Goal: Information Seeking & Learning: Check status

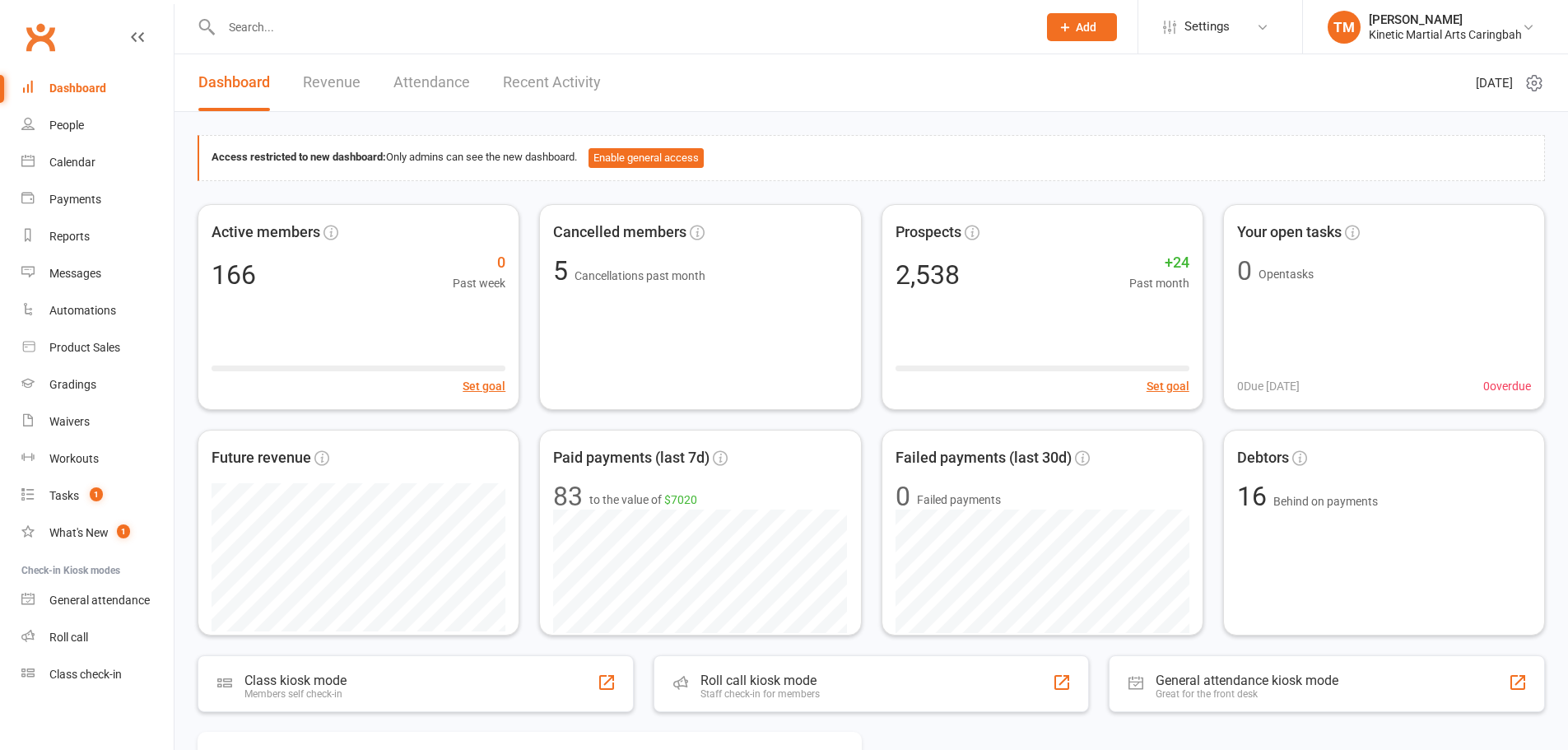
click at [496, 29] on input "text" at bounding box center [621, 27] width 809 height 23
paste input "mfillis79@gmail.com"
type input "mfillis79@gmail.com"
click at [229, 25] on input "mfillis79@gmail.com" at bounding box center [621, 27] width 809 height 23
drag, startPoint x: 378, startPoint y: 25, endPoint x: 195, endPoint y: 13, distance: 183.4
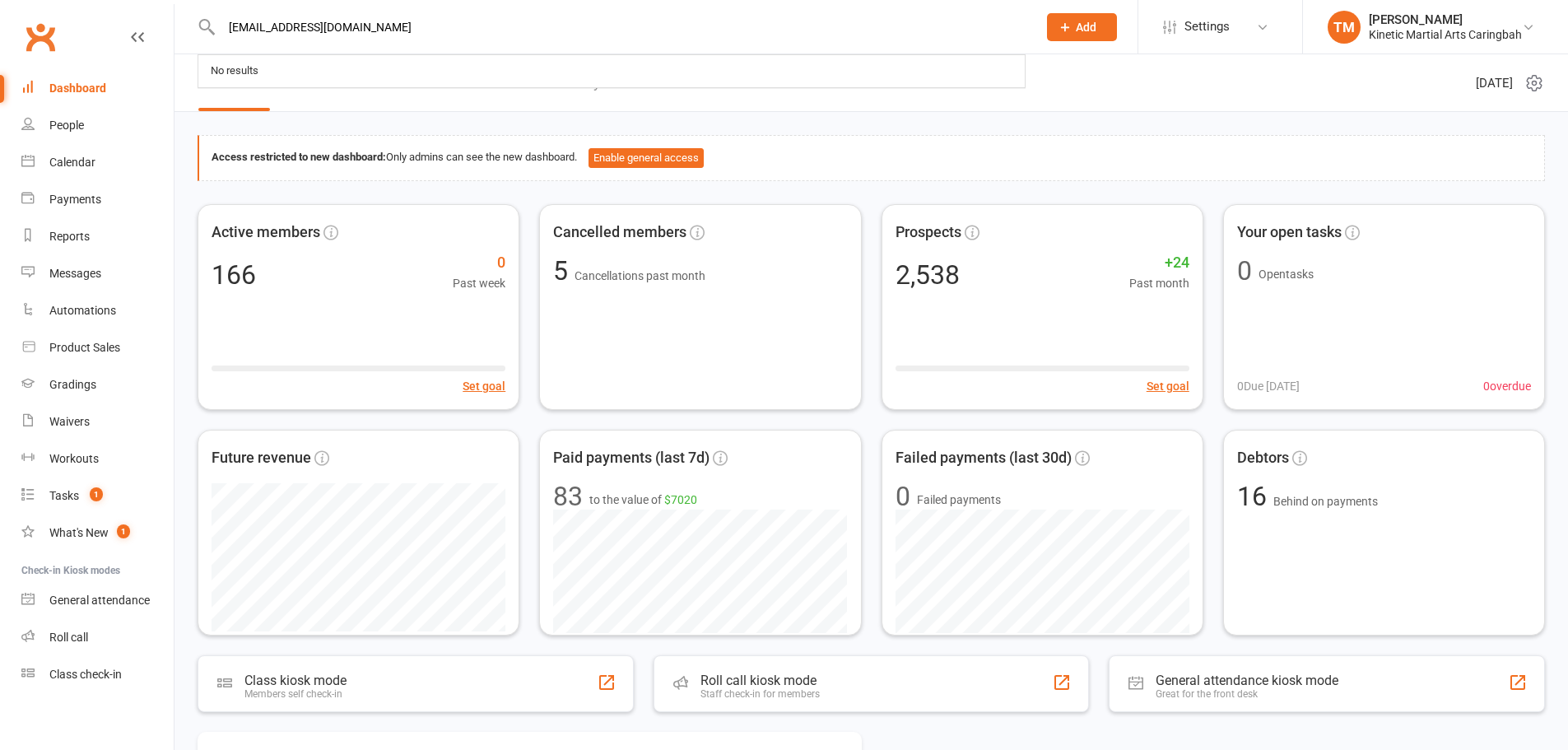
click at [195, 13] on react-component "mfillis79@gmail.com No results" at bounding box center [512, 27] width 1026 height 54
drag, startPoint x: 231, startPoint y: 28, endPoint x: 144, endPoint y: 18, distance: 87.6
click at [144, 4] on header "fillis No results Prospect Member Non-attending contact Class / event Appointme…" at bounding box center [784, 4] width 1568 height 0
type input "m"
click at [65, 122] on div "People" at bounding box center [66, 125] width 35 height 13
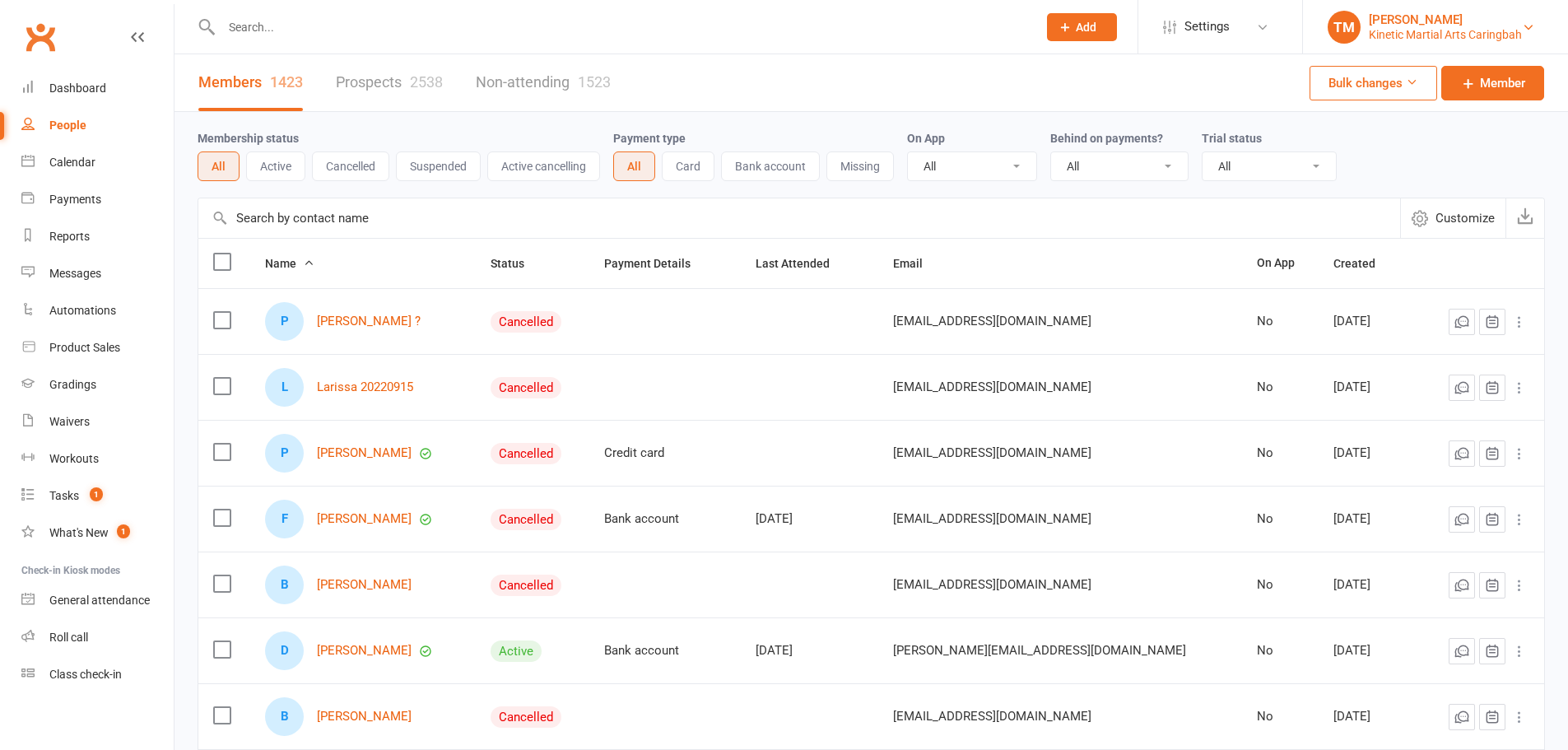
click at [1372, 13] on div "Tammy Madsen" at bounding box center [1445, 19] width 153 height 14
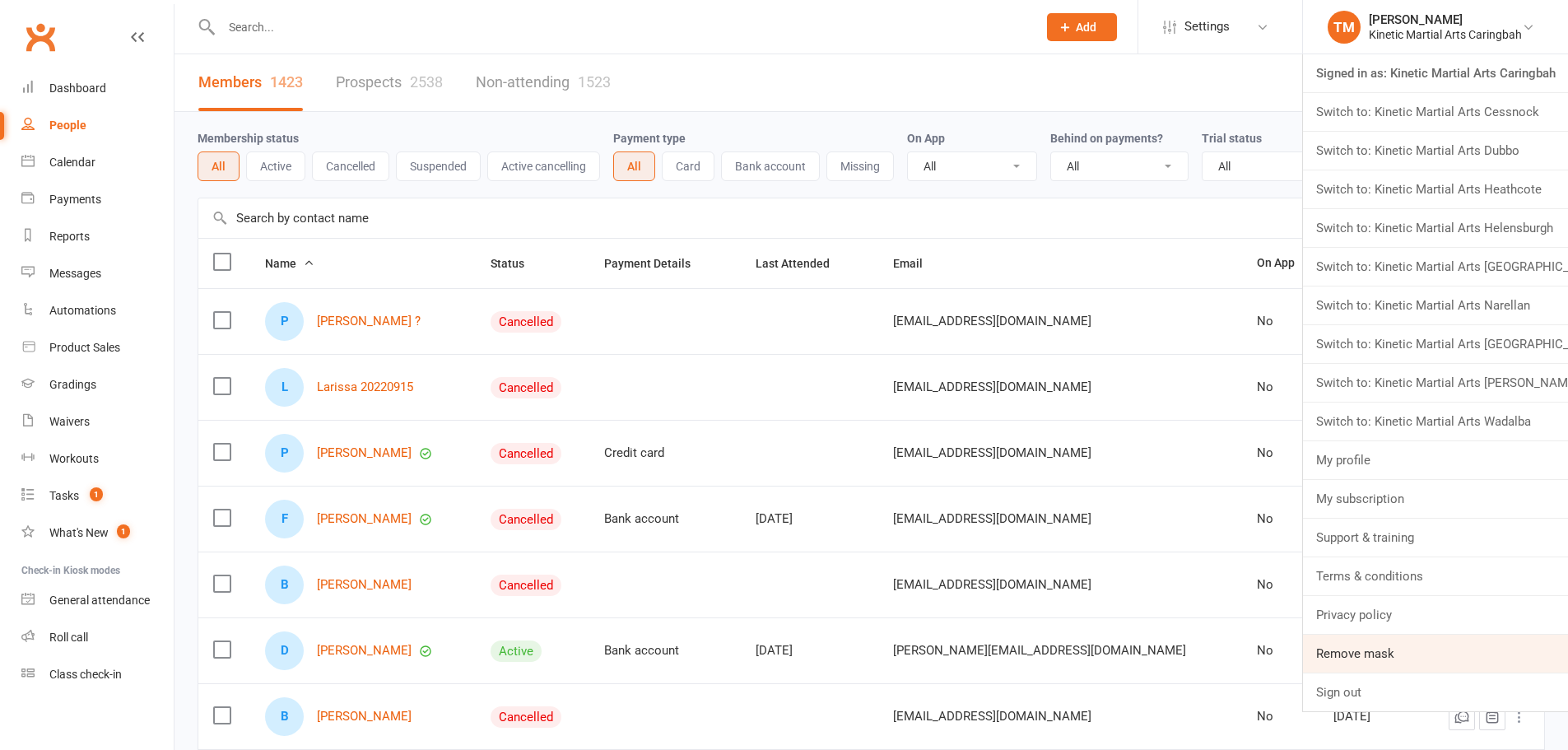
click at [1414, 654] on link "Remove mask" at bounding box center [1435, 653] width 265 height 38
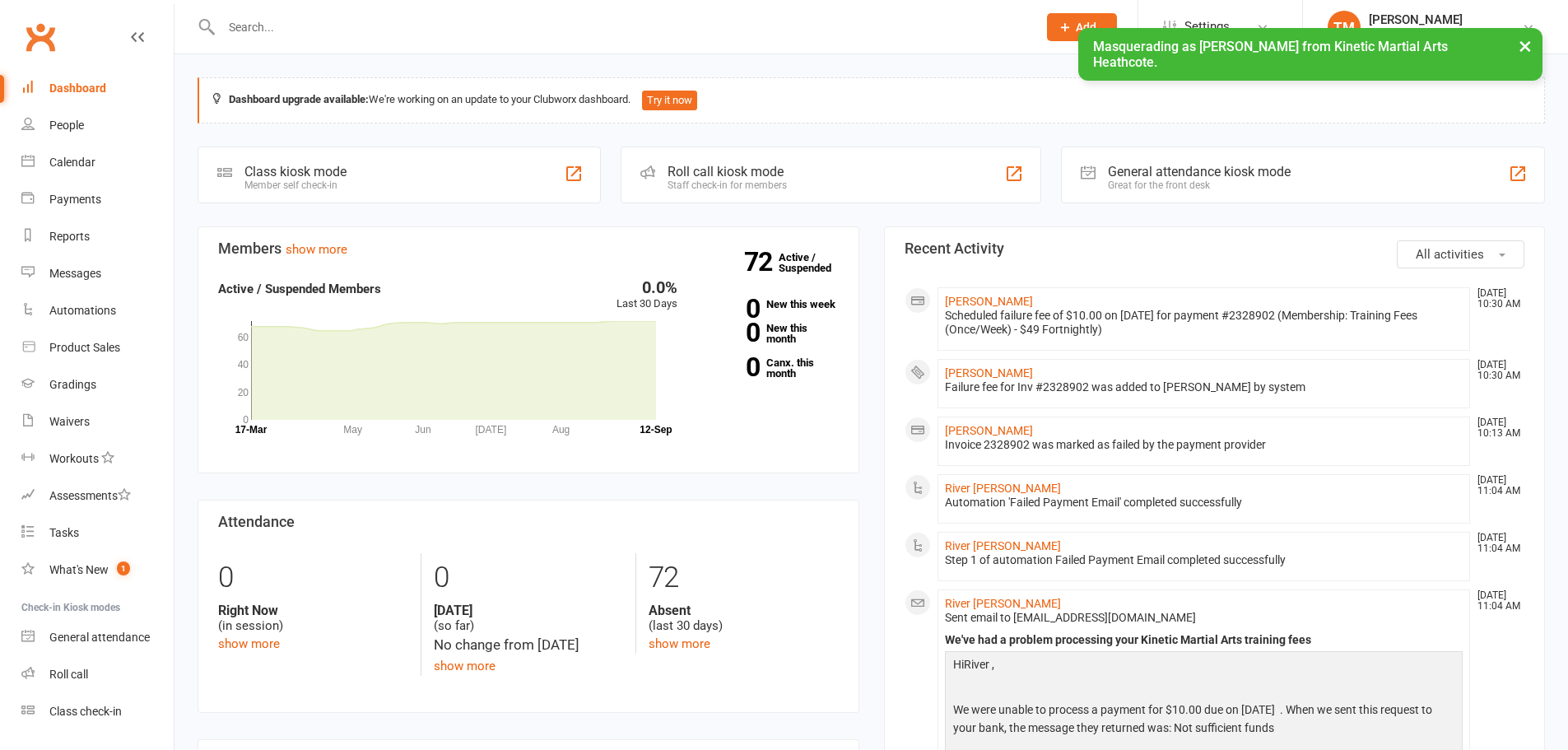
click at [366, 31] on input "text" at bounding box center [621, 27] width 809 height 23
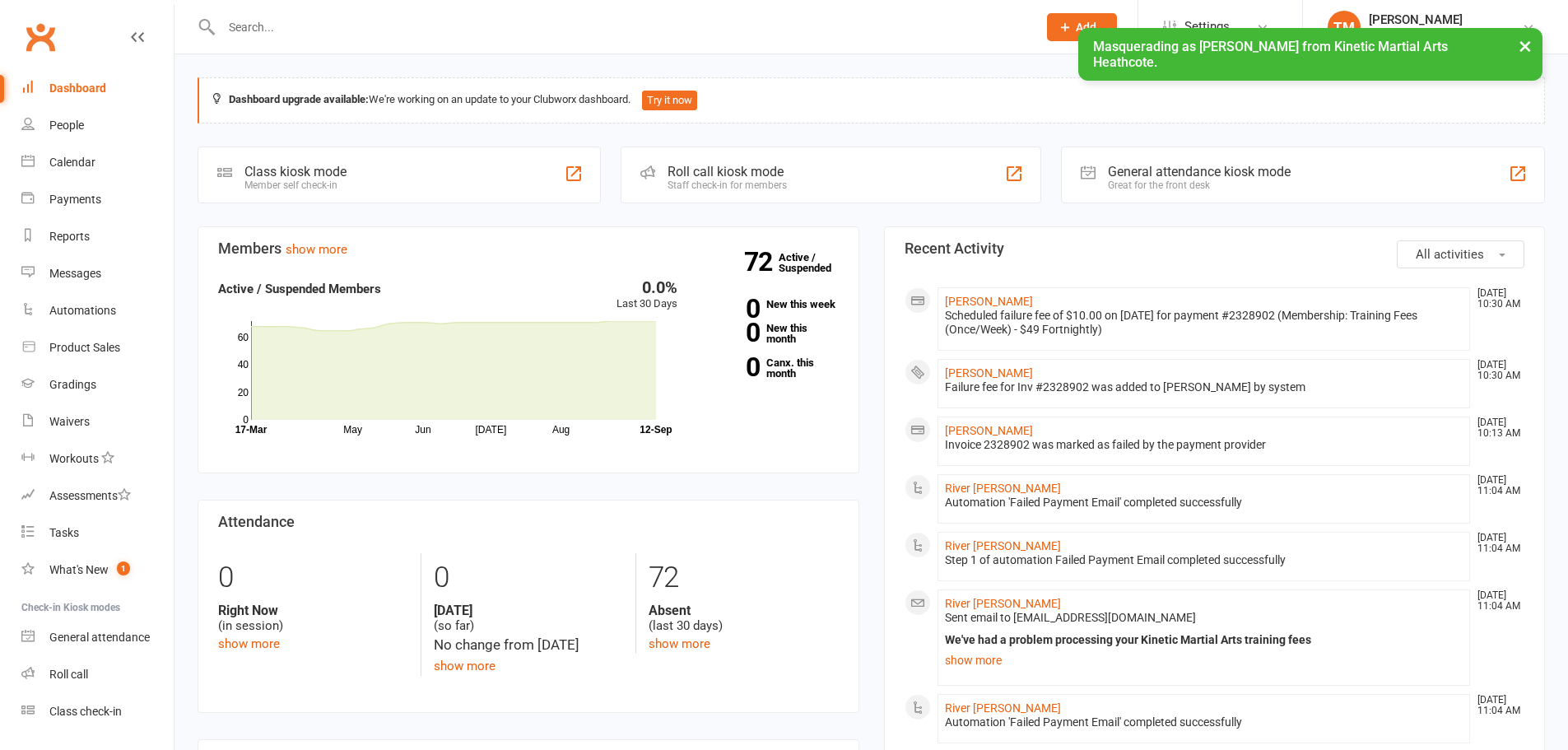
drag, startPoint x: 0, startPoint y: 0, endPoint x: 366, endPoint y: 31, distance: 367.3
click at [366, 31] on input "text" at bounding box center [621, 27] width 809 height 23
paste input "mfillis79@gmail.com"
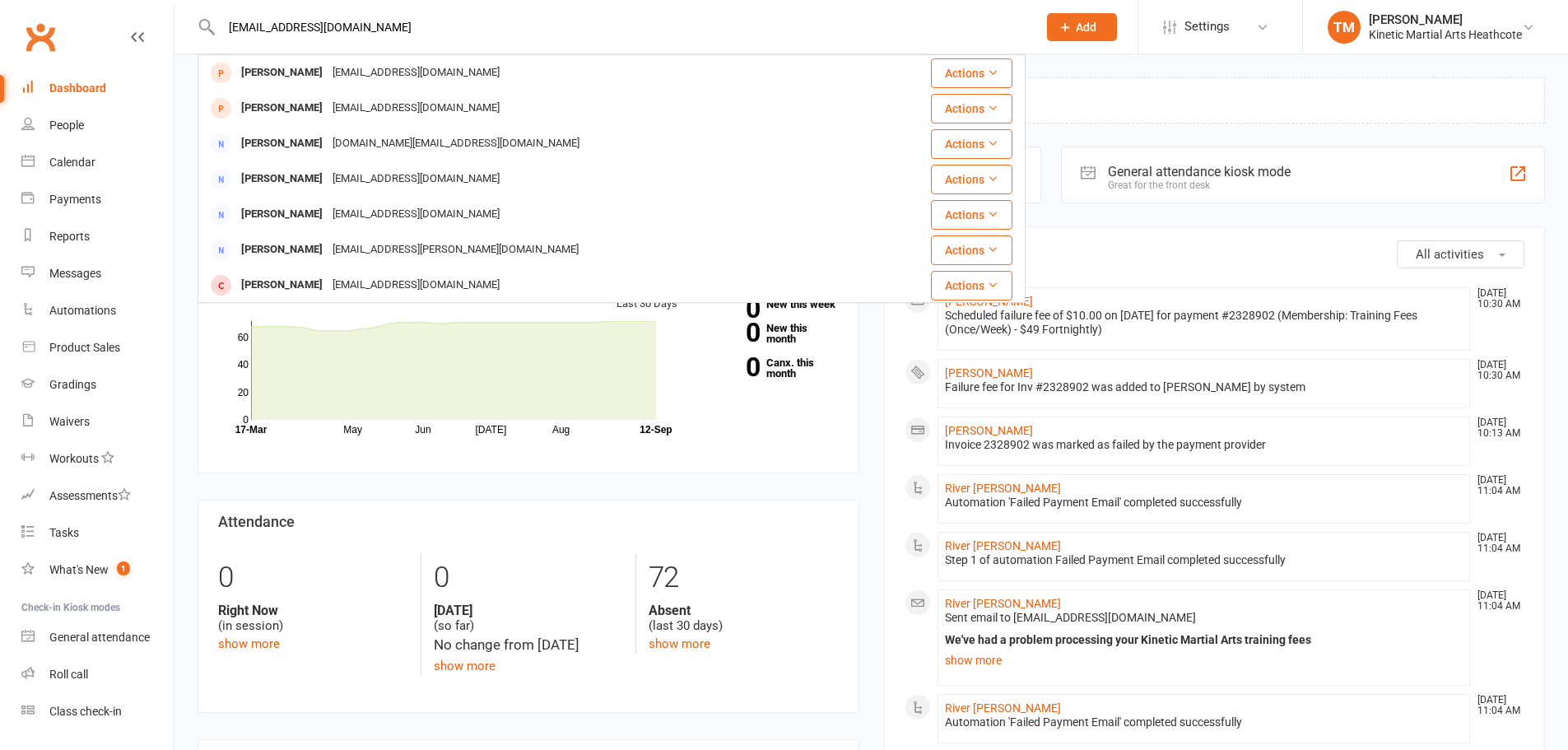
drag, startPoint x: 371, startPoint y: 32, endPoint x: 200, endPoint y: 22, distance: 171.3
click at [200, 22] on div "mfillis79@gmail.com Maria Ratajczak mkratajczak@gmail.com Actions Elene Fillis …" at bounding box center [612, 27] width 828 height 54
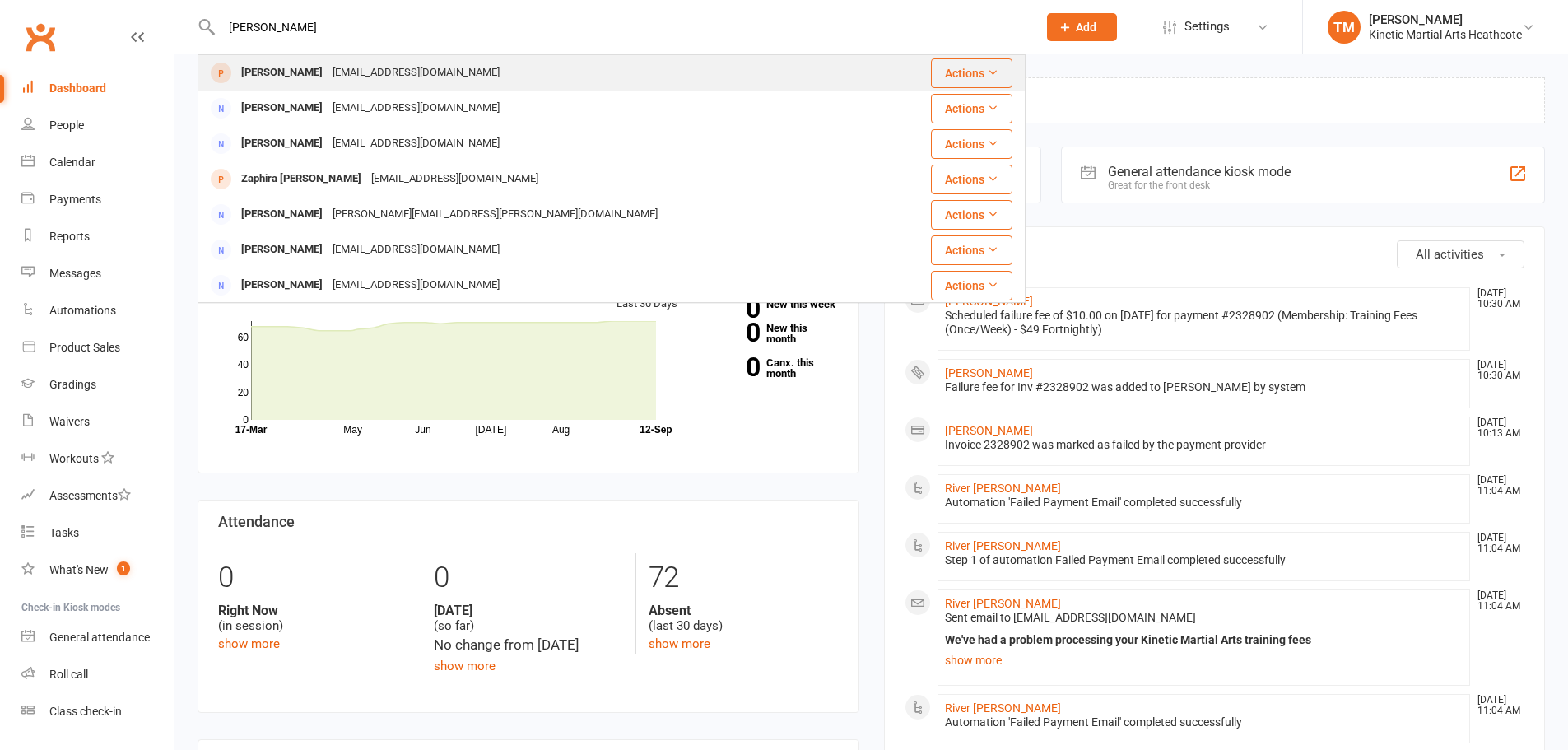
type input "fillis"
click at [337, 73] on div "noemail@example.com" at bounding box center [416, 72] width 177 height 24
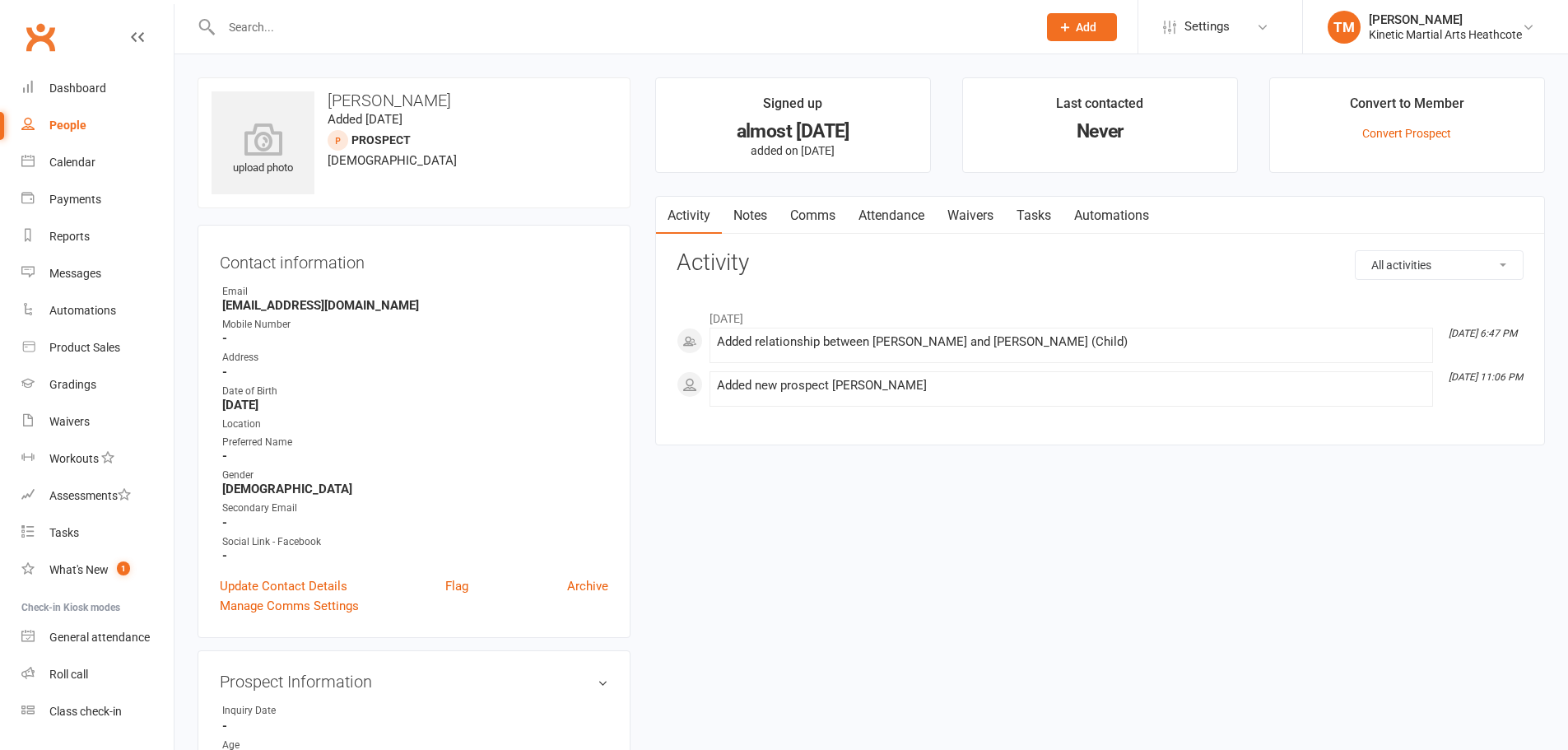
click at [376, 20] on input "text" at bounding box center [621, 27] width 809 height 23
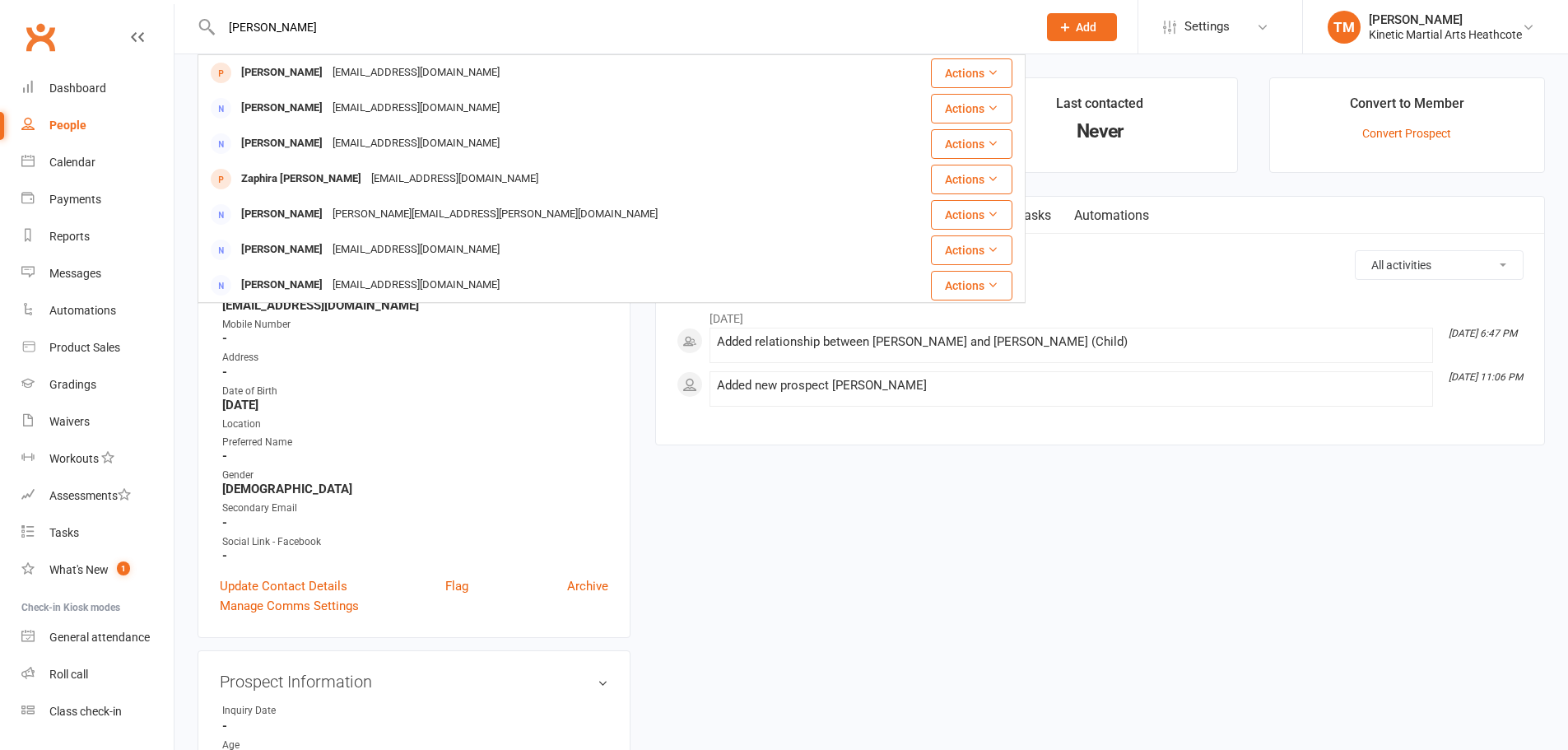
type input "fillis"
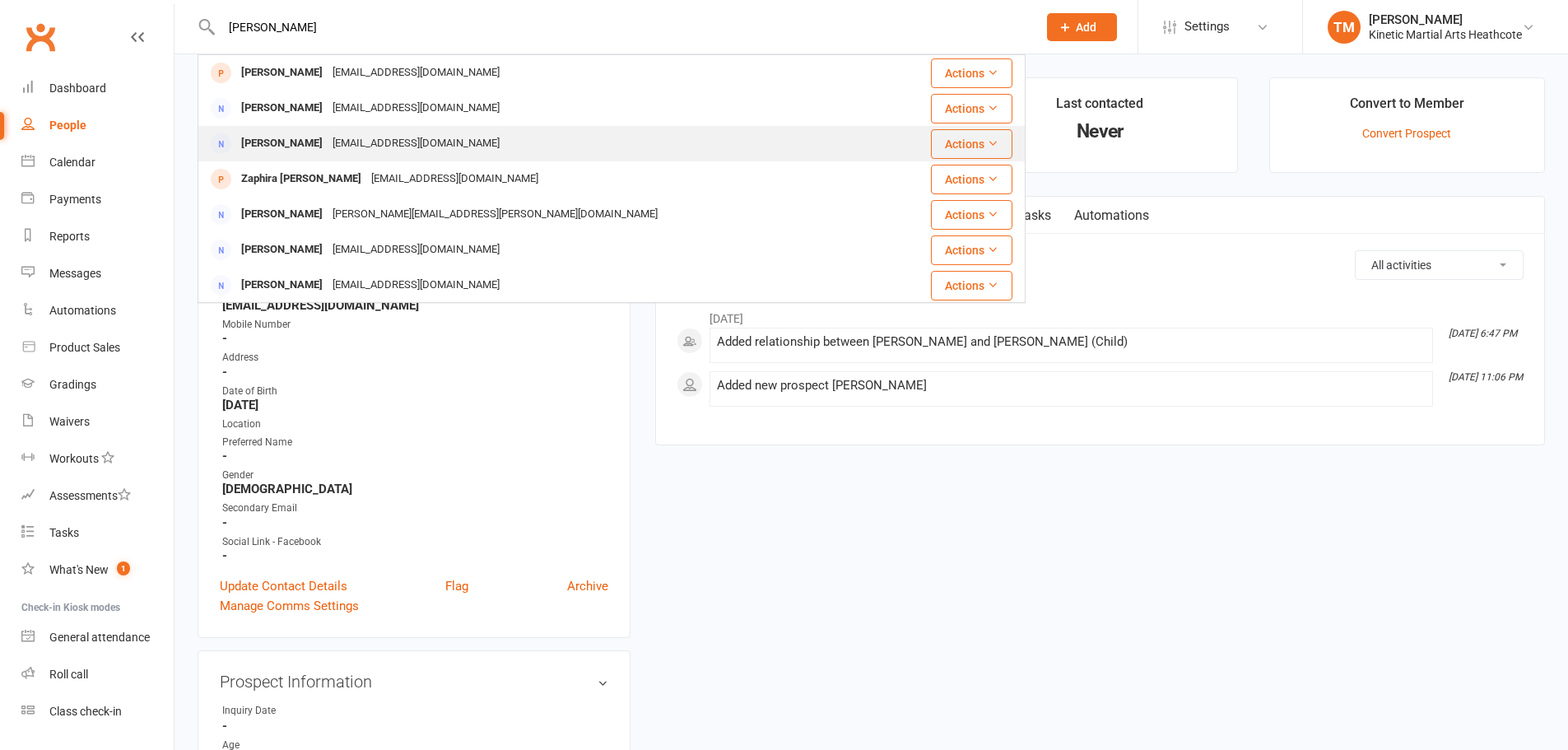
click at [358, 142] on div "noemail@example.com" at bounding box center [416, 143] width 177 height 24
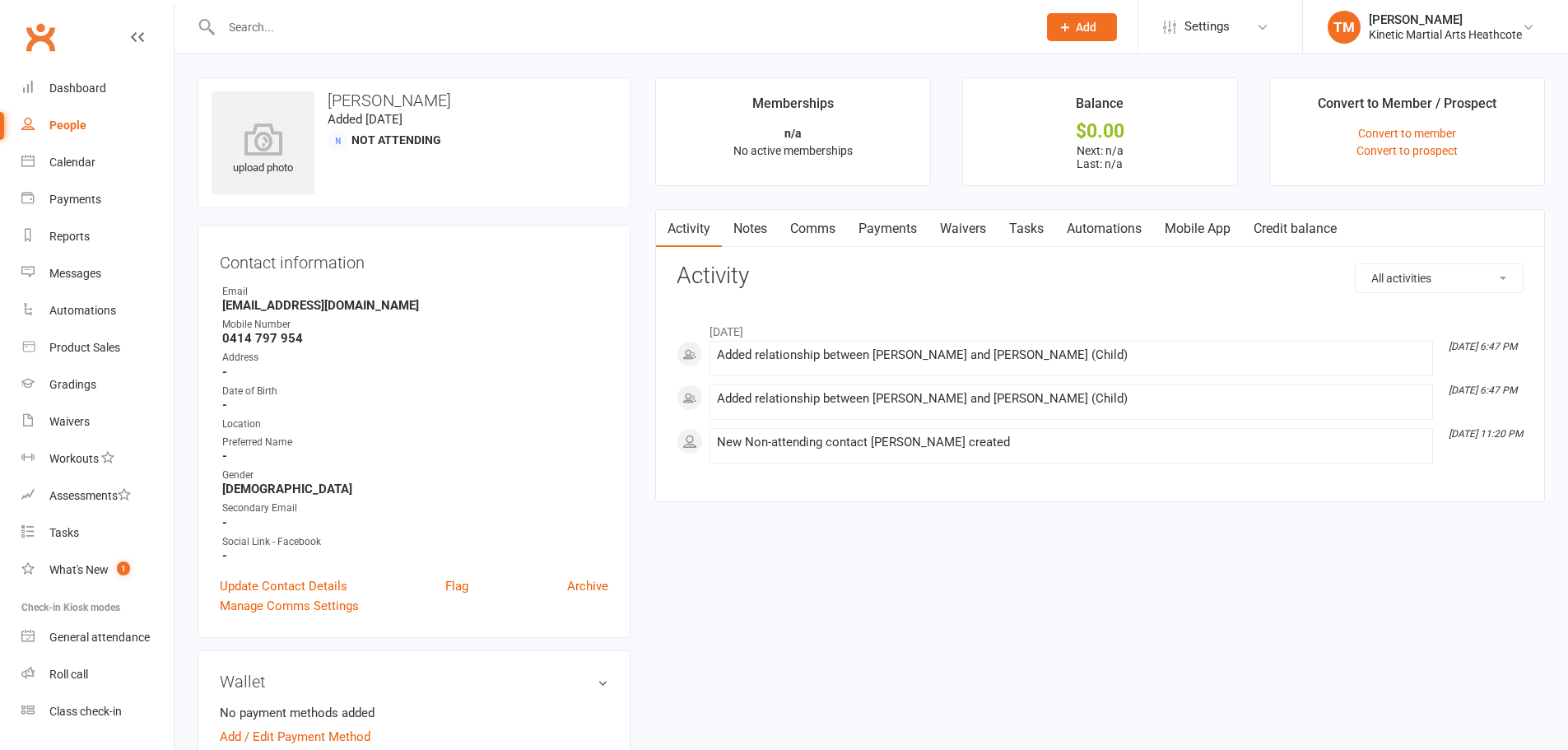
click at [475, 25] on input "text" at bounding box center [621, 27] width 809 height 23
paste input "mfillis79@gmail.com"
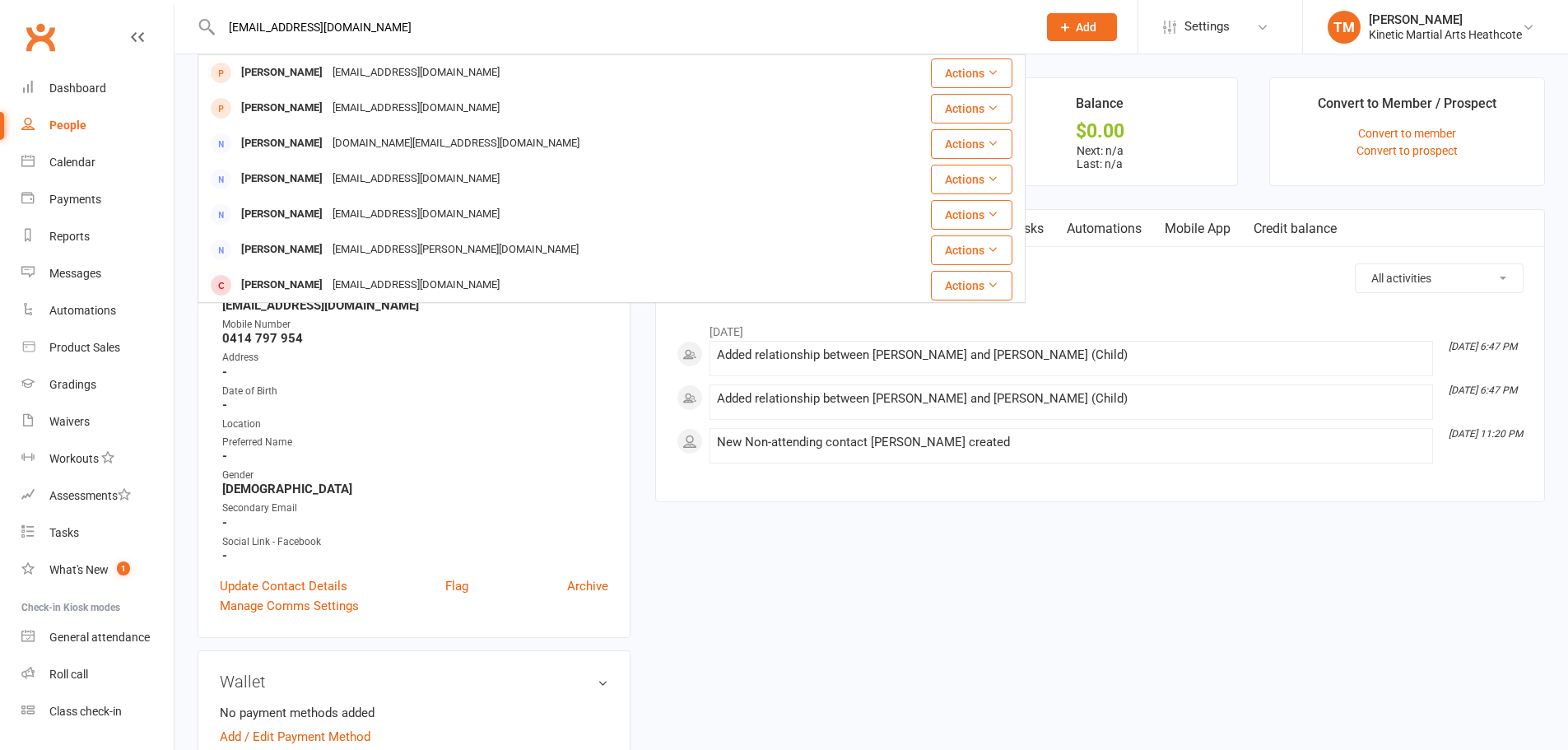
drag, startPoint x: 388, startPoint y: 29, endPoint x: 124, endPoint y: 11, distance: 264.6
click at [124, 4] on header "mfillis79@gmail.com Maria Ratajczak mkratajczak@gmail.com Actions Elene Fillis …" at bounding box center [784, 4] width 1568 height 0
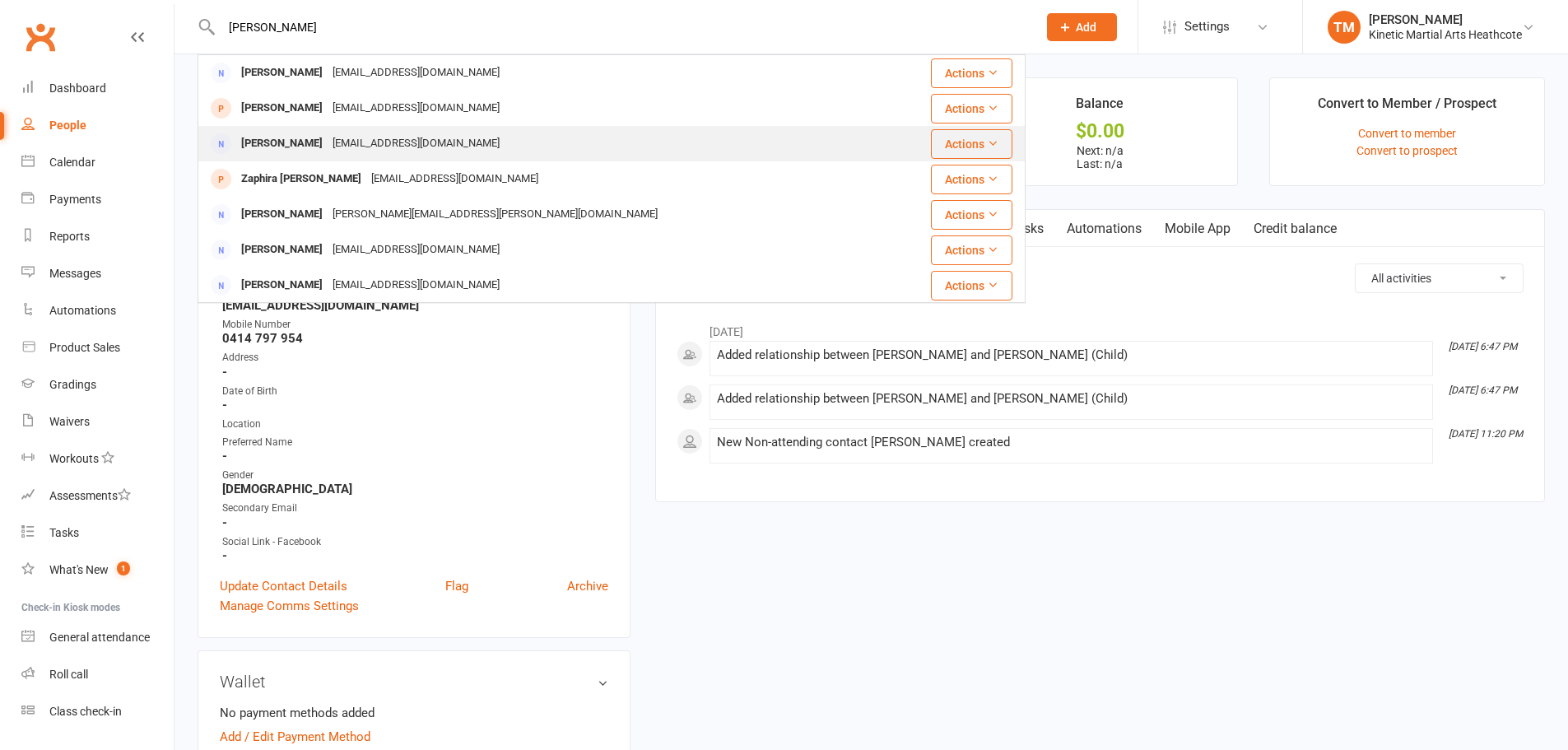
type input "Fillis"
click at [376, 144] on div "noemail@example.com" at bounding box center [416, 143] width 177 height 24
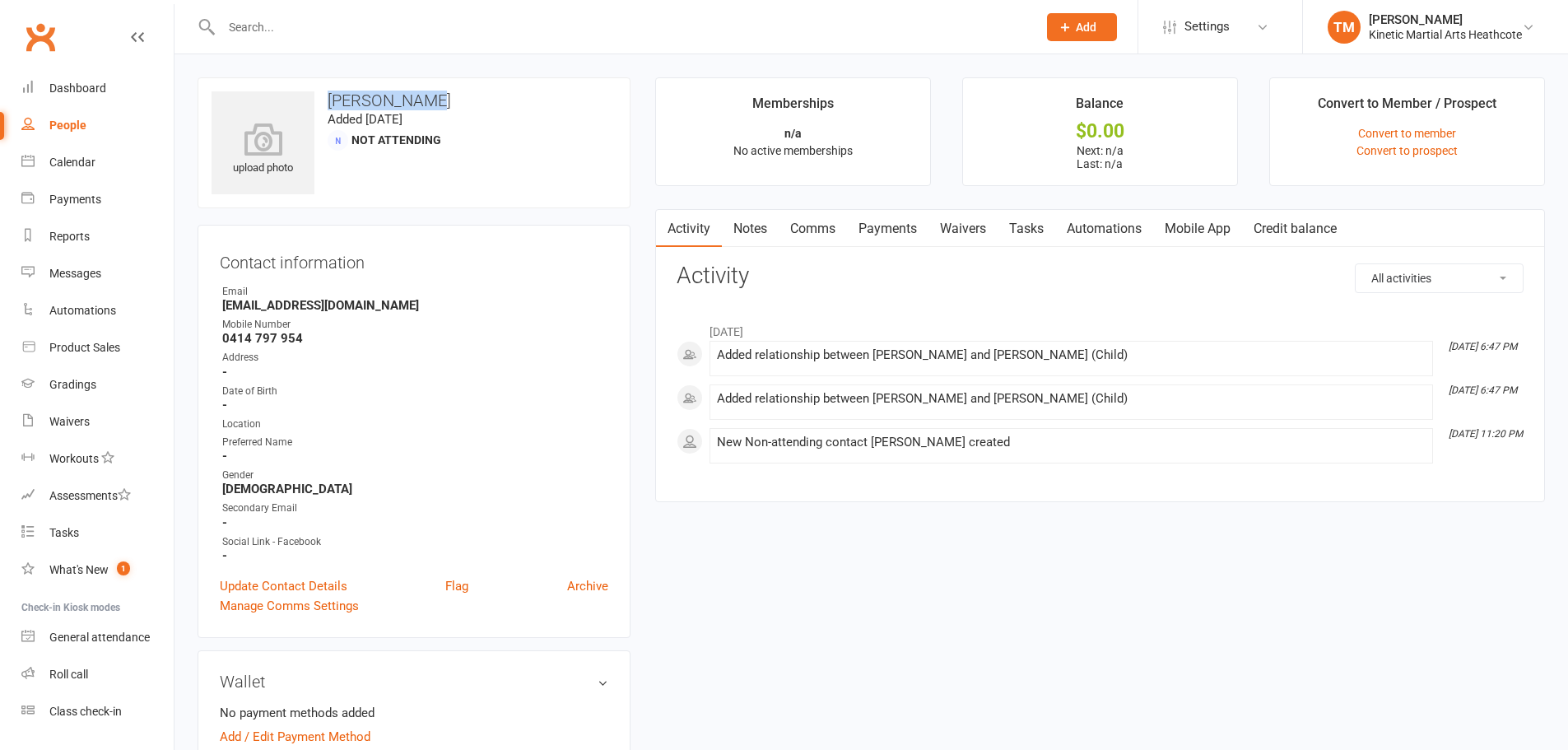
drag, startPoint x: 322, startPoint y: 101, endPoint x: 417, endPoint y: 98, distance: 95.0
click at [417, 98] on h3 "Maria Fillis" at bounding box center [414, 100] width 405 height 18
copy h3 "Maria Fillis"
click at [1429, 5] on li "TM Tammy Madsen Kinetic Martial Arts Heathcote My profile My subscription Suppo…" at bounding box center [1435, 27] width 266 height 54
click at [1424, 33] on div "Kinetic Martial Arts Heathcote" at bounding box center [1445, 34] width 153 height 14
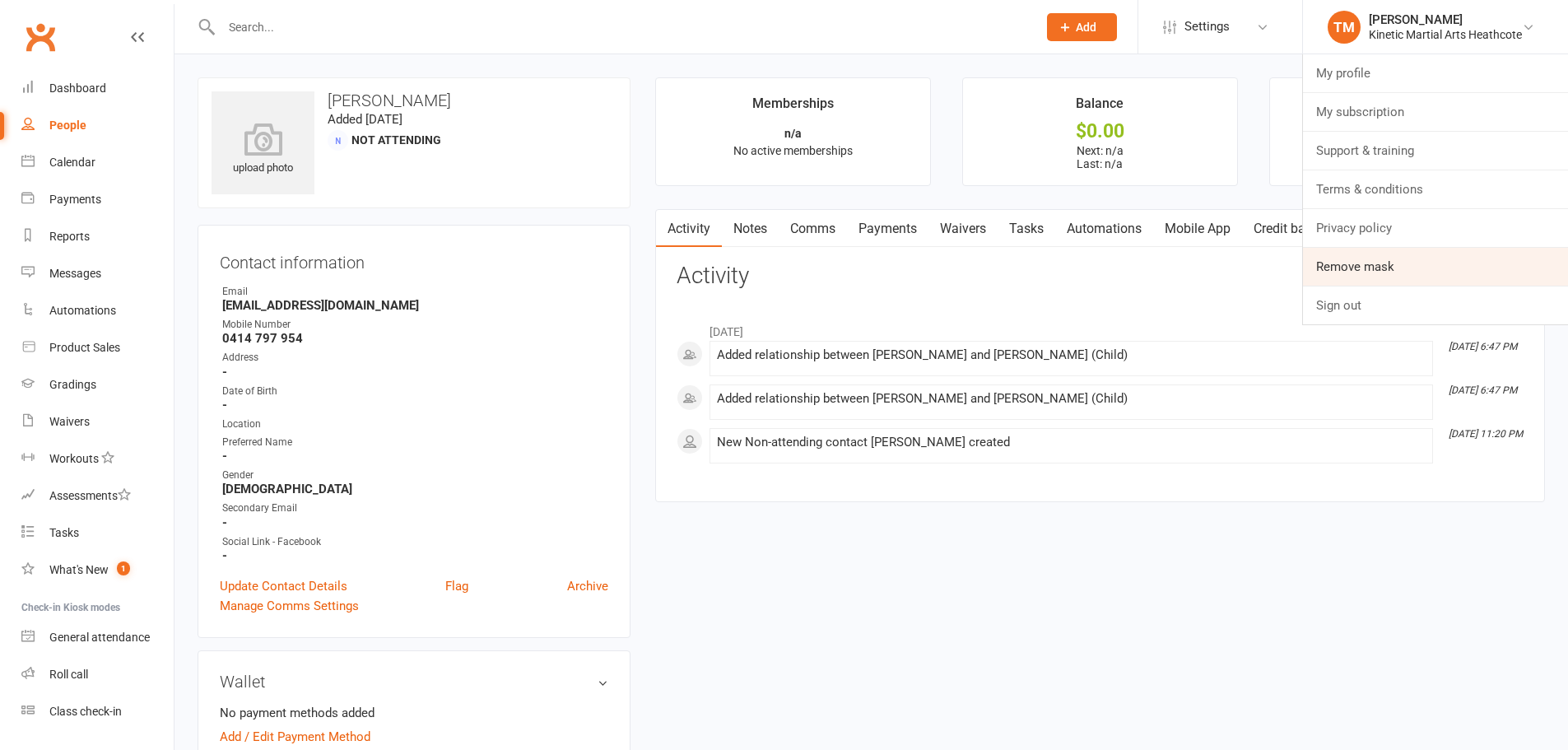
click at [1413, 273] on link "Remove mask" at bounding box center [1435, 266] width 265 height 38
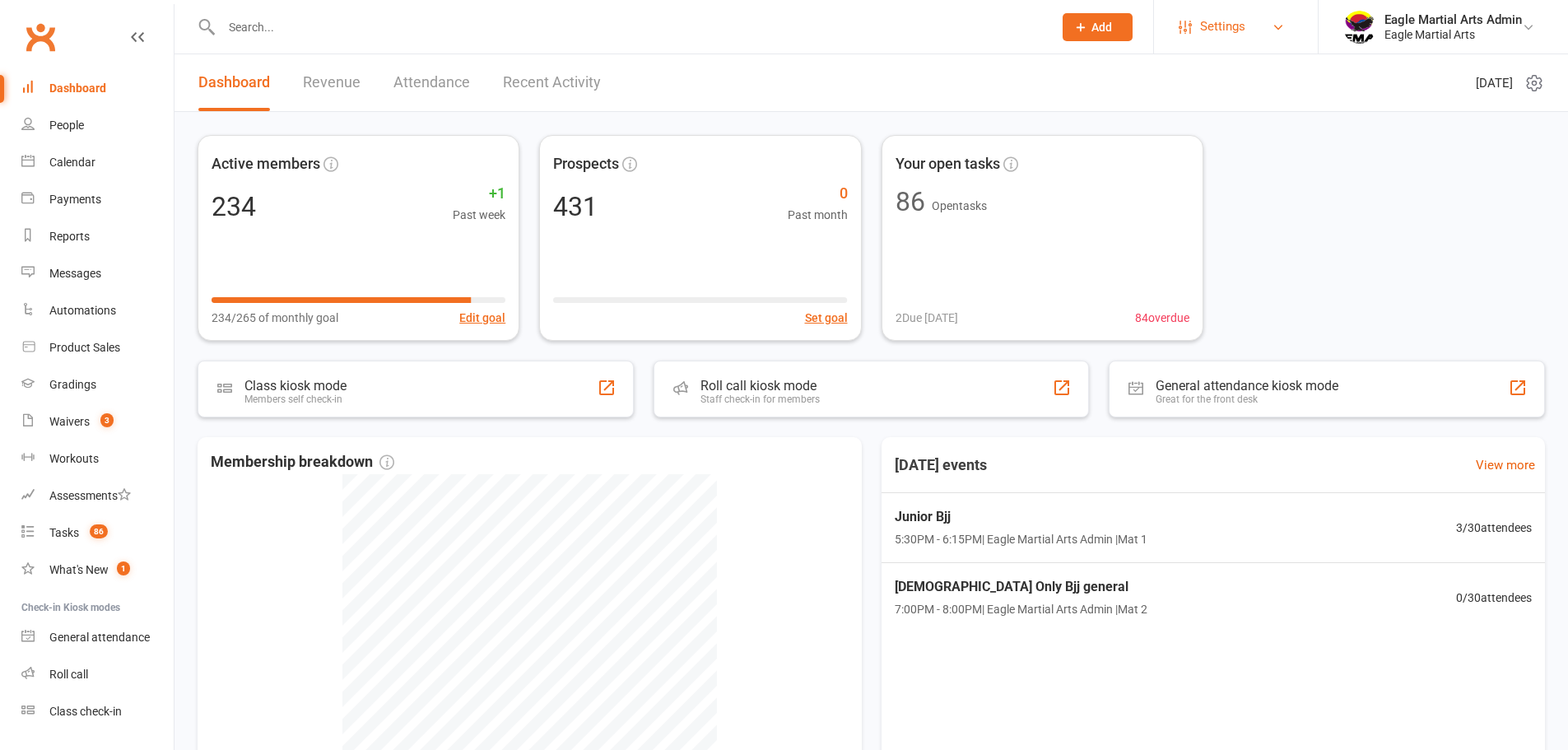
click at [1184, 41] on link "Settings" at bounding box center [1236, 27] width 115 height 37
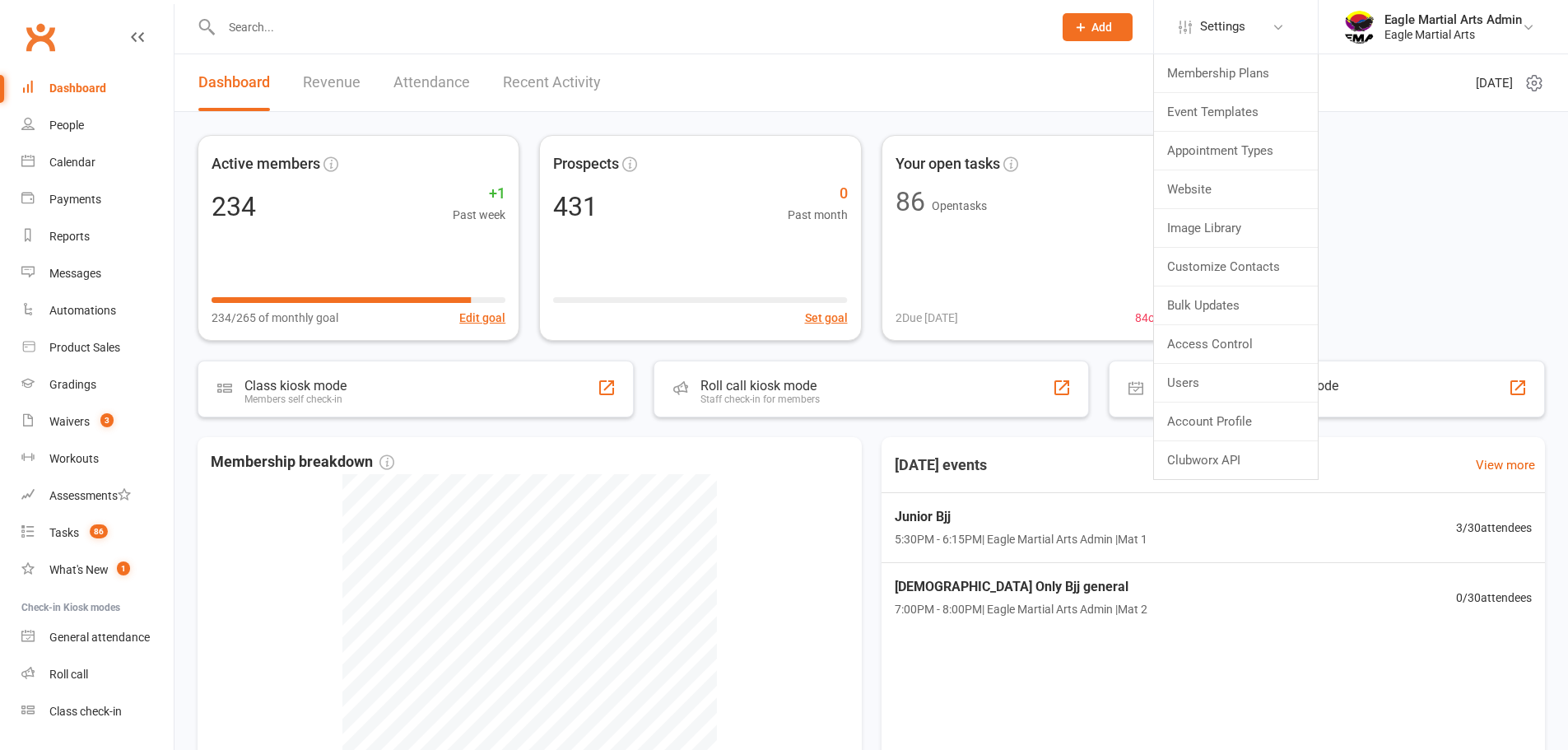
click at [972, 77] on header "Dashboard Revenue Attendance Recent Activity [DATE]" at bounding box center [871, 83] width 1394 height 58
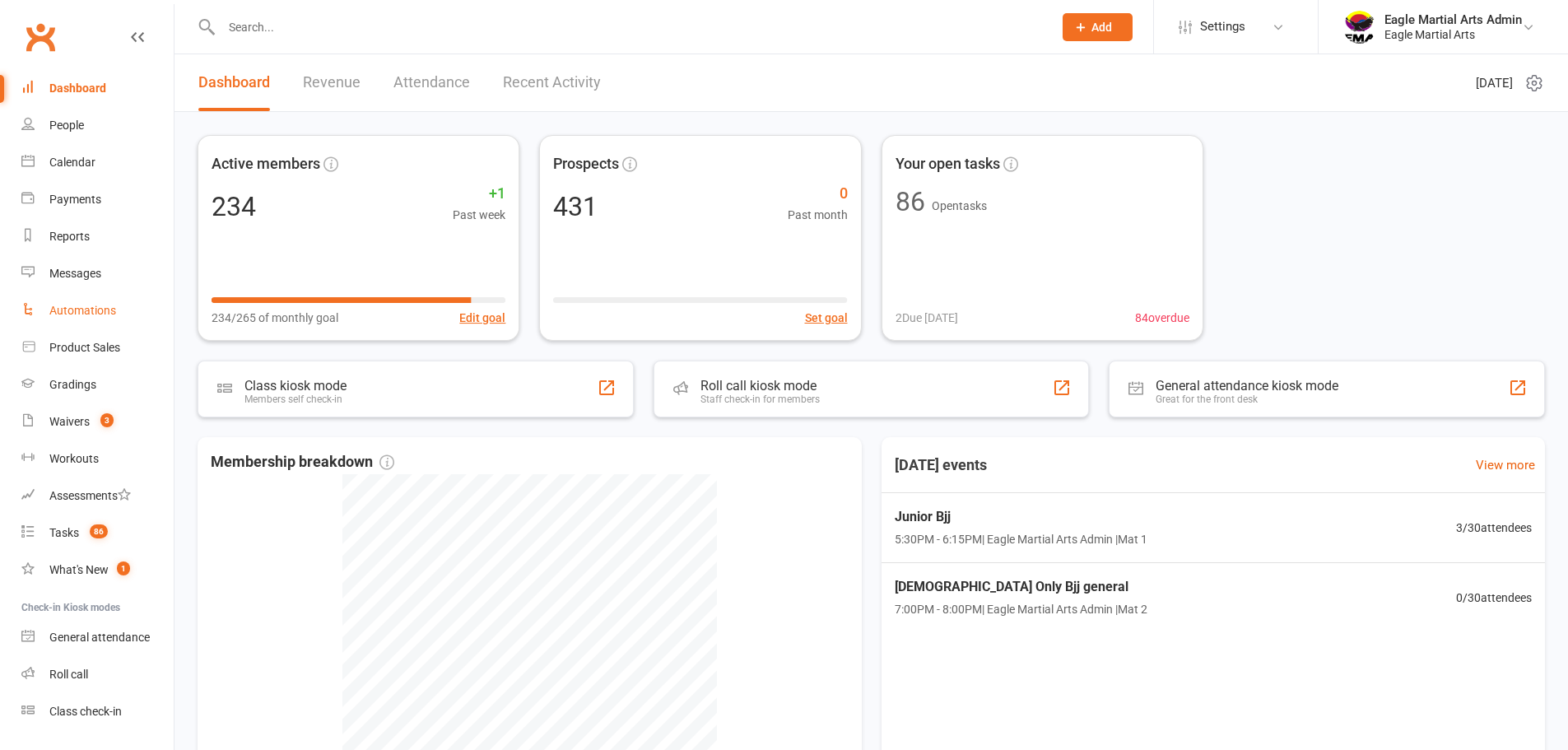
click at [61, 308] on div "Automations" at bounding box center [82, 310] width 66 height 13
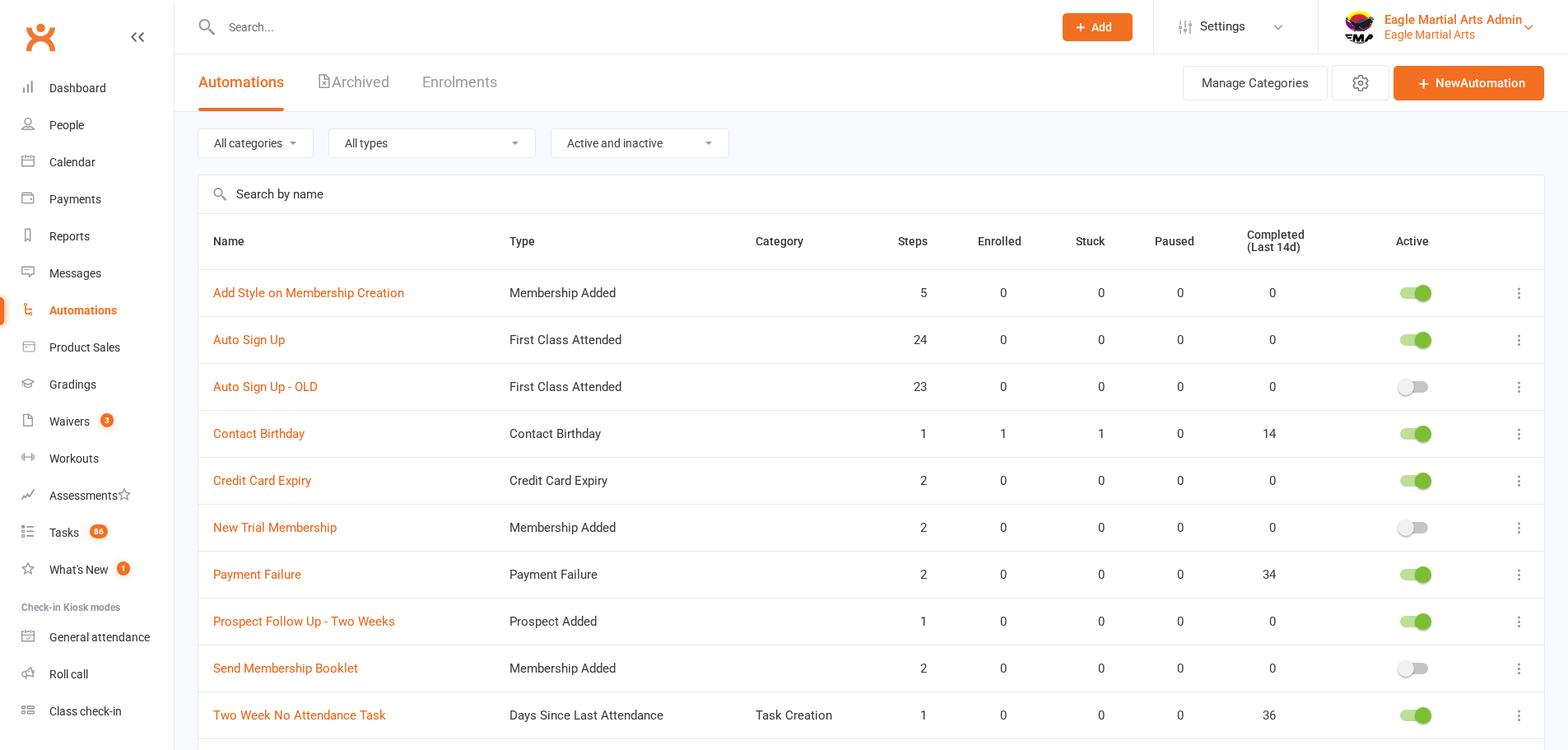
click at [1445, 27] on div "Eagle Martial Arts" at bounding box center [1453, 34] width 138 height 14
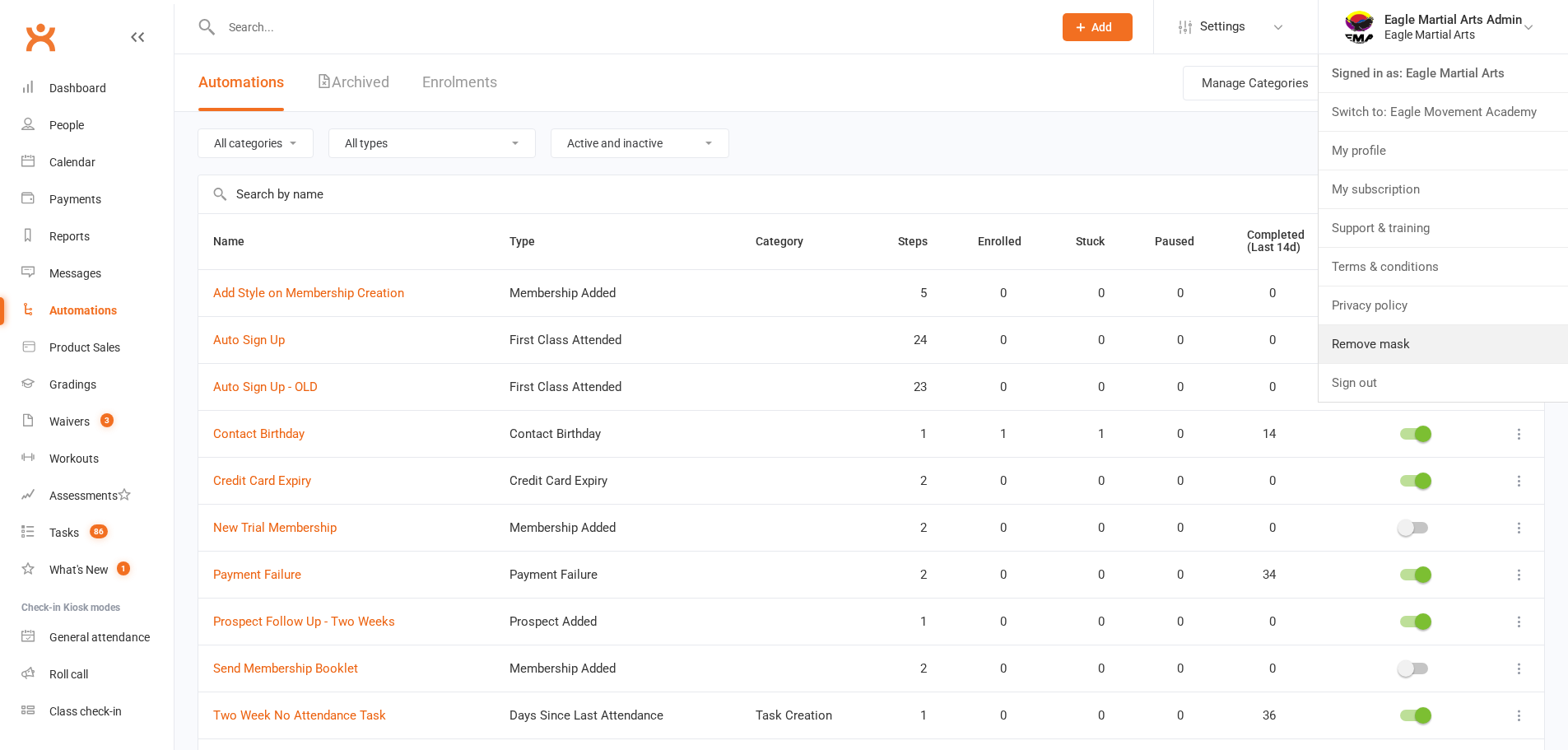
drag, startPoint x: 1384, startPoint y: 356, endPoint x: 1289, endPoint y: 303, distance: 108.8
click at [1384, 355] on link "Remove mask" at bounding box center [1443, 344] width 249 height 38
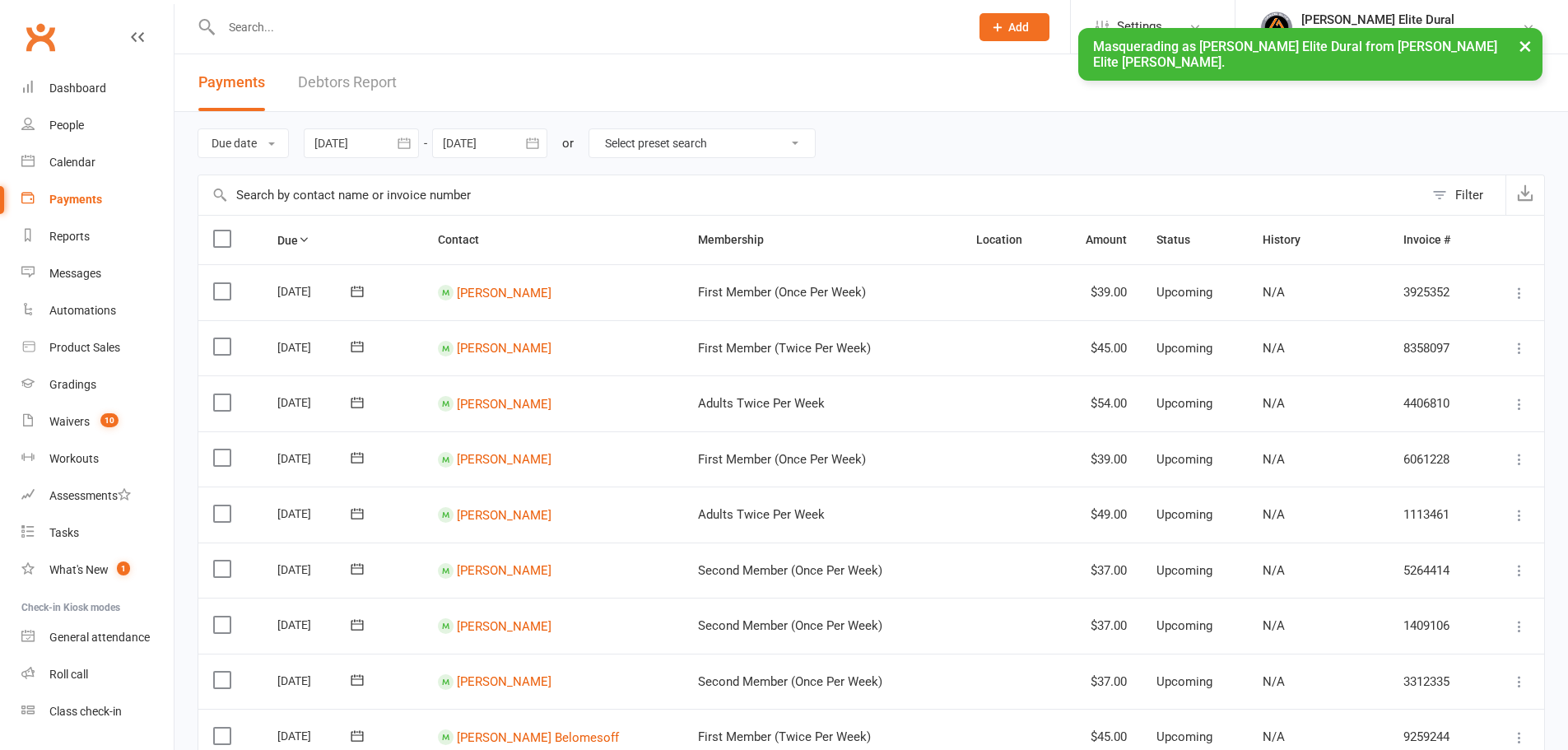
click at [568, 185] on input "text" at bounding box center [811, 194] width 1226 height 39
paste input "#5344992"
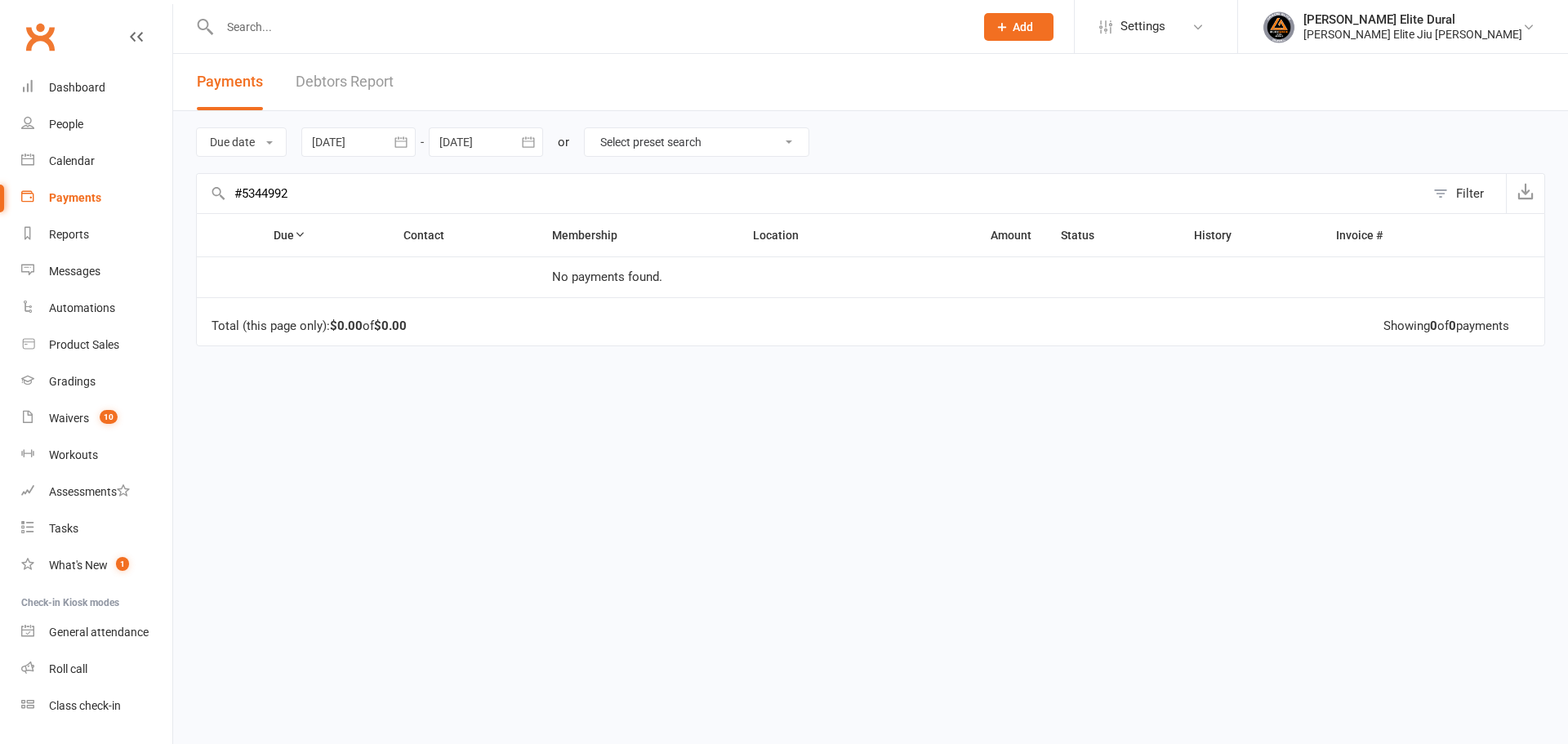
click at [243, 192] on input "#5344992" at bounding box center [810, 193] width 1228 height 39
click at [0, 0] on div "Loading" at bounding box center [0, 0] width 0 height 0
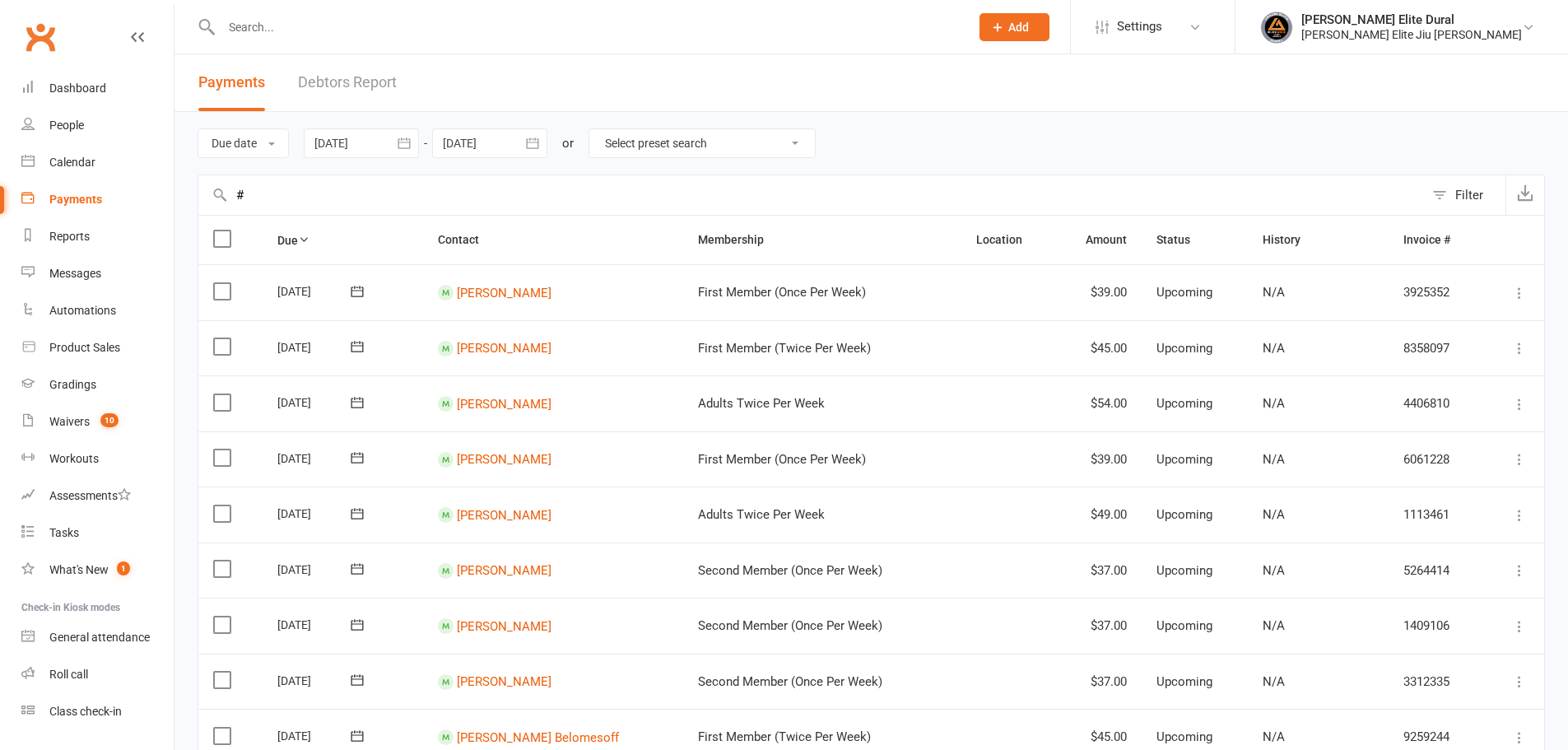
drag, startPoint x: 247, startPoint y: 191, endPoint x: 202, endPoint y: 192, distance: 45.0
click at [202, 192] on input "#" at bounding box center [811, 194] width 1226 height 39
paste input "5344992"
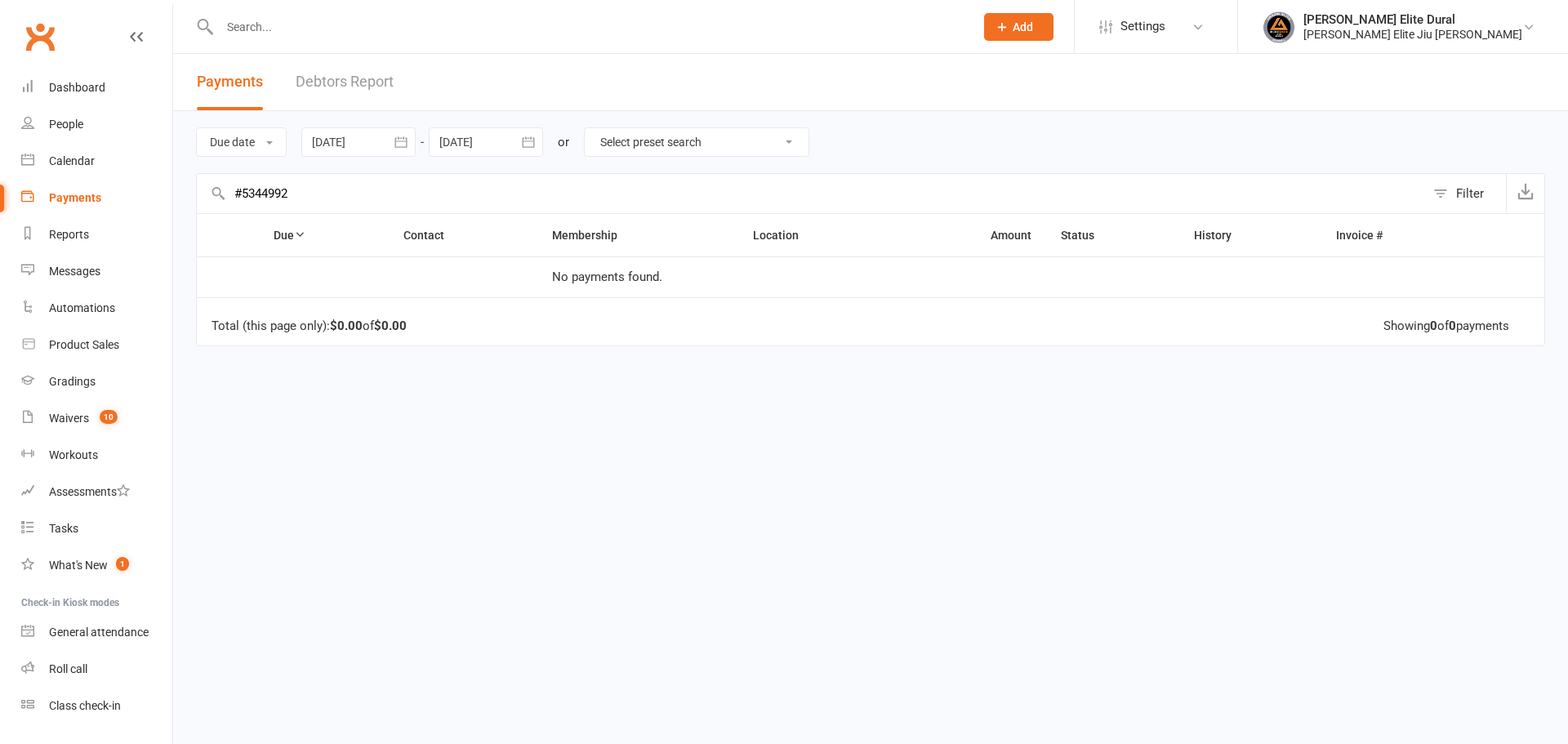
click at [242, 188] on input "#5344992" at bounding box center [810, 193] width 1228 height 39
type input "5344992"
click at [404, 141] on icon "button" at bounding box center [400, 141] width 12 height 11
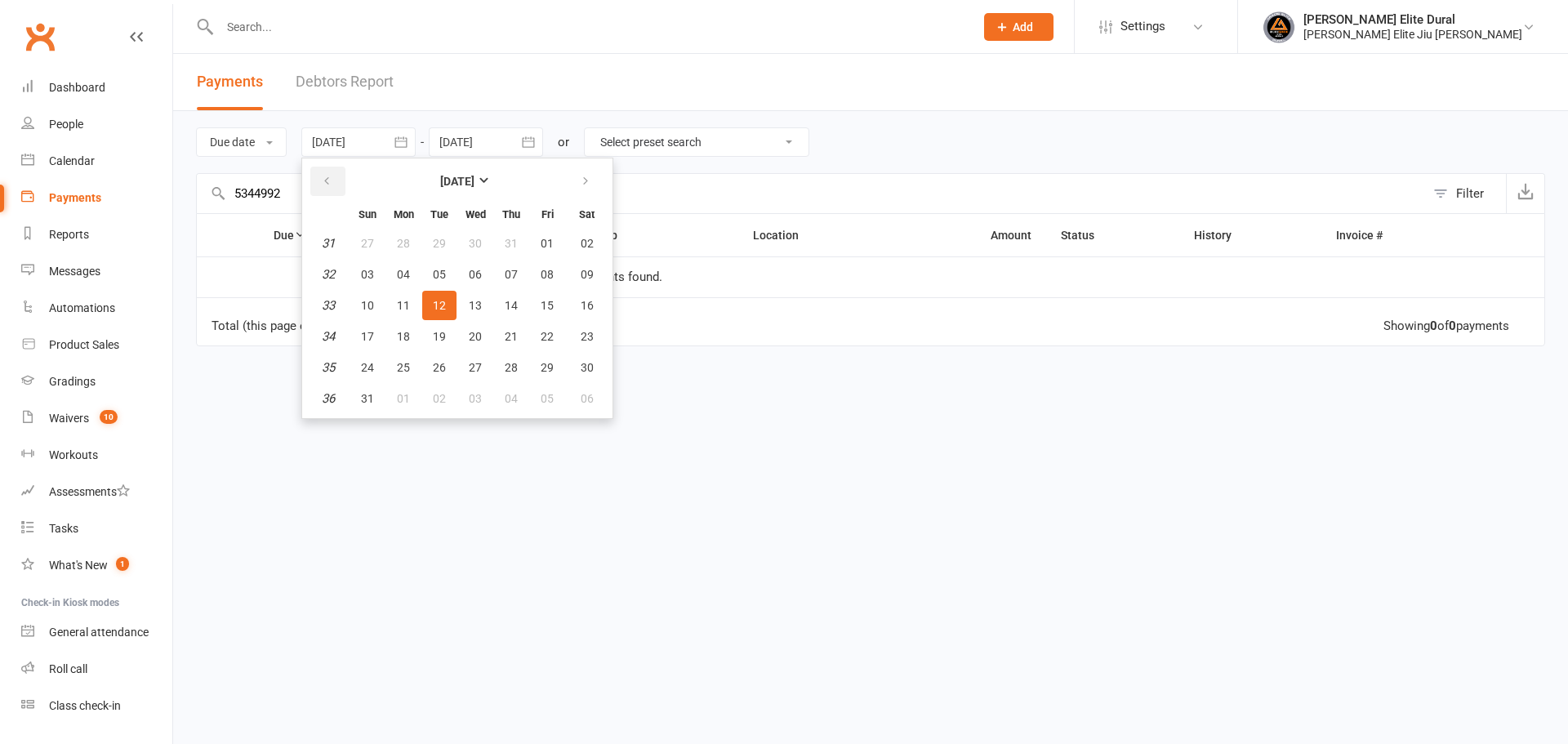
click at [336, 182] on button "button" at bounding box center [328, 181] width 35 height 30
click at [365, 239] on span "01" at bounding box center [368, 244] width 13 height 13
type input "01 Jun 2025"
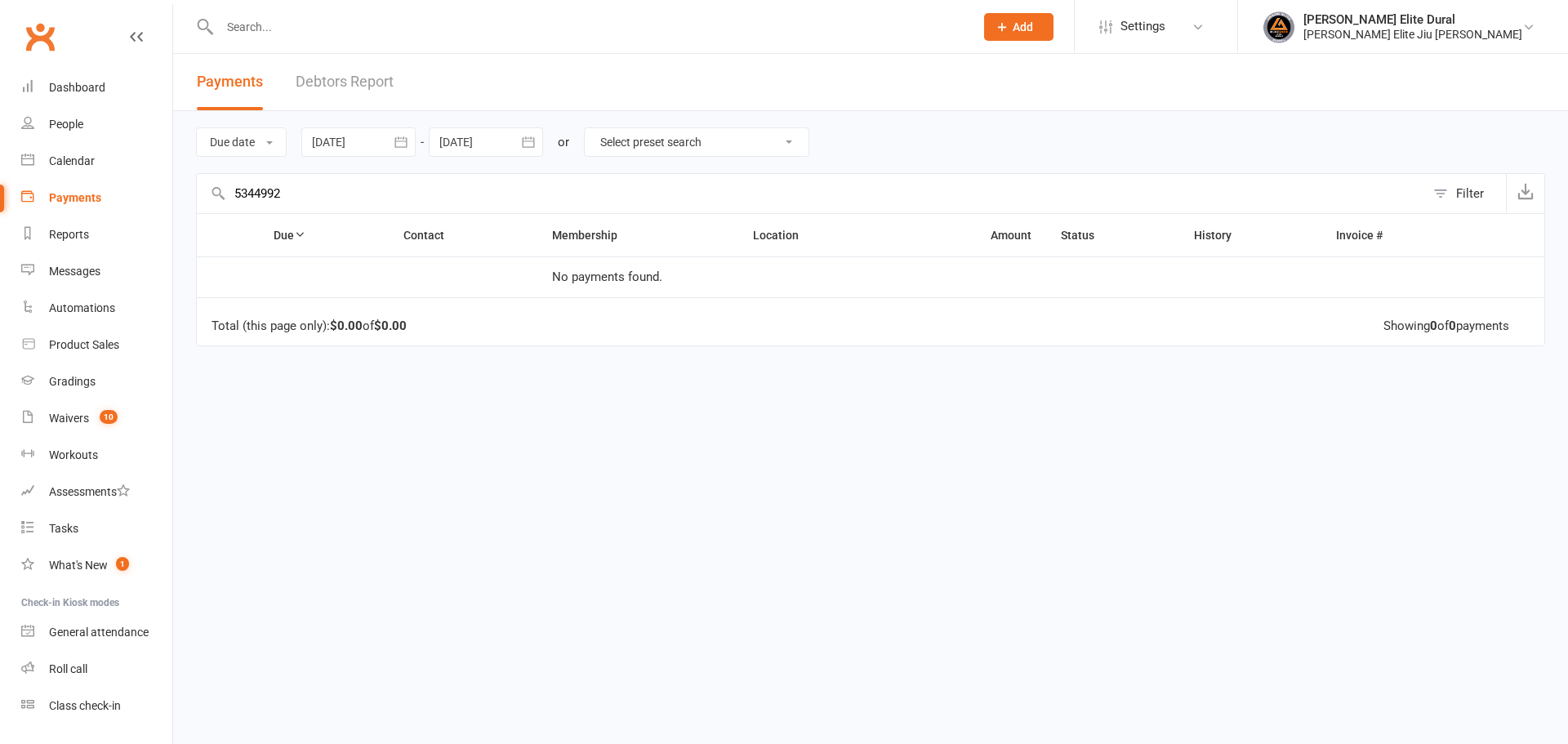
click at [534, 143] on icon "button" at bounding box center [527, 141] width 12 height 11
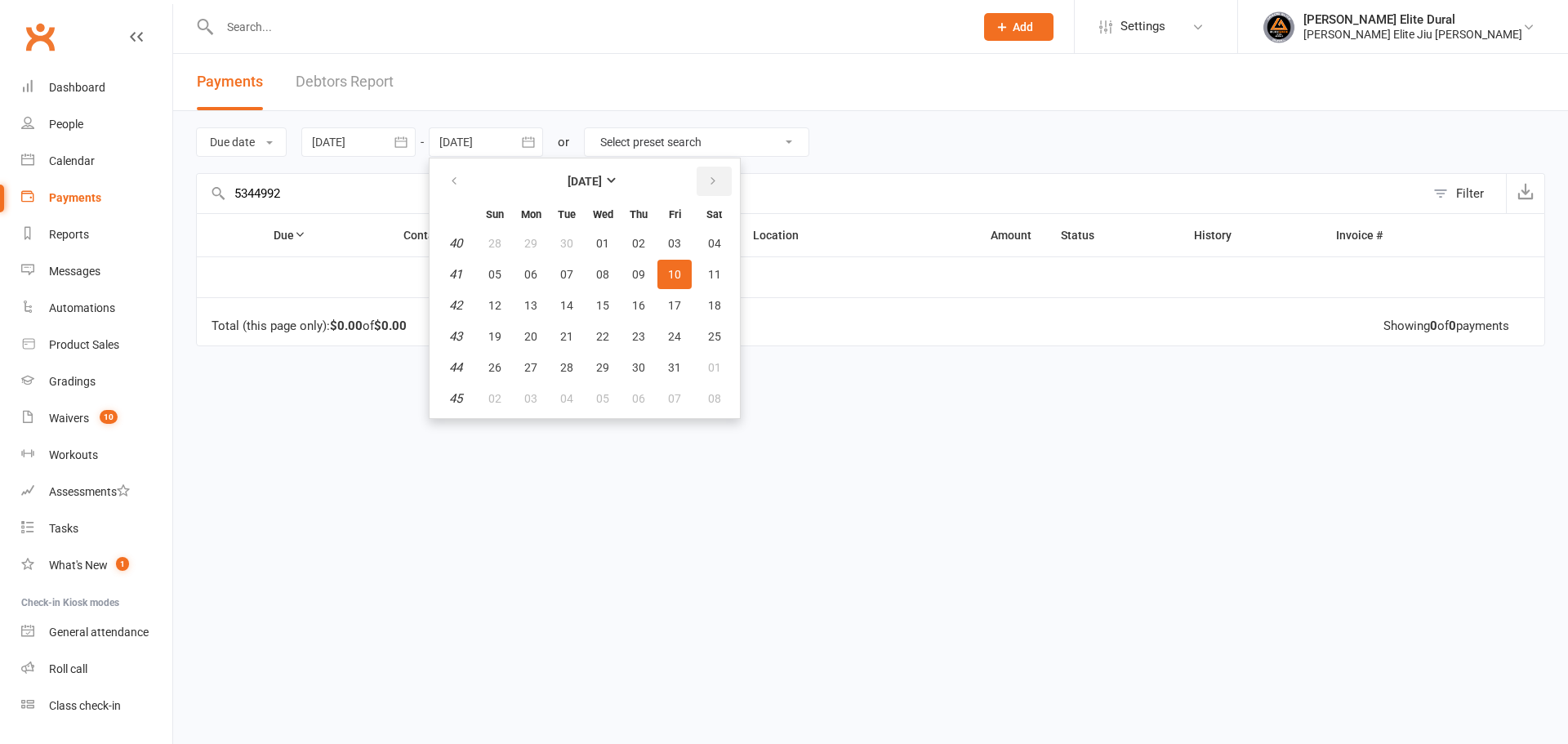
click at [721, 186] on button "button" at bounding box center [714, 181] width 35 height 30
click at [672, 370] on span "30" at bounding box center [675, 368] width 13 height 13
type input "30 Jan 2026"
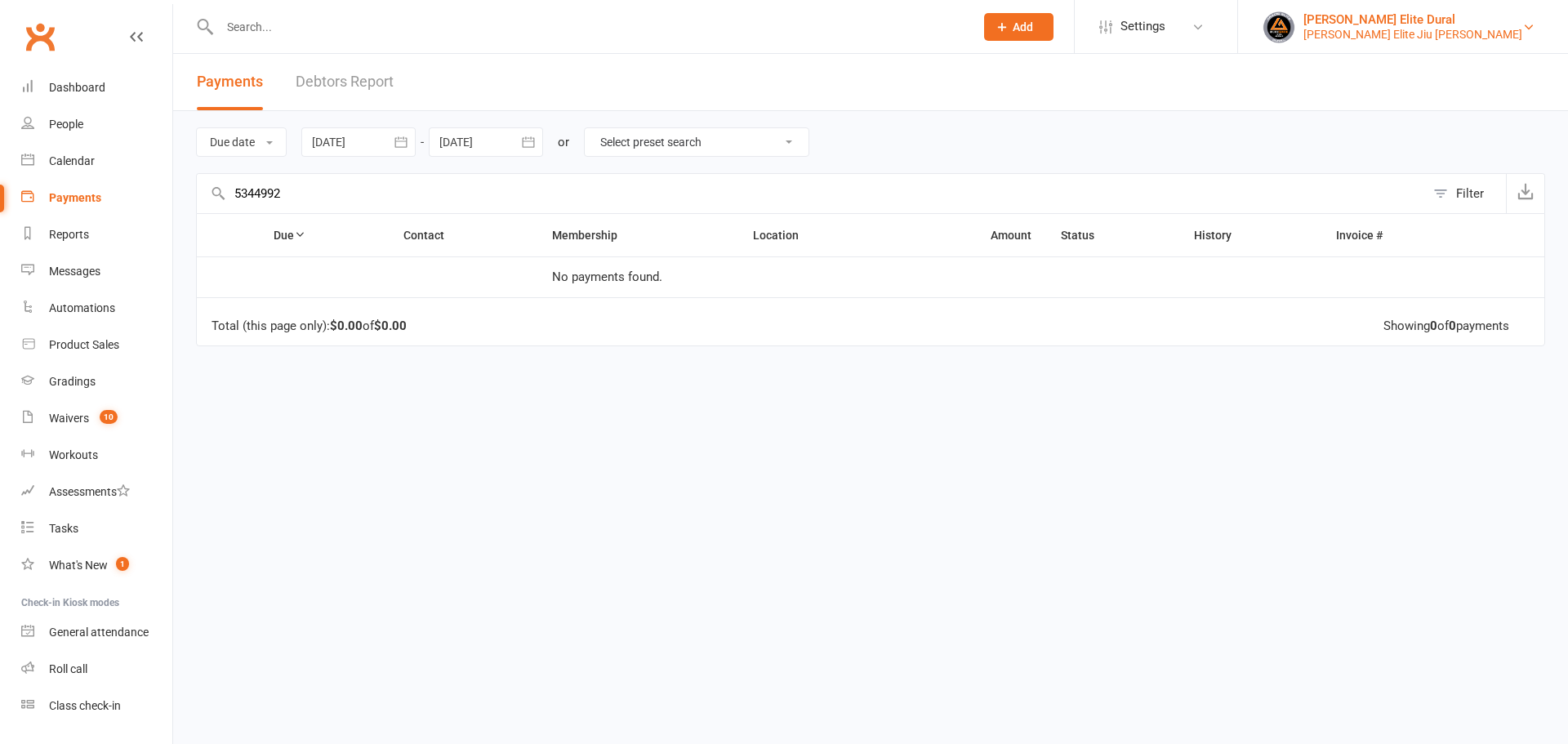
click at [1386, 29] on link "Gracie Elite Dural Gracie Elite Jiu Jitsu Dural" at bounding box center [1403, 27] width 281 height 32
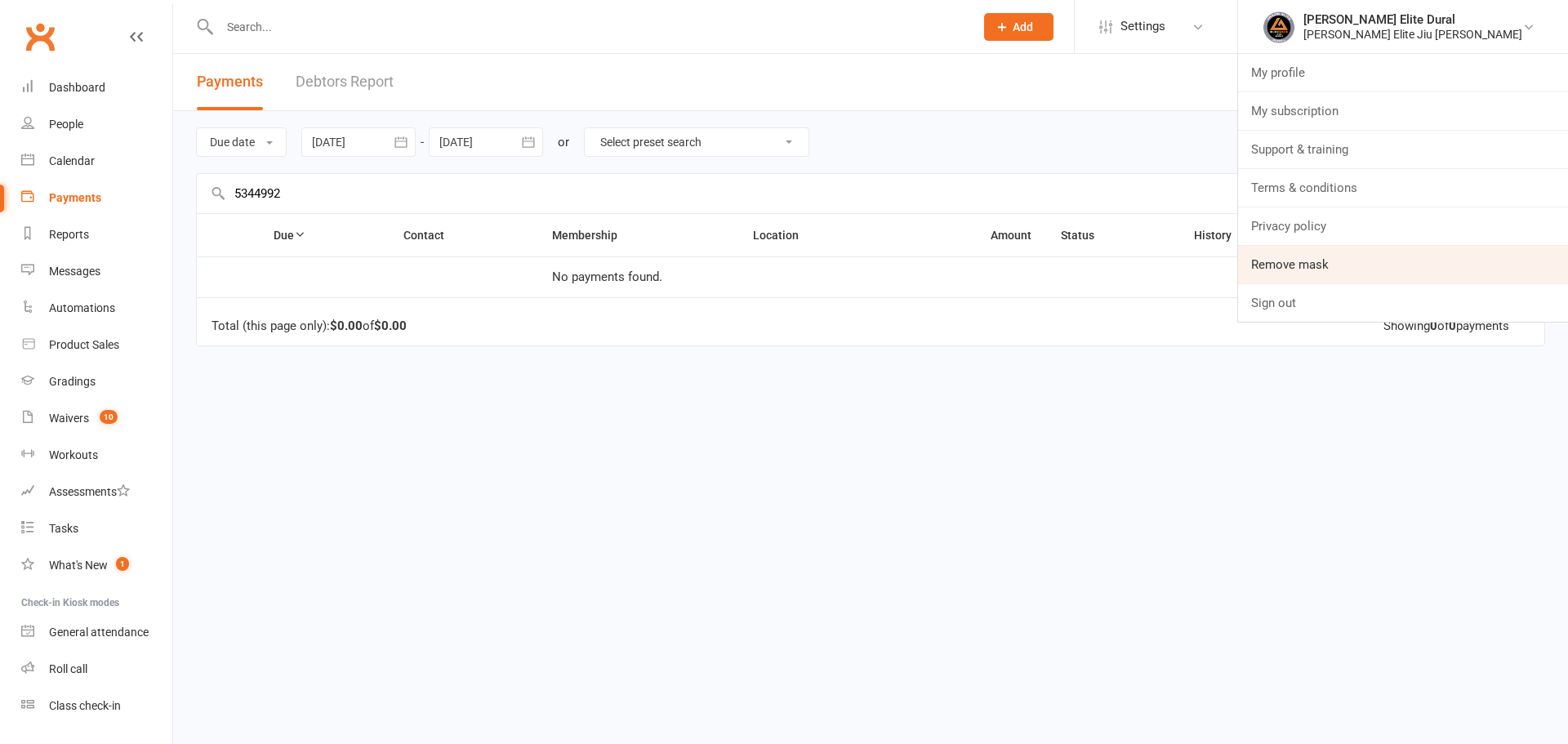
click at [1411, 279] on link "Remove mask" at bounding box center [1403, 264] width 330 height 37
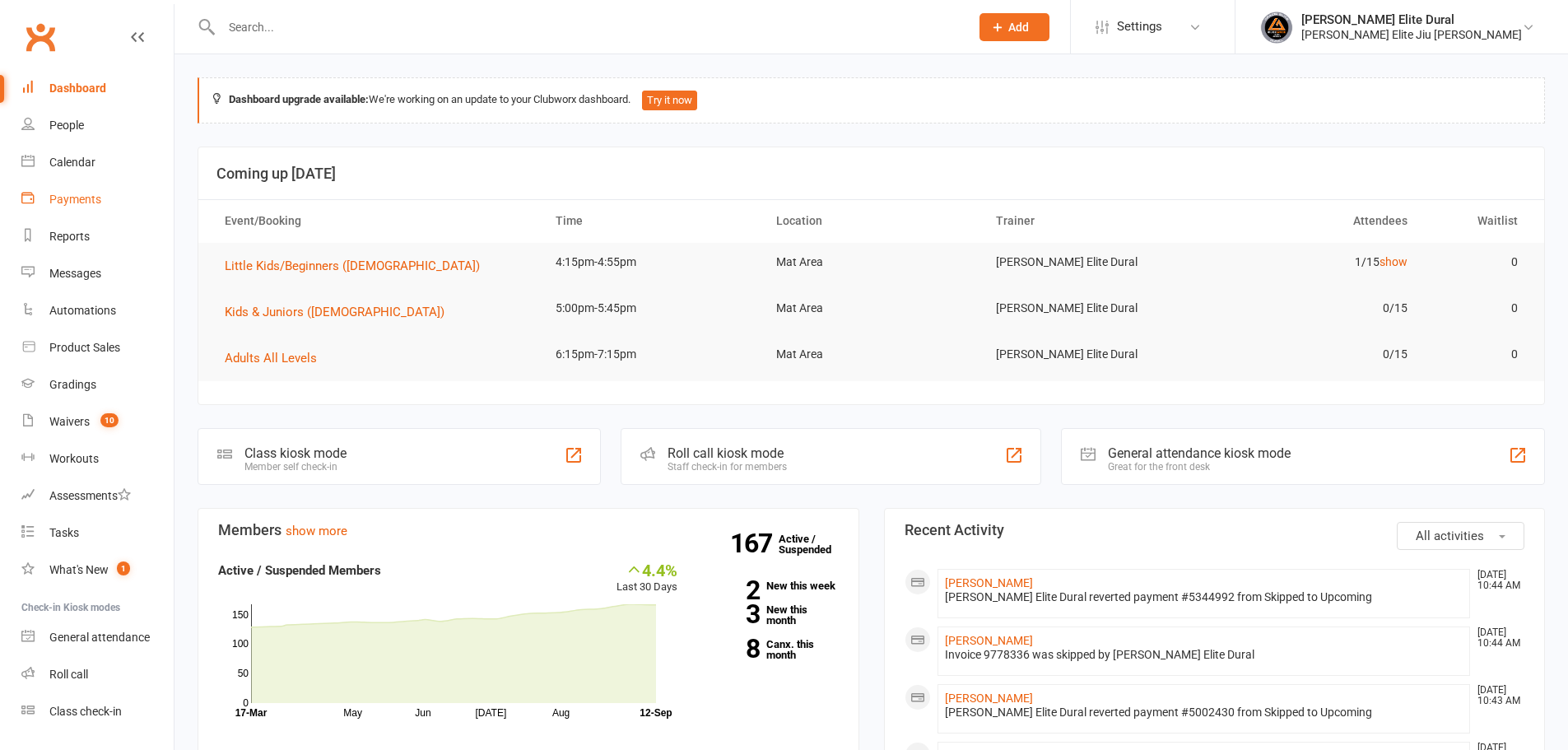
click at [89, 194] on div "Payments" at bounding box center [75, 199] width 52 height 13
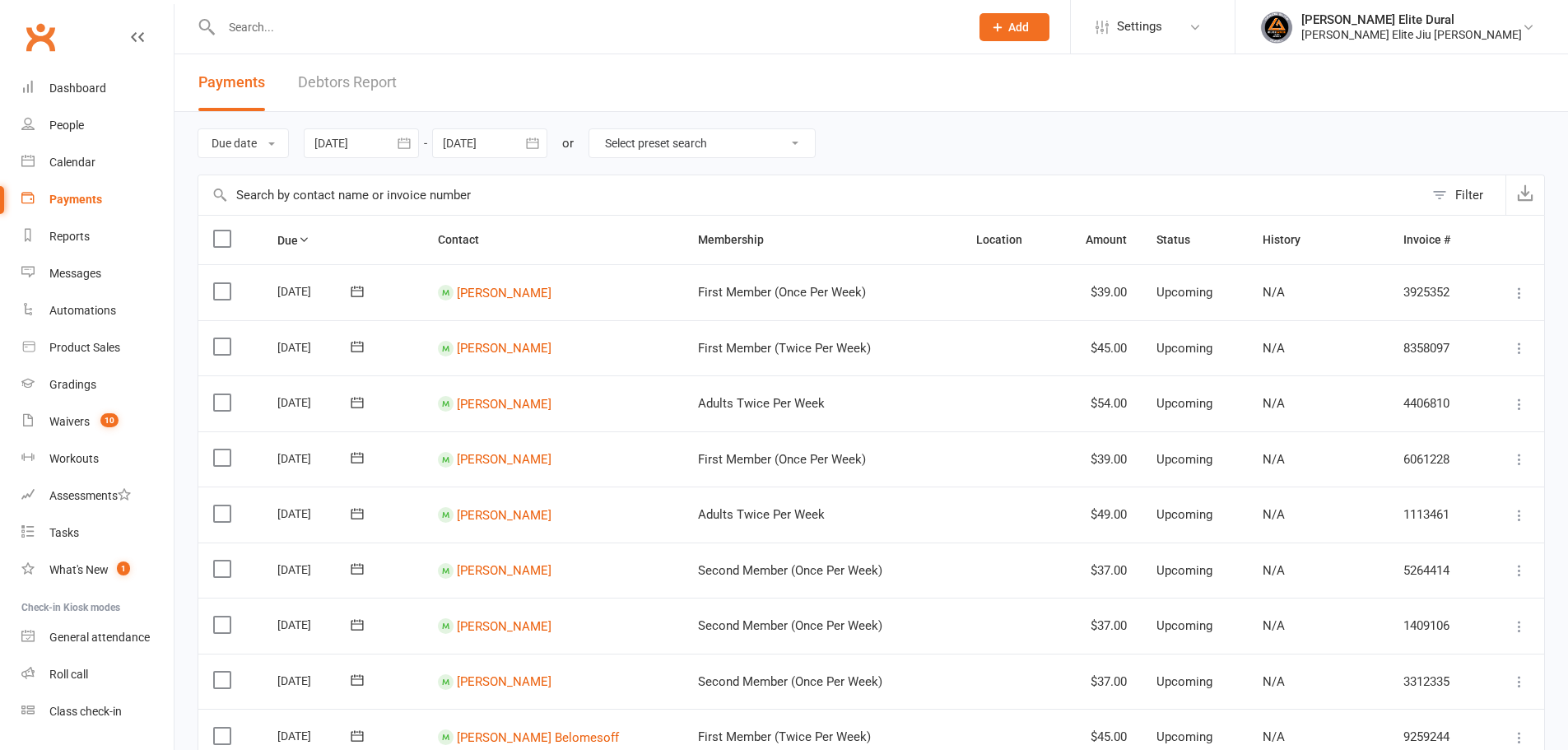
click at [295, 197] on input "text" at bounding box center [811, 194] width 1226 height 39
paste input "5344992"
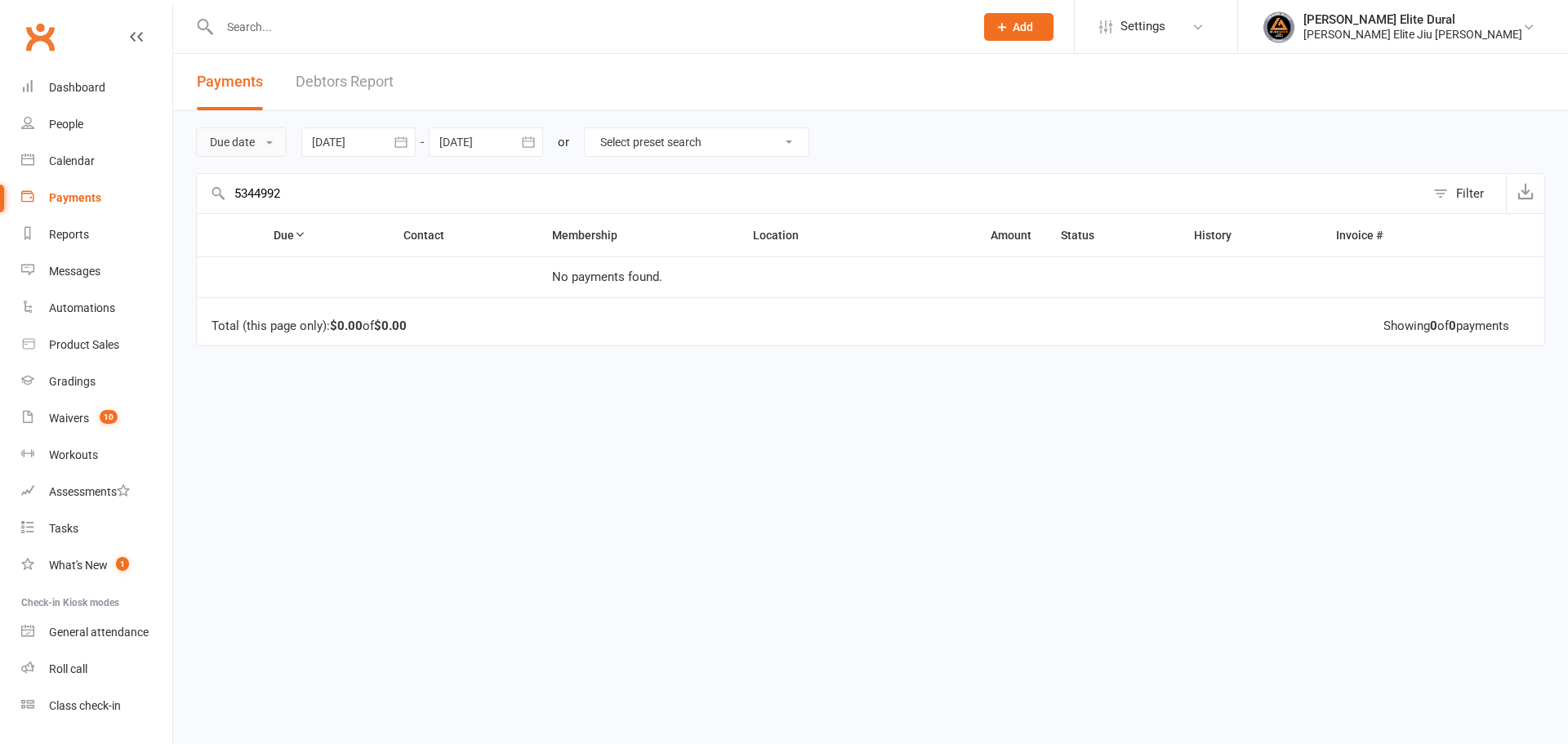
type input "5344992"
click at [240, 141] on button "Due date" at bounding box center [241, 141] width 91 height 30
click at [1439, 194] on button "Filter" at bounding box center [1465, 193] width 81 height 39
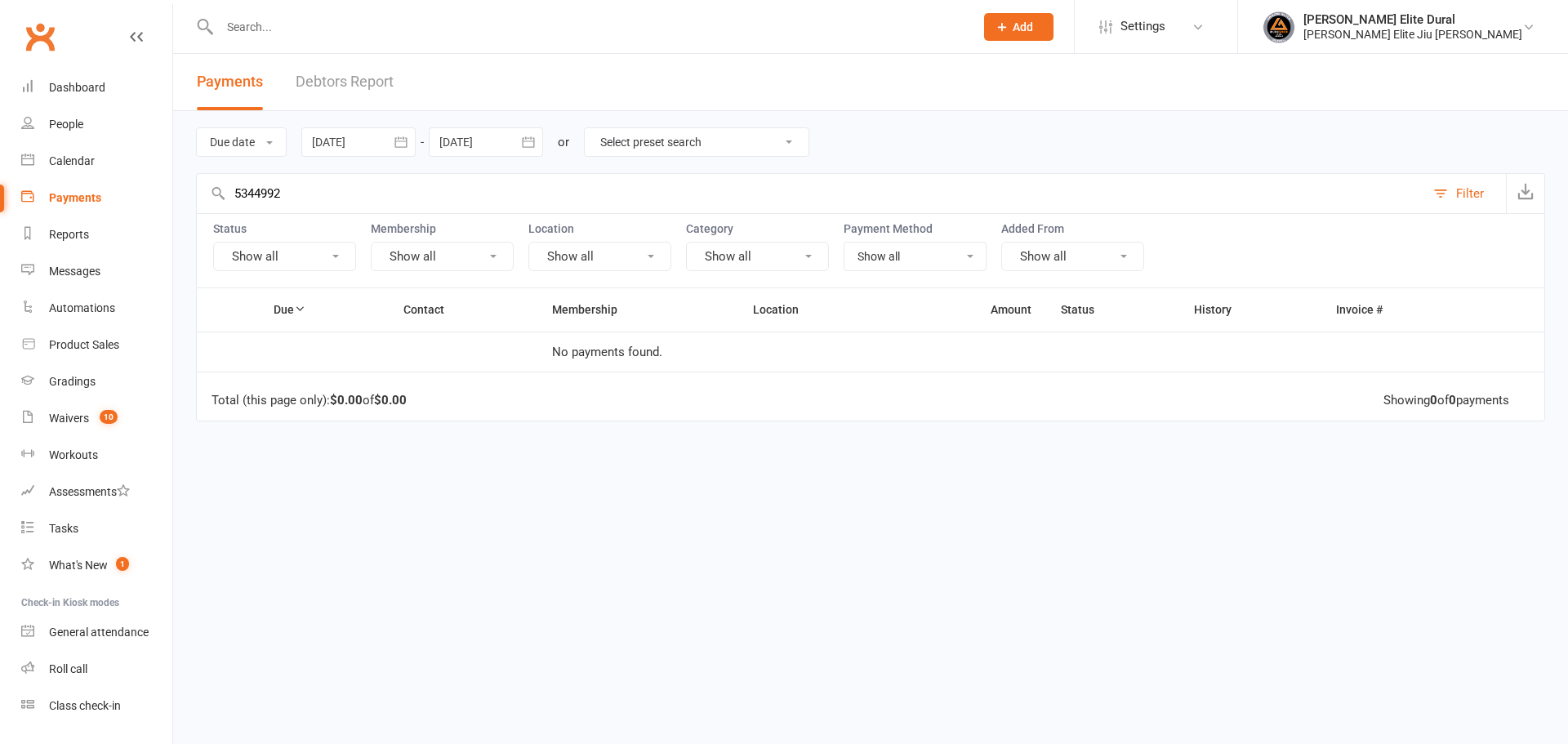
click at [284, 252] on button "Show all" at bounding box center [285, 256] width 143 height 30
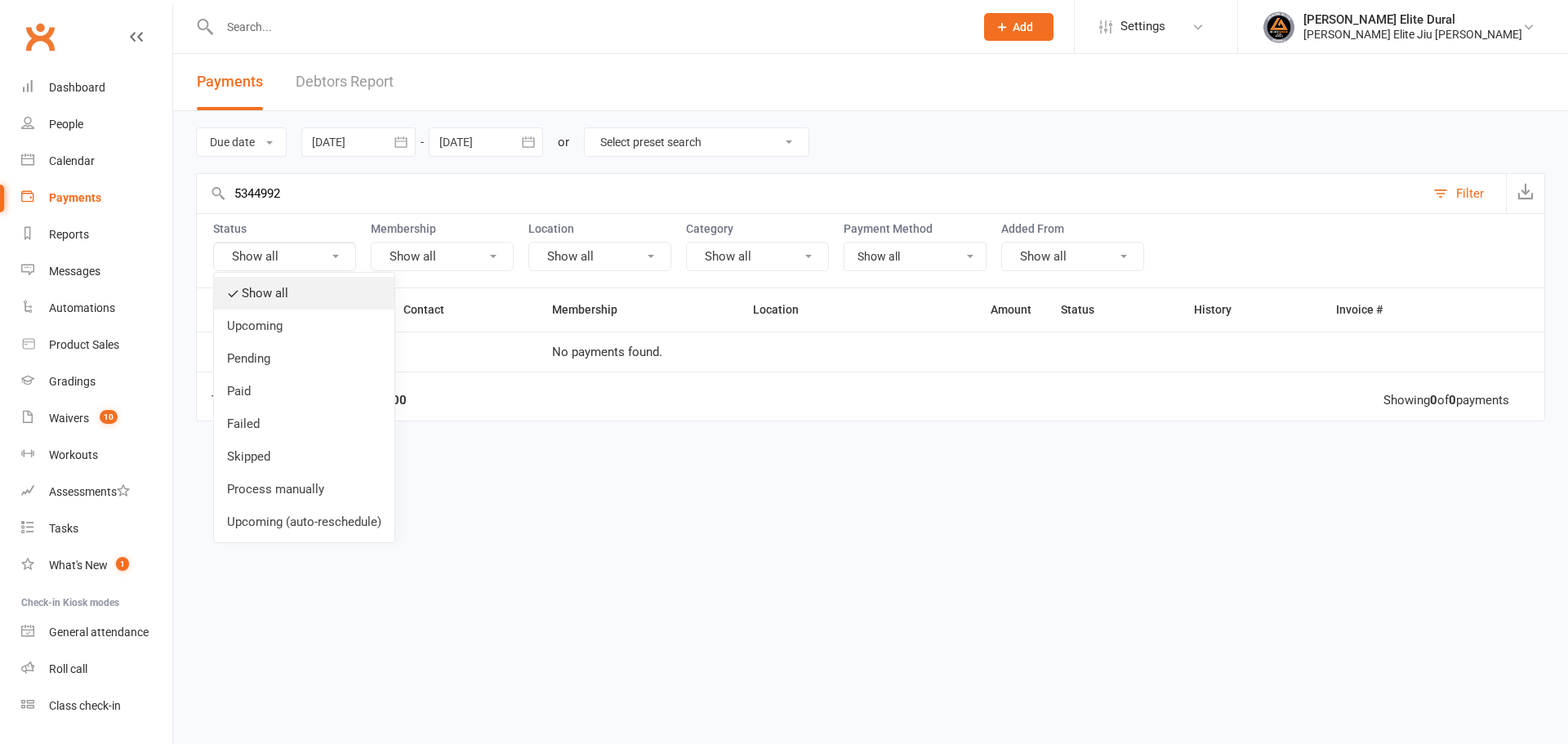
click at [252, 308] on link "Show all" at bounding box center [304, 293] width 181 height 32
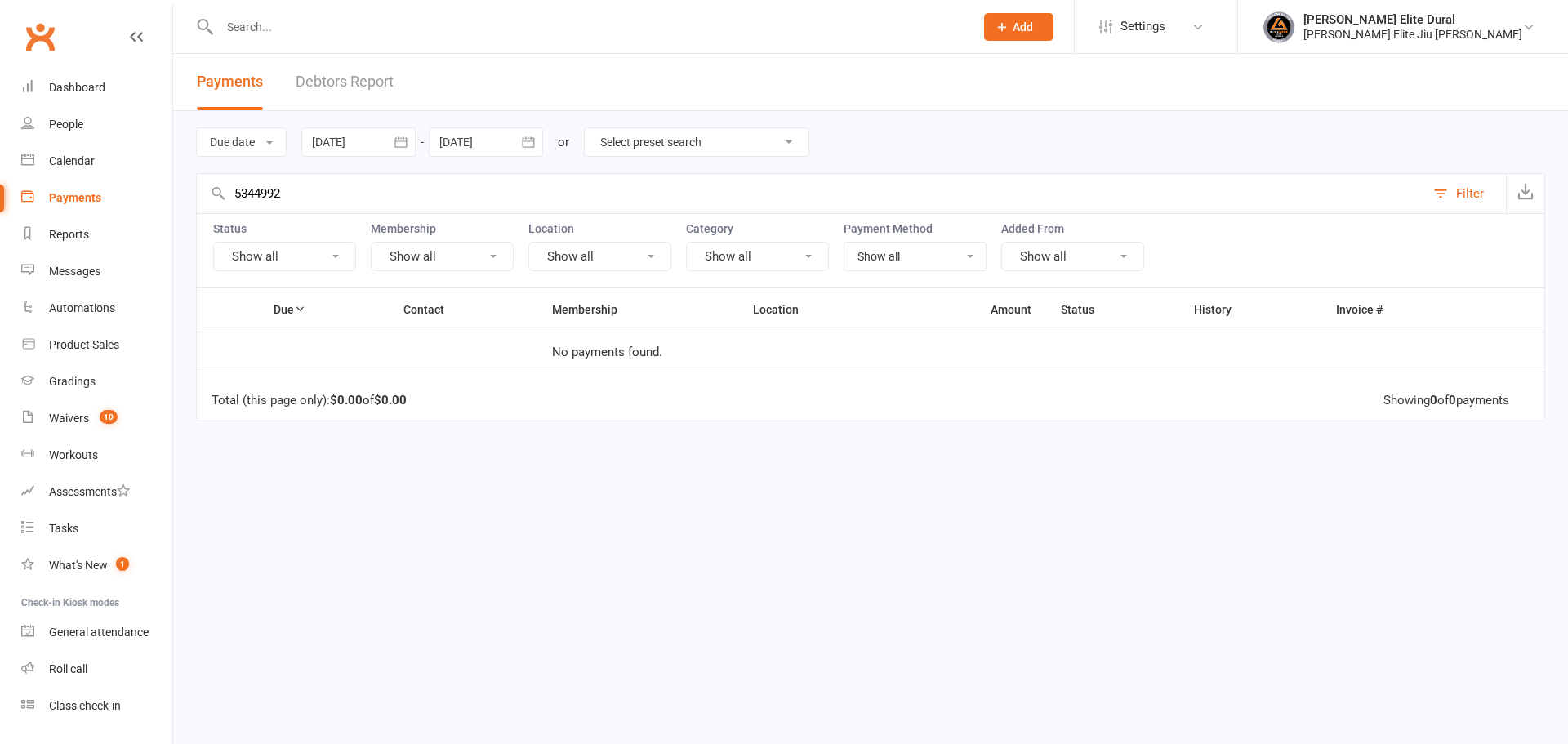
click at [307, 251] on button "Show all" at bounding box center [285, 256] width 143 height 30
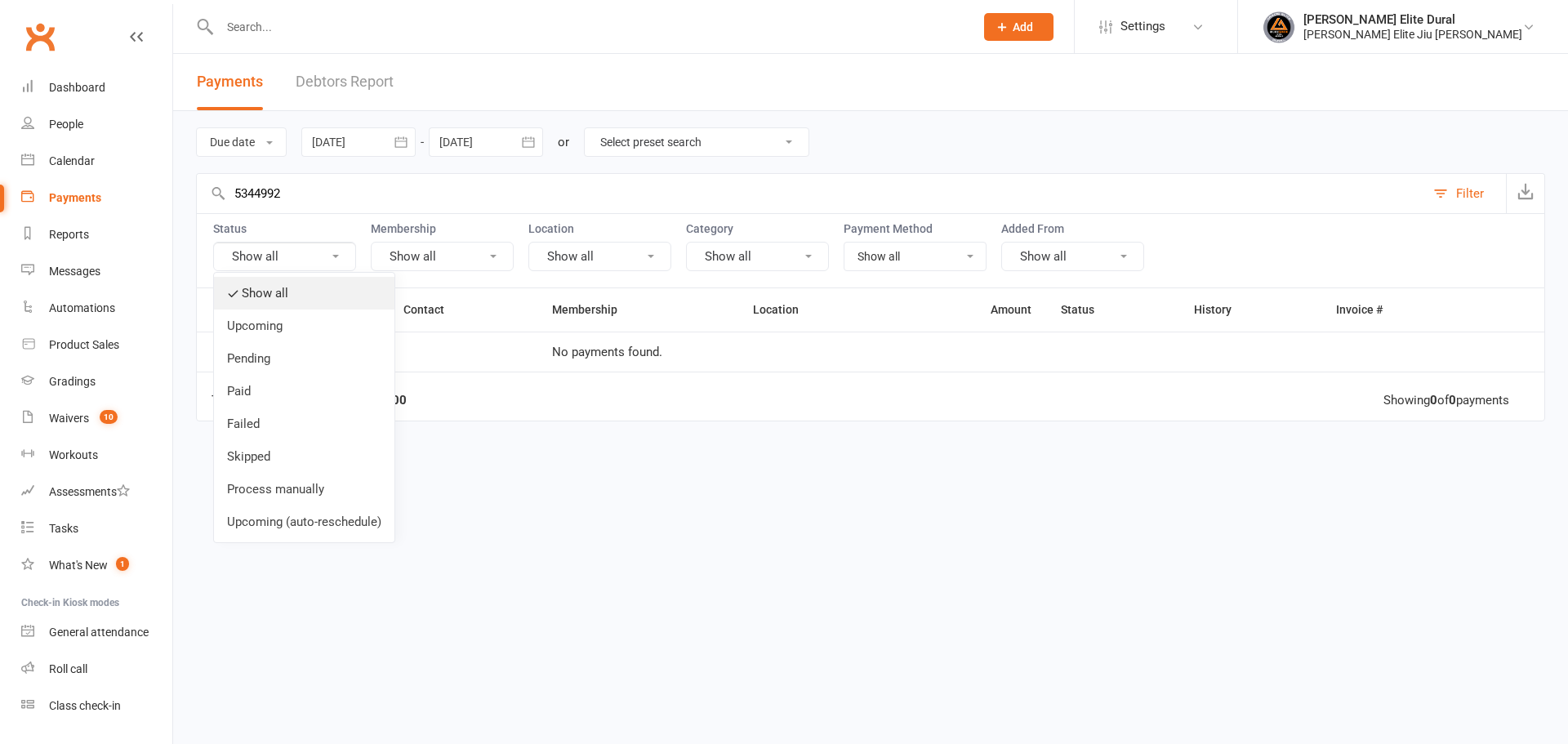
click at [272, 308] on link "Show all" at bounding box center [304, 293] width 181 height 32
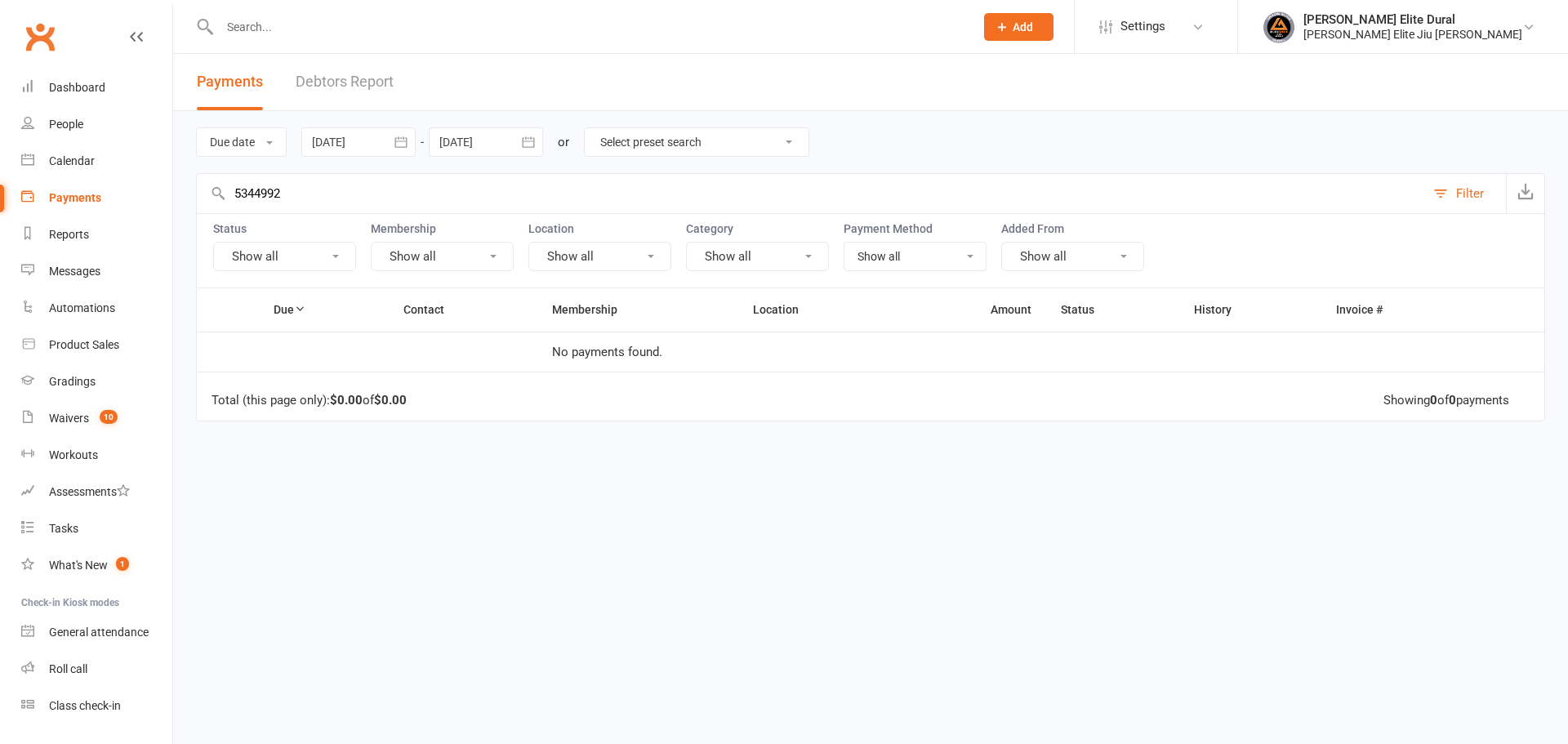
click at [309, 256] on button "Show all" at bounding box center [285, 256] width 143 height 30
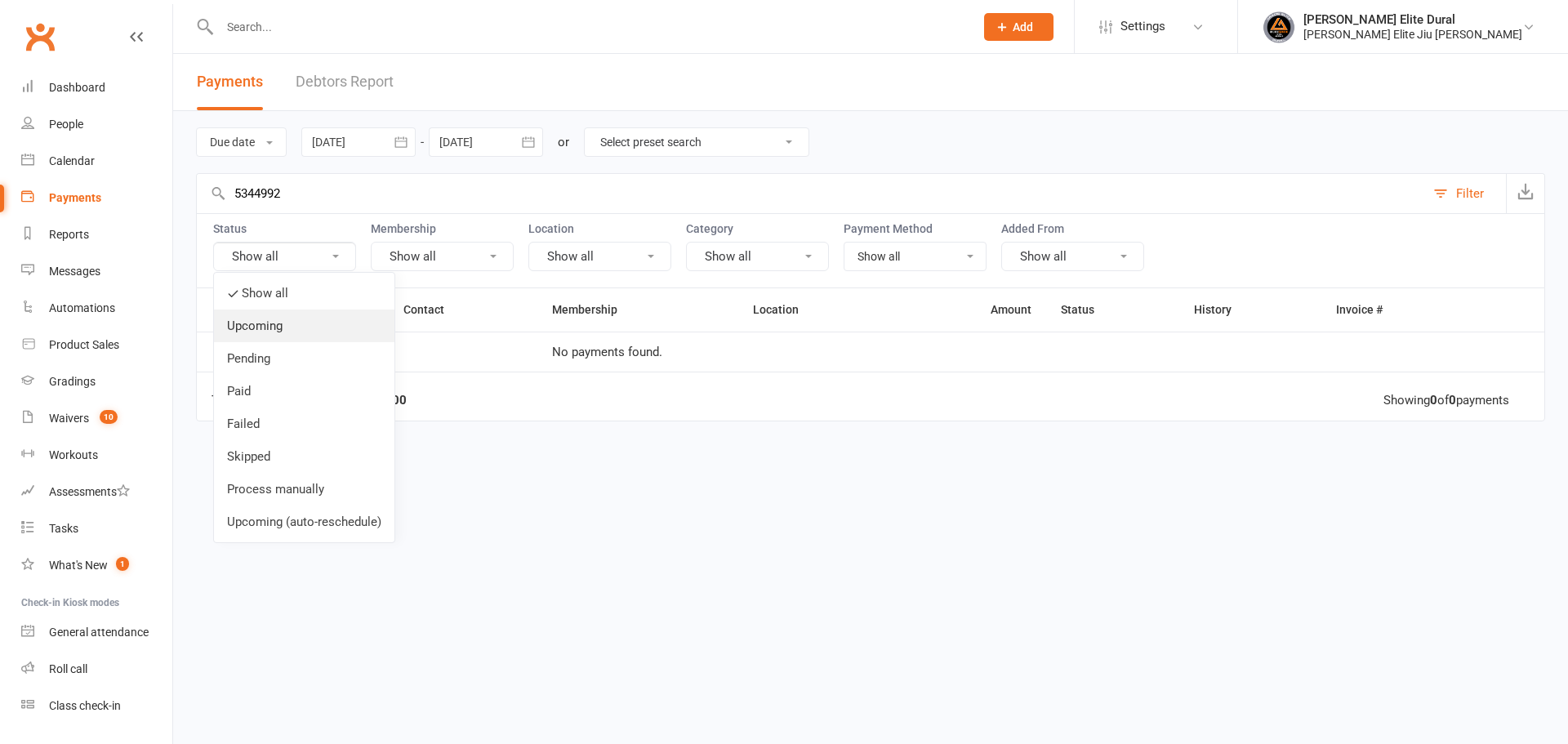
click at [261, 329] on link "Upcoming" at bounding box center [304, 326] width 181 height 32
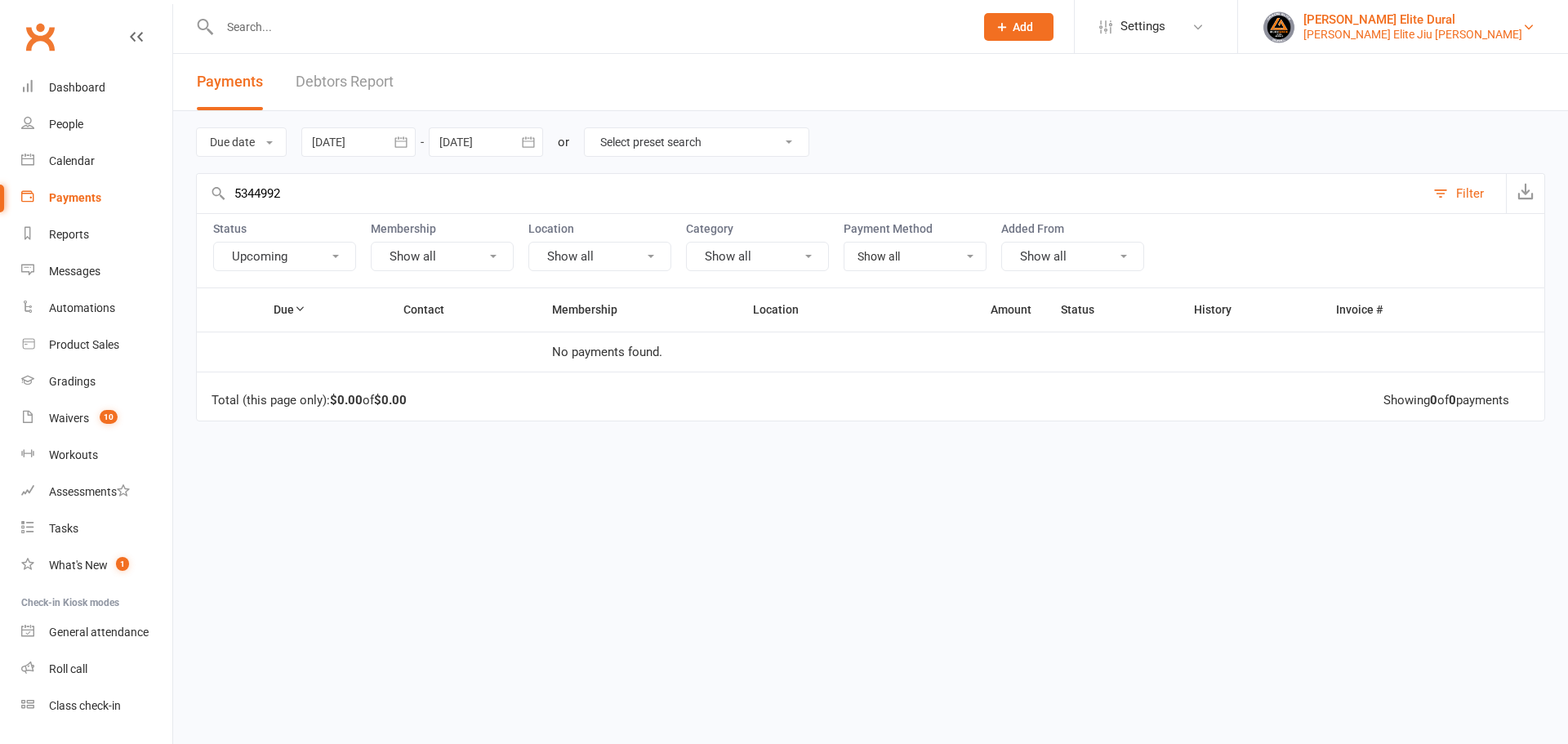
click at [1404, 14] on div "[PERSON_NAME] Elite Dural" at bounding box center [1412, 19] width 219 height 14
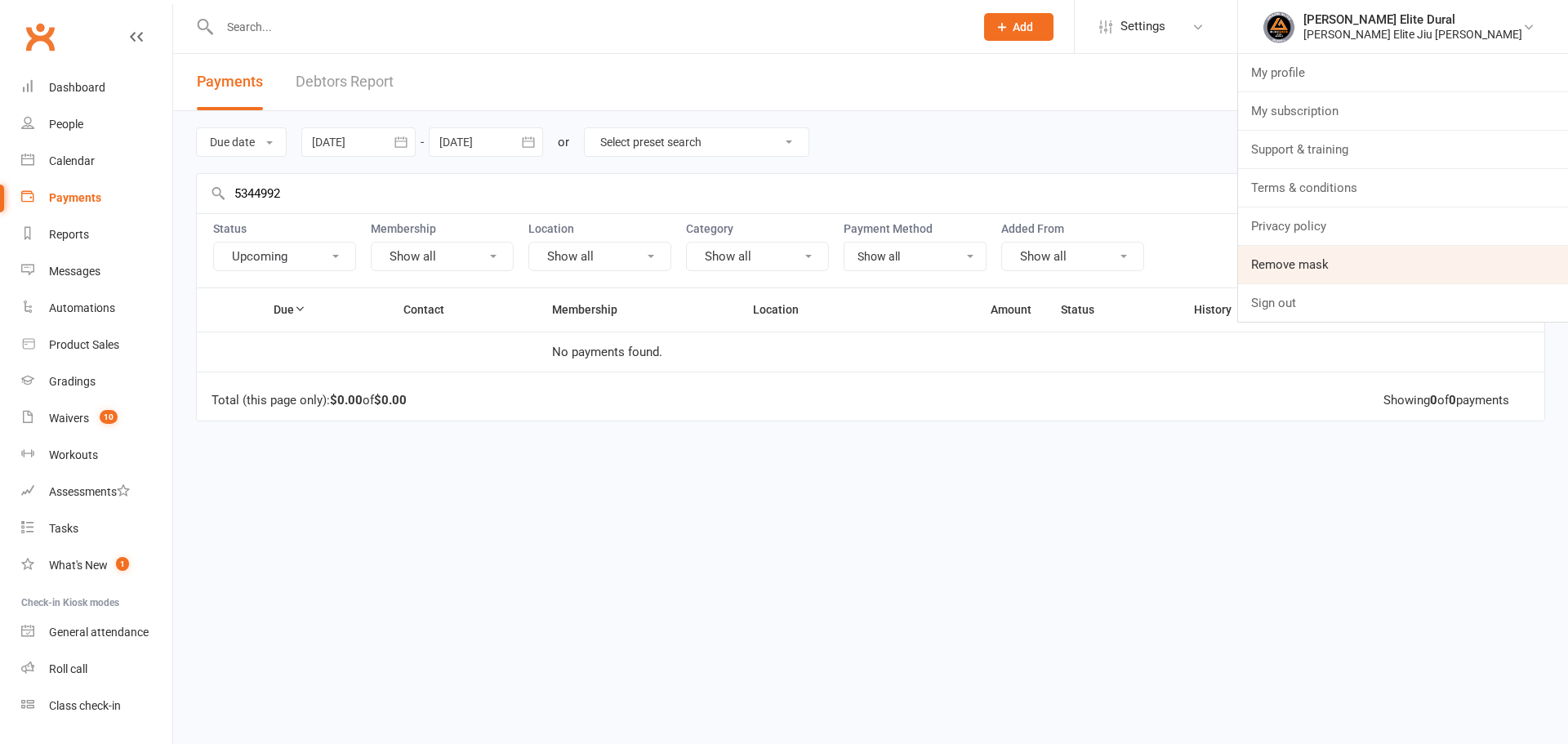
click at [1419, 265] on link "Remove mask" at bounding box center [1403, 264] width 330 height 37
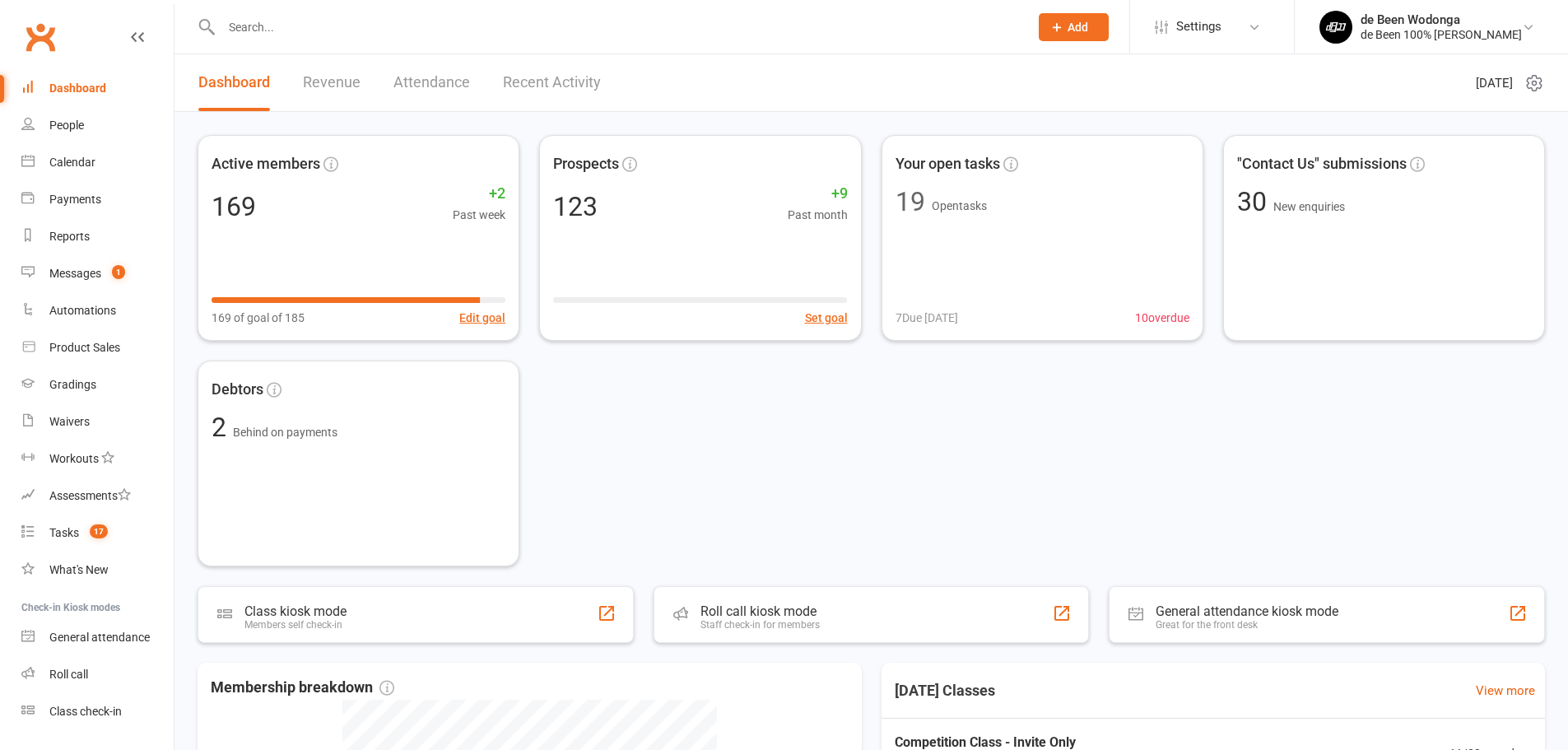
click at [787, 36] on input "text" at bounding box center [617, 27] width 801 height 23
paste input "Amber Armstrong"
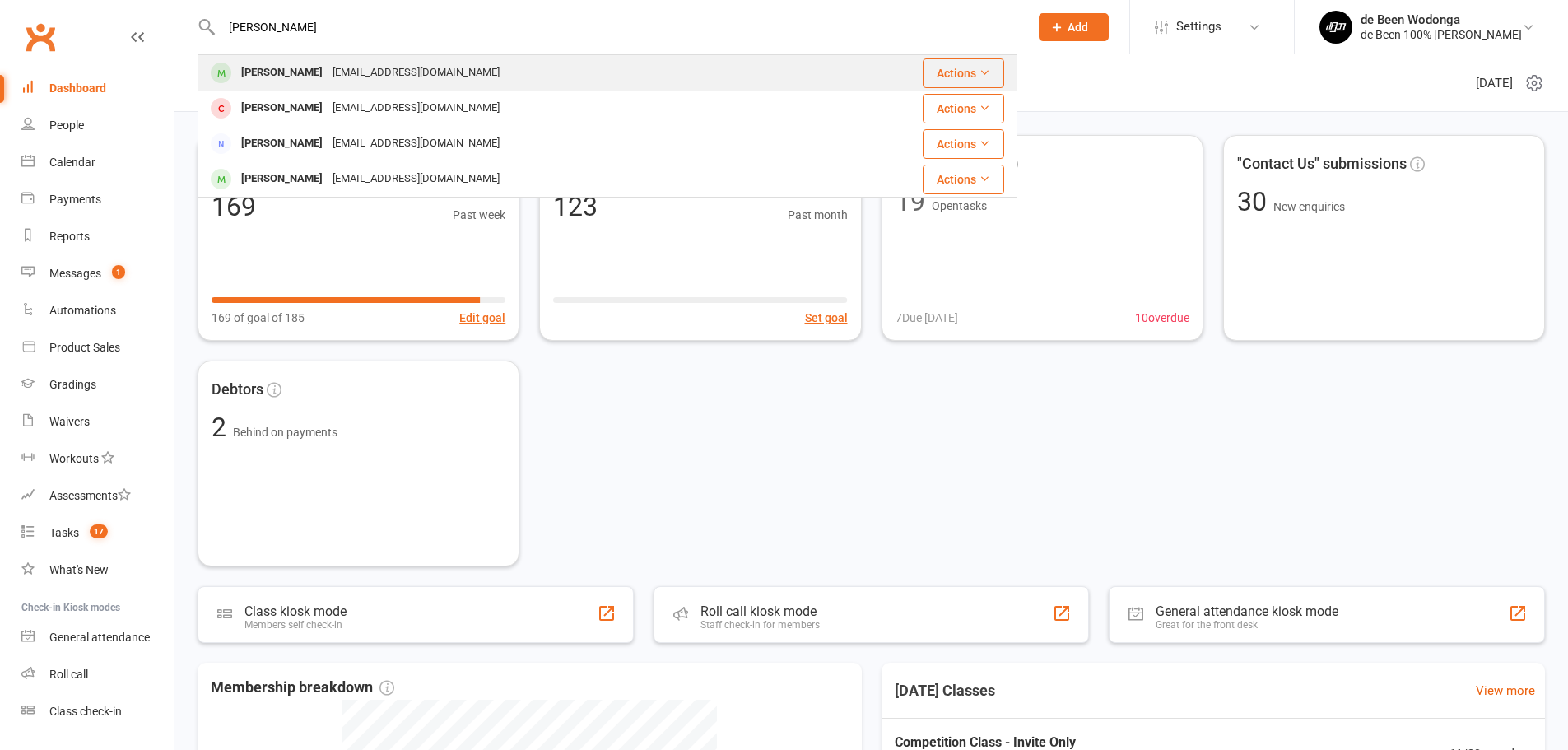
type input "Amber Armstrong"
click at [425, 66] on div "amberarmstrong1995@gmail.com" at bounding box center [416, 72] width 177 height 24
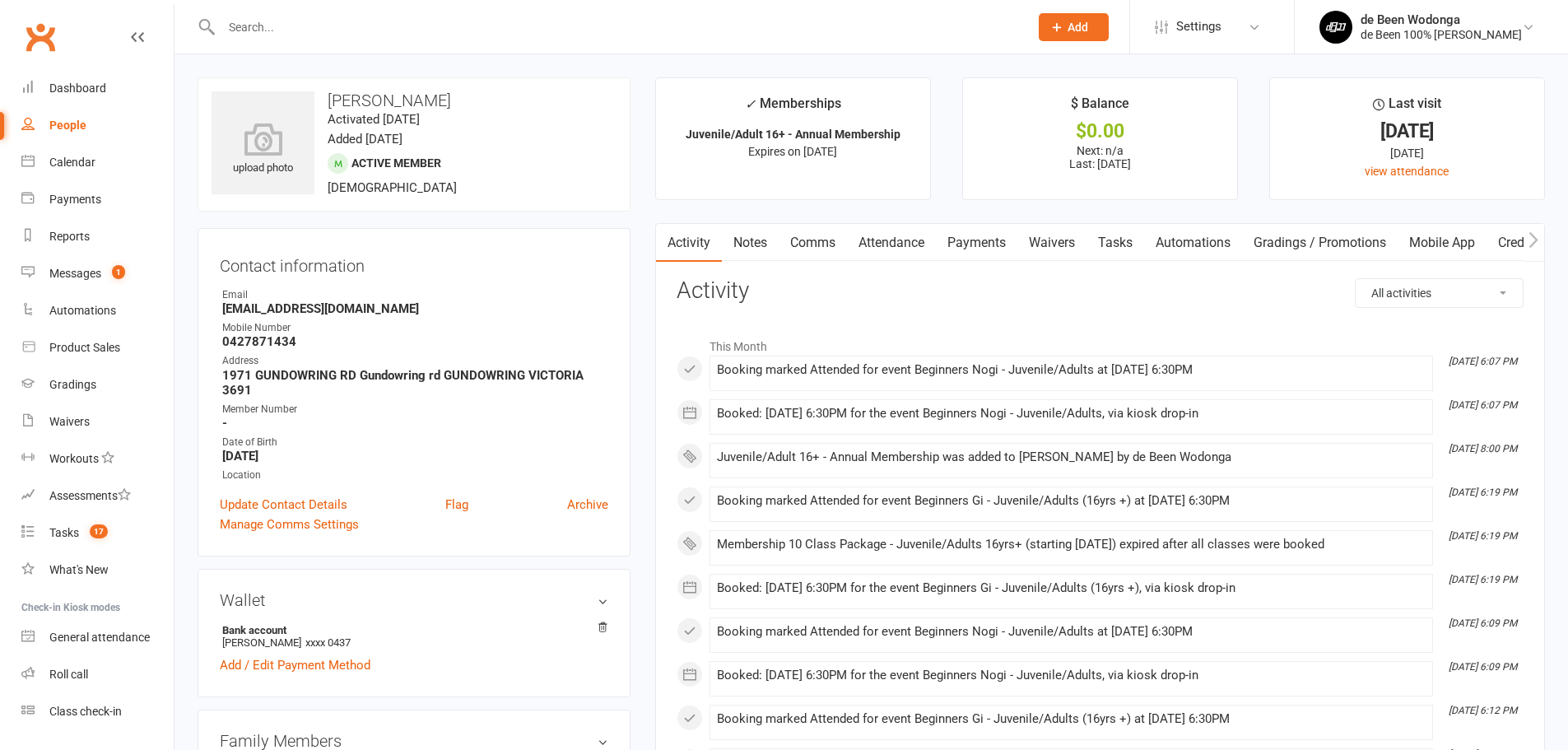
click at [981, 241] on link "Payments" at bounding box center [977, 242] width 82 height 38
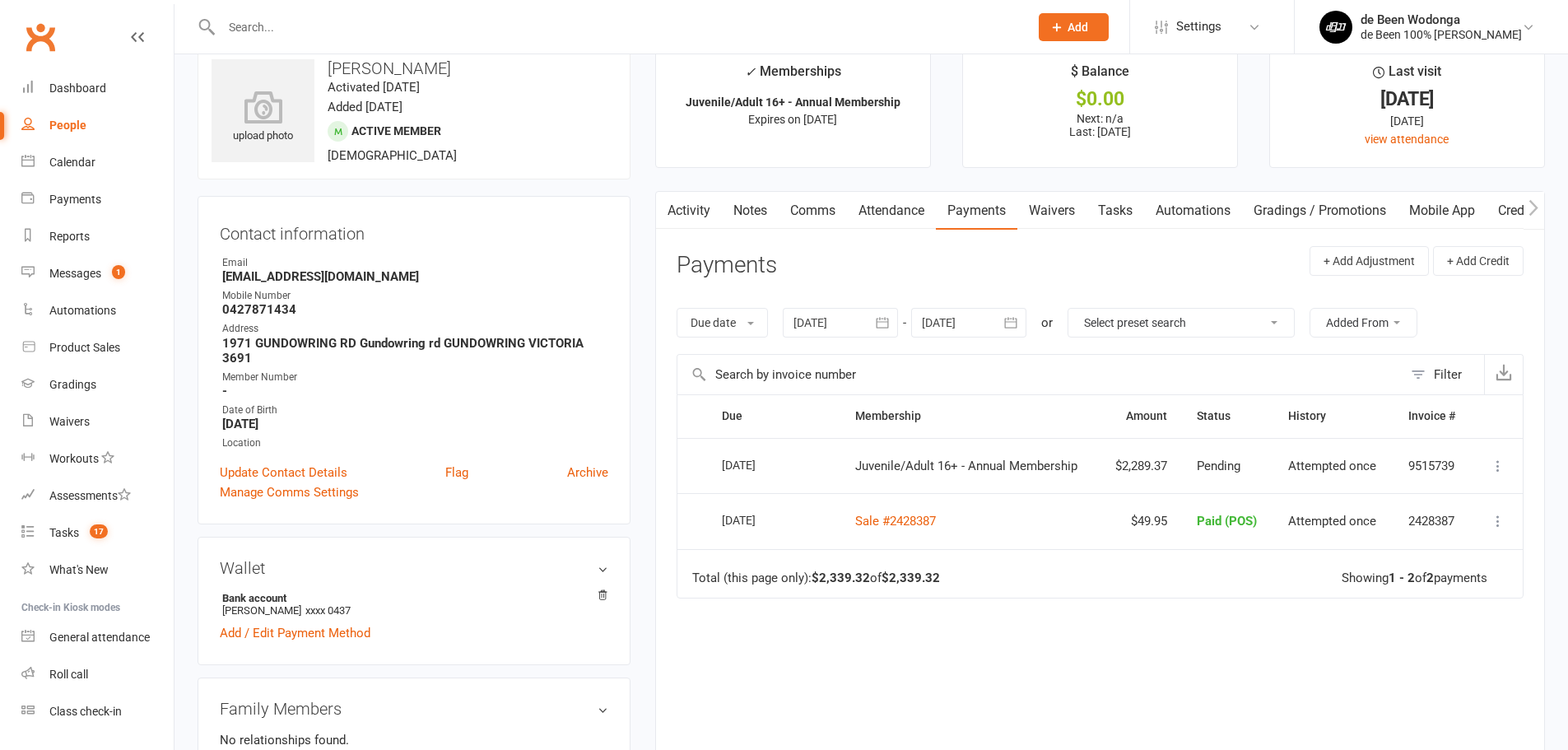
scroll to position [138, 0]
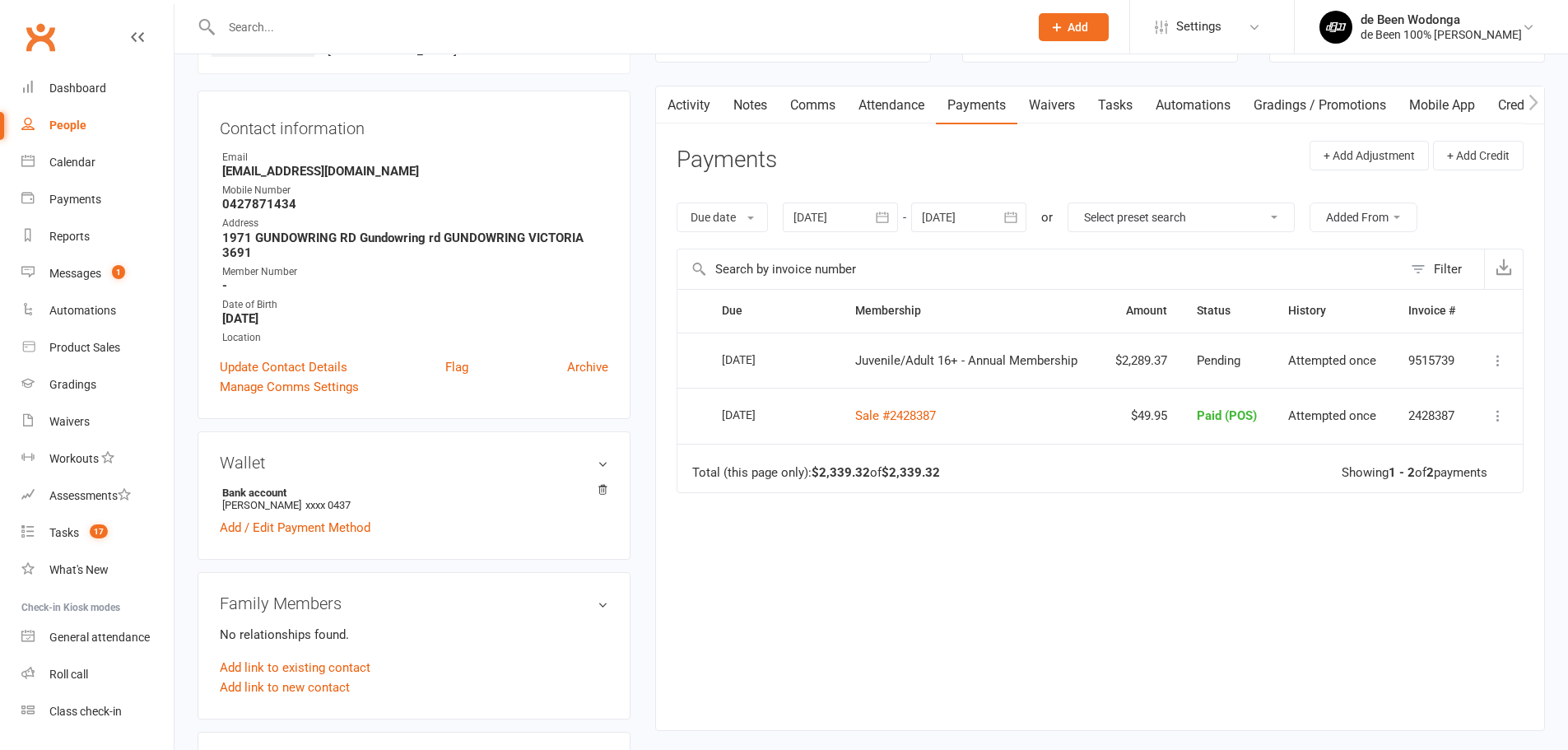
click at [1499, 365] on icon at bounding box center [1498, 360] width 16 height 16
drag, startPoint x: 1107, startPoint y: 359, endPoint x: 1173, endPoint y: 363, distance: 66.1
click at [1173, 363] on td "$2,289.37" at bounding box center [1139, 360] width 83 height 56
copy td "$2,289.37"
click at [1085, 517] on div "Due Contact Membership Amount Status History Invoice # Select this 10 Sep 2025 …" at bounding box center [1100, 497] width 847 height 416
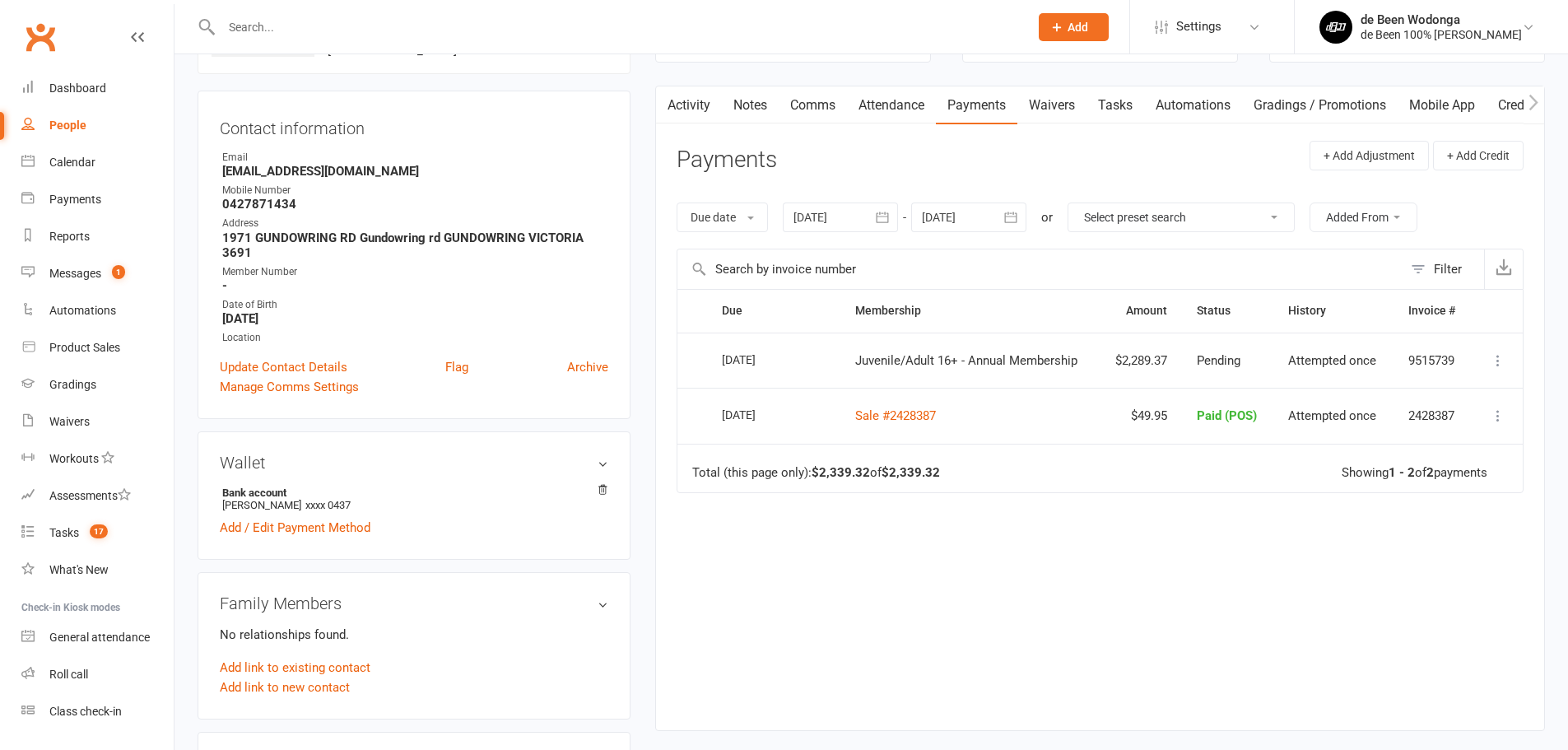
click at [1500, 362] on icon at bounding box center [1498, 360] width 16 height 16
click at [1477, 467] on link "Check payment status" at bounding box center [1425, 458] width 163 height 33
click at [1391, 31] on div "de Been 100% Jiu Jitsu Wodonga" at bounding box center [1442, 34] width 162 height 14
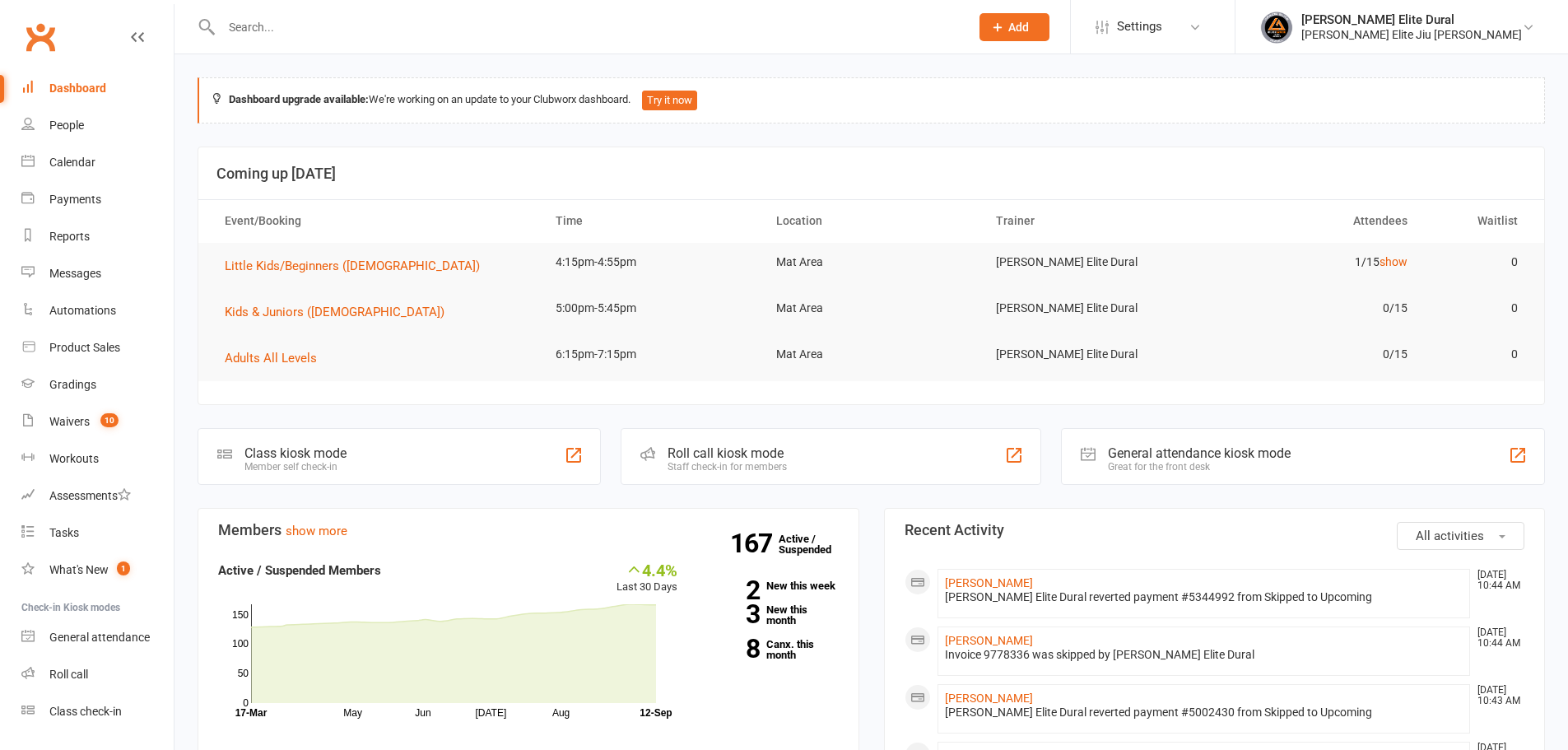
drag, startPoint x: 658, startPoint y: 42, endPoint x: 697, endPoint y: 33, distance: 40.0
click at [660, 41] on div at bounding box center [578, 27] width 761 height 54
click at [699, 33] on input "text" at bounding box center [588, 27] width 742 height 23
paste input "[PERSON_NAME]"
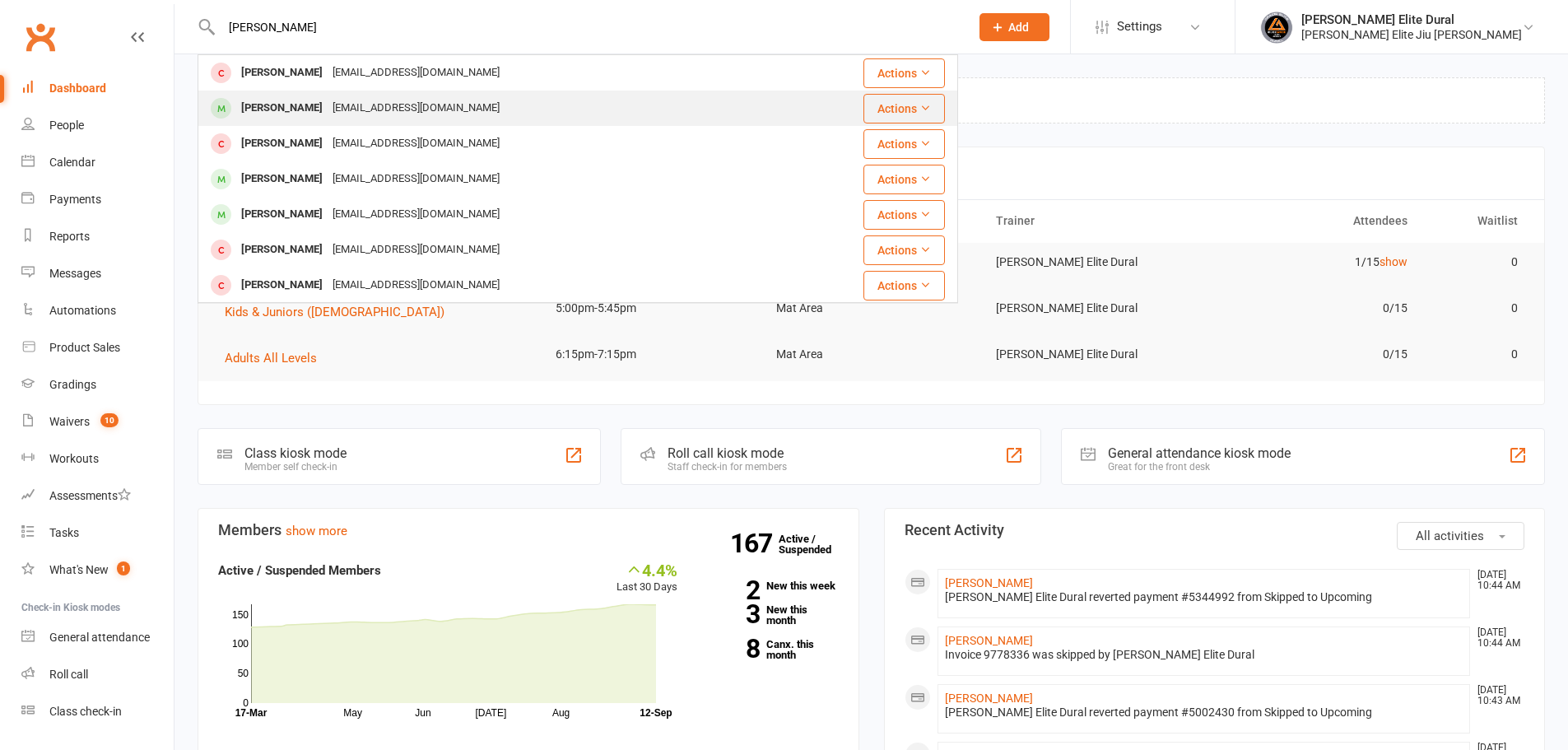
type input "[PERSON_NAME]"
click at [329, 112] on div "[EMAIL_ADDRESS][DOMAIN_NAME]" at bounding box center [416, 108] width 177 height 24
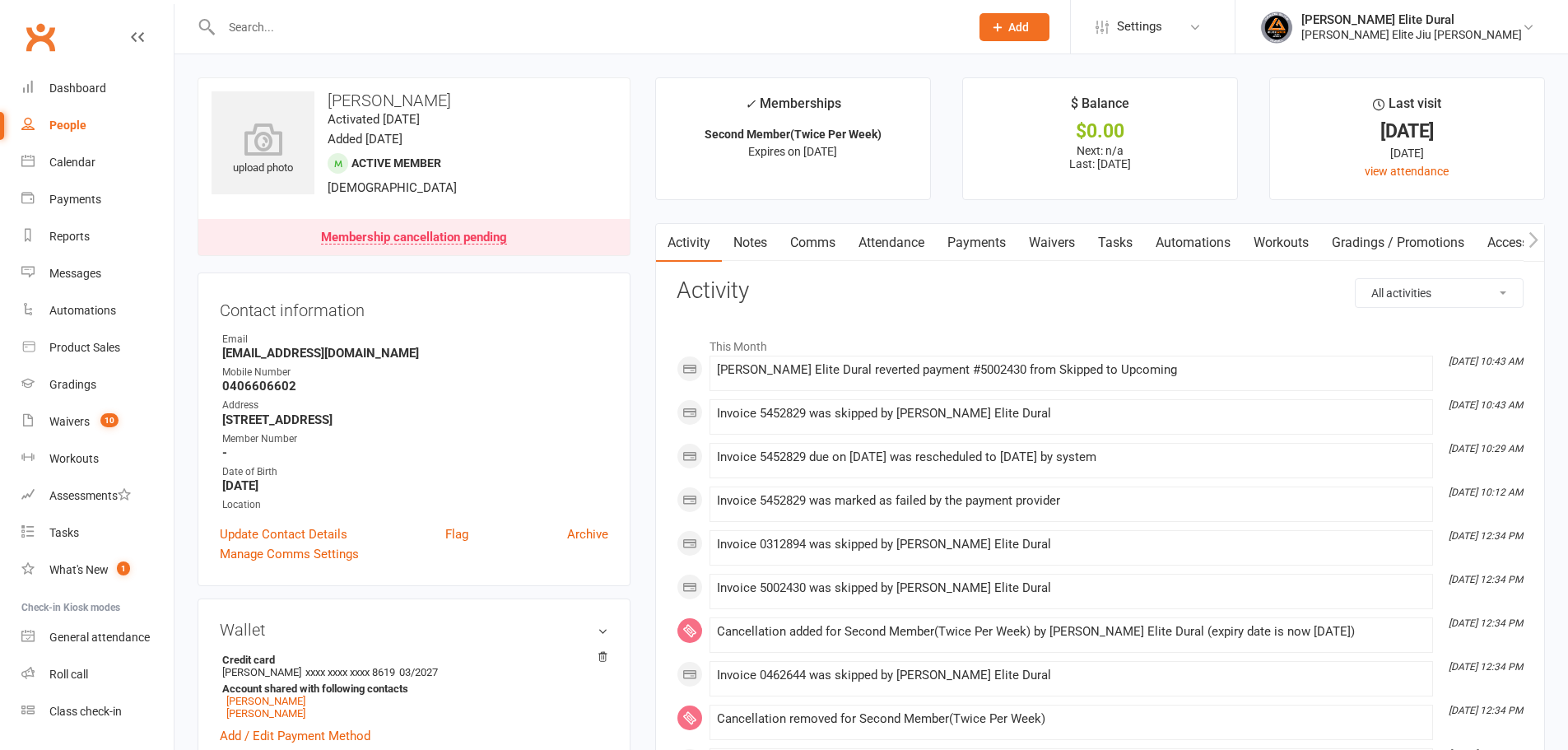
click at [978, 240] on link "Payments" at bounding box center [977, 242] width 82 height 38
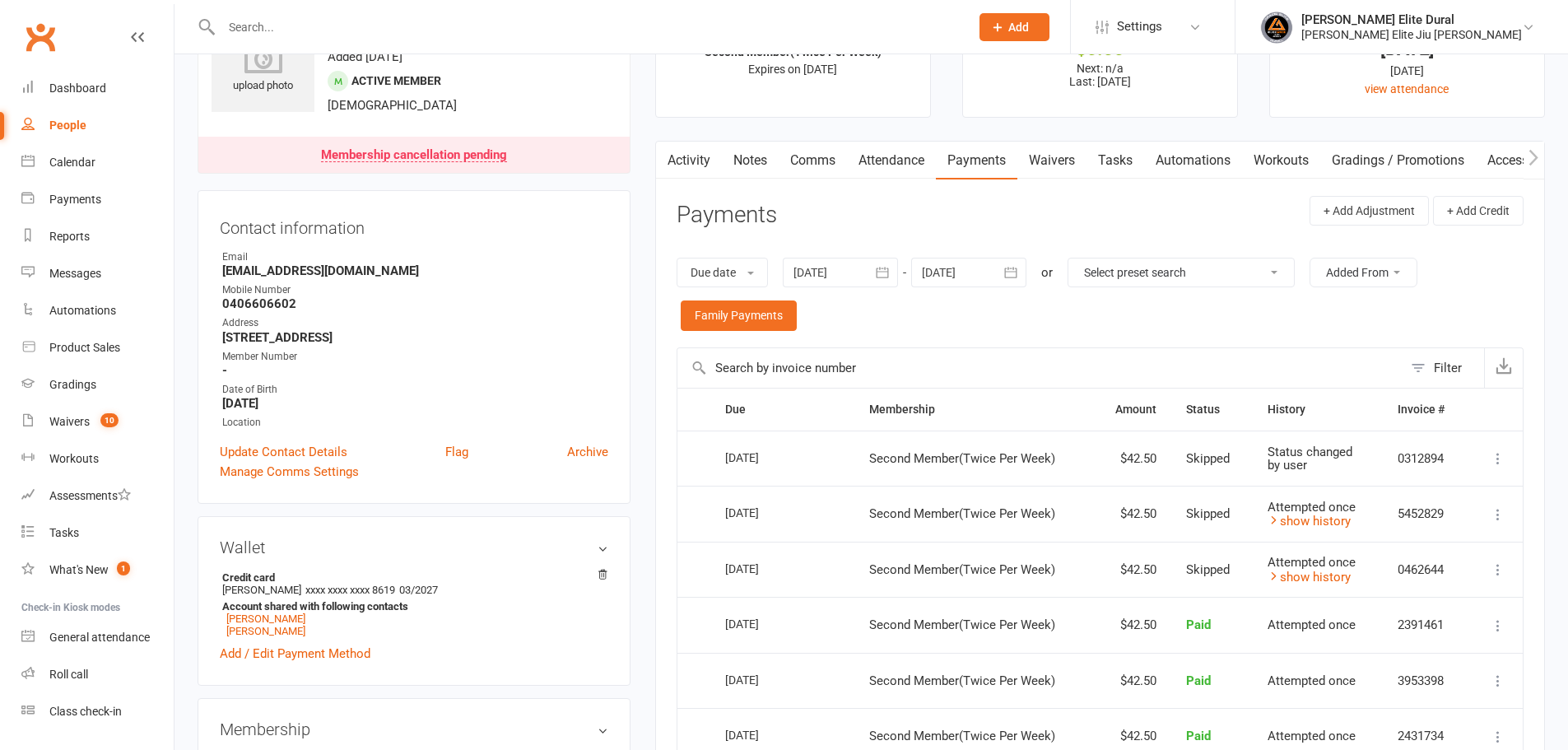
scroll to position [55, 0]
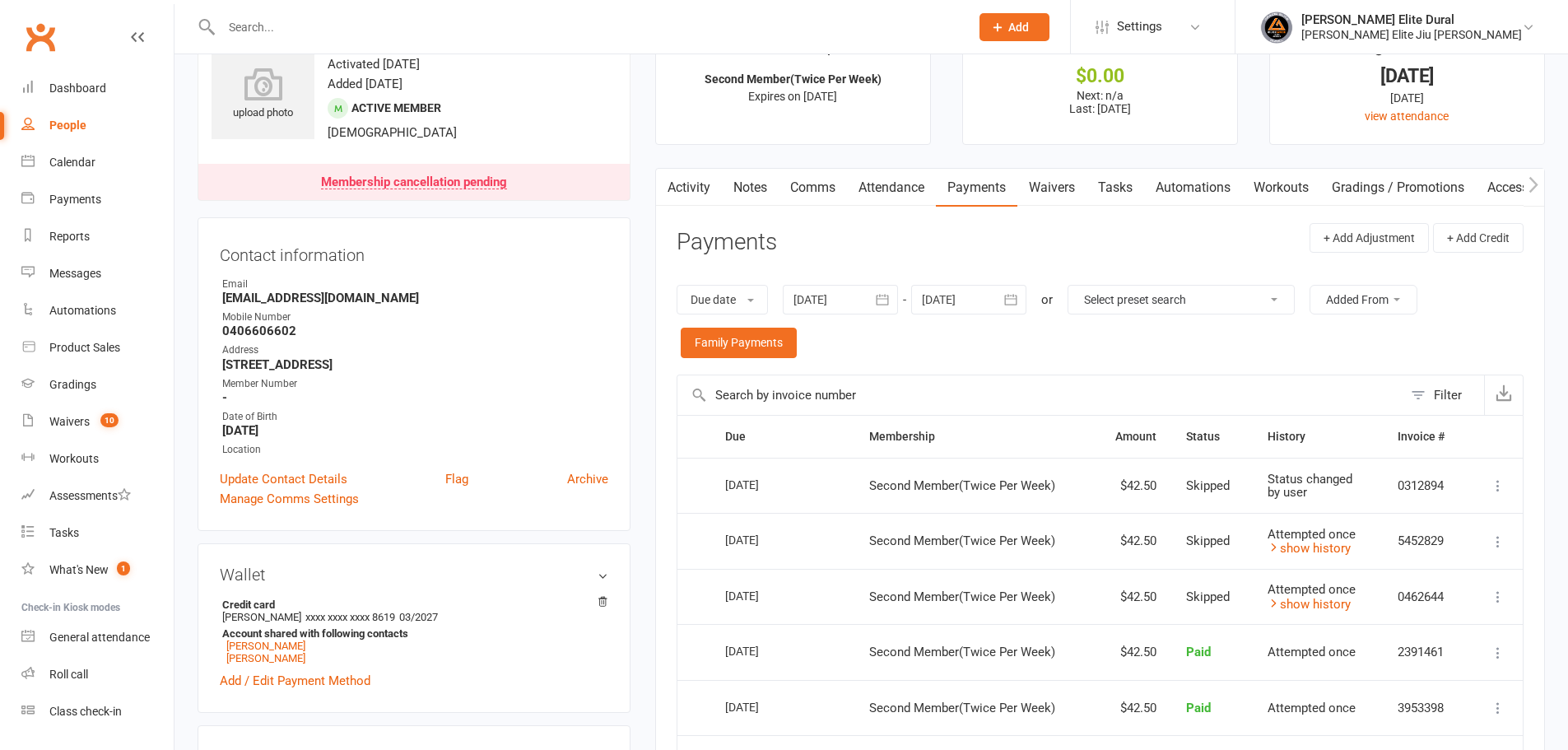
click at [696, 191] on link "Activity" at bounding box center [689, 187] width 65 height 38
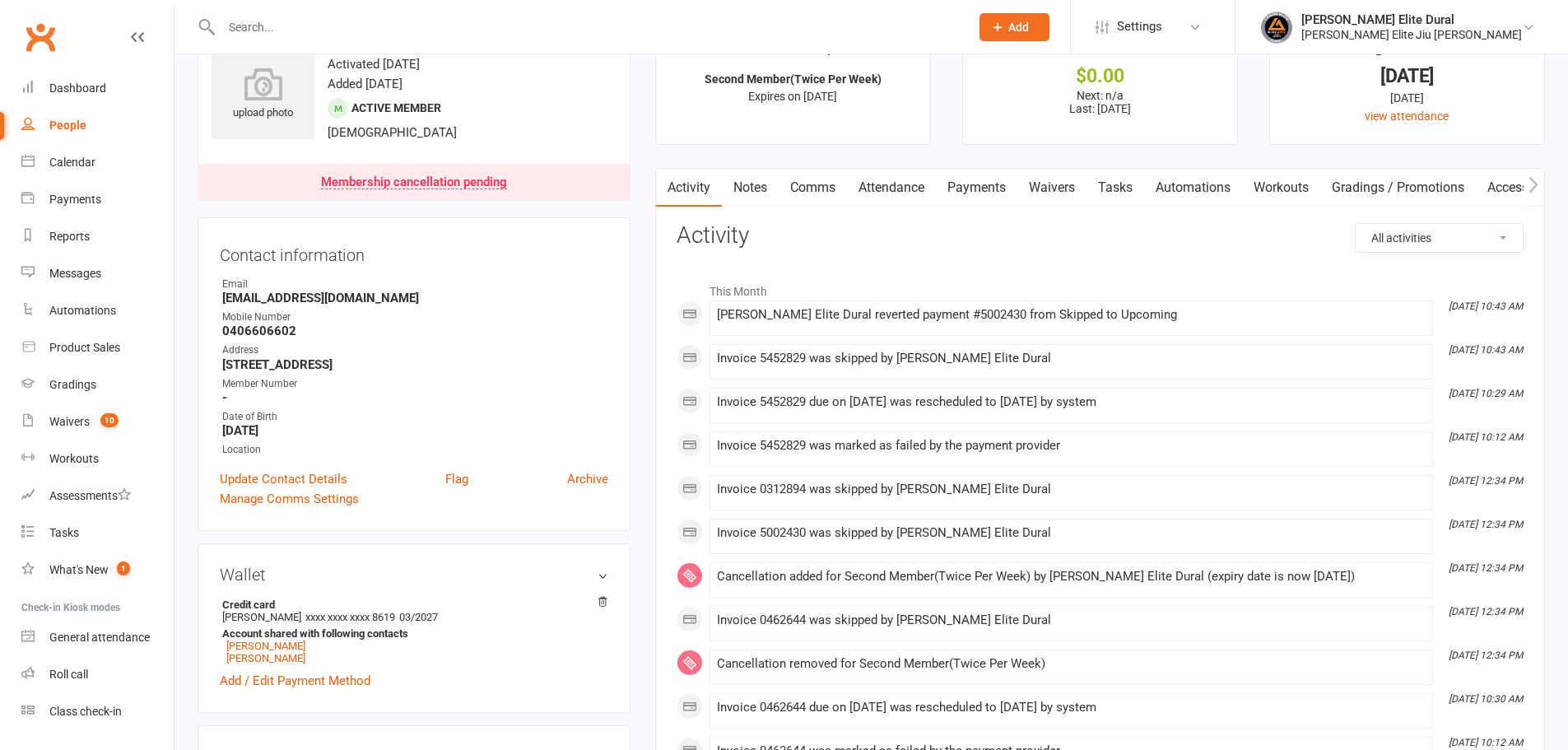
click at [979, 181] on link "Payments" at bounding box center [977, 187] width 82 height 38
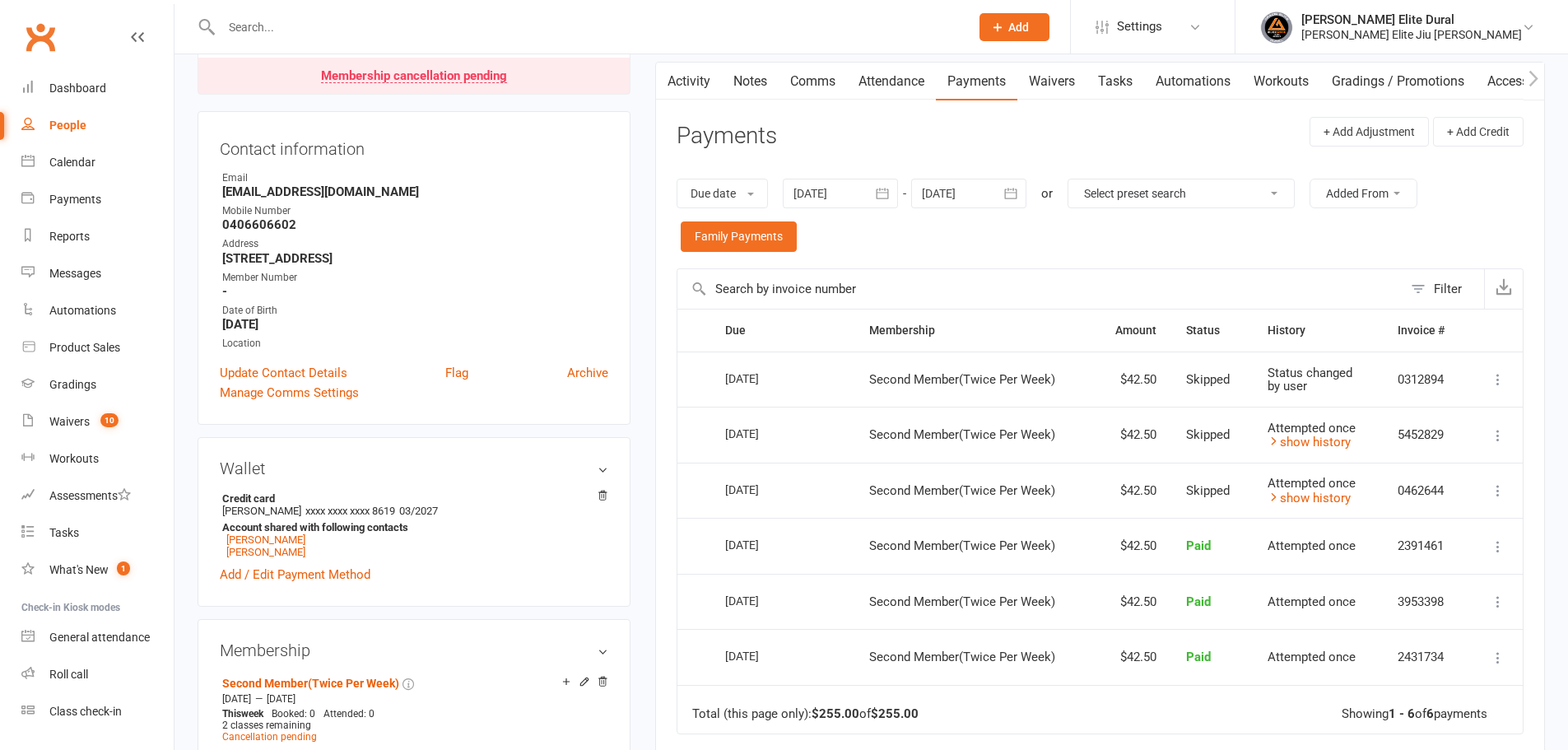
scroll to position [165, 0]
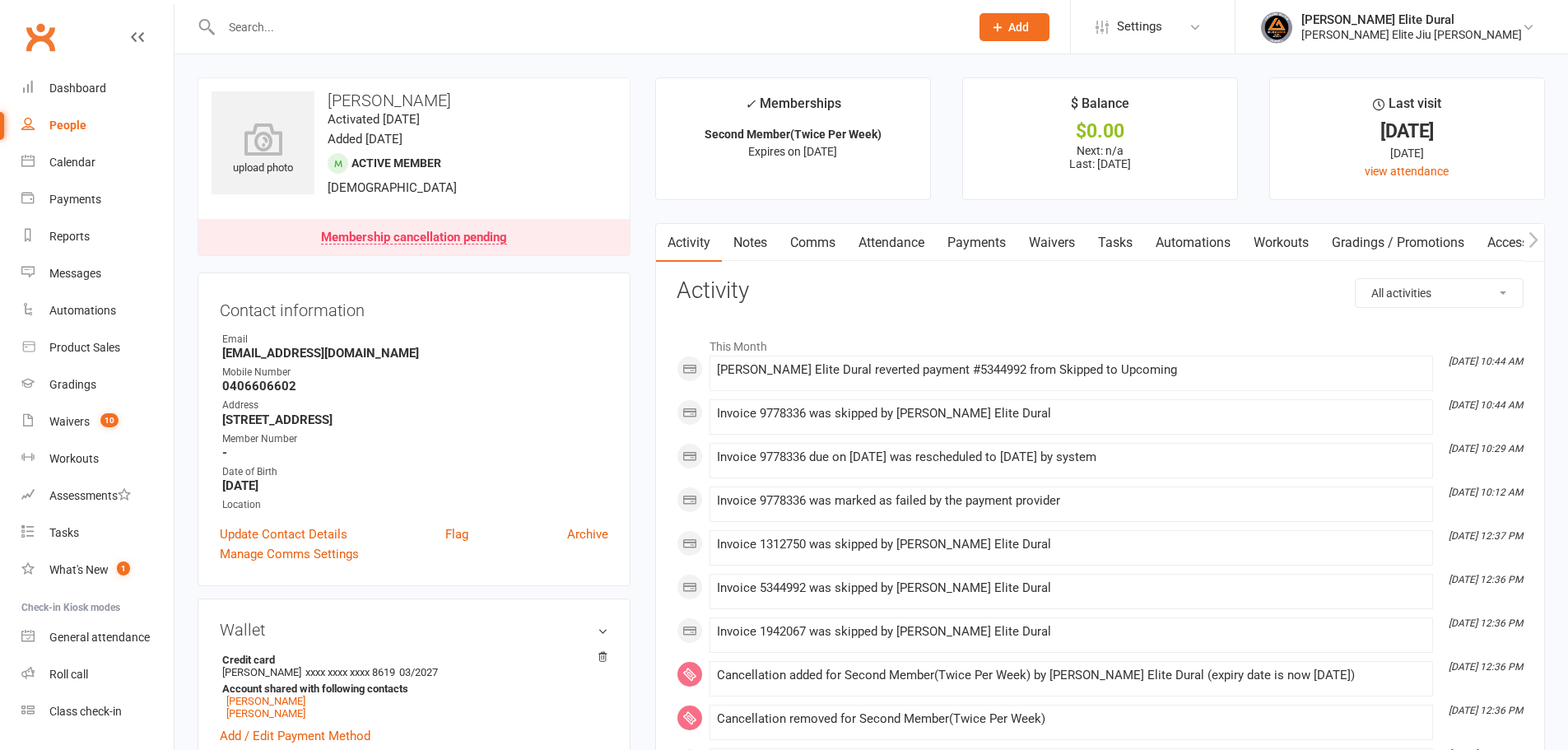
click at [994, 239] on link "Payments" at bounding box center [977, 242] width 82 height 38
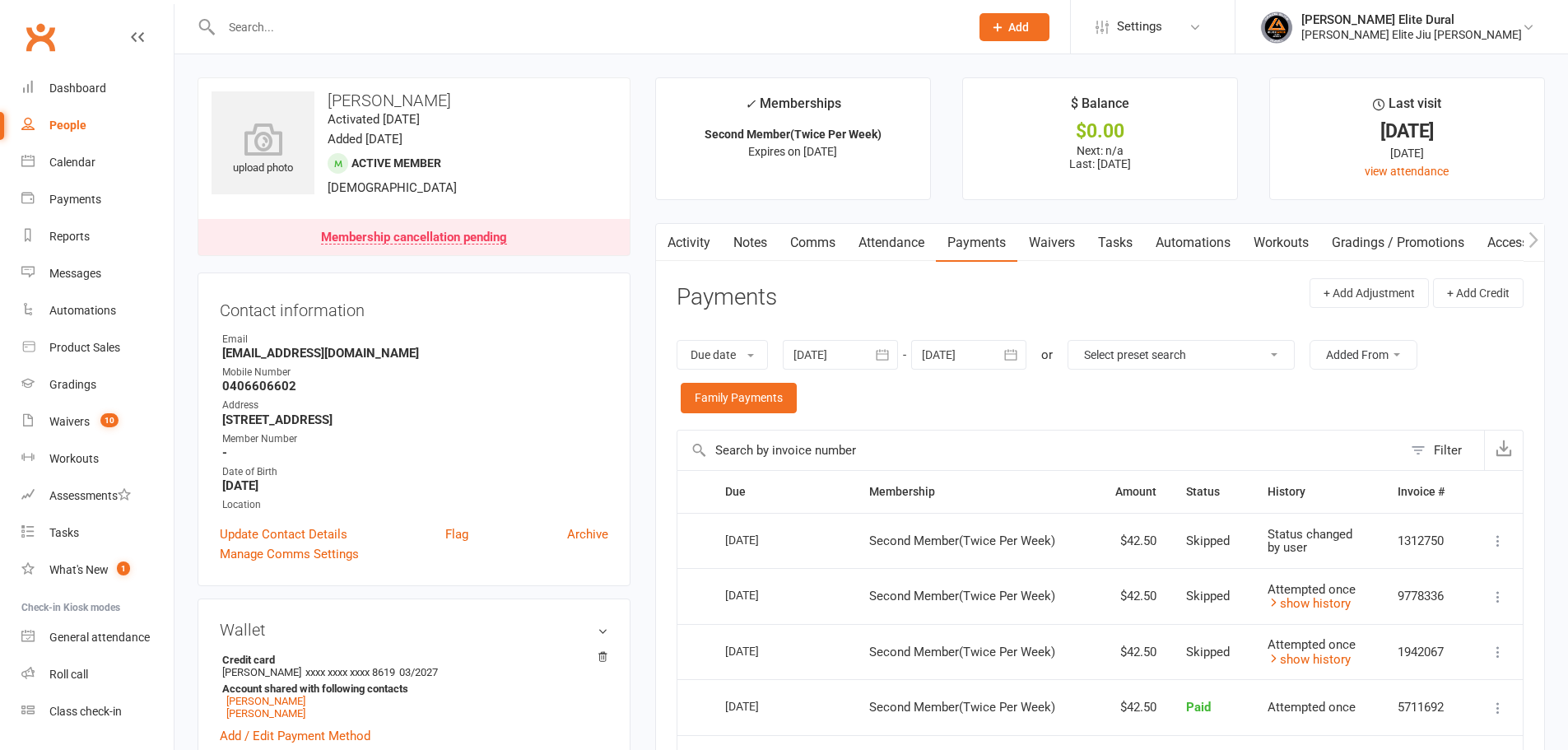
click at [680, 241] on link "Activity" at bounding box center [689, 242] width 65 height 38
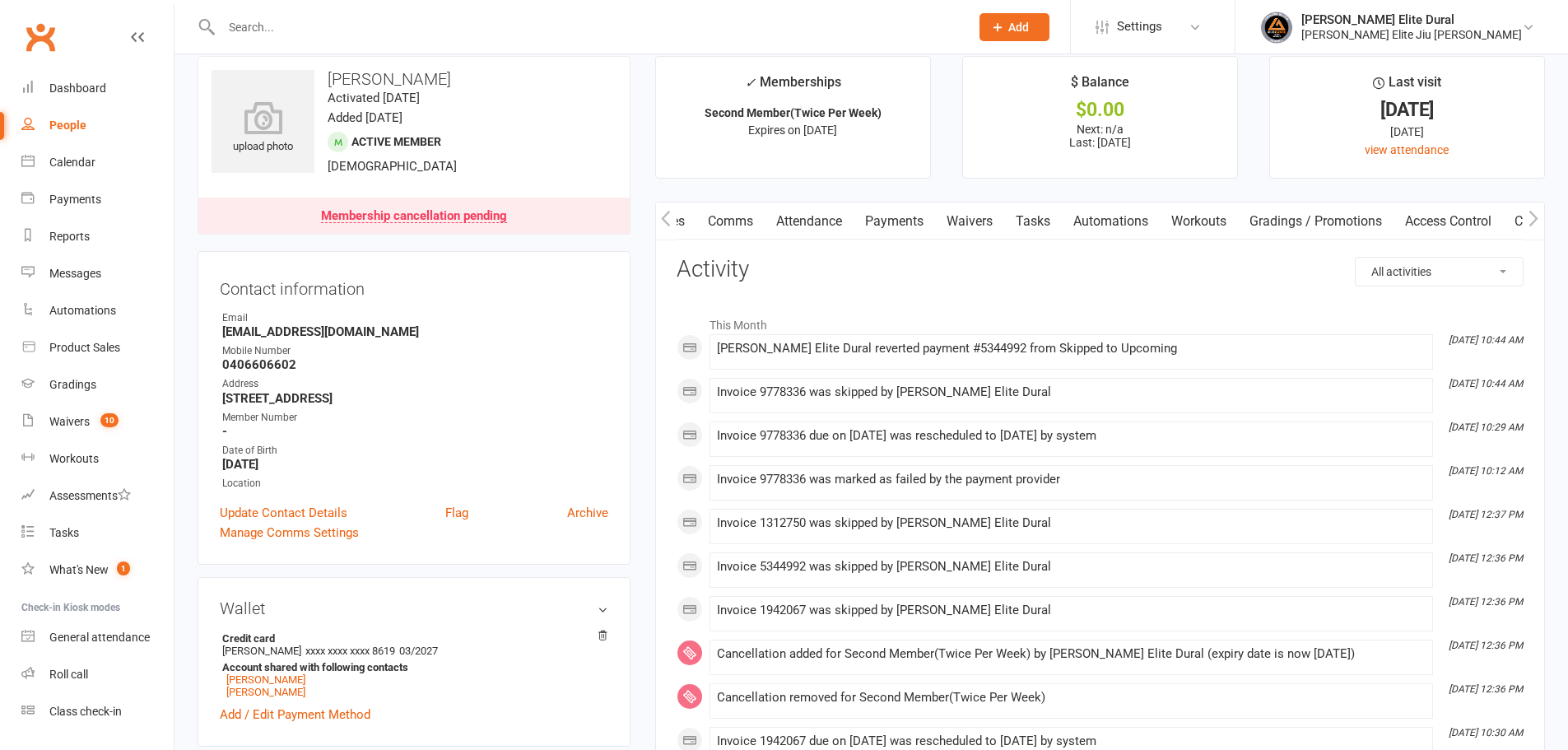
scroll to position [27, 0]
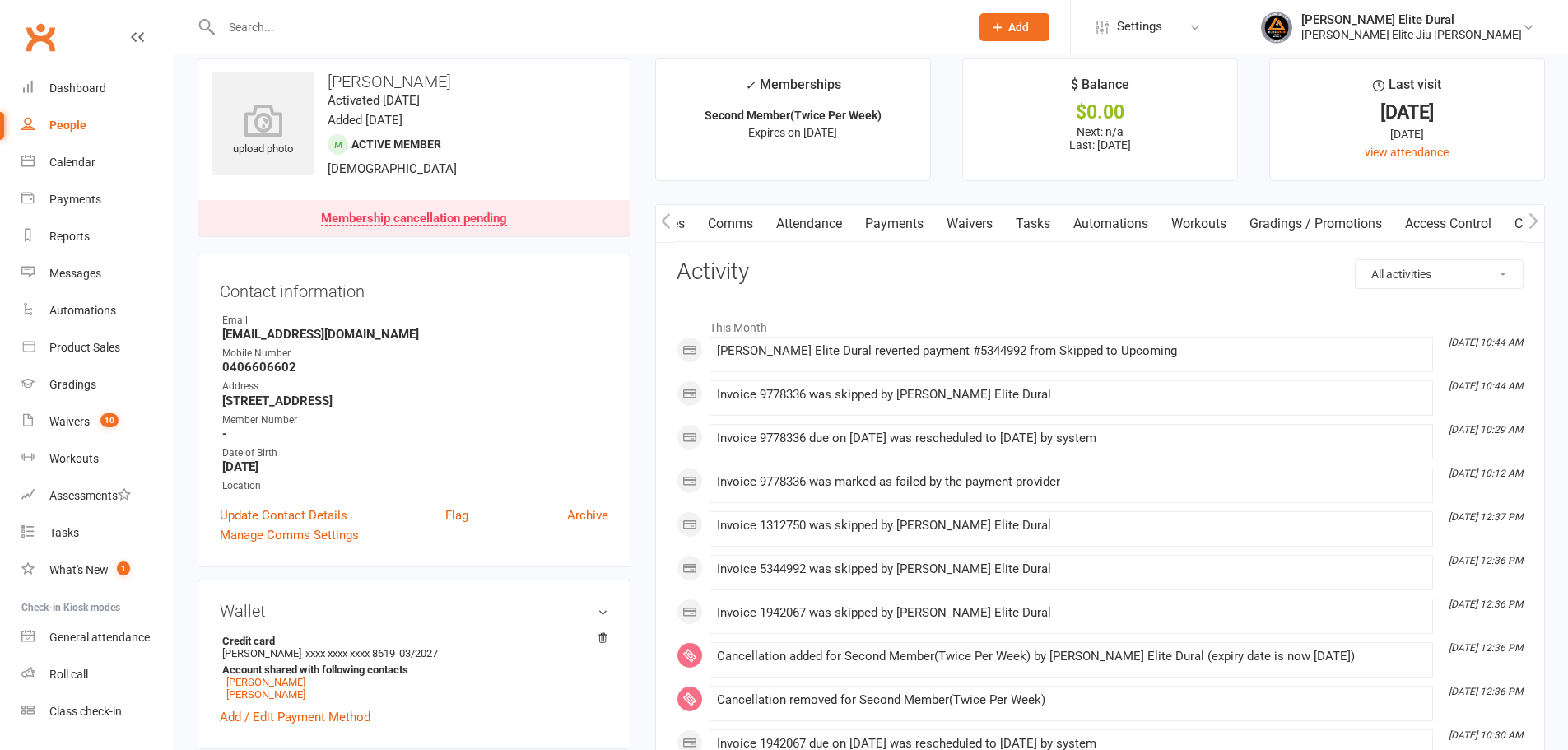
scroll to position [0, 0]
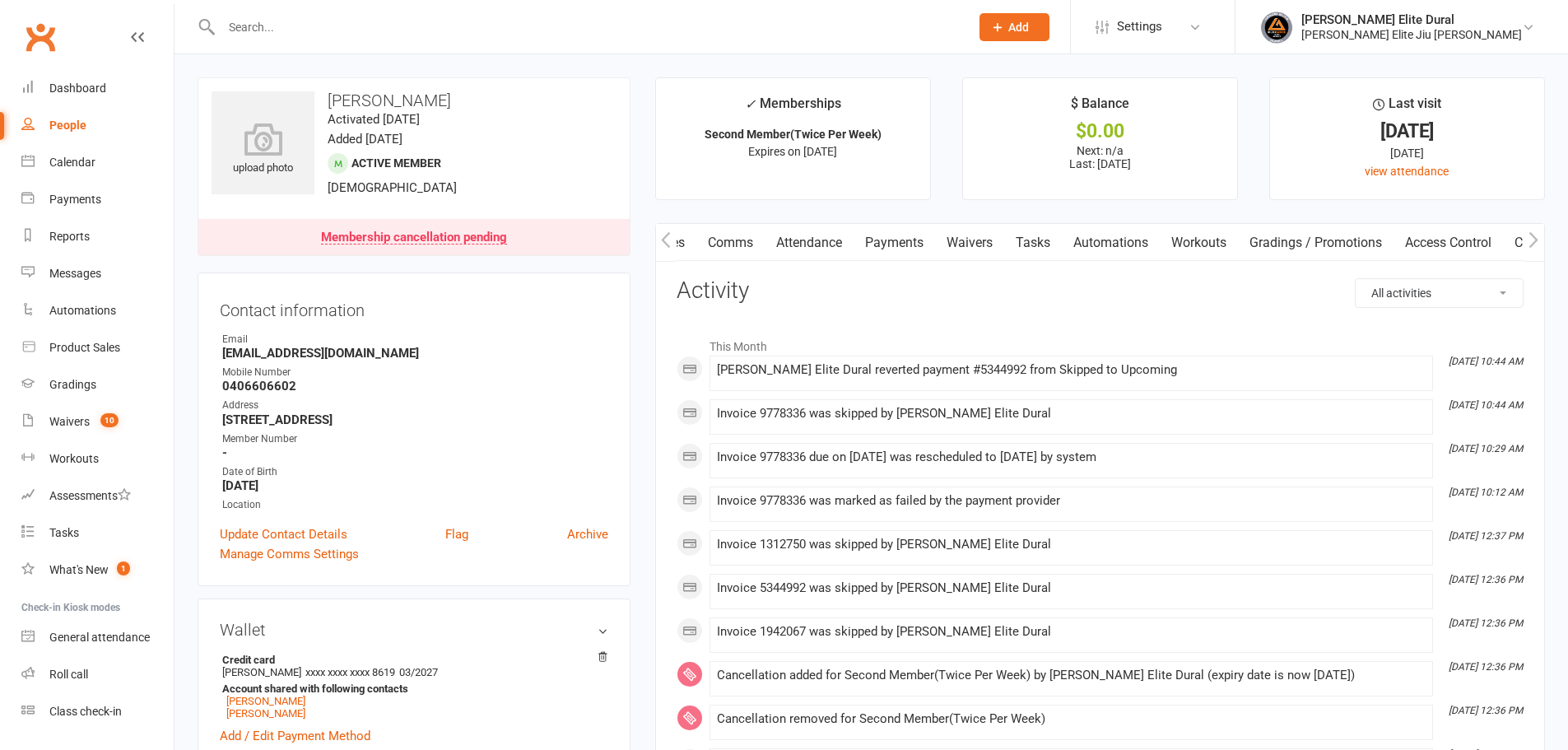
click at [912, 246] on link "Payments" at bounding box center [894, 242] width 82 height 38
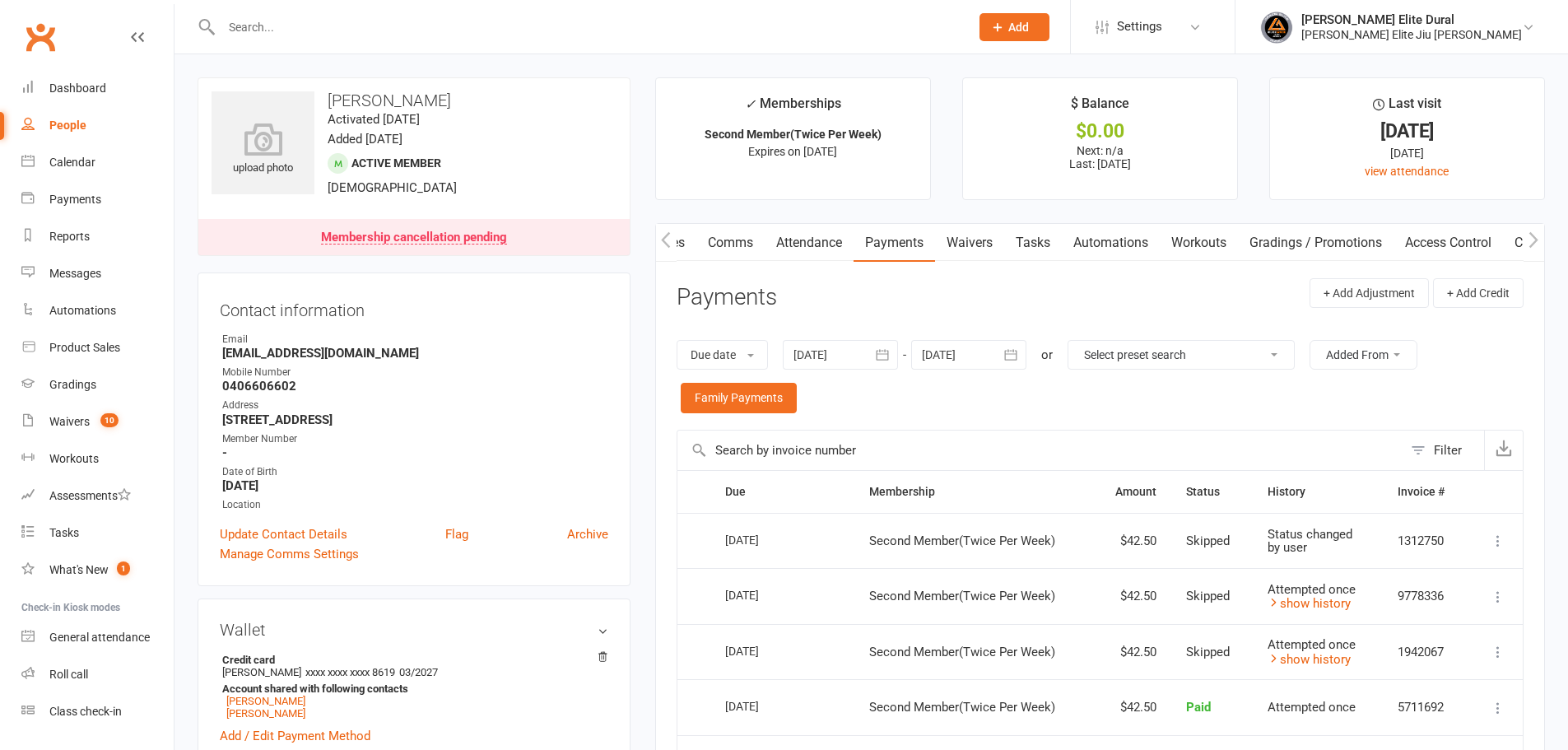
click at [1015, 354] on icon "button" at bounding box center [1010, 354] width 16 height 16
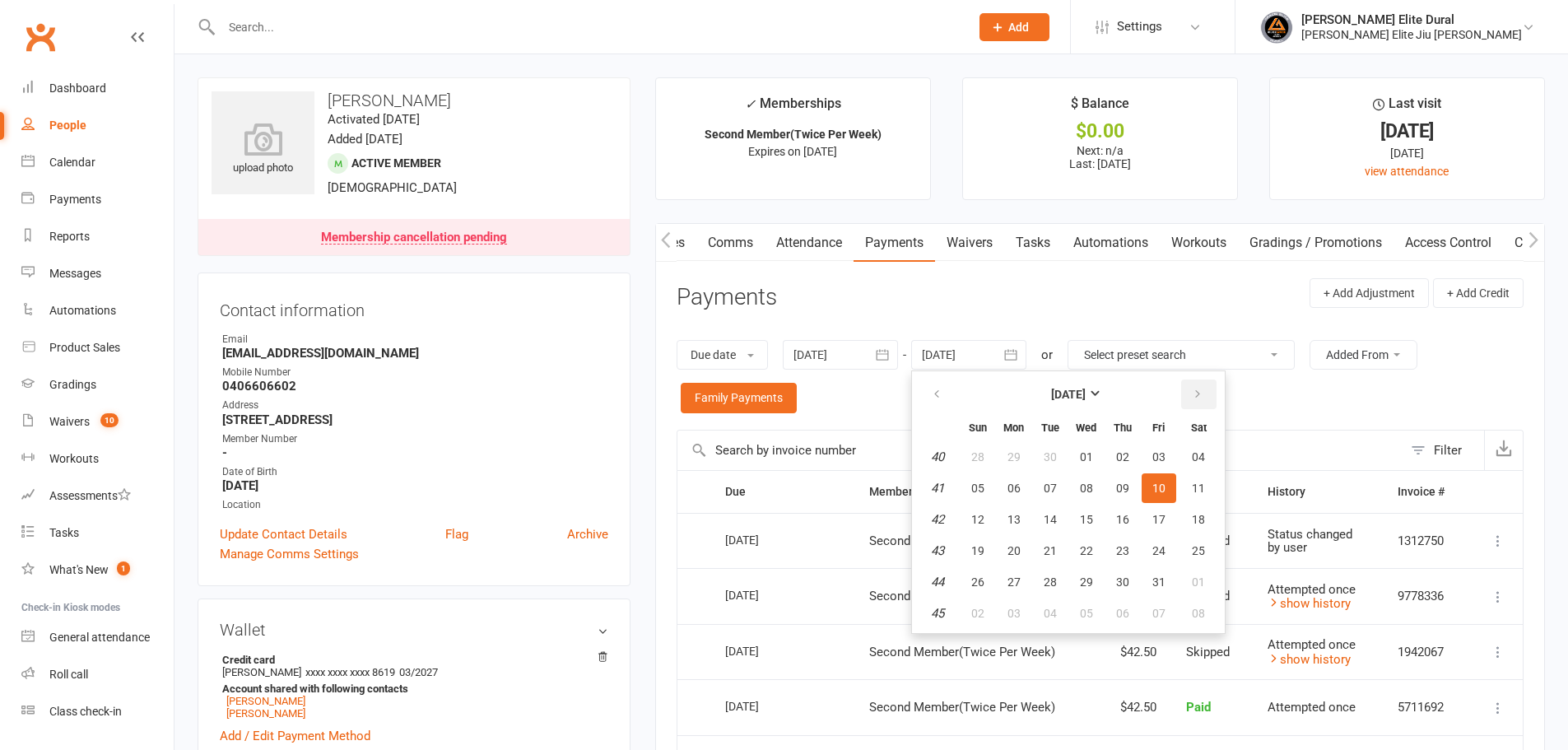
click at [1203, 398] on button "button" at bounding box center [1198, 394] width 36 height 30
click at [1203, 398] on icon "button" at bounding box center [1198, 395] width 12 height 13
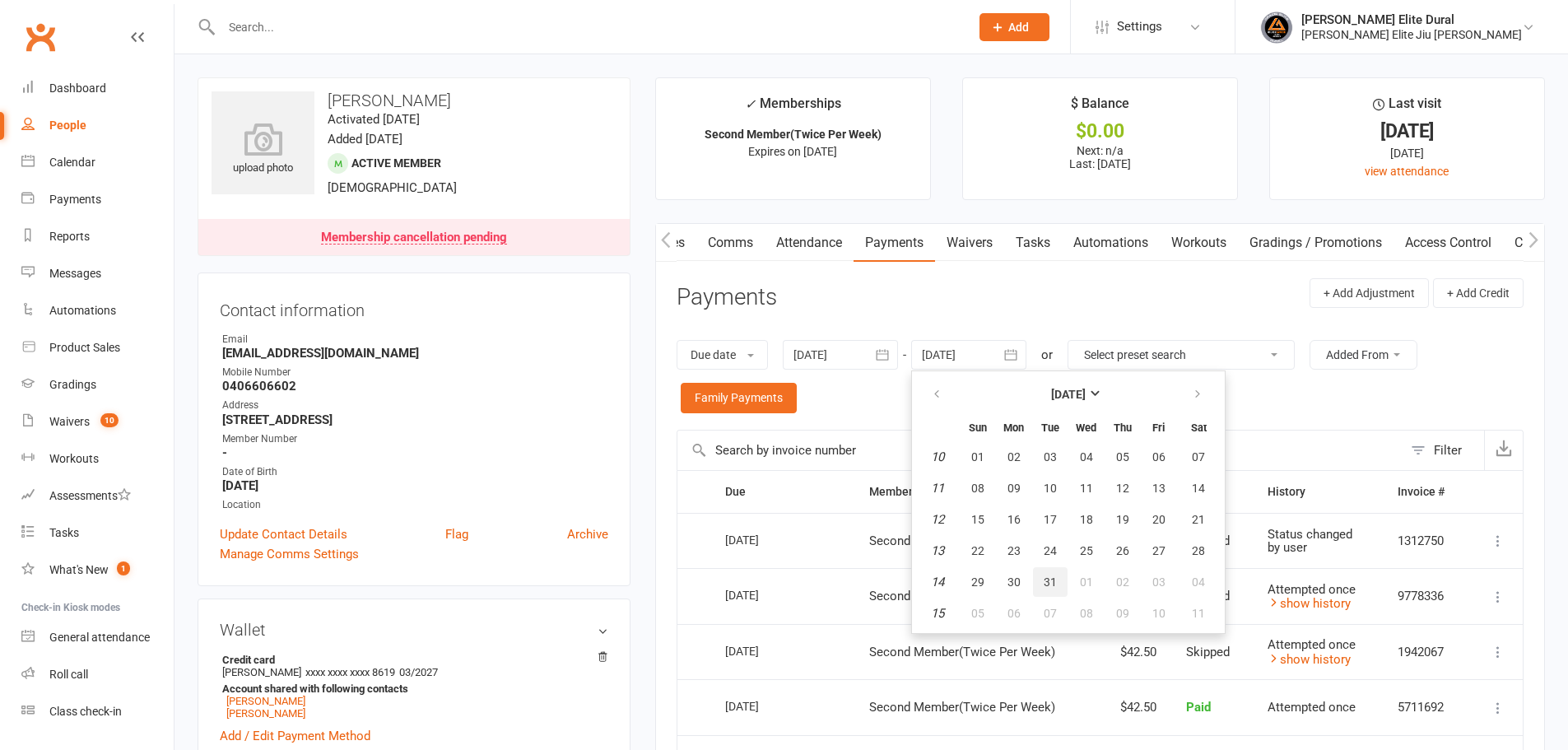
click at [1039, 581] on button "31" at bounding box center [1051, 582] width 35 height 30
type input "[DATE]"
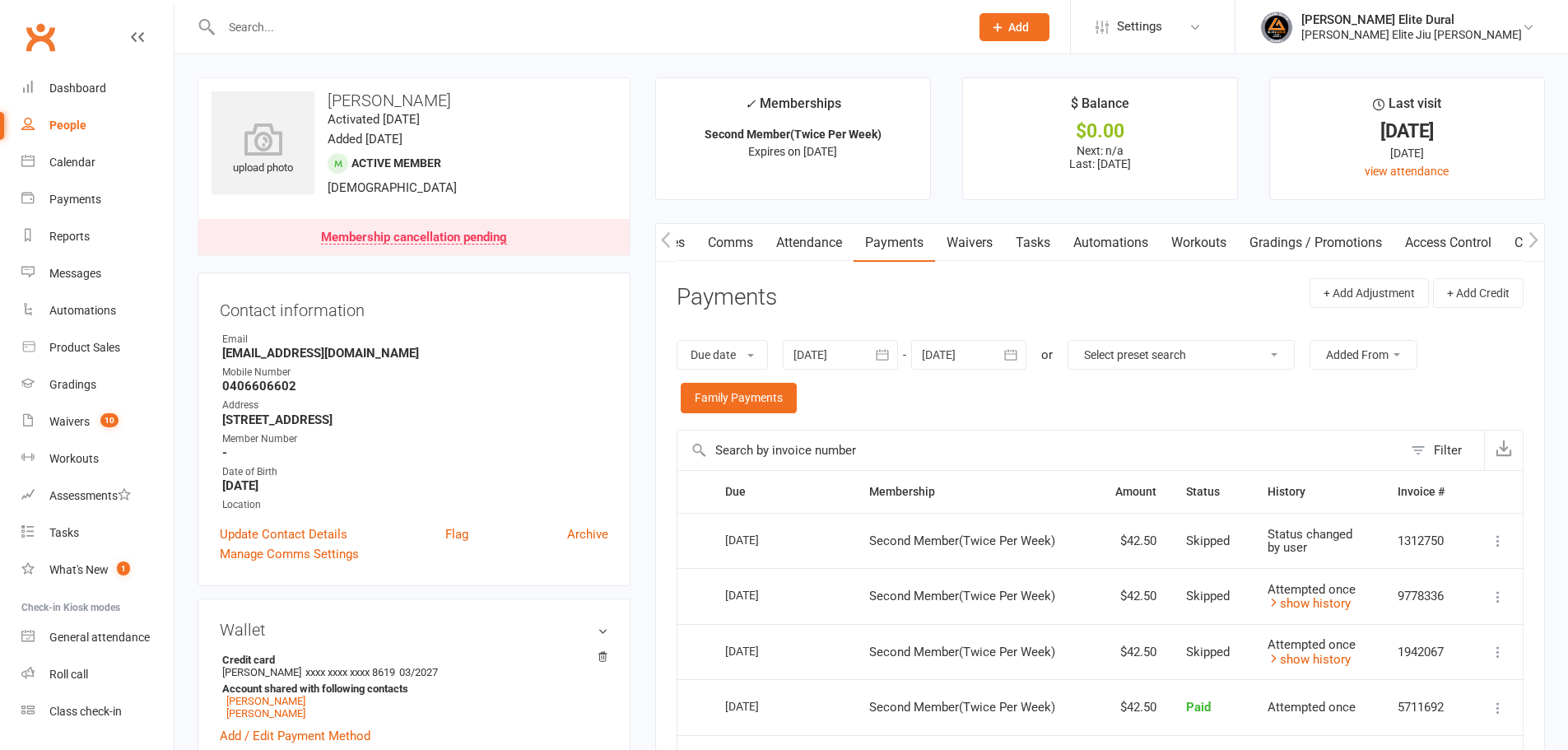
click at [1052, 403] on div "Due date Due date Date paid Date failed Date settled [DATE] [DATE] Sun Mon Tue …" at bounding box center [1100, 376] width 847 height 106
click at [670, 245] on icon "button" at bounding box center [666, 240] width 10 height 17
click at [683, 240] on link "Activity" at bounding box center [689, 242] width 65 height 38
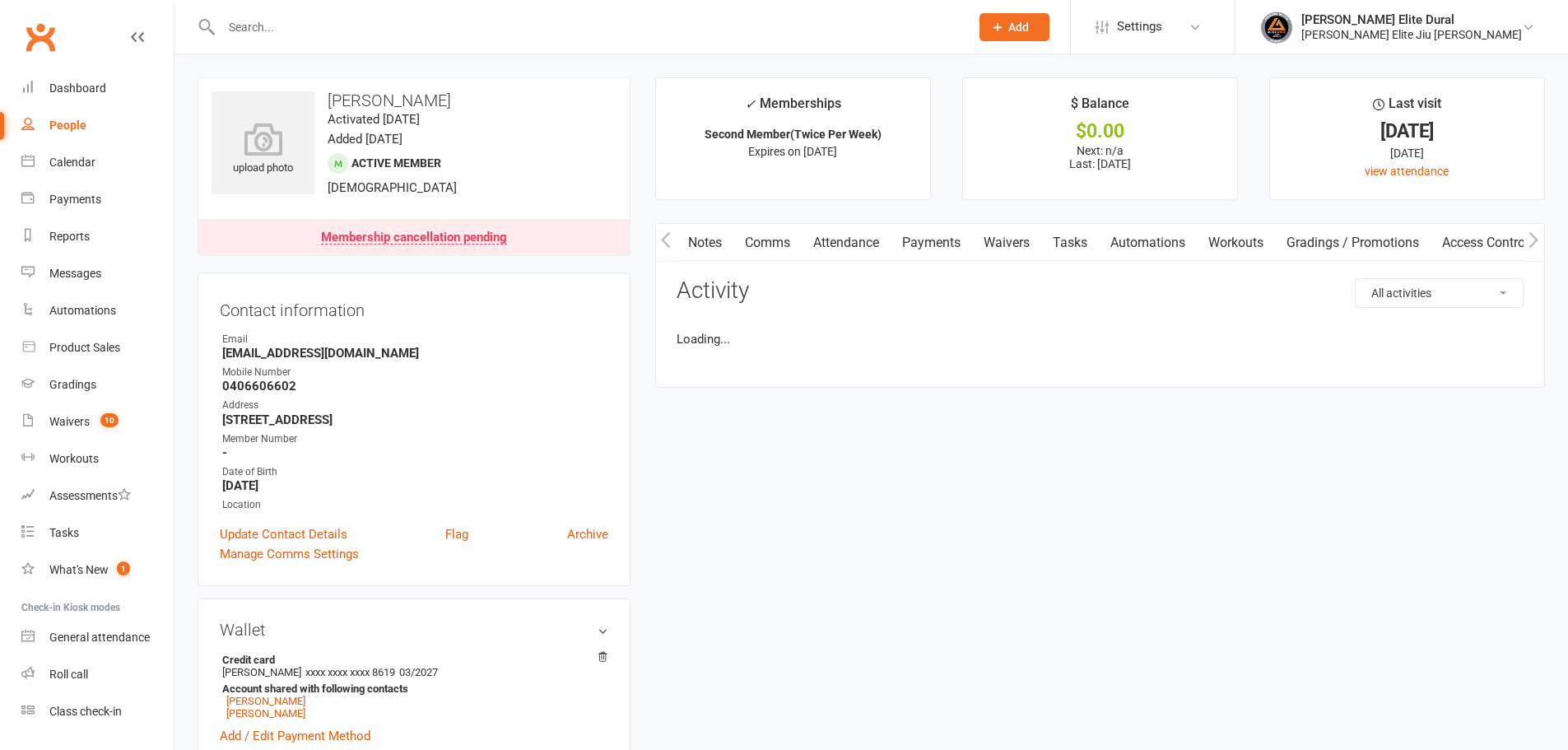
scroll to position [0, 82]
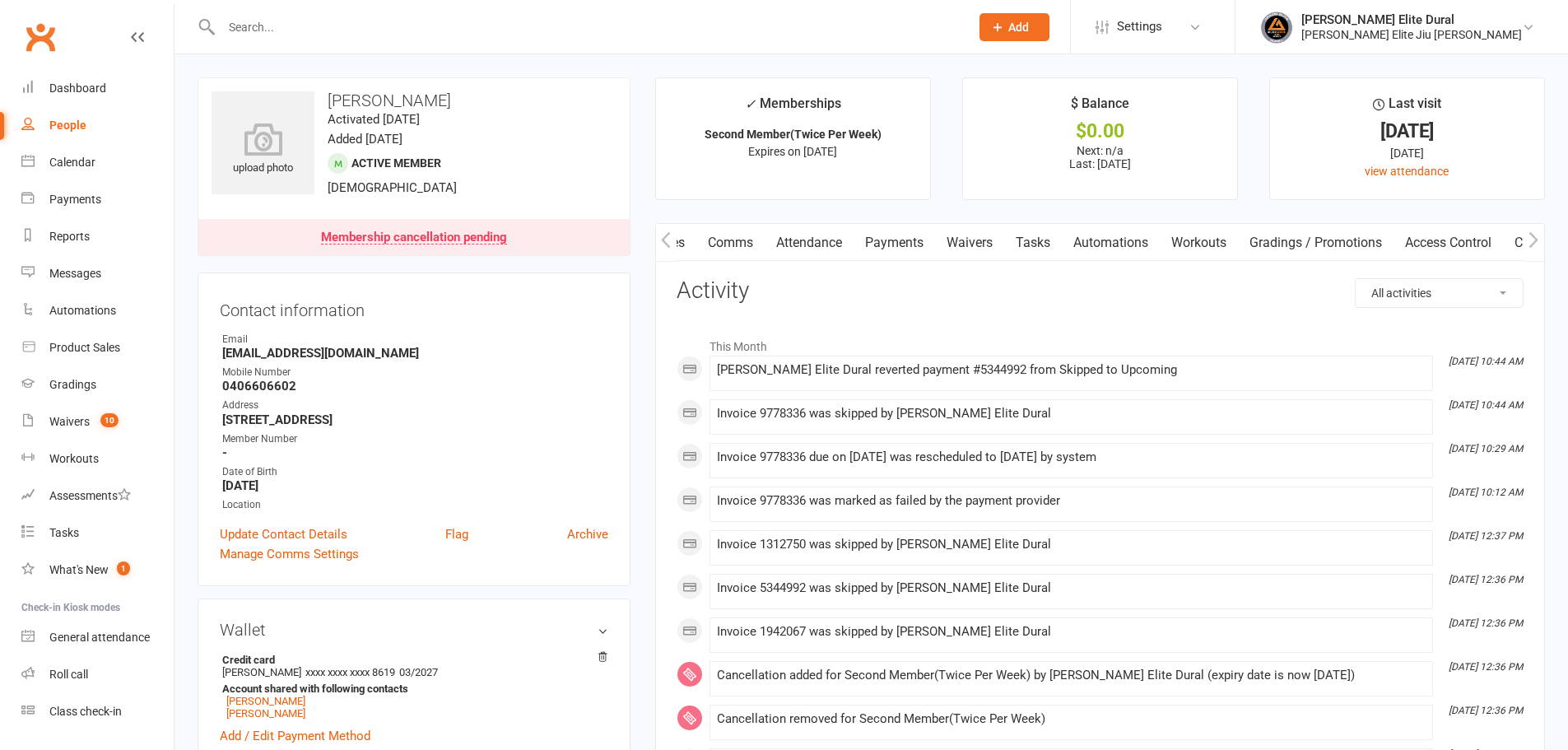
click at [1407, 292] on select "All activities Bookings / Attendances Communications Notes Failed SMSes Grading…" at bounding box center [1439, 293] width 167 height 28
select select "InvoiceLogEntry"
click at [1356, 279] on select "All activities Bookings / Attendances Communications Notes Failed SMSes Grading…" at bounding box center [1439, 293] width 167 height 28
click at [891, 246] on link "Payments" at bounding box center [894, 242] width 82 height 38
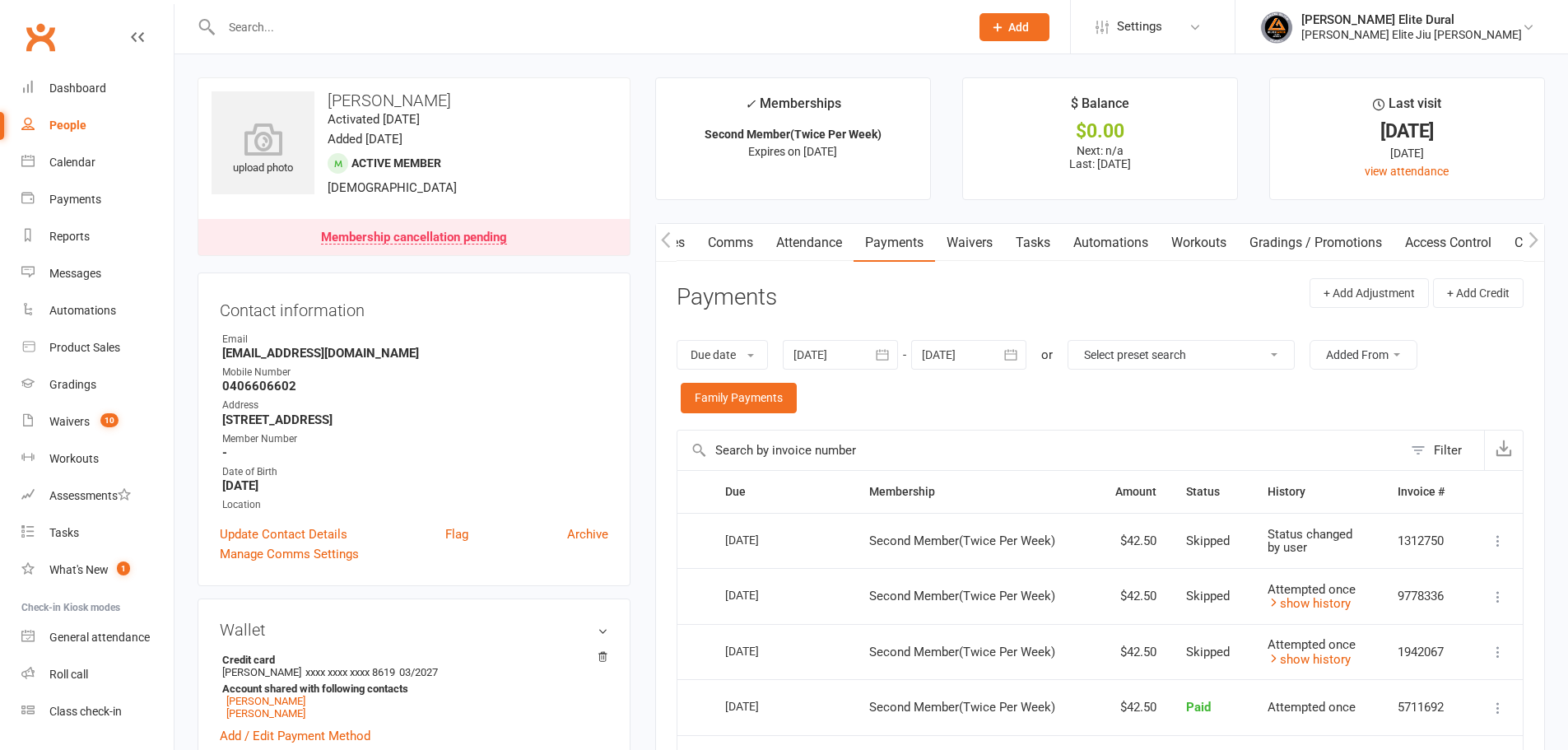
scroll to position [356, 0]
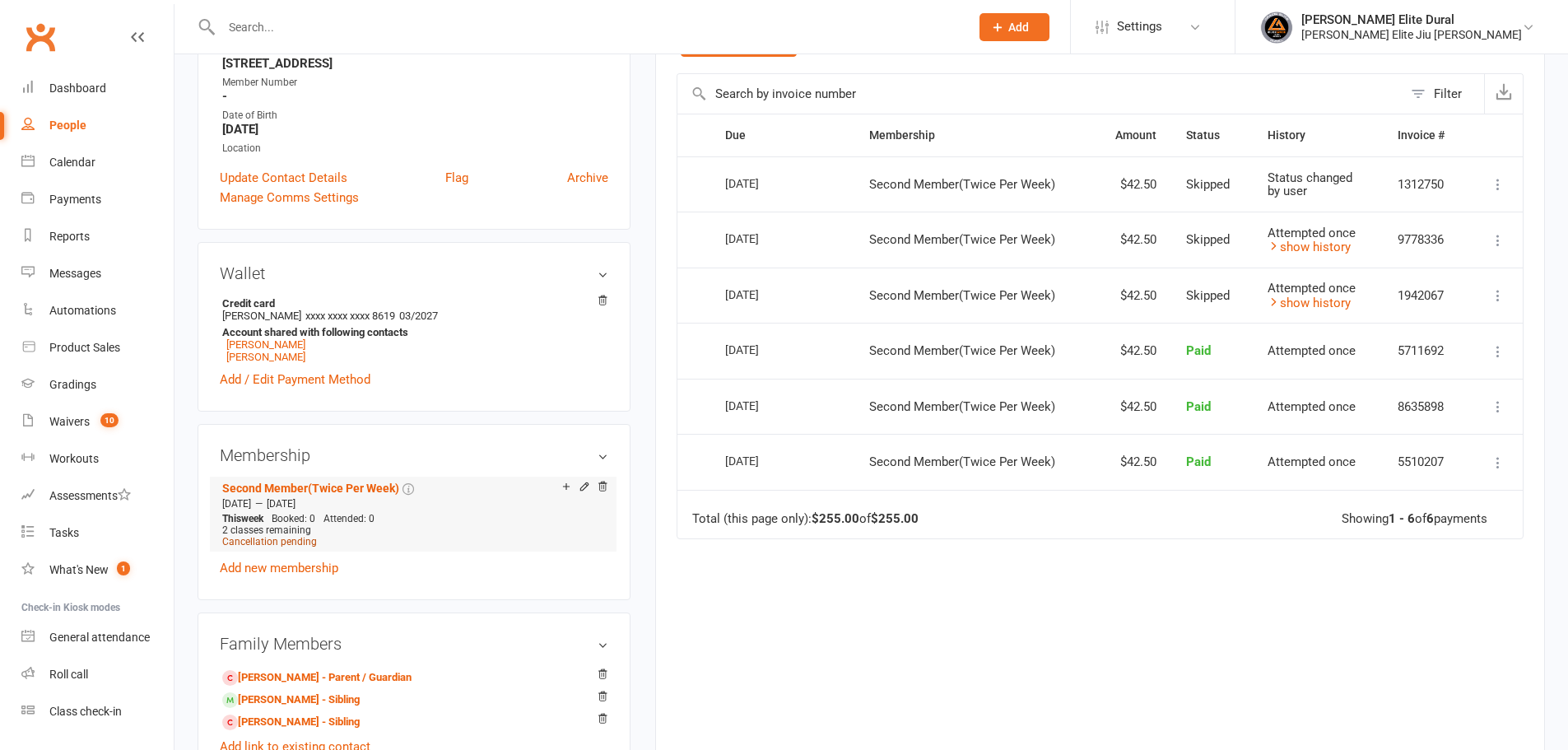
click at [304, 541] on span "Cancellation pending" at bounding box center [270, 541] width 94 height 12
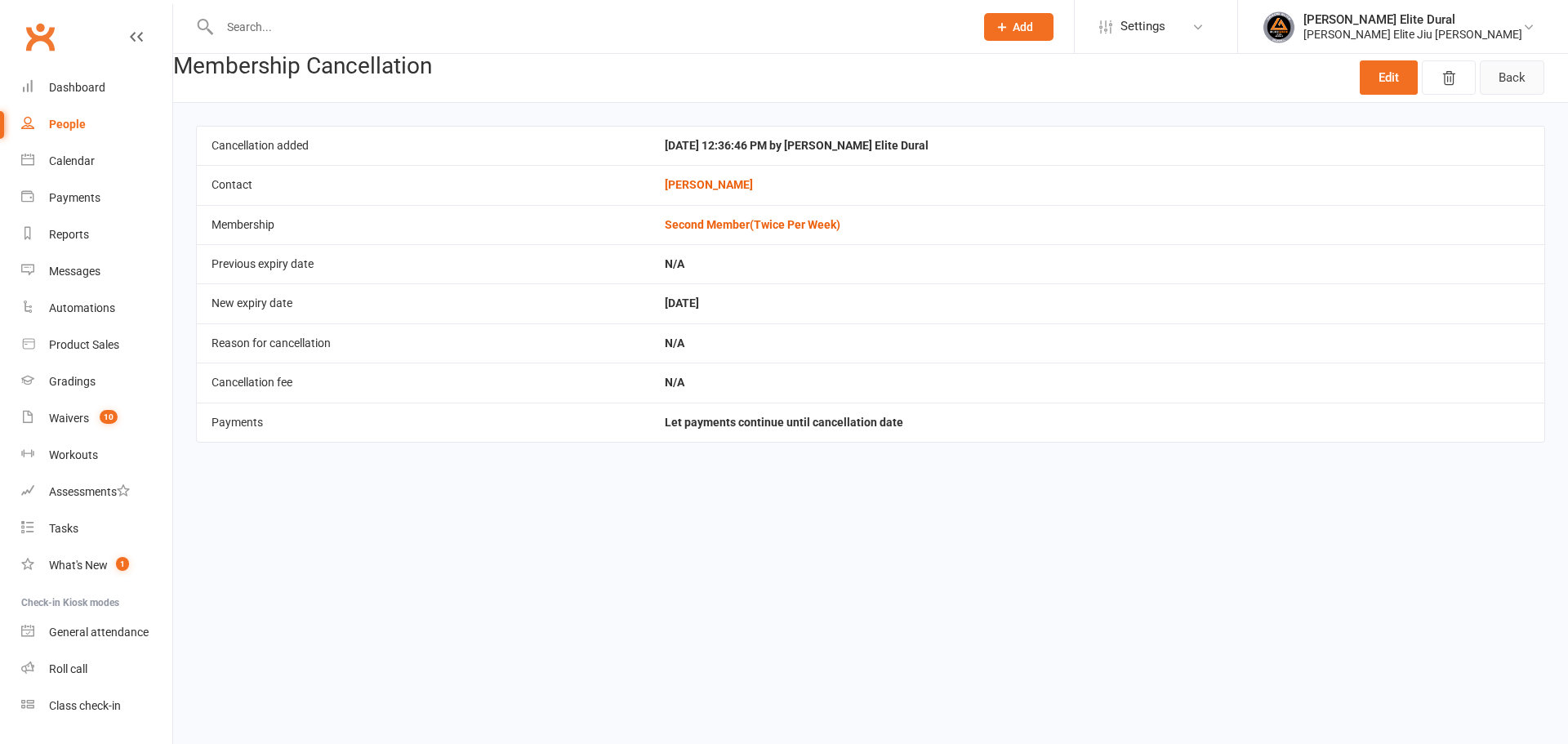
click at [1536, 83] on link "Back" at bounding box center [1513, 77] width 65 height 34
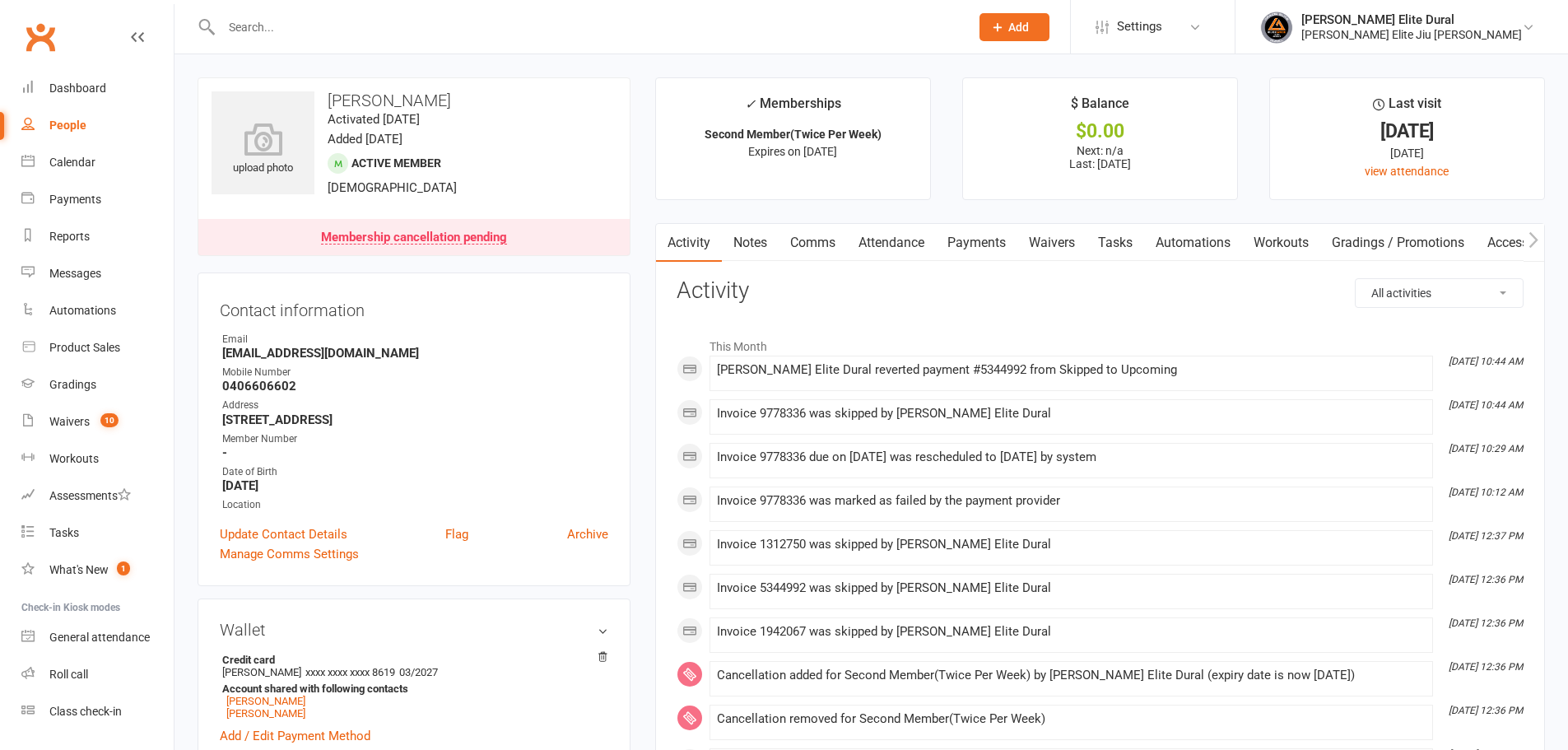
click at [1436, 292] on select "All activities Bookings / Attendances Communications Notes Failed SMSes Grading…" at bounding box center [1439, 293] width 167 height 28
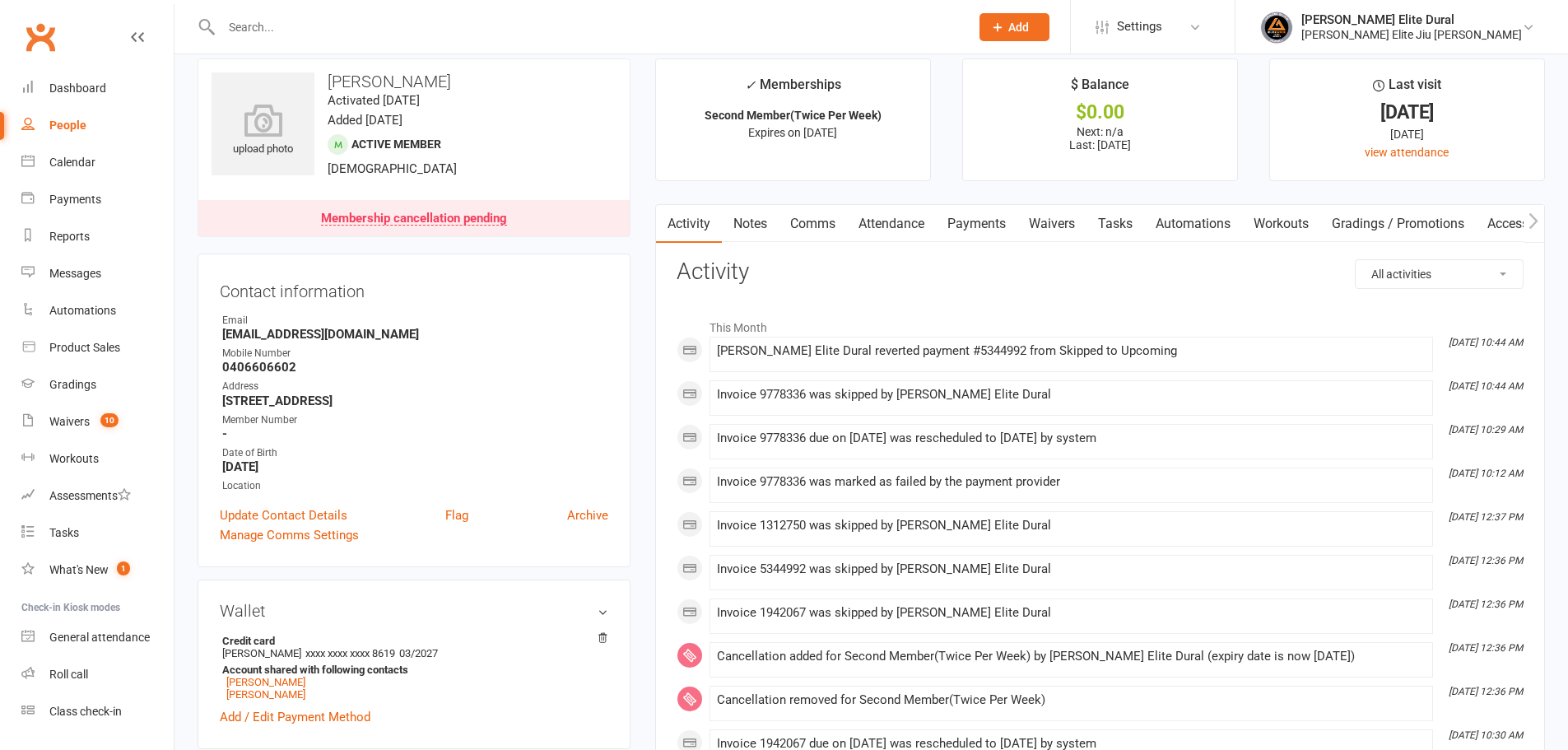
scroll to position [27, 0]
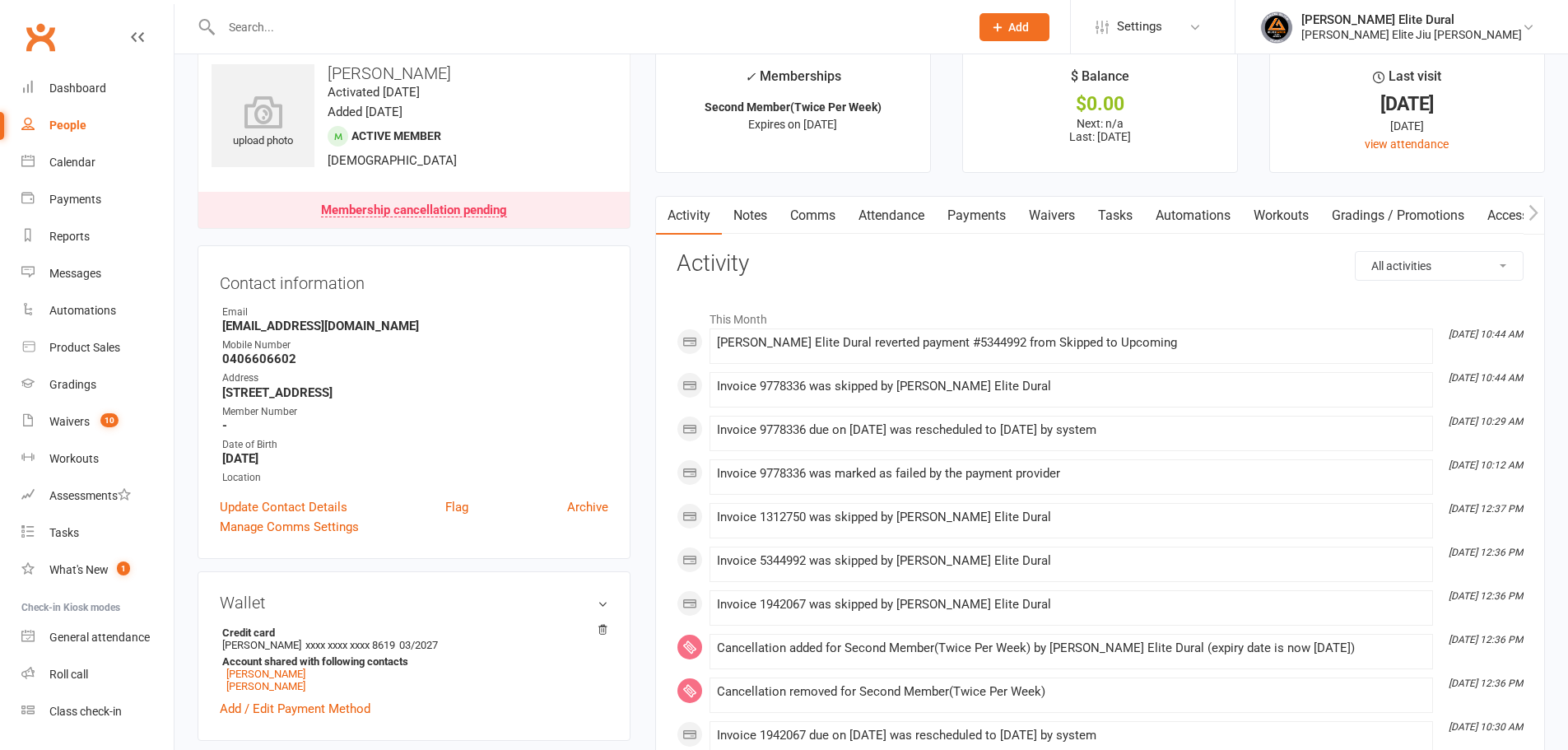
click at [1436, 271] on select "All activities Bookings / Attendances Communications Notes Failed SMSes Grading…" at bounding box center [1439, 266] width 167 height 28
select select "MembershipLogEntry"
click at [1356, 252] on select "All activities Bookings / Attendances Communications Notes Failed SMSes Grading…" at bounding box center [1439, 266] width 167 height 28
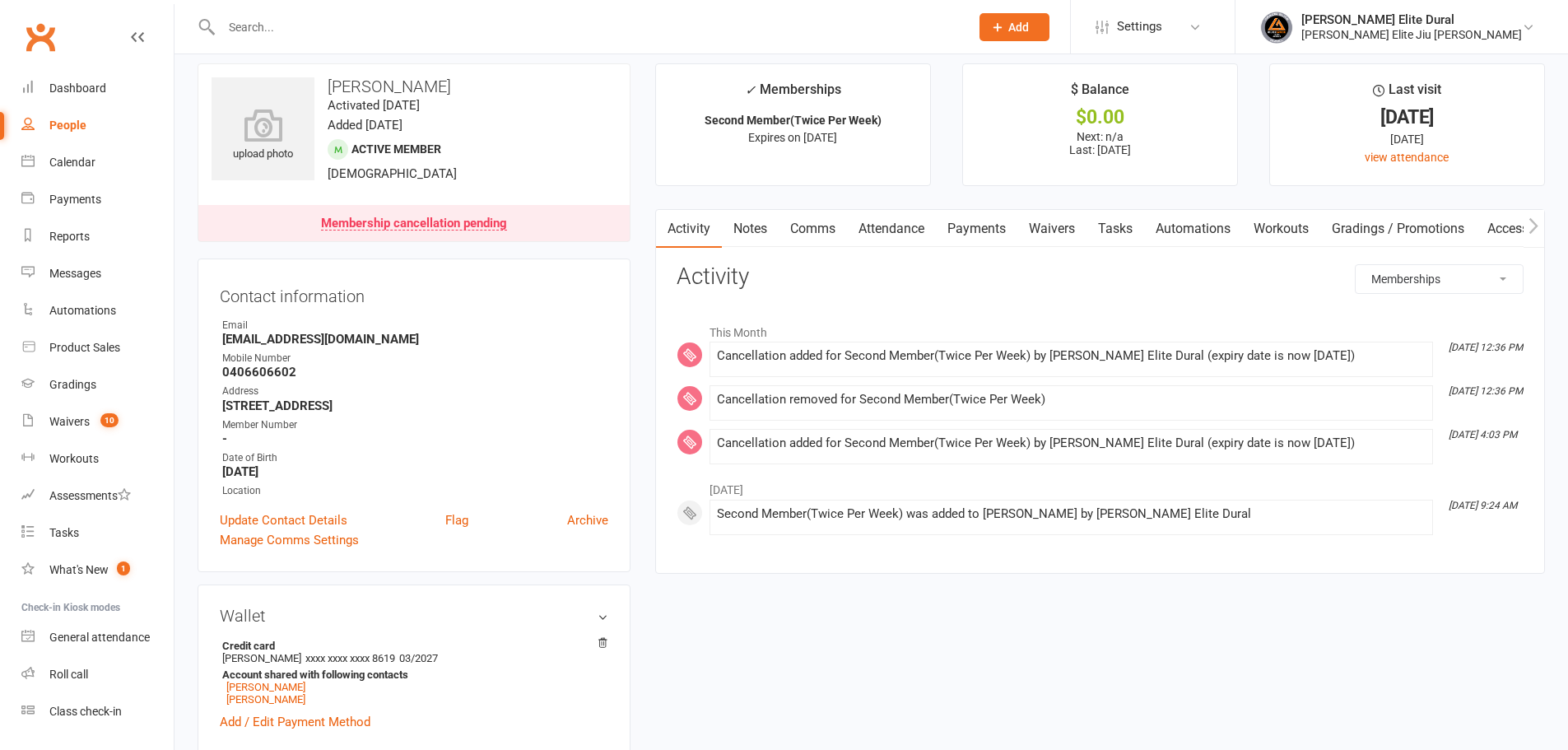
scroll to position [0, 0]
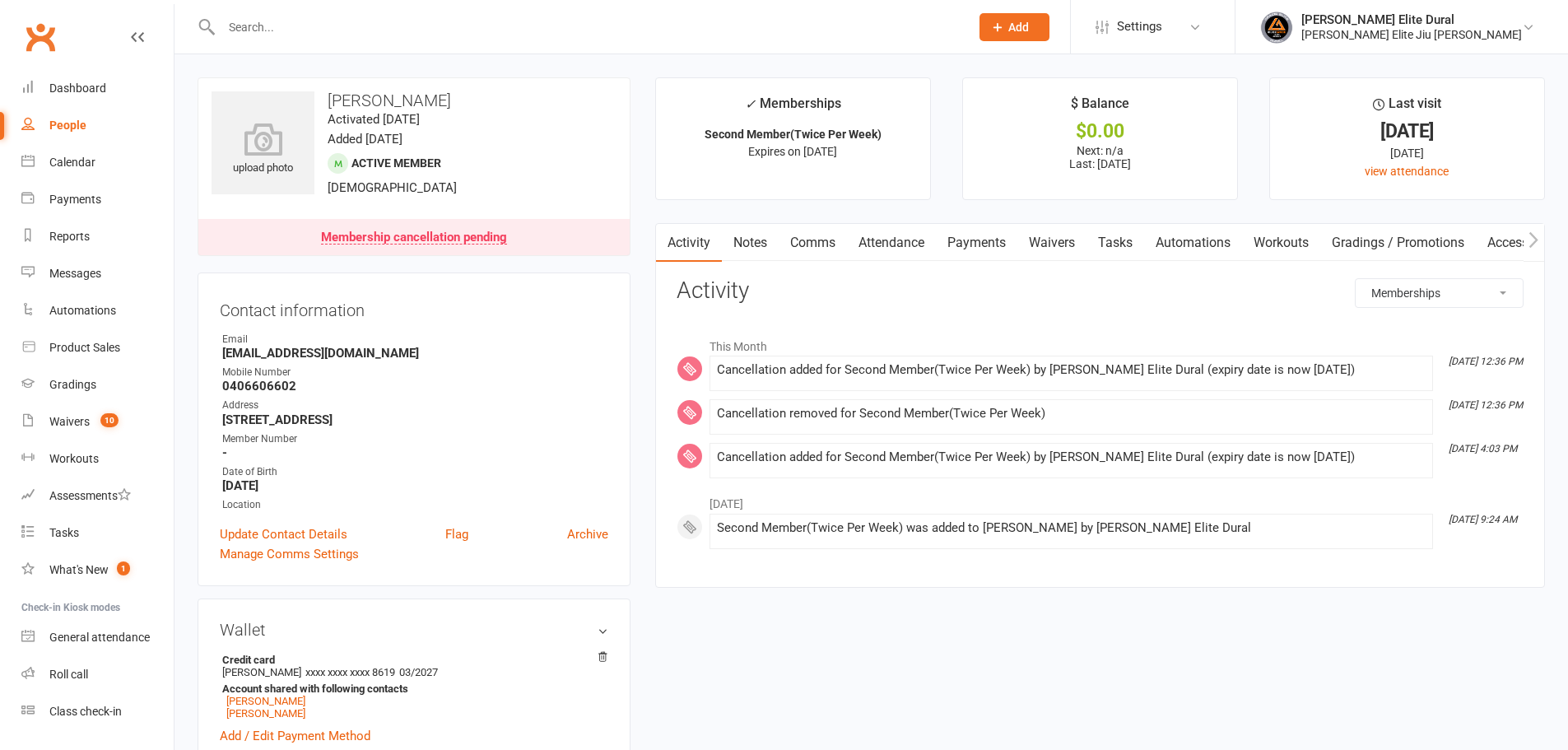
click at [978, 240] on link "Payments" at bounding box center [977, 242] width 82 height 38
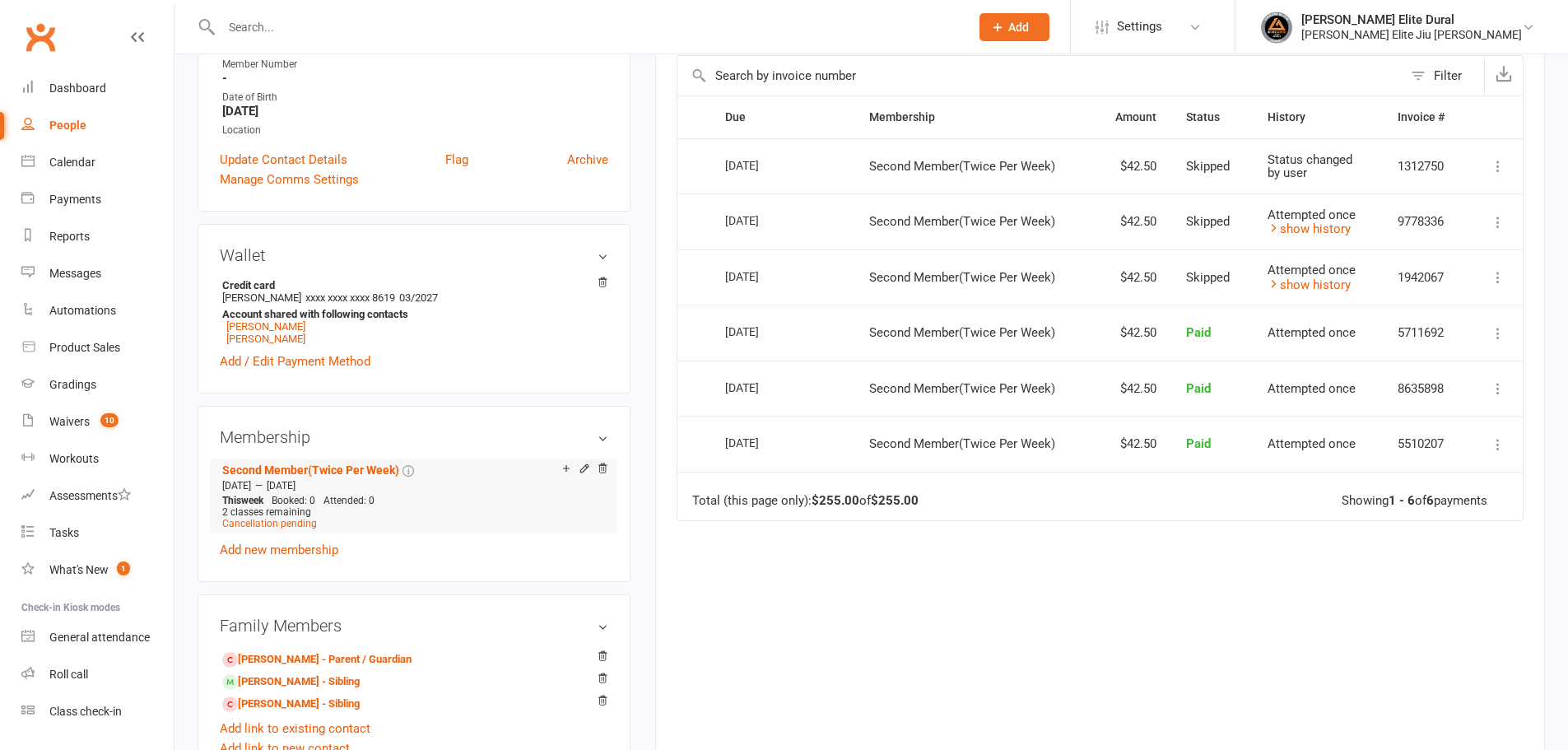
scroll to position [439, 0]
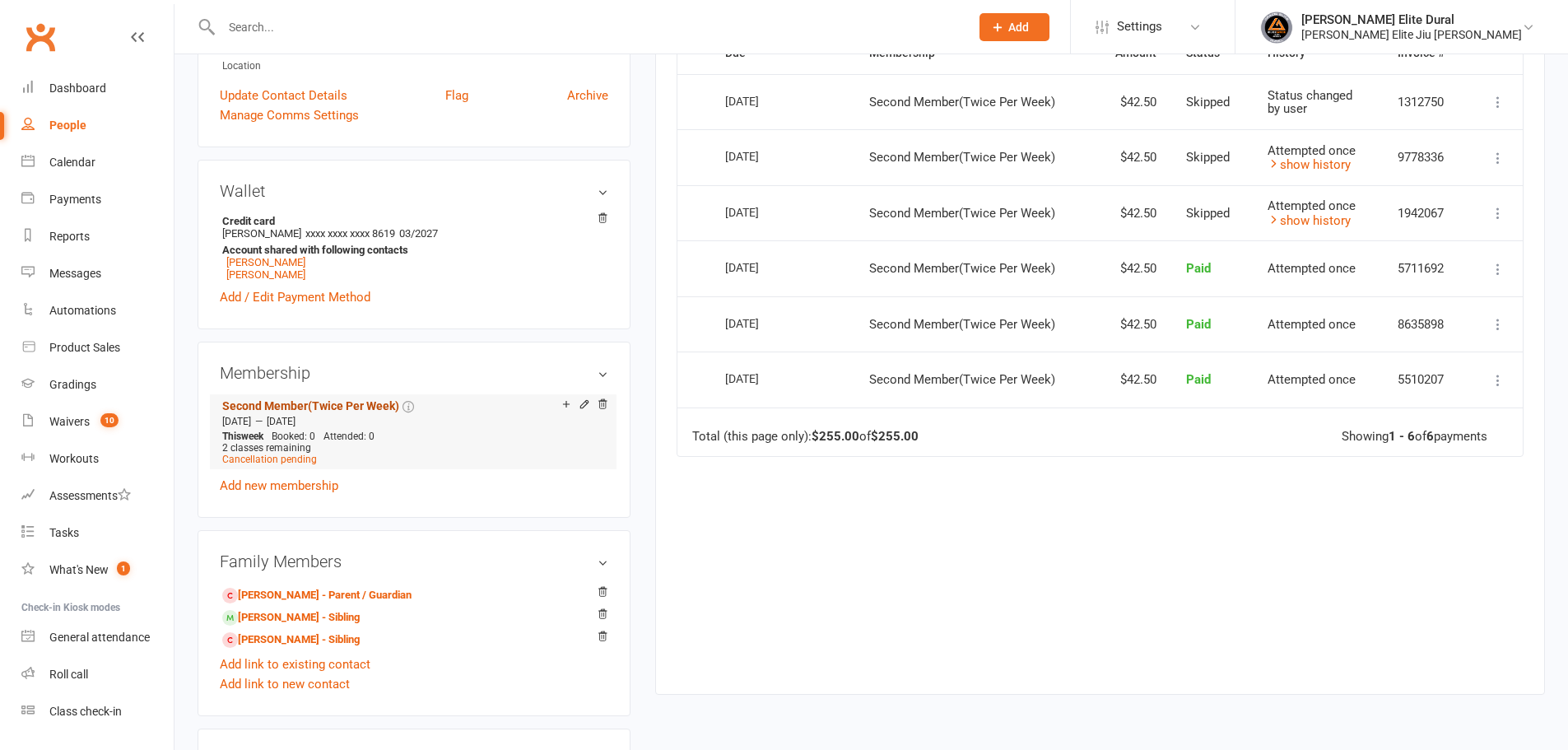
click at [319, 403] on link "Second Member(Twice Per Week)" at bounding box center [311, 406] width 177 height 13
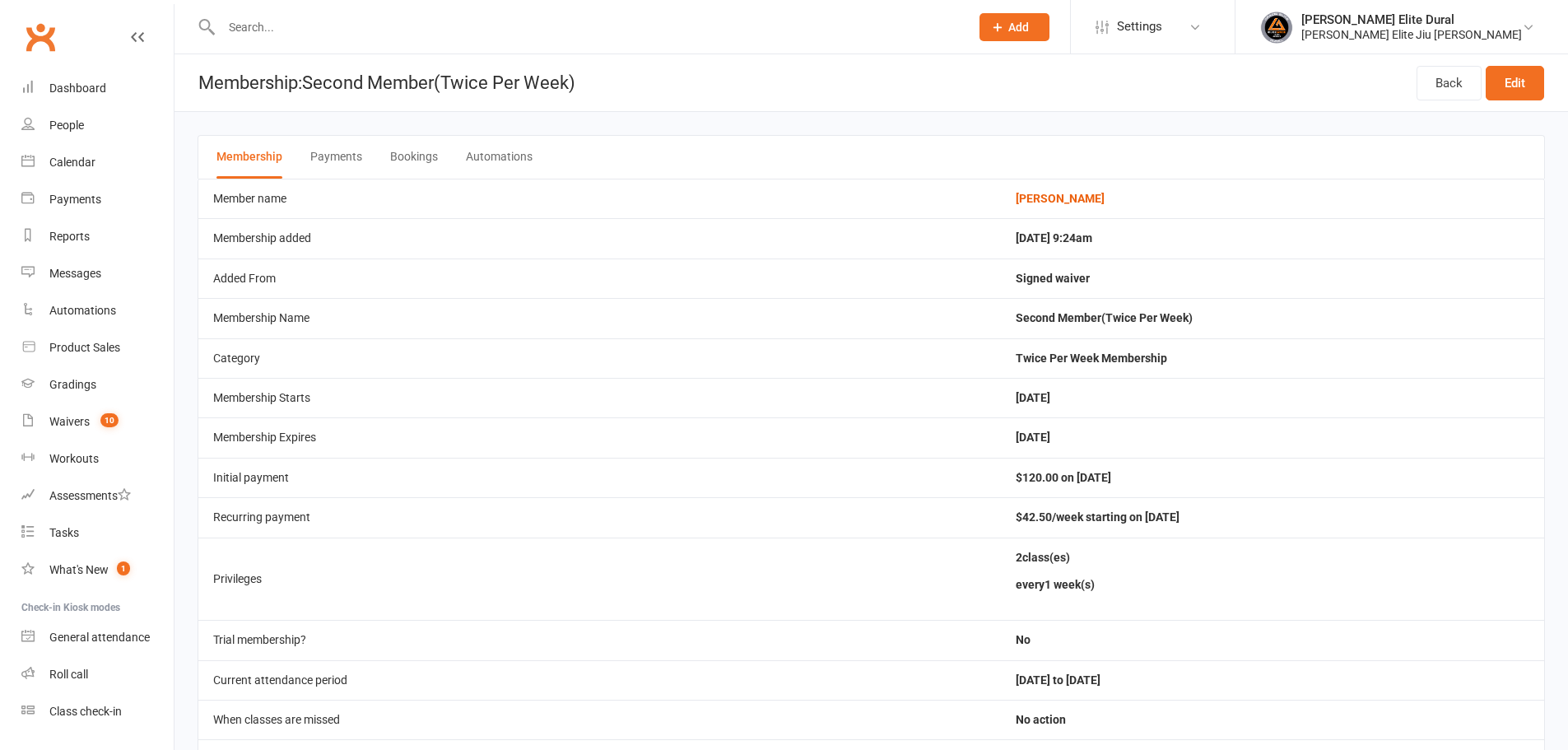
click at [345, 151] on button "Payments" at bounding box center [336, 157] width 52 height 42
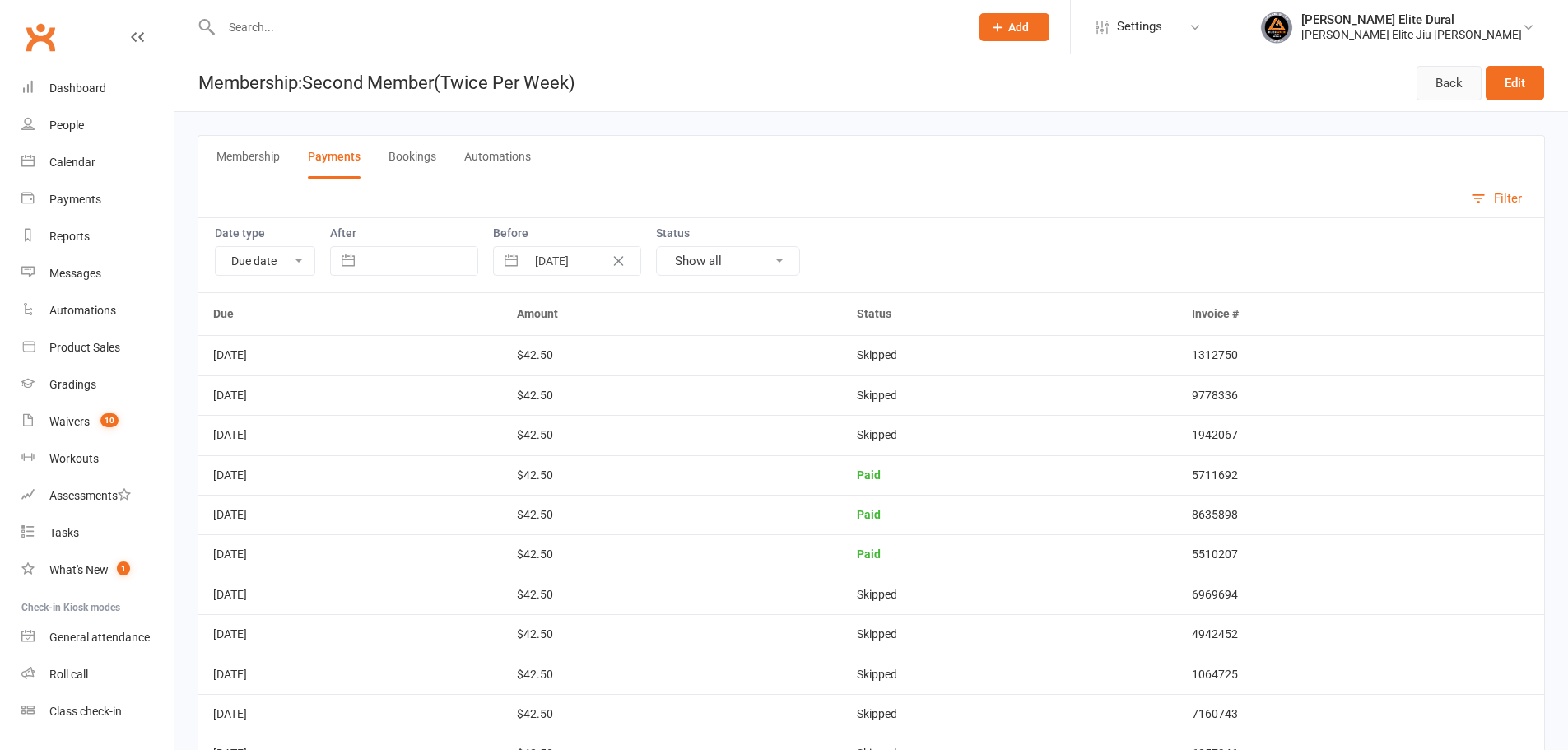
click at [1450, 88] on link "Back" at bounding box center [1450, 83] width 65 height 35
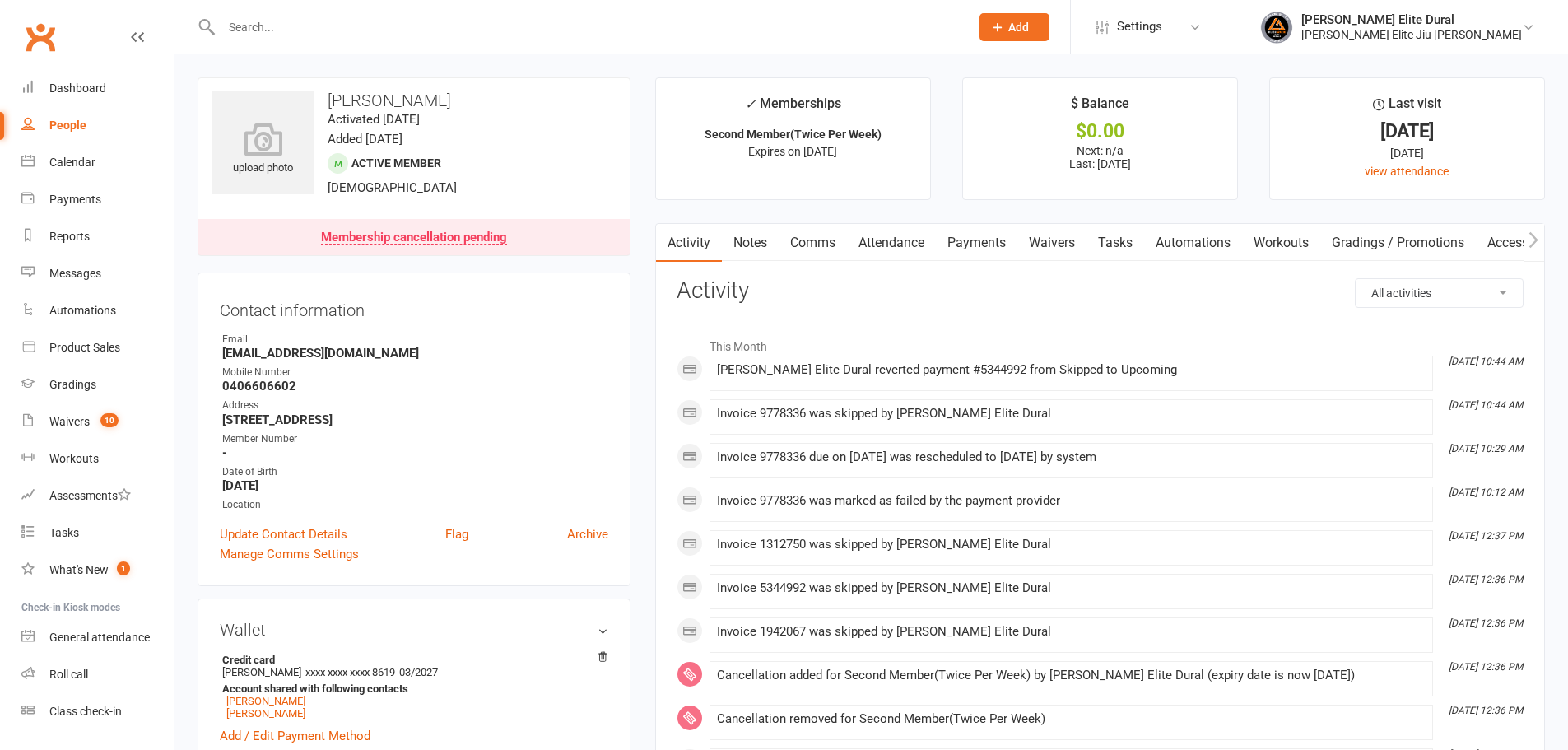
click at [994, 241] on link "Payments" at bounding box center [977, 242] width 82 height 38
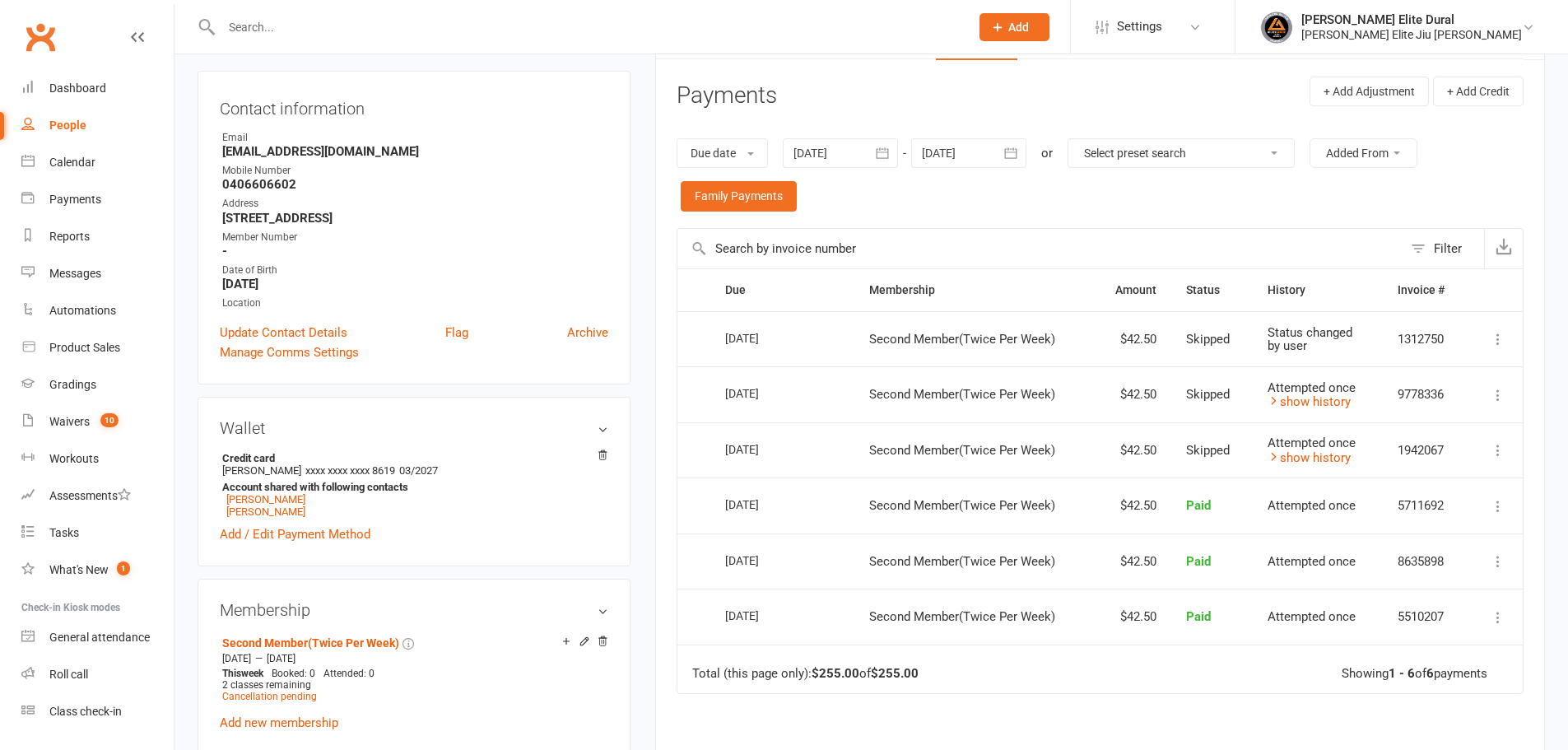
scroll to position [302, 0]
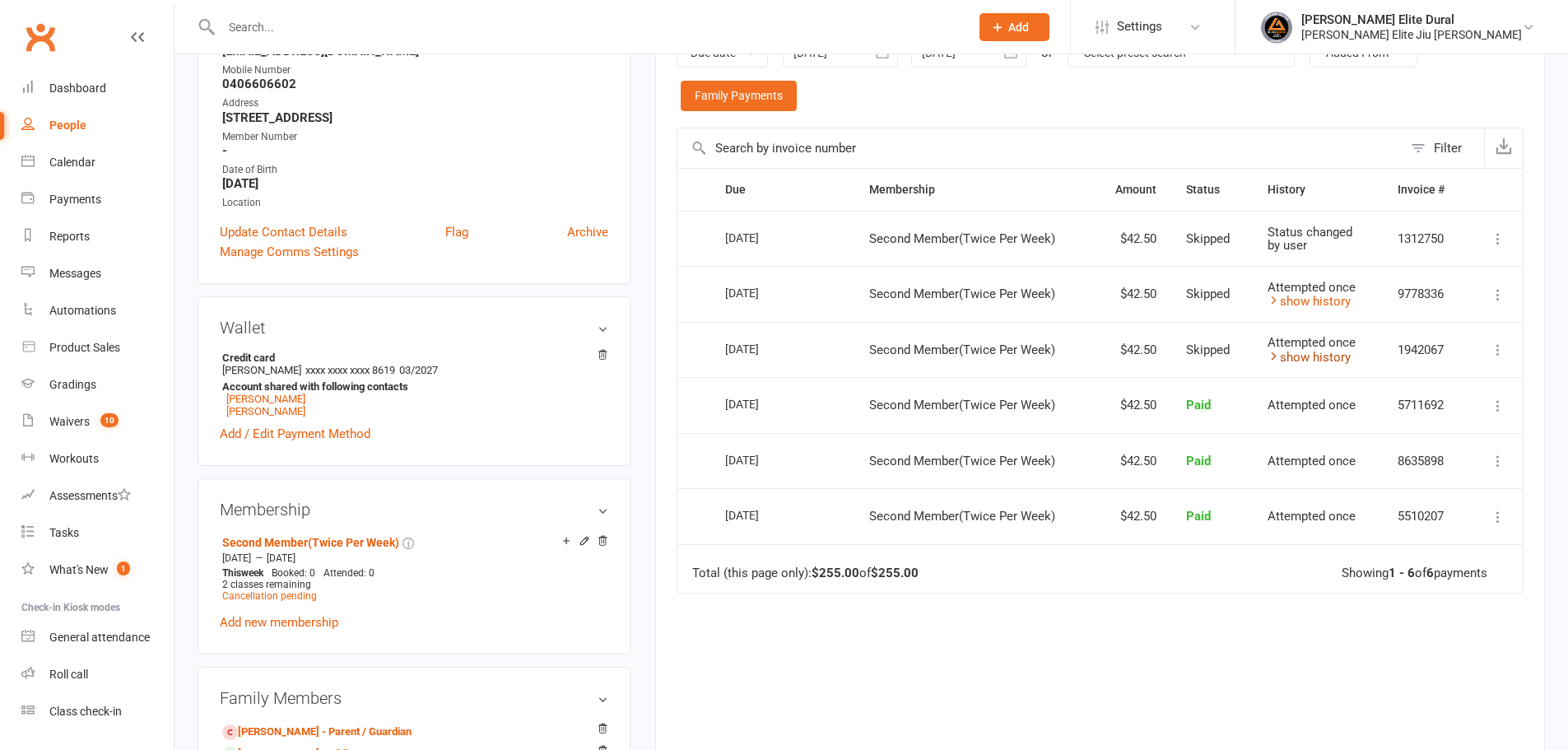
click at [1317, 357] on link "show history" at bounding box center [1309, 356] width 83 height 14
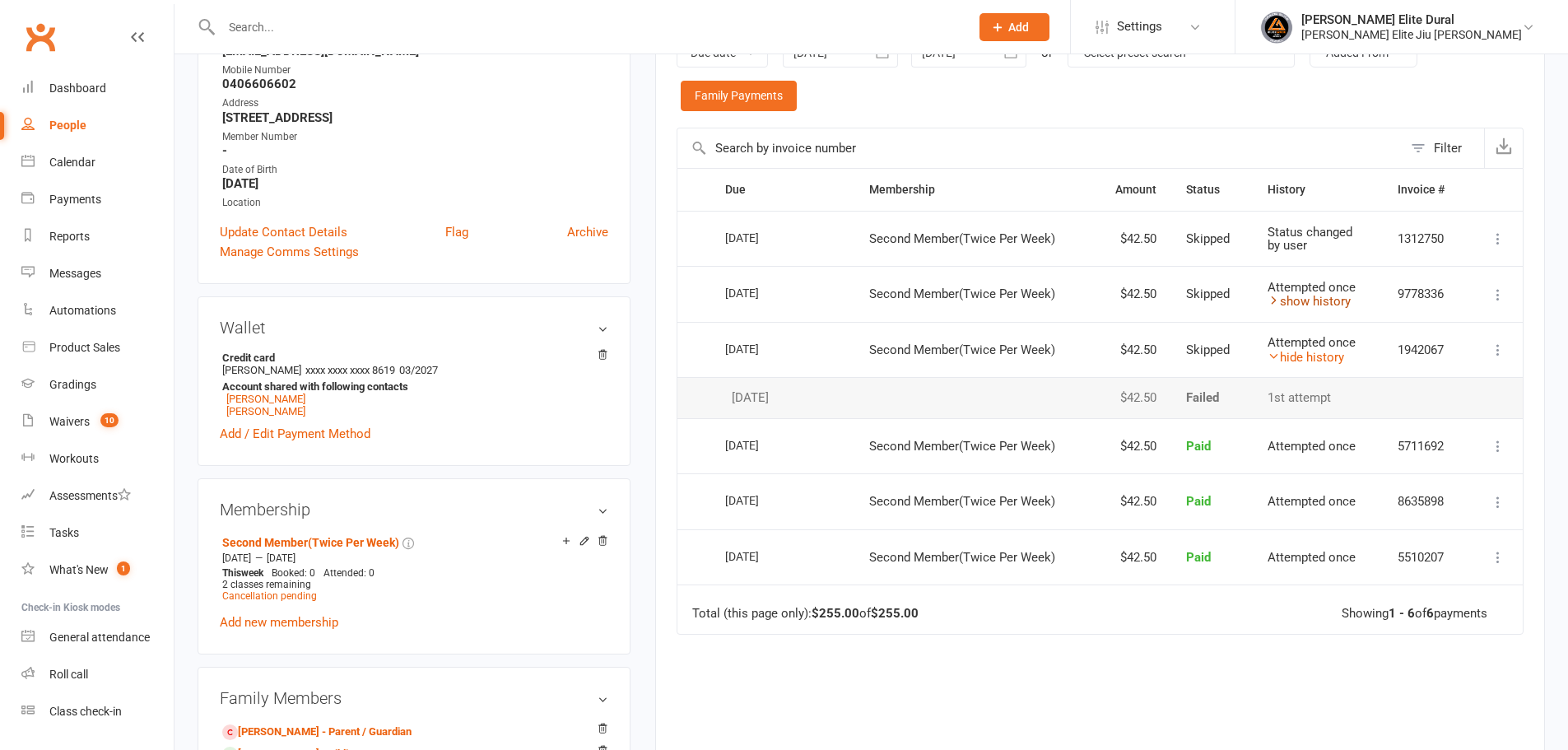
click at [1311, 303] on link "show history" at bounding box center [1309, 300] width 83 height 14
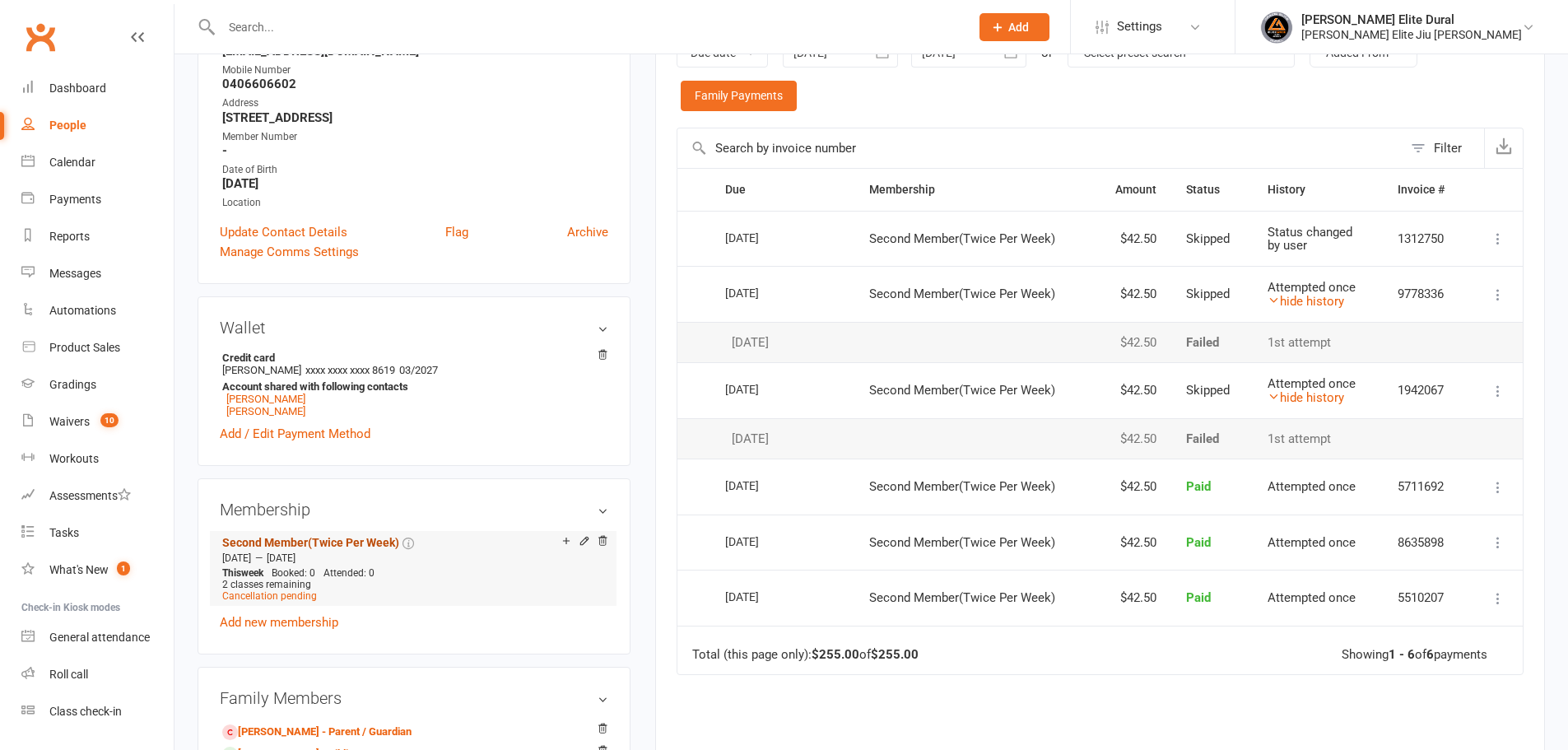
click at [369, 535] on link "Second Member(Twice Per Week)" at bounding box center [311, 542] width 177 height 13
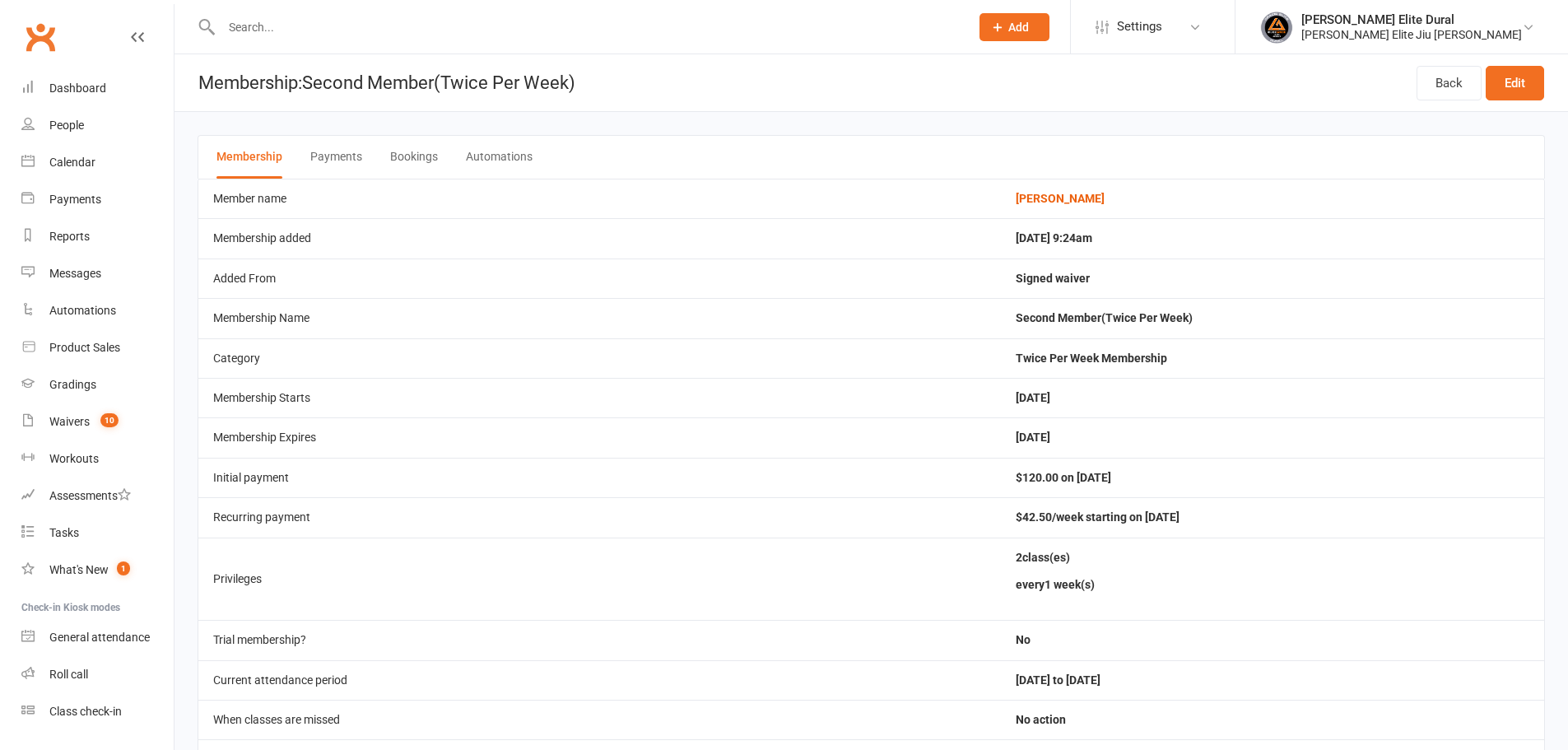
scroll to position [27, 0]
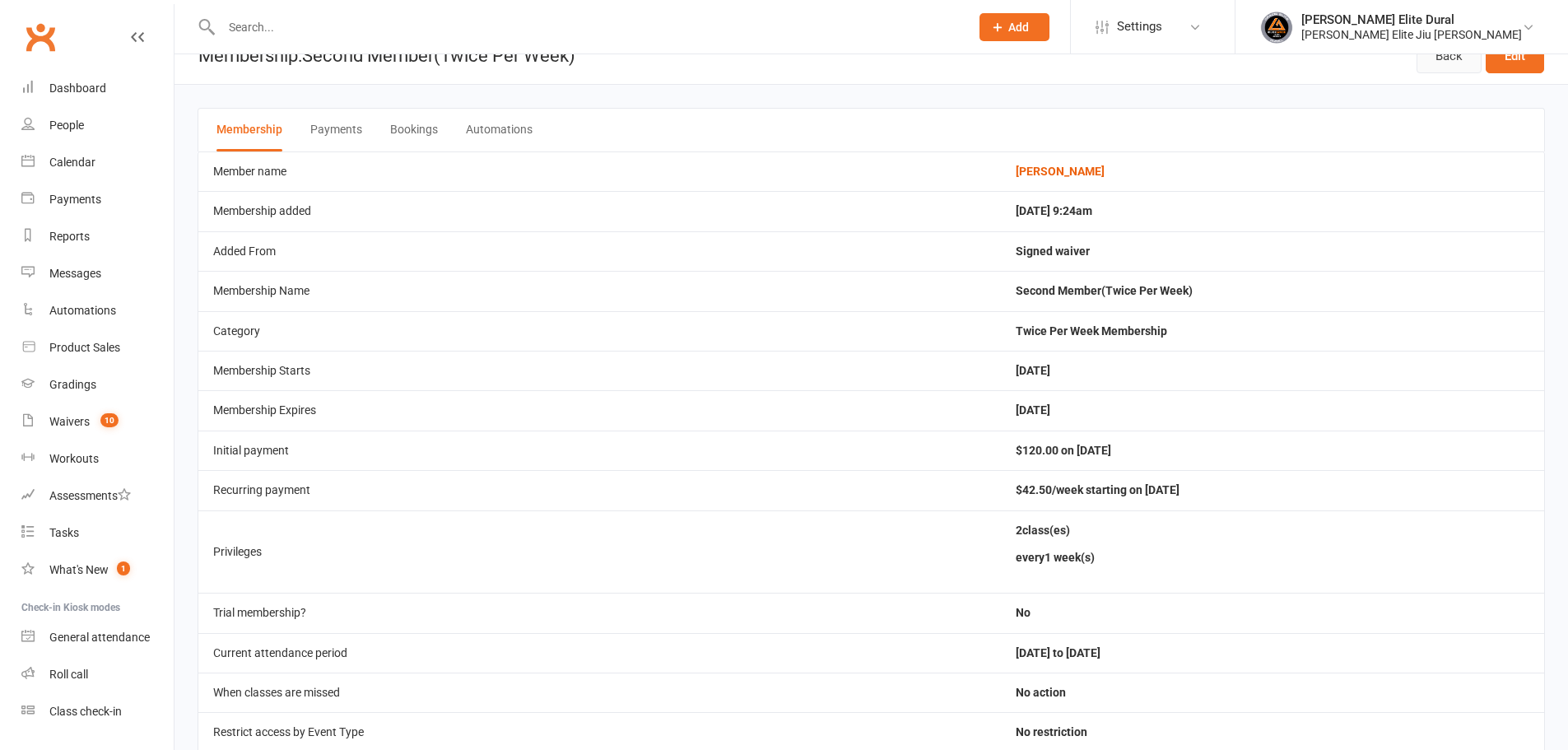
click at [1453, 64] on link "Back" at bounding box center [1450, 56] width 65 height 35
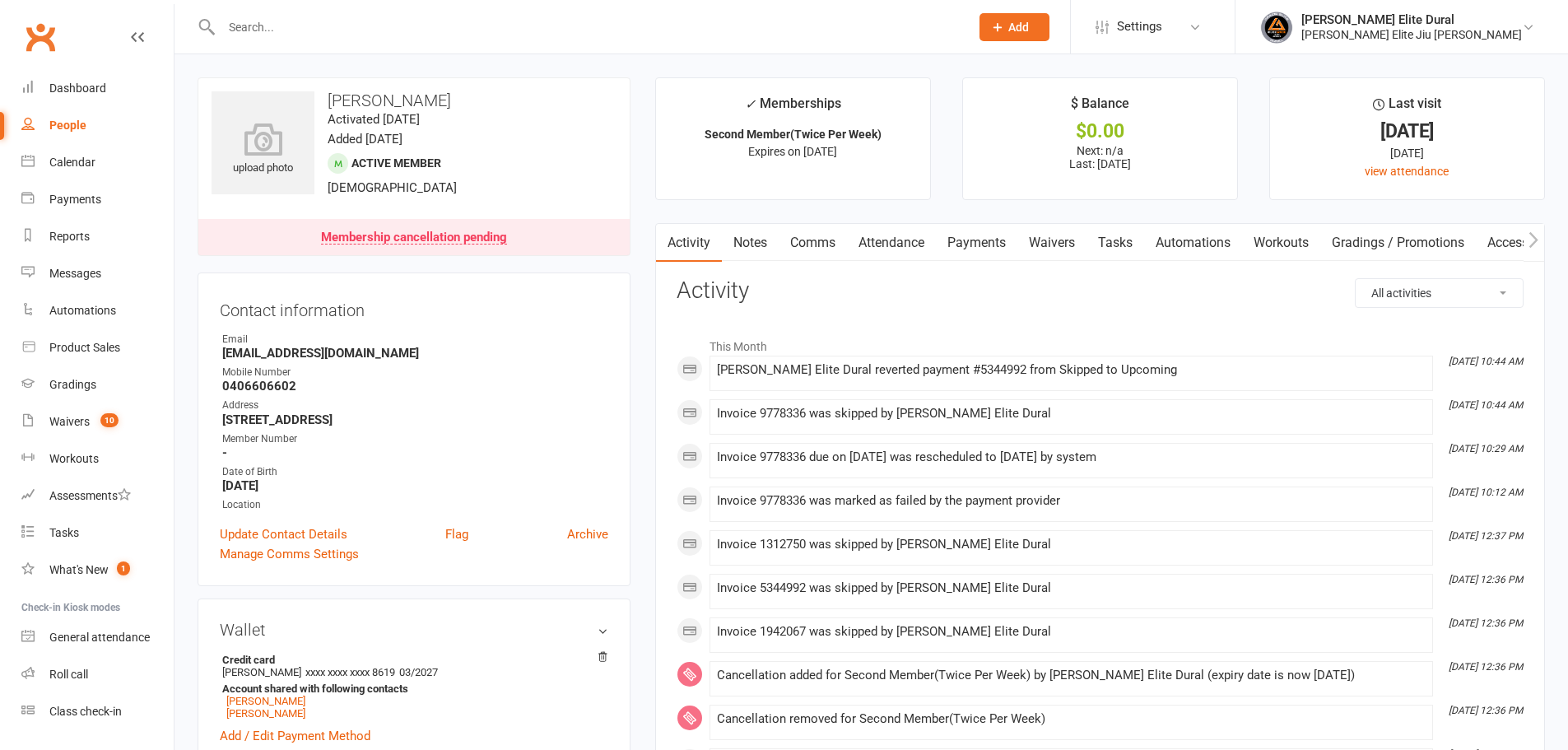
click at [428, 235] on div "Membership cancellation pending" at bounding box center [413, 238] width 186 height 13
click at [972, 244] on link "Payments" at bounding box center [977, 242] width 82 height 38
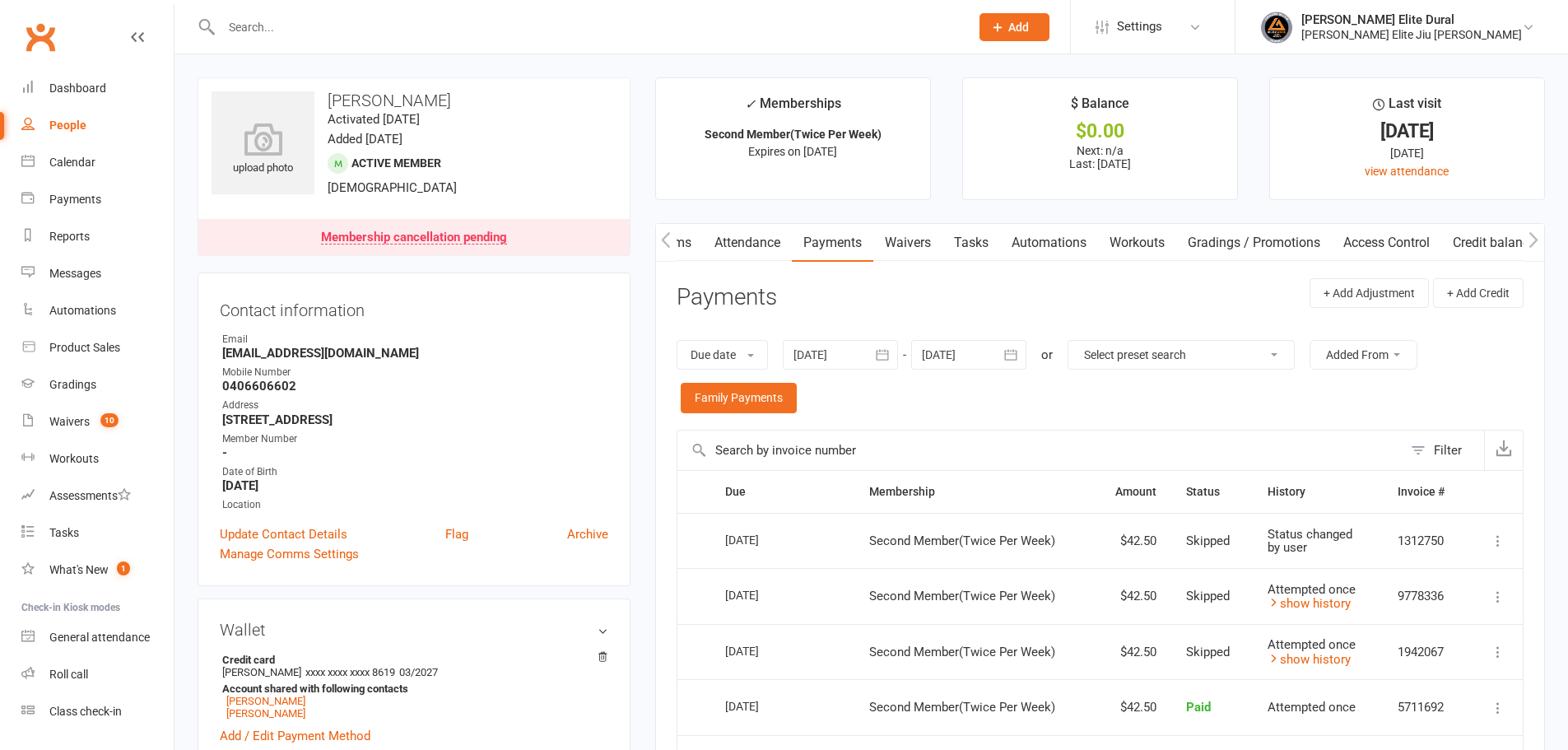
scroll to position [0, 156]
click at [671, 248] on button "button" at bounding box center [666, 242] width 20 height 37
click at [688, 243] on link "Activity" at bounding box center [689, 242] width 65 height 38
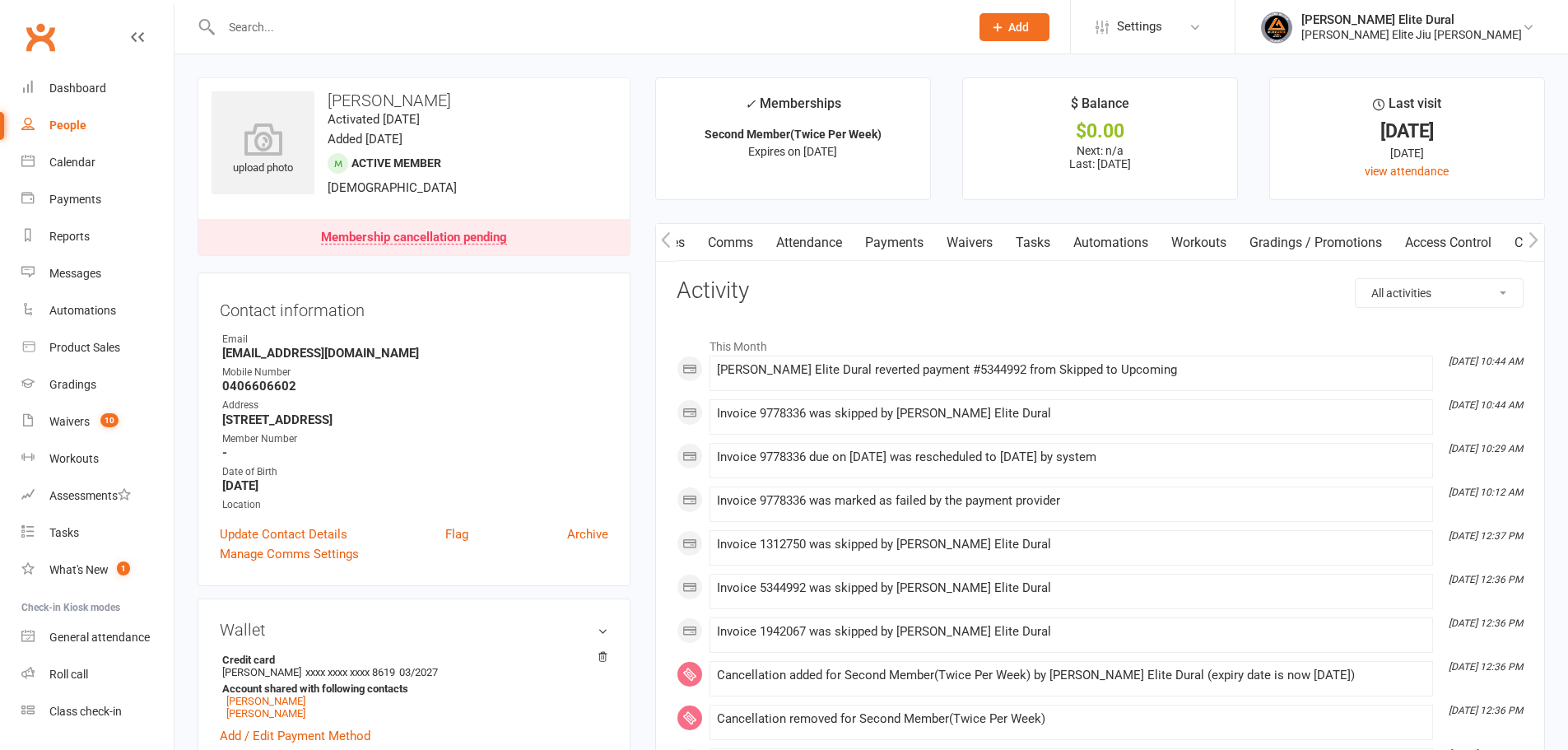
scroll to position [27, 0]
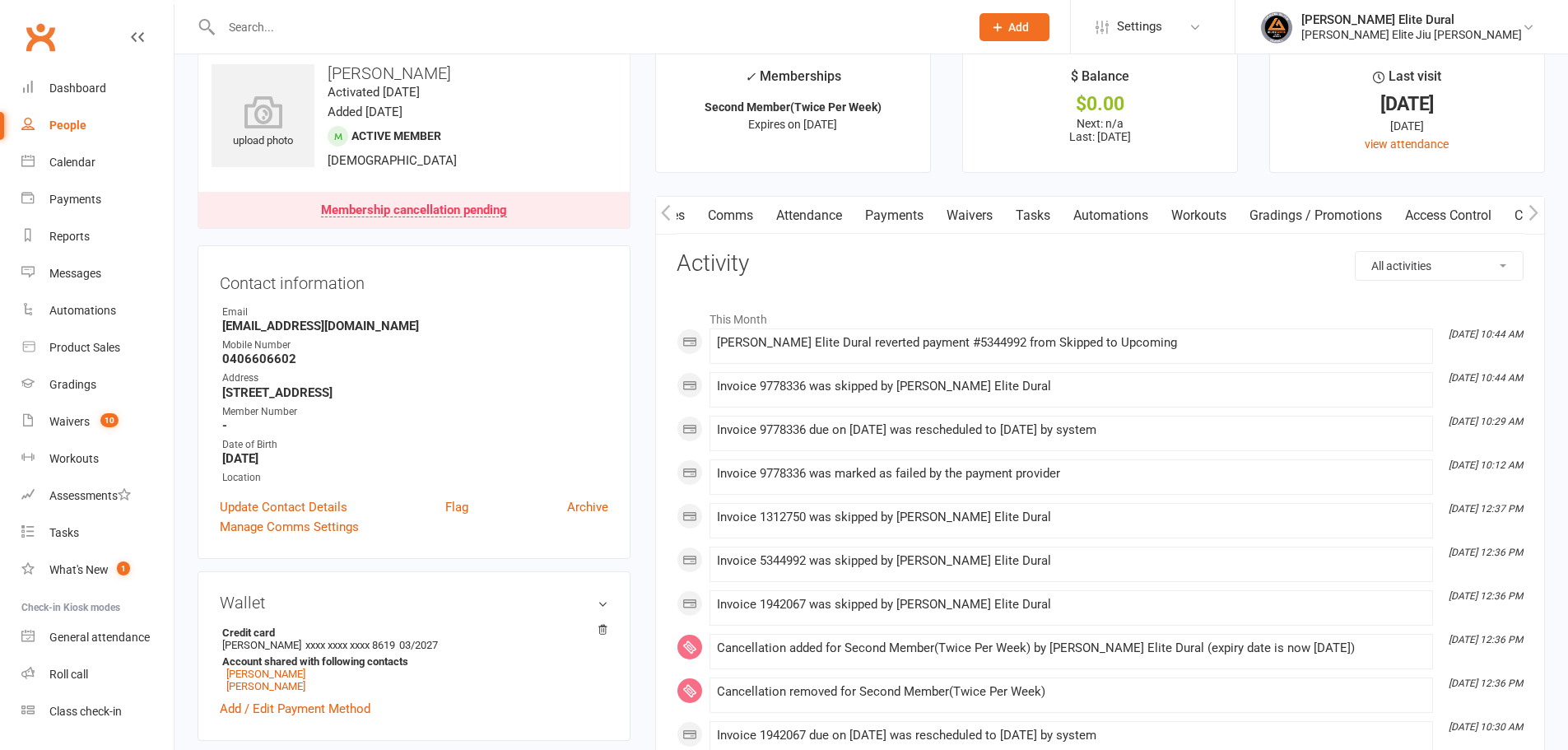
click at [901, 213] on link "Payments" at bounding box center [894, 215] width 82 height 38
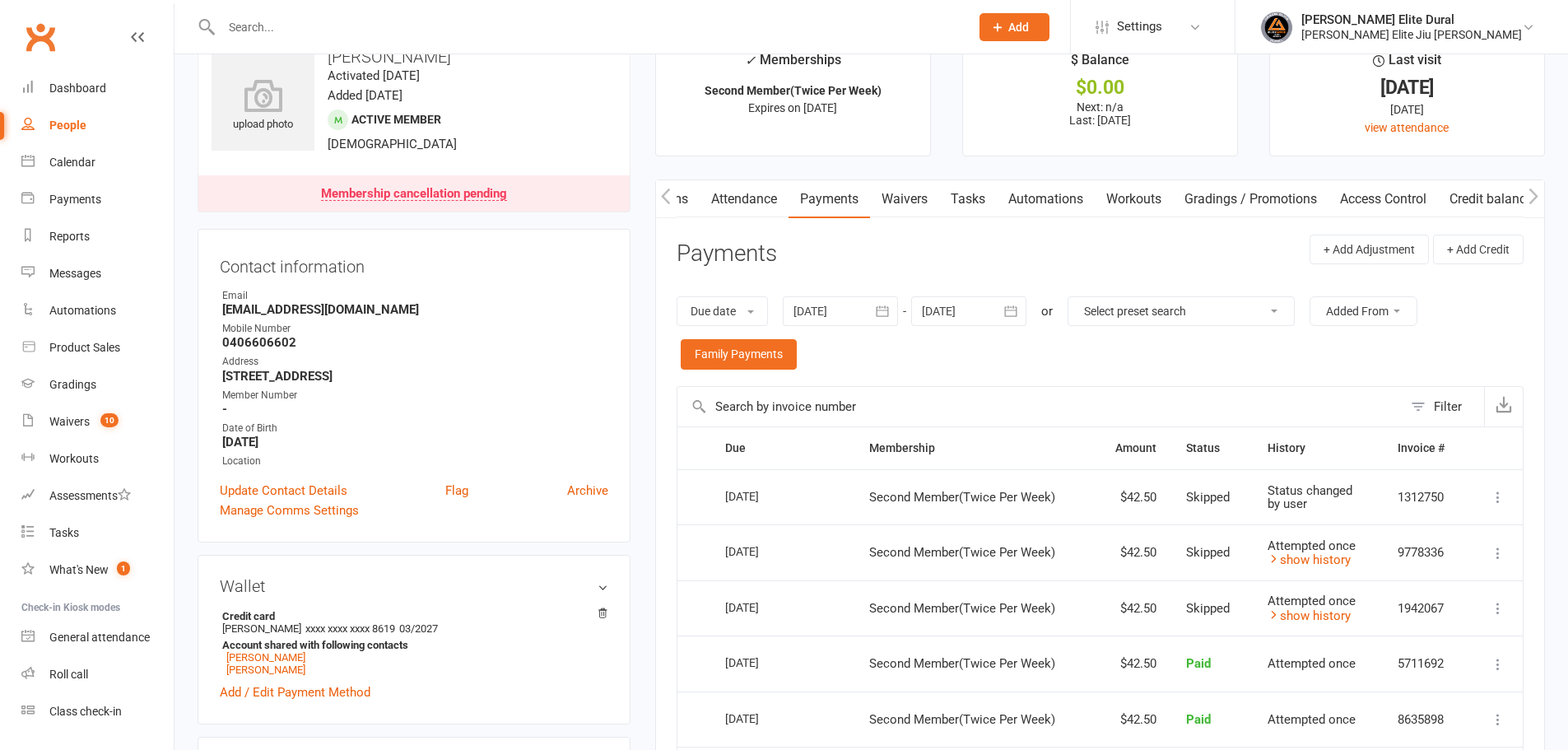
scroll to position [27, 0]
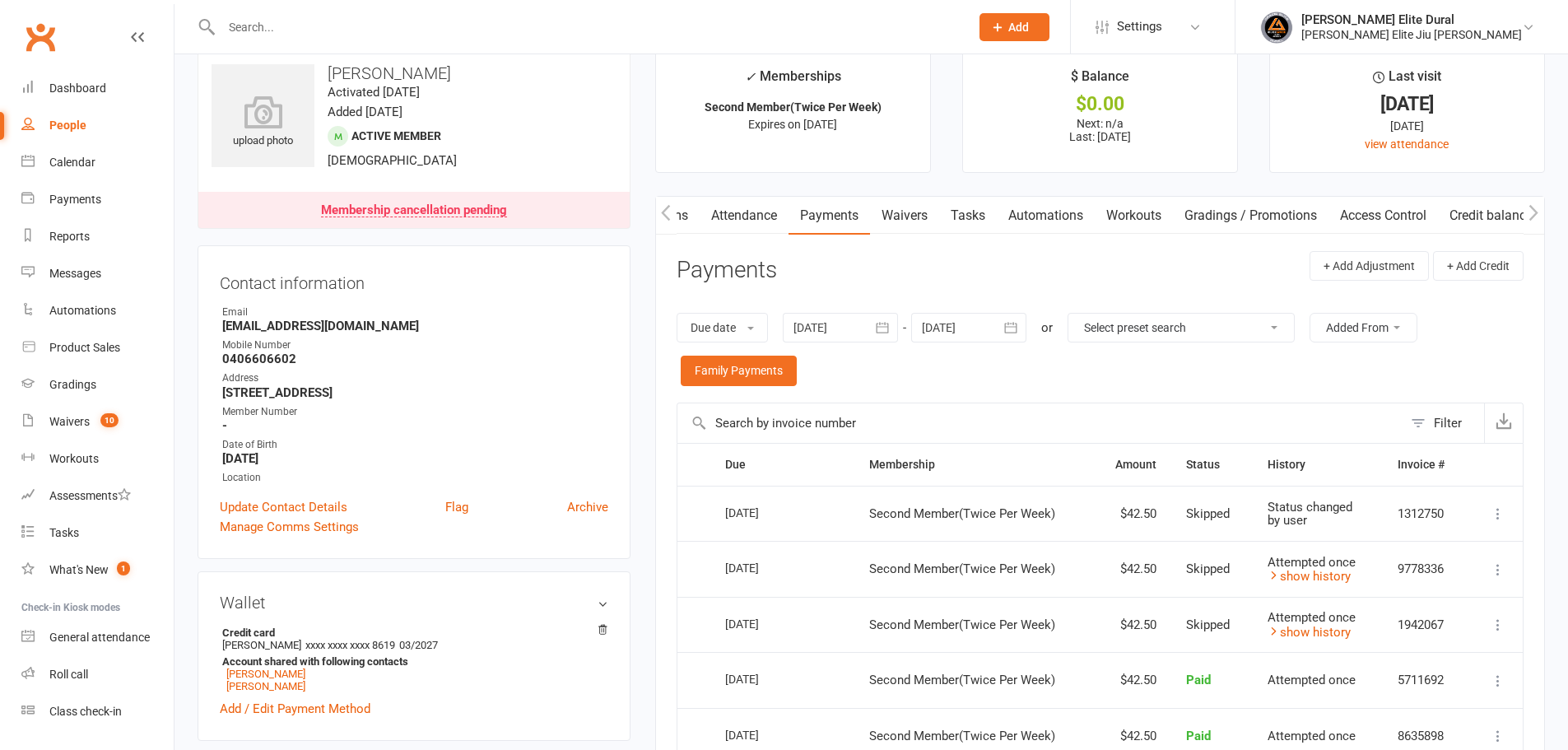
click at [664, 218] on icon "button" at bounding box center [666, 213] width 10 height 17
click at [685, 215] on link "Activity" at bounding box center [689, 215] width 65 height 38
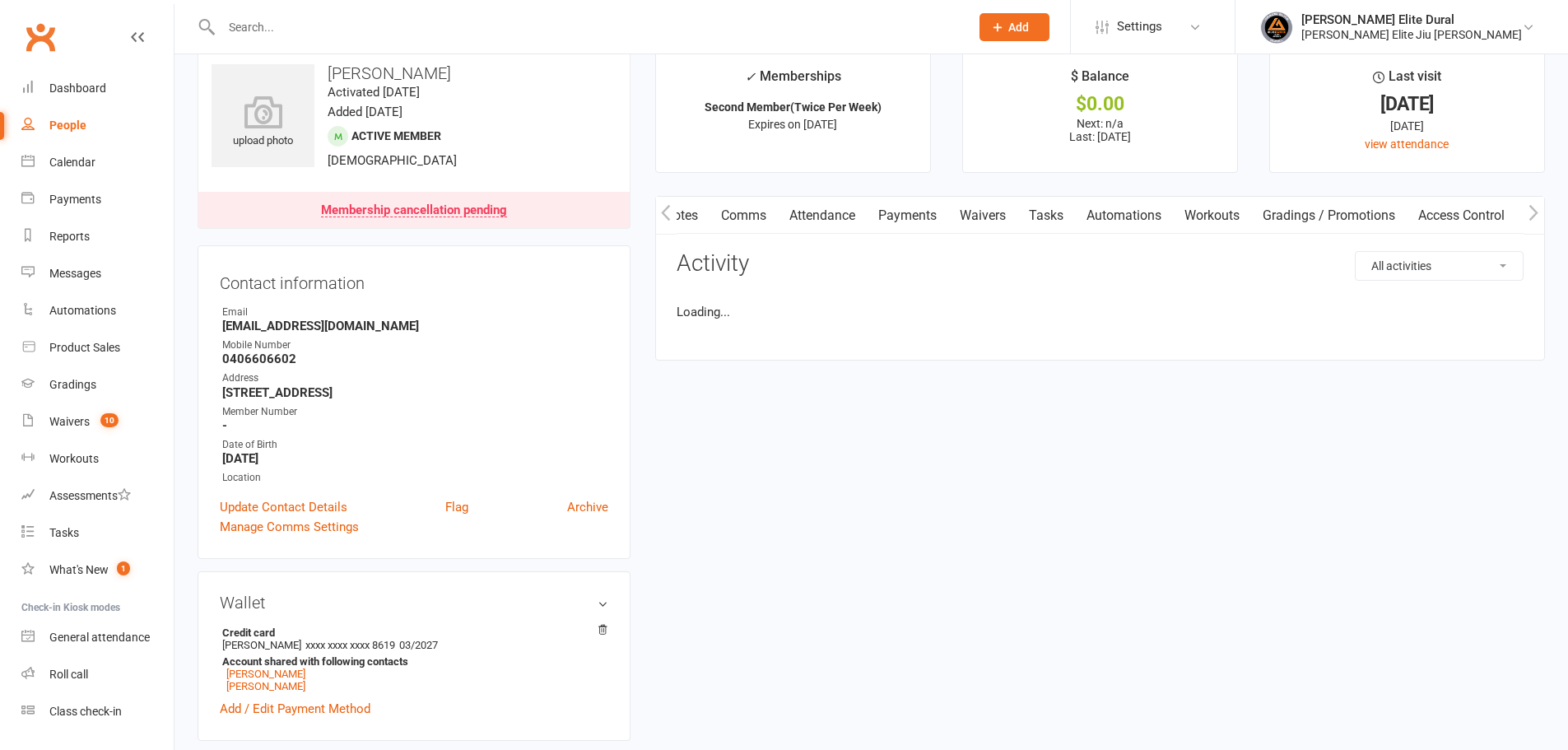
scroll to position [0, 82]
click at [1406, 264] on select "All activities Bookings / Attendances Communications Notes Failed SMSes Grading…" at bounding box center [1439, 266] width 167 height 28
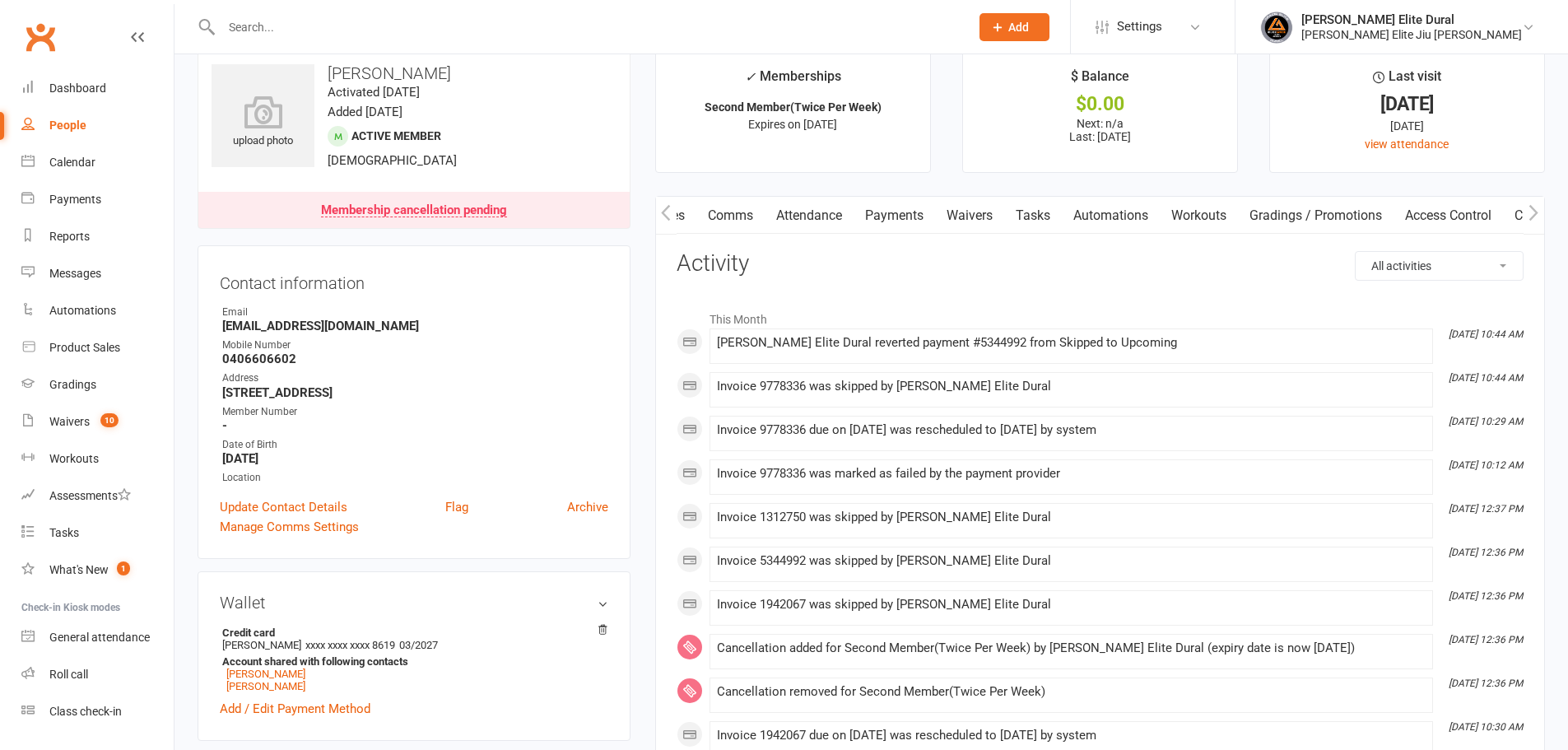
select select "MembershipLogEntry"
click at [1356, 252] on select "All activities Bookings / Attendances Communications Notes Failed SMSes Grading…" at bounding box center [1439, 266] width 167 height 28
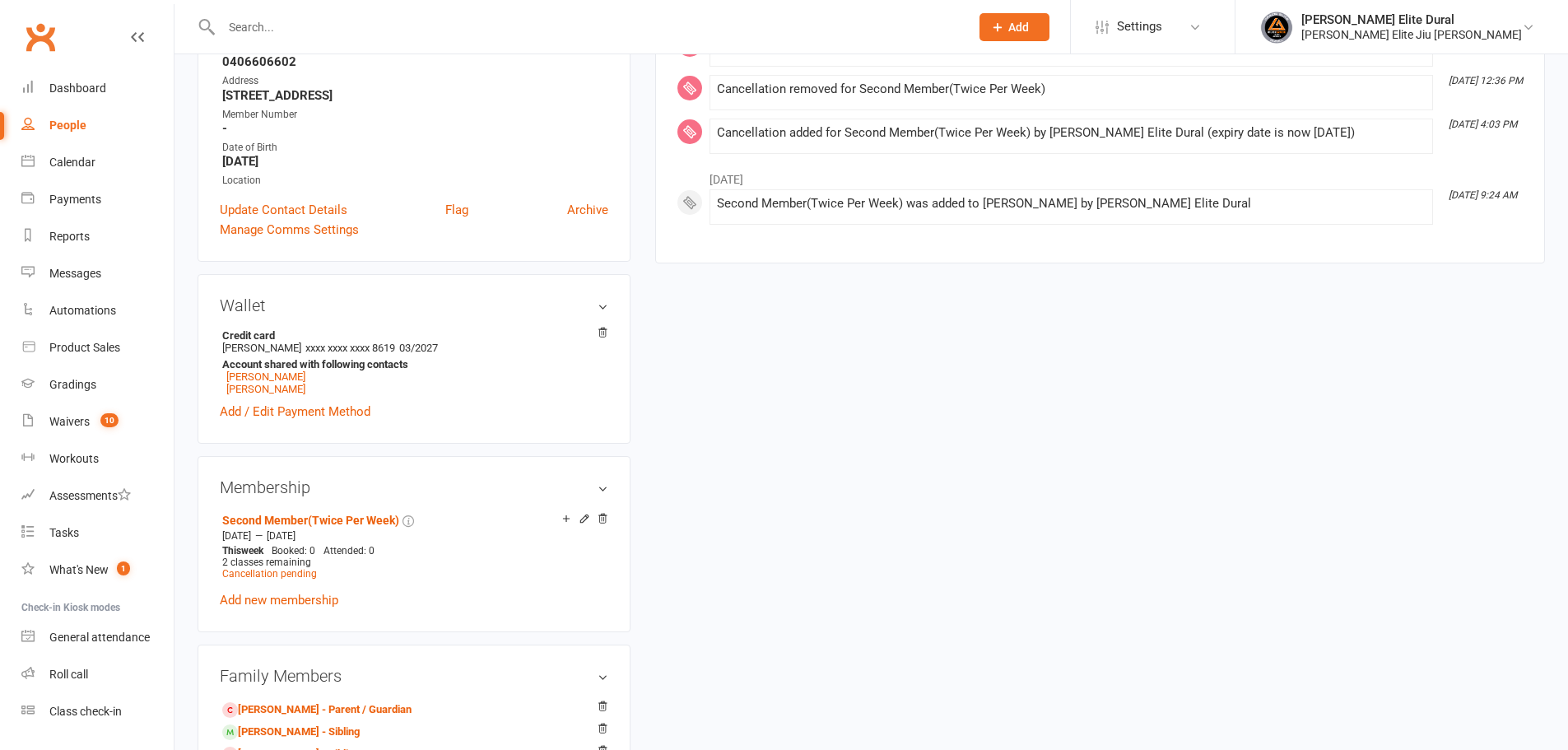
scroll to position [411, 0]
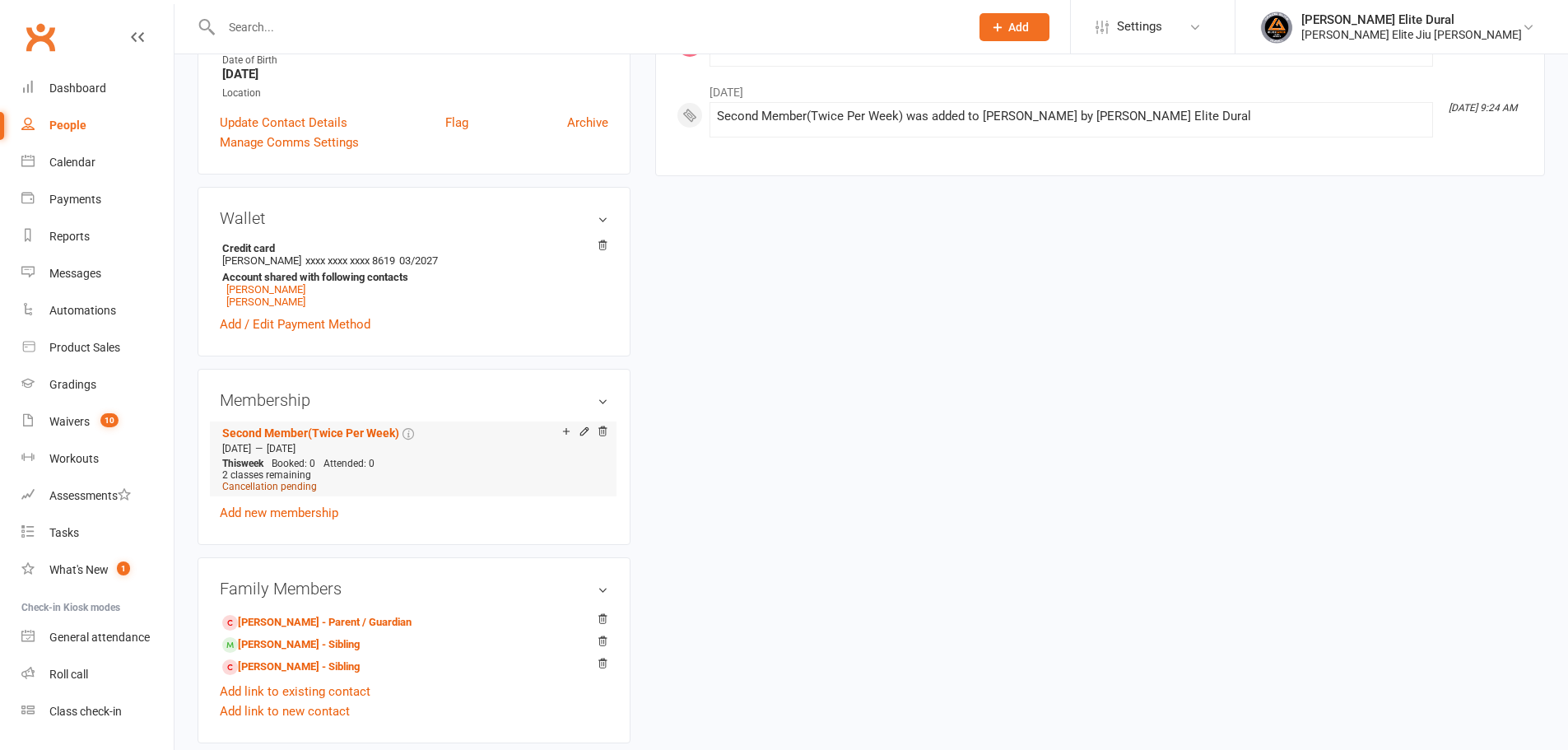
click at [292, 486] on span "Cancellation pending" at bounding box center [270, 486] width 94 height 12
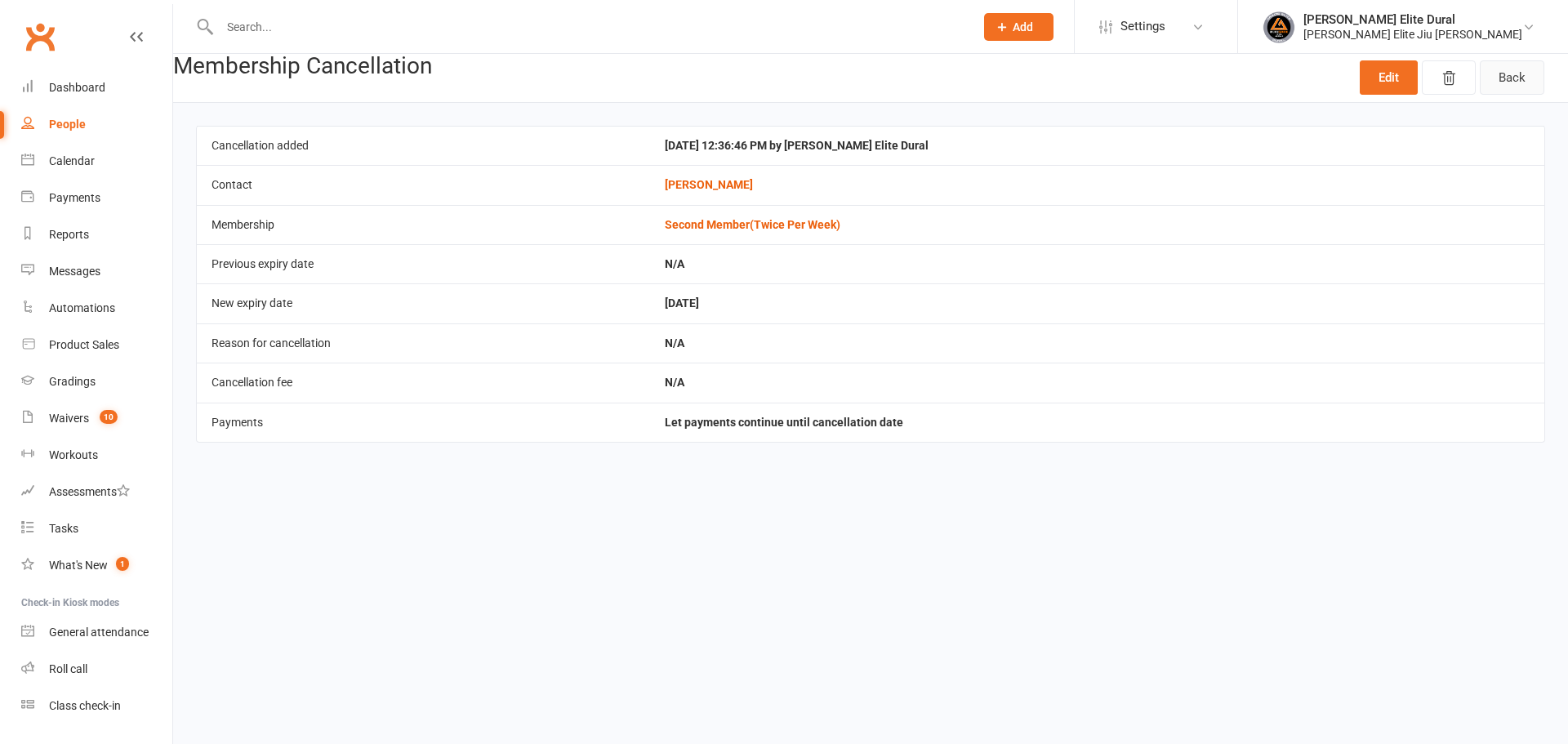
click at [1510, 75] on link "Back" at bounding box center [1513, 77] width 65 height 34
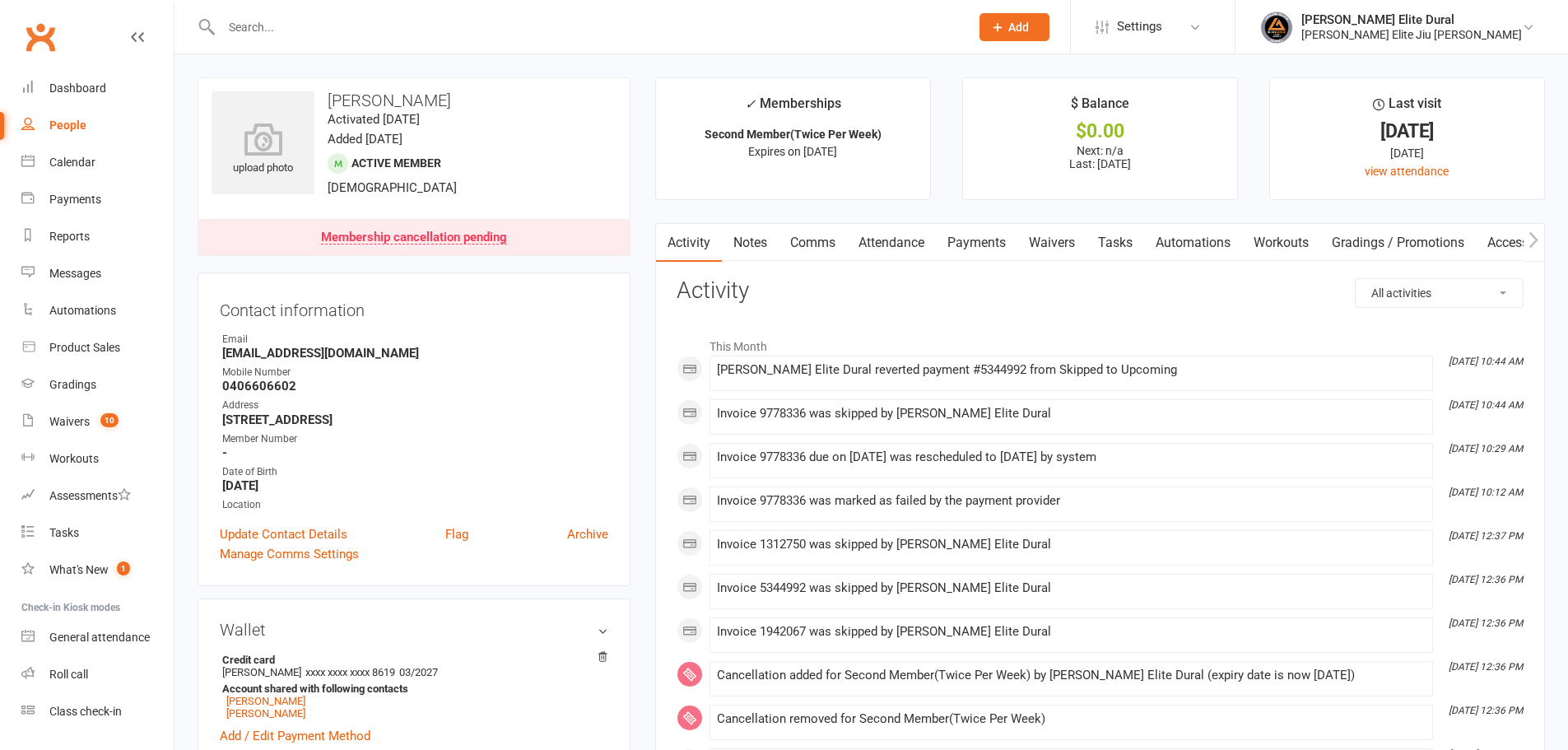
click at [979, 240] on link "Payments" at bounding box center [977, 242] width 82 height 38
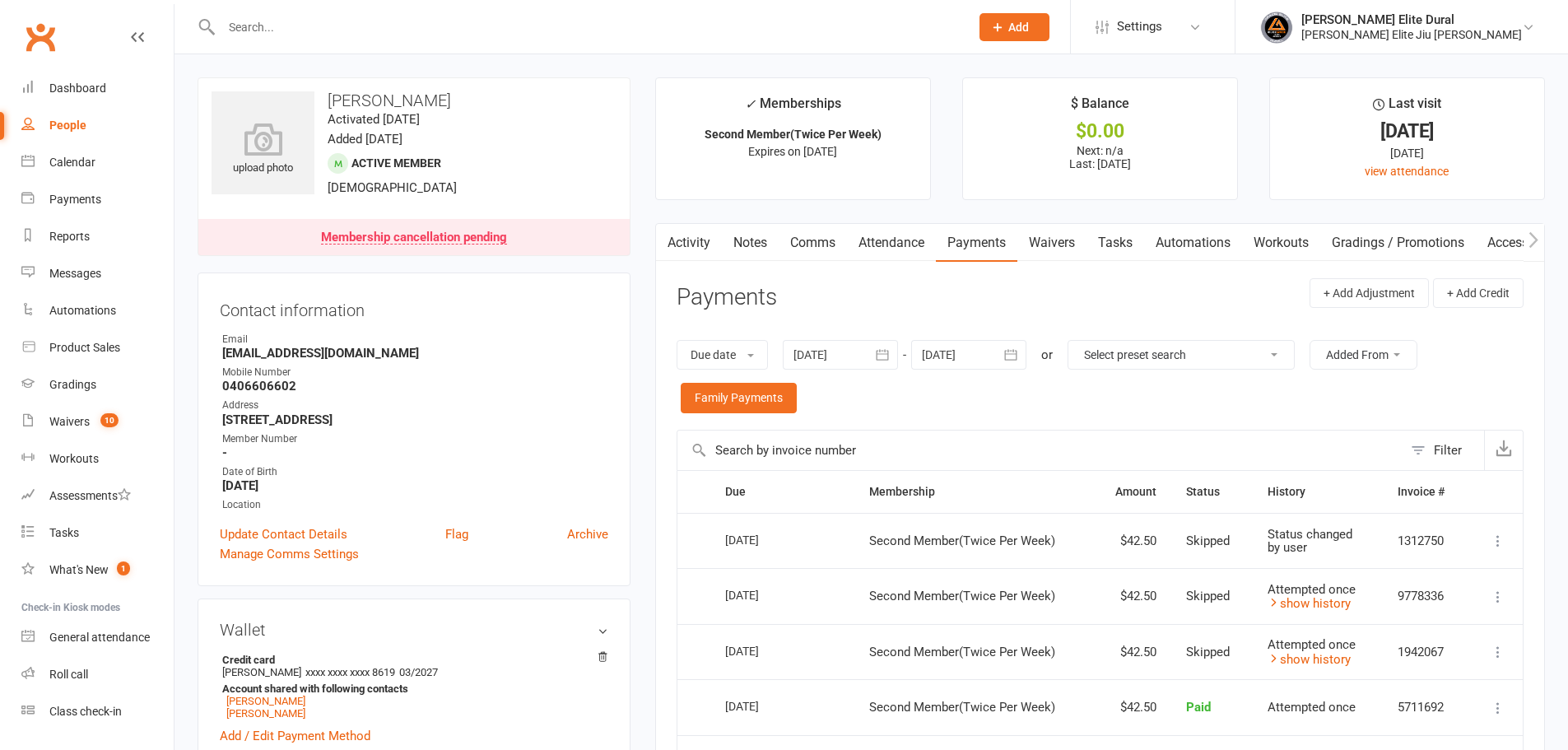
click at [686, 240] on link "Activity" at bounding box center [689, 242] width 65 height 38
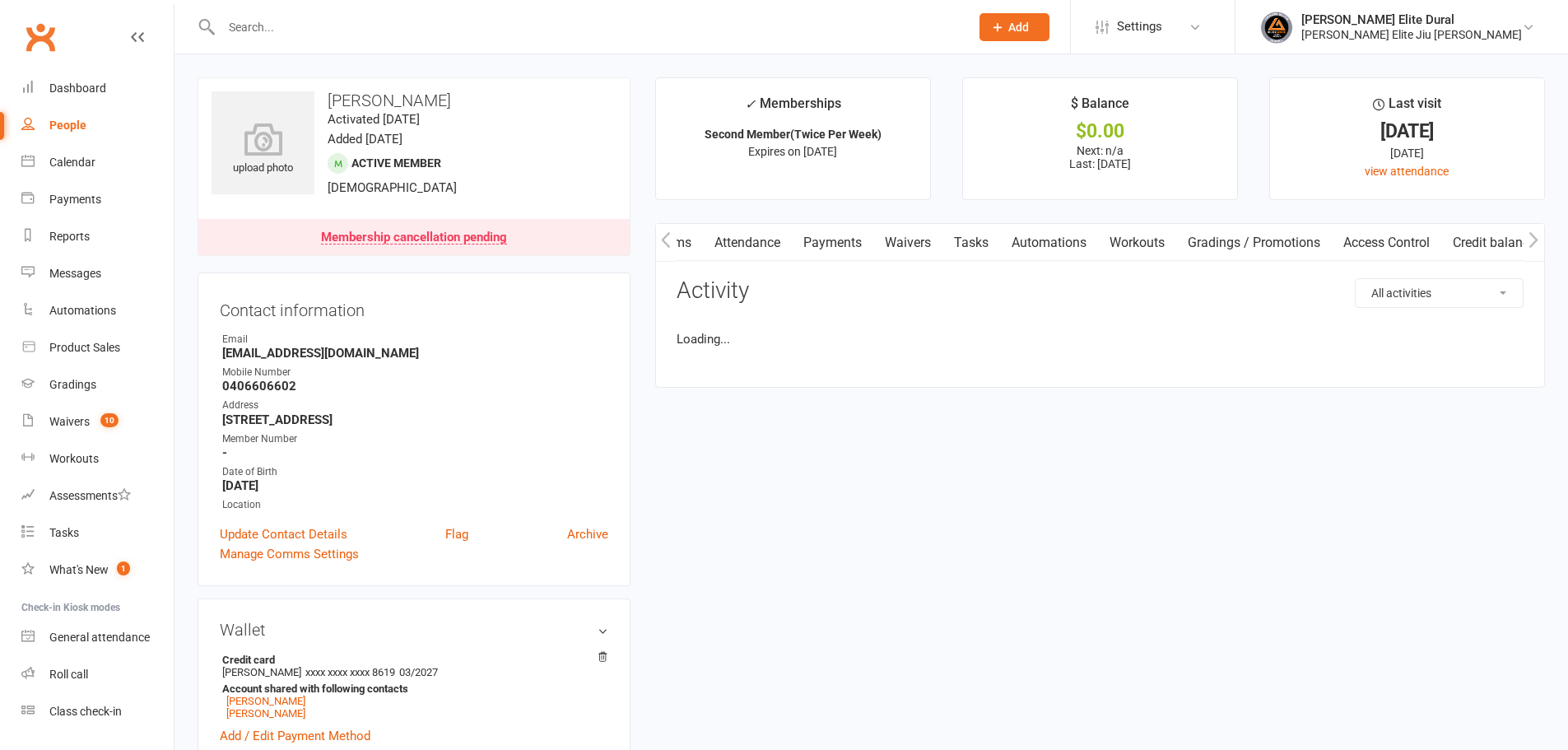
scroll to position [0, 156]
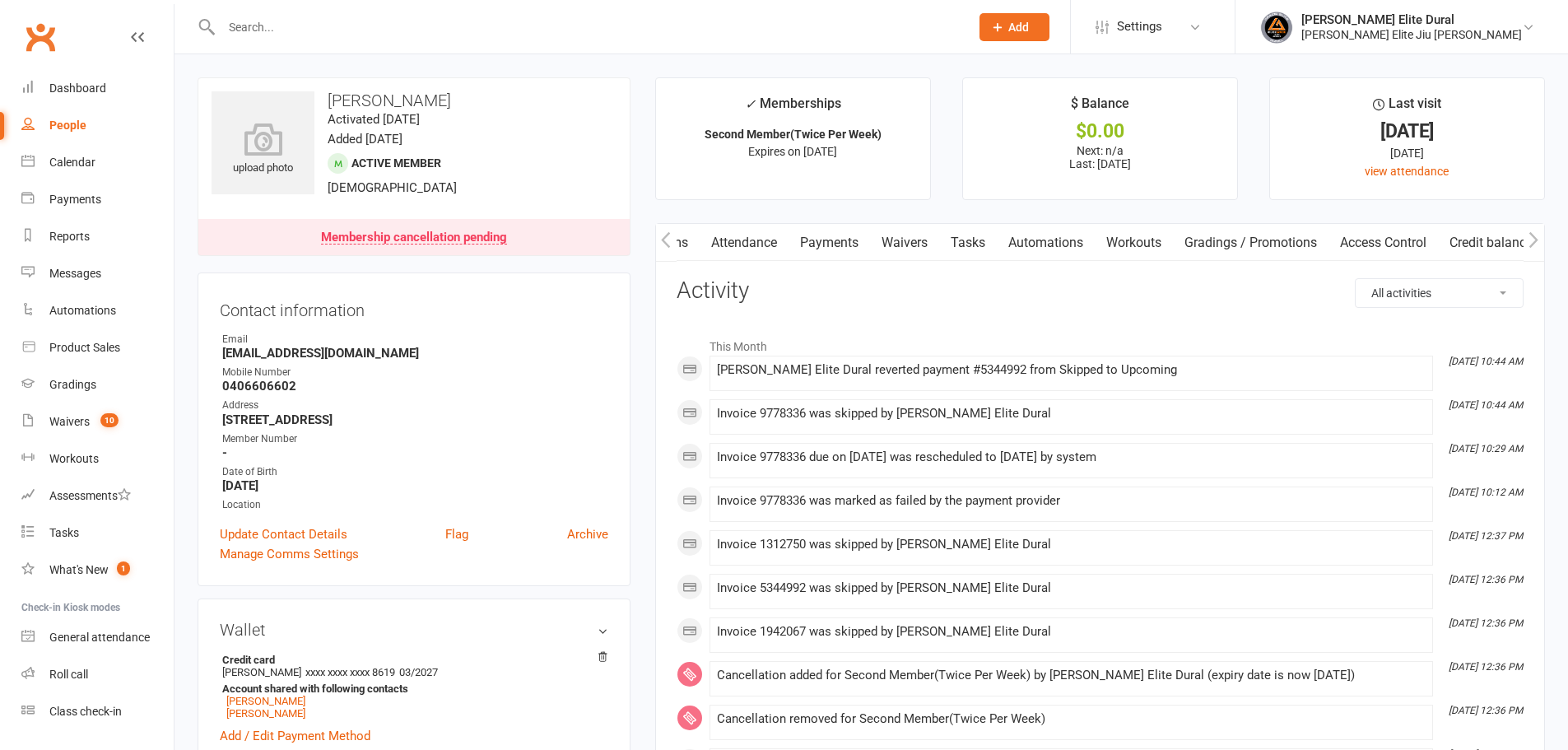
click at [1442, 292] on select "All activities Bookings / Attendances Communications Notes Failed SMSes Grading…" at bounding box center [1439, 293] width 167 height 28
click at [1424, 283] on select "All activities Bookings / Attendances Communications Notes Failed SMSes Grading…" at bounding box center [1439, 293] width 167 height 28
select select "MembershipLogEntry"
click at [1356, 279] on select "All activities Bookings / Attendances Communications Notes Failed SMSes Grading…" at bounding box center [1439, 293] width 167 height 28
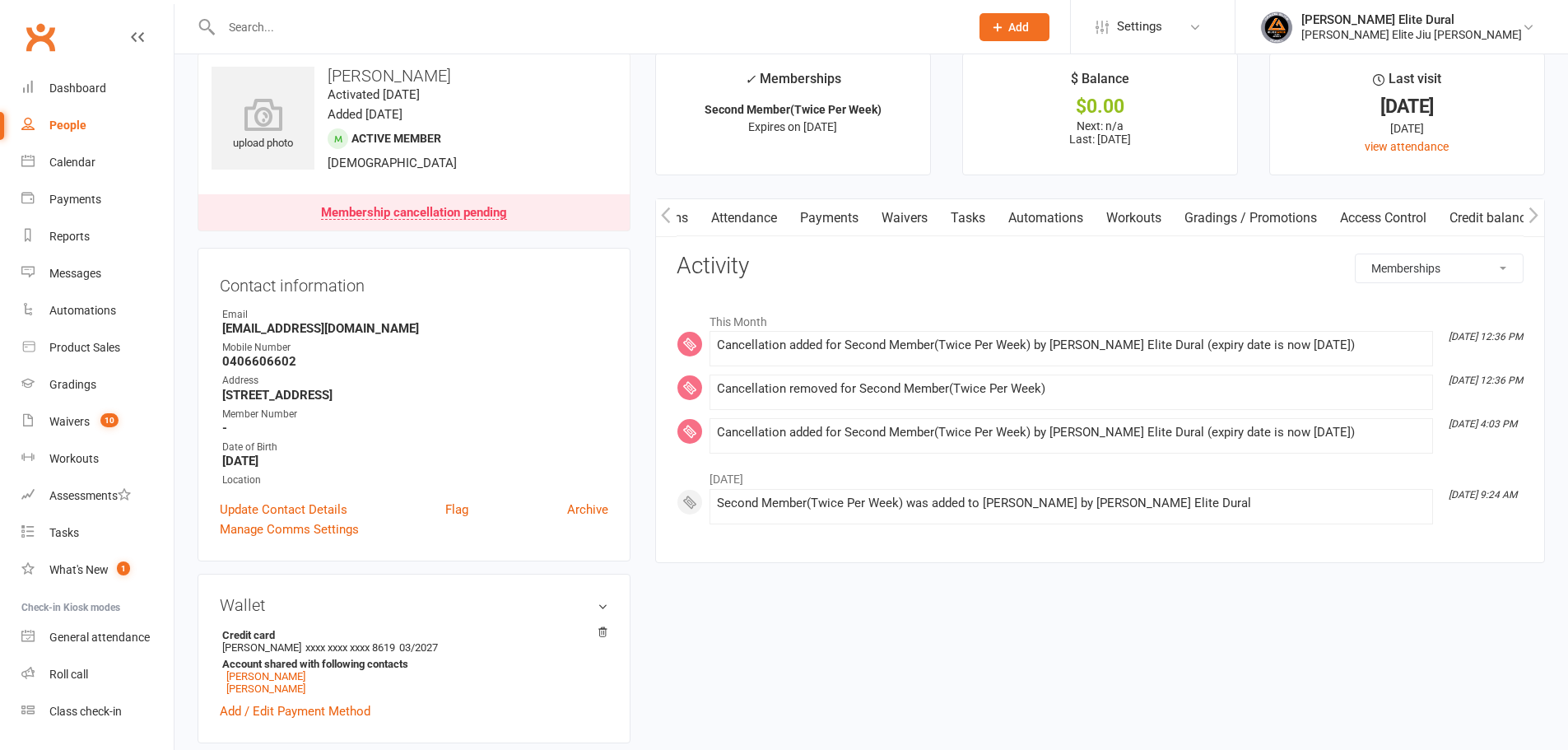
scroll to position [138, 0]
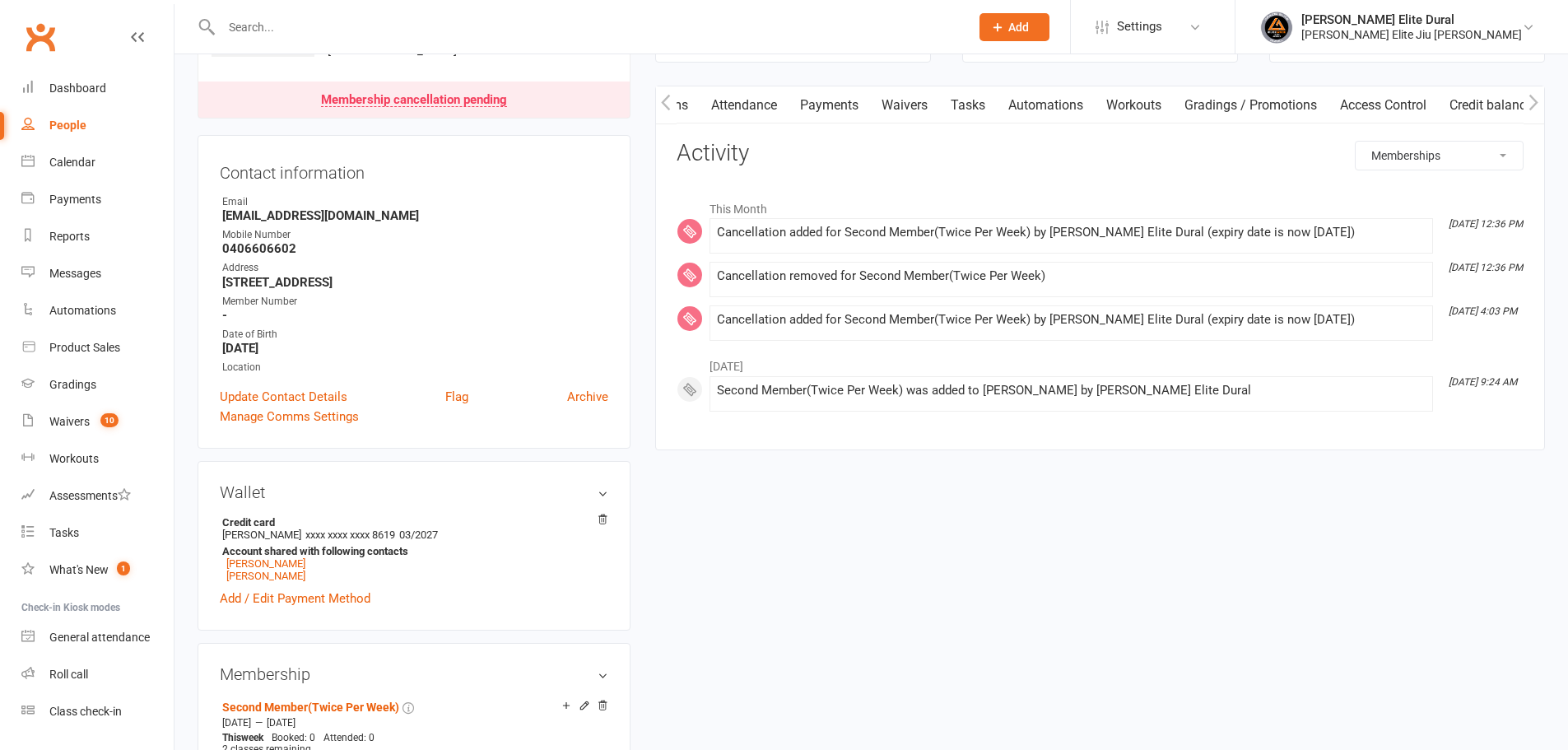
click at [814, 92] on link "Payments" at bounding box center [829, 105] width 82 height 38
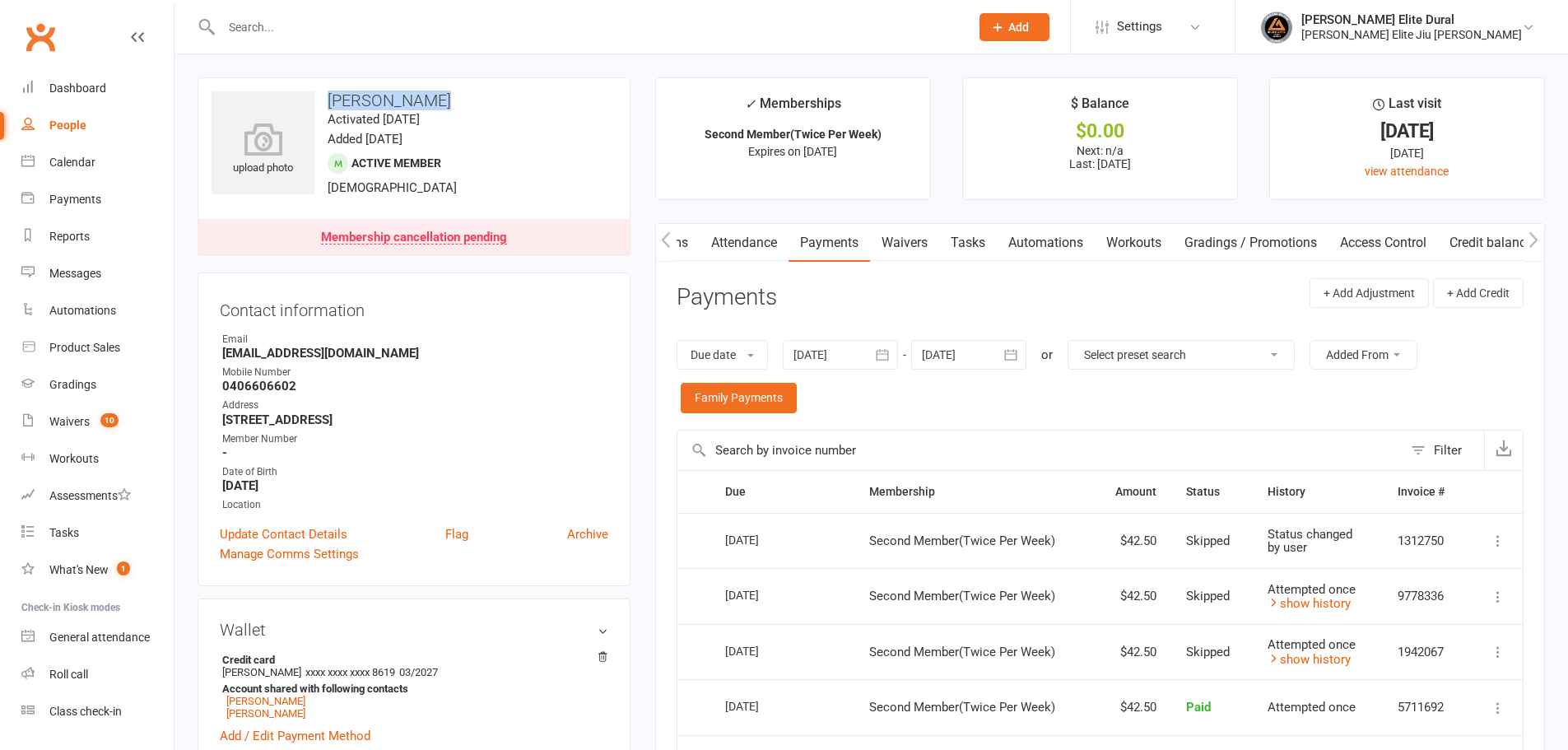
drag, startPoint x: 331, startPoint y: 102, endPoint x: 438, endPoint y: 95, distance: 107.2
click at [438, 95] on h3 "Xavier Reslan" at bounding box center [414, 100] width 405 height 18
copy h3 "Xavier Reslan"
click at [677, 243] on link "Comms" at bounding box center [666, 242] width 68 height 38
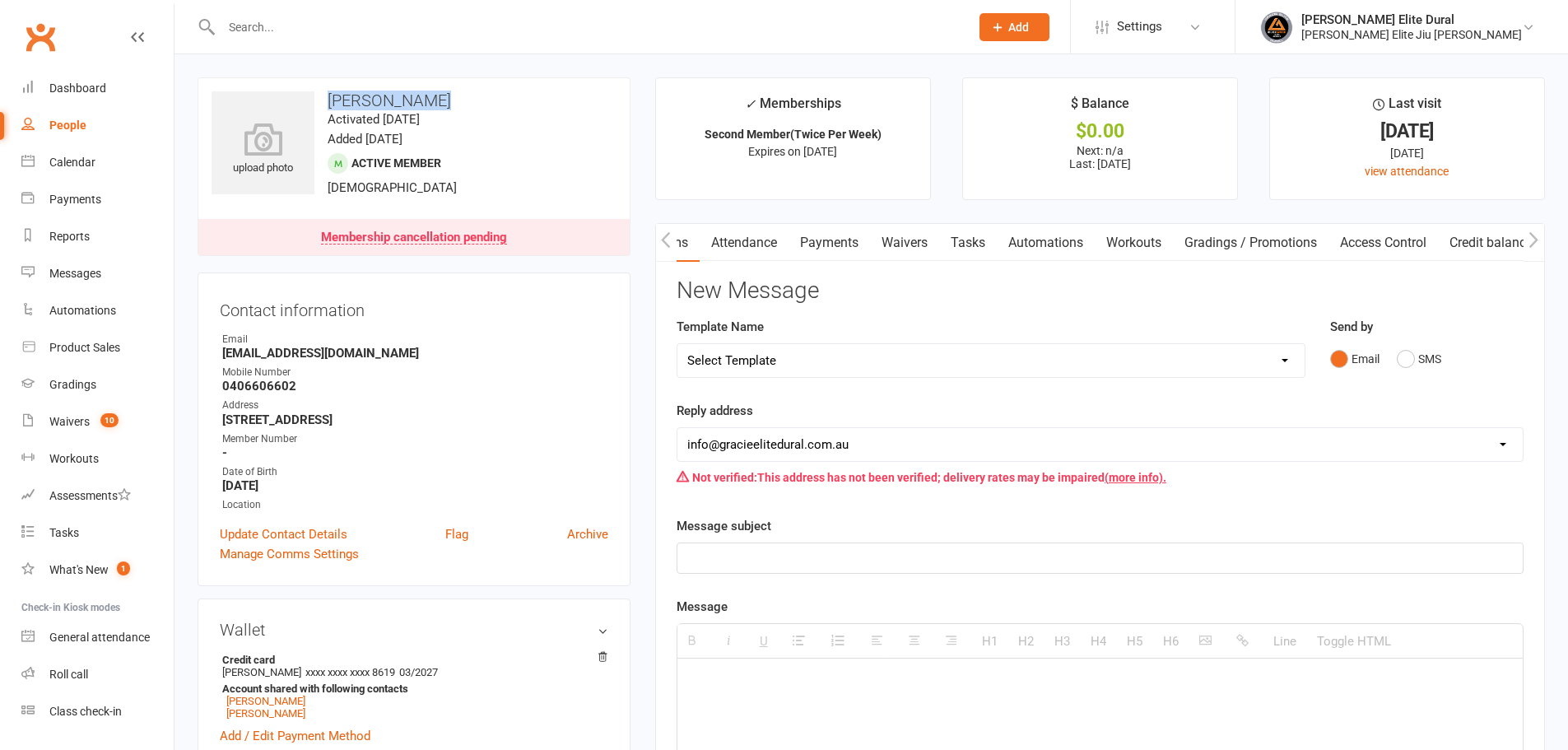
click at [664, 252] on button "button" at bounding box center [666, 242] width 20 height 37
click at [678, 245] on link "Activity" at bounding box center [689, 242] width 65 height 38
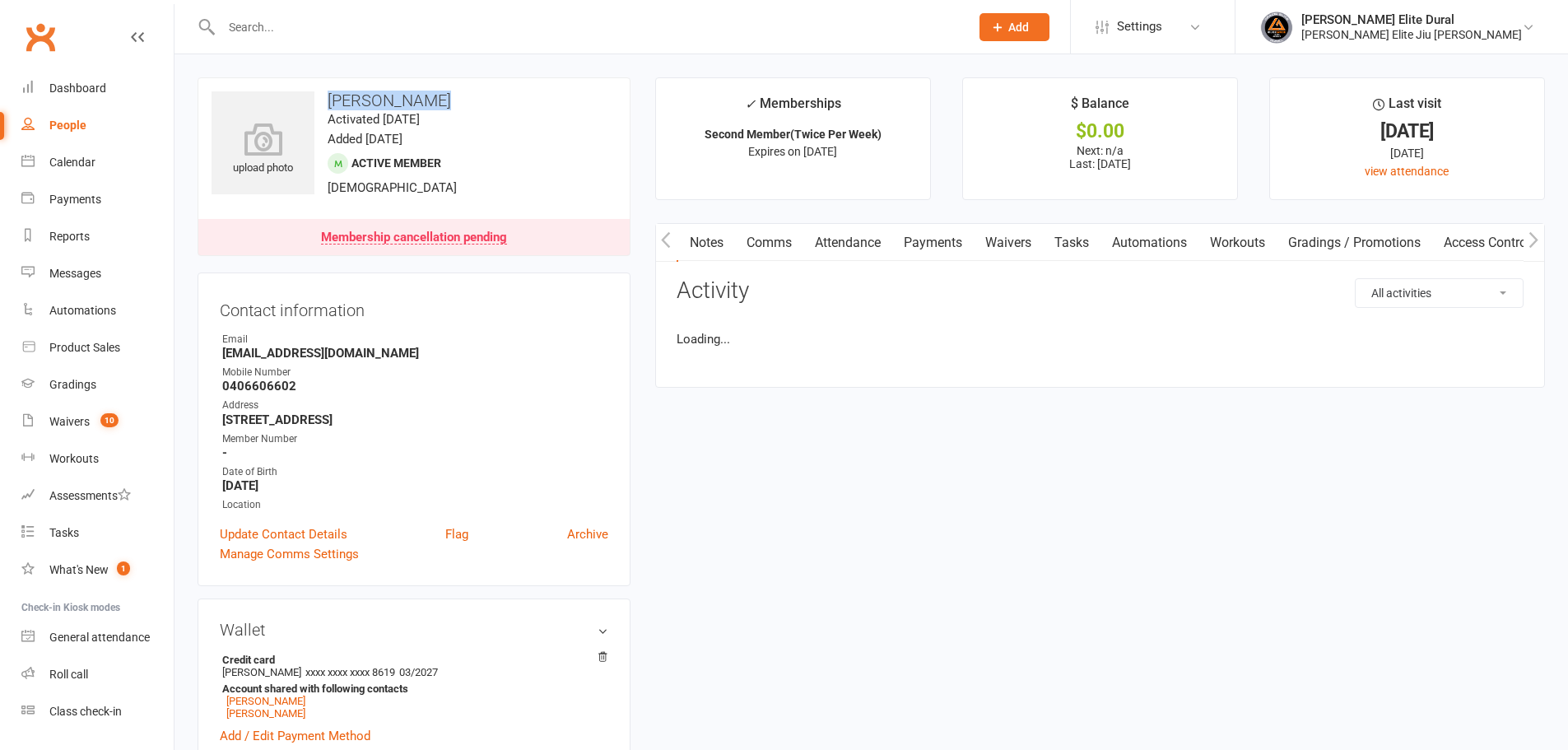
scroll to position [0, 82]
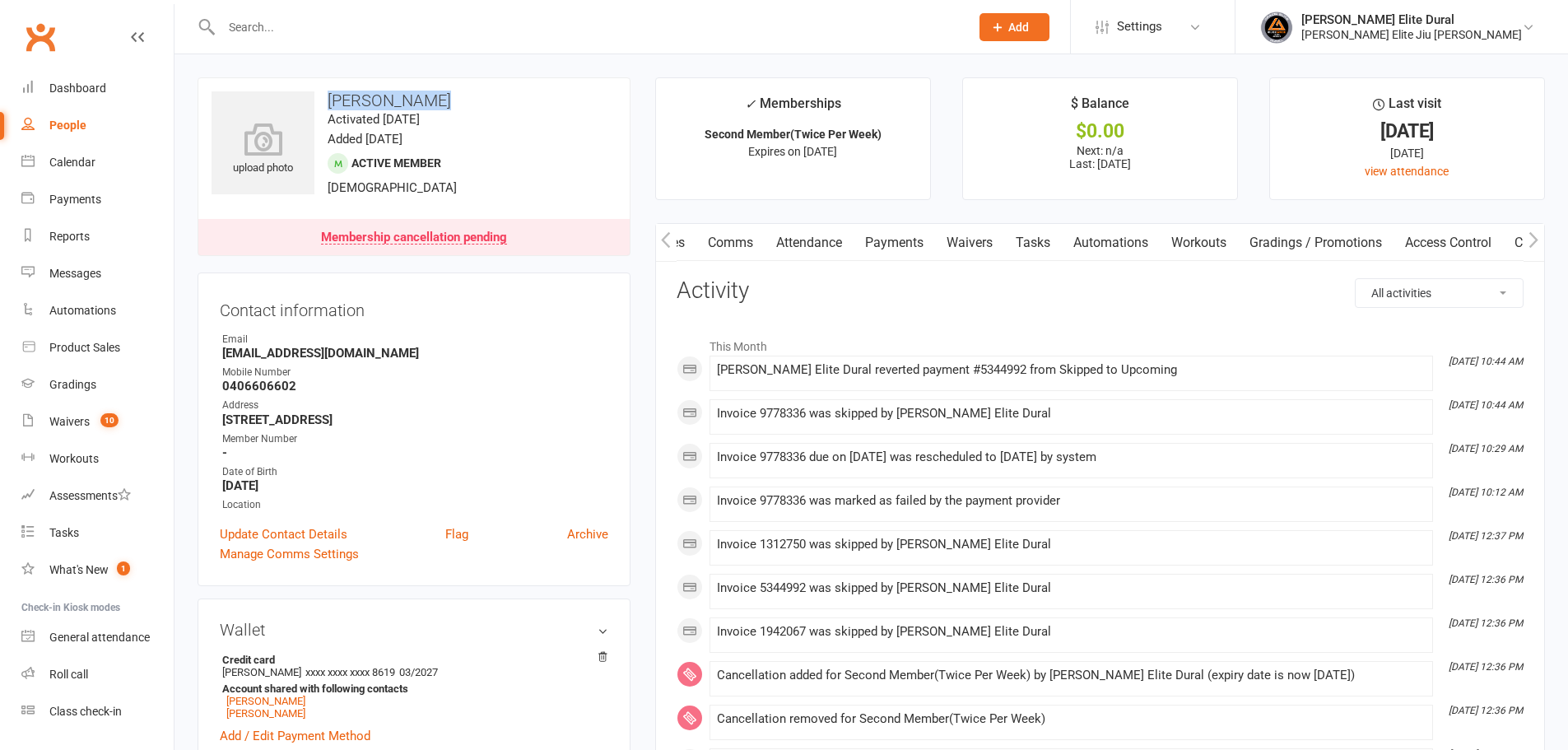
click at [1409, 288] on select "All activities Bookings / Attendances Communications Notes Failed SMSes Grading…" at bounding box center [1439, 293] width 167 height 28
select select "InvoiceLogEntry"
click at [1356, 279] on select "All activities Bookings / Attendances Communications Notes Failed SMSes Grading…" at bounding box center [1439, 293] width 167 height 28
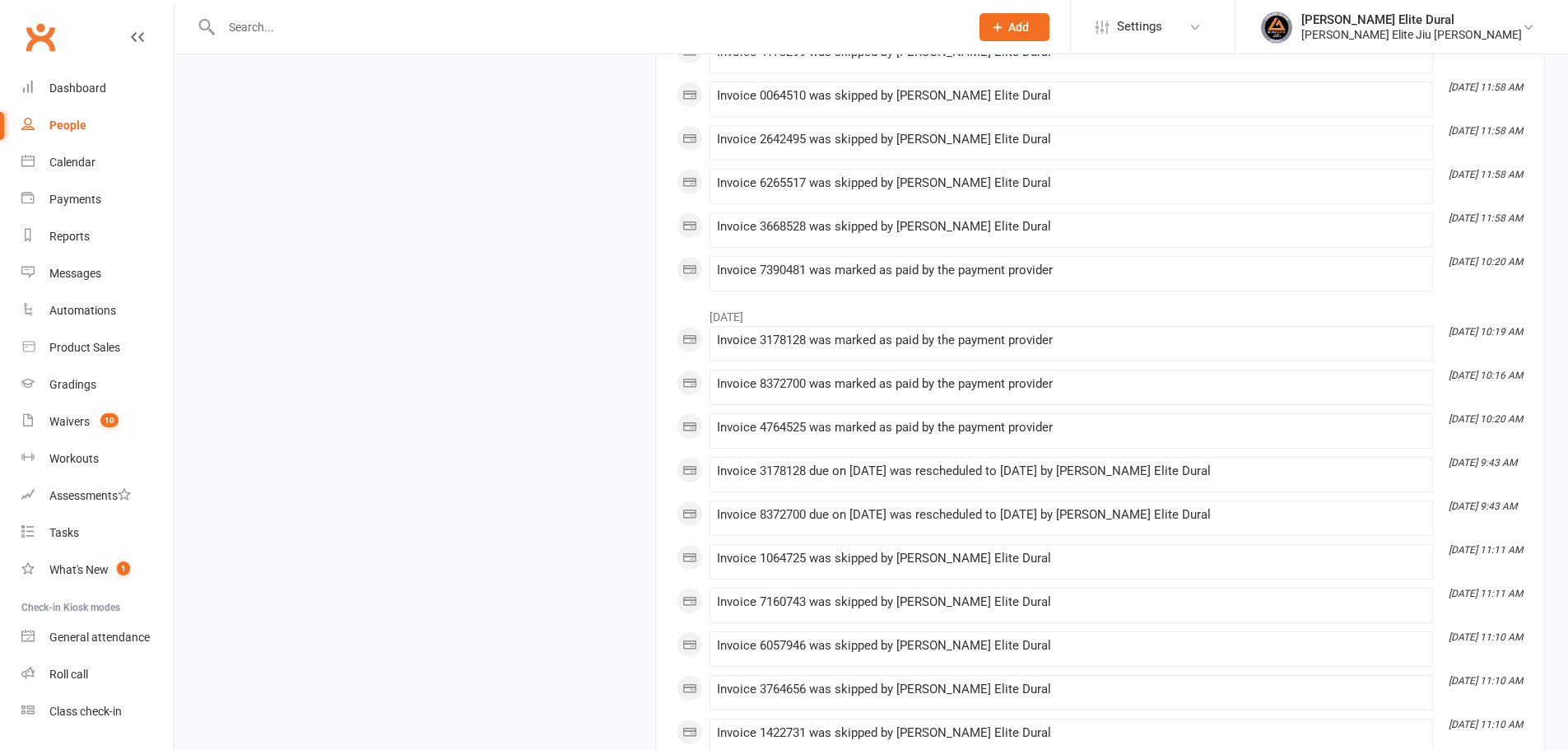
scroll to position [0, 0]
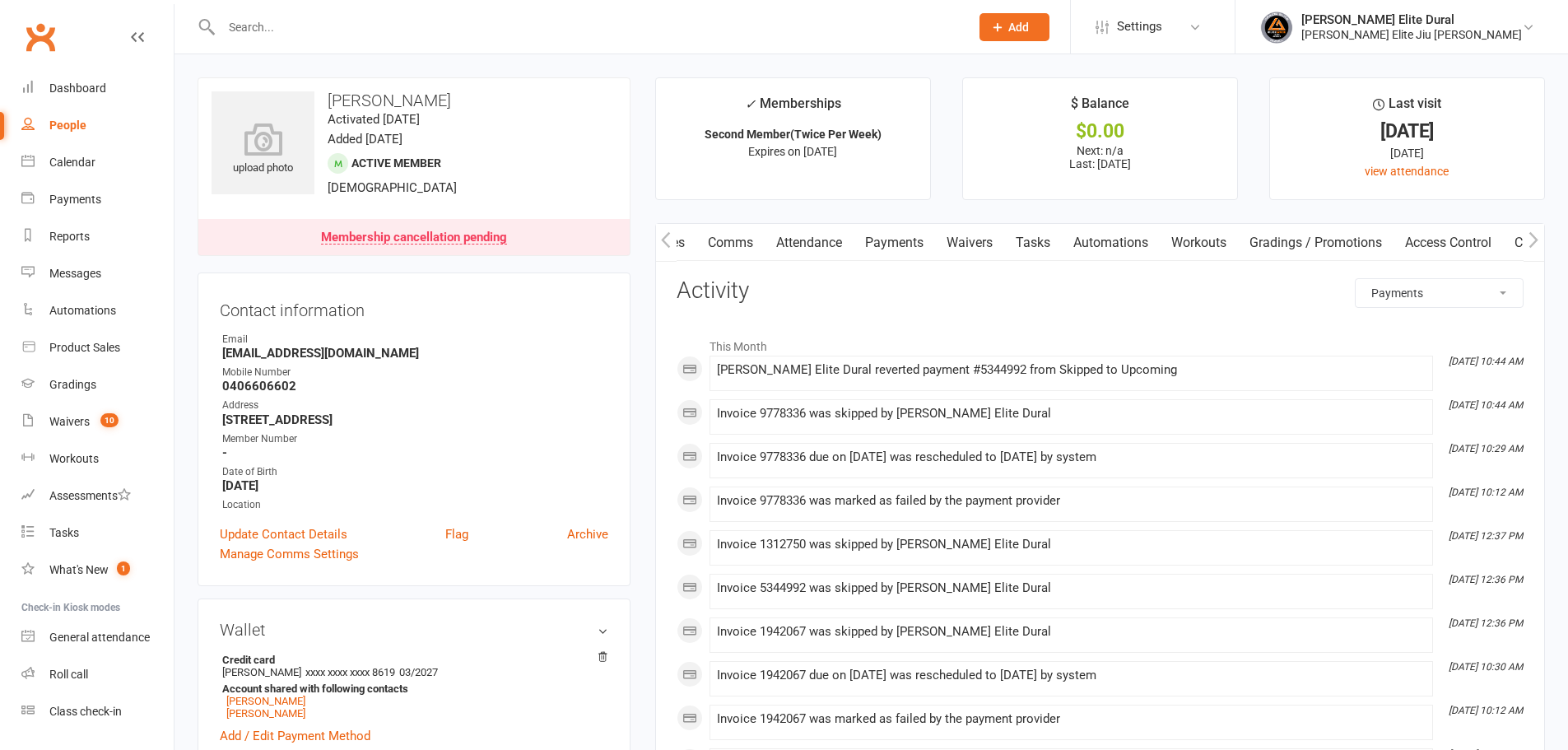
click at [877, 246] on link "Payments" at bounding box center [894, 242] width 82 height 38
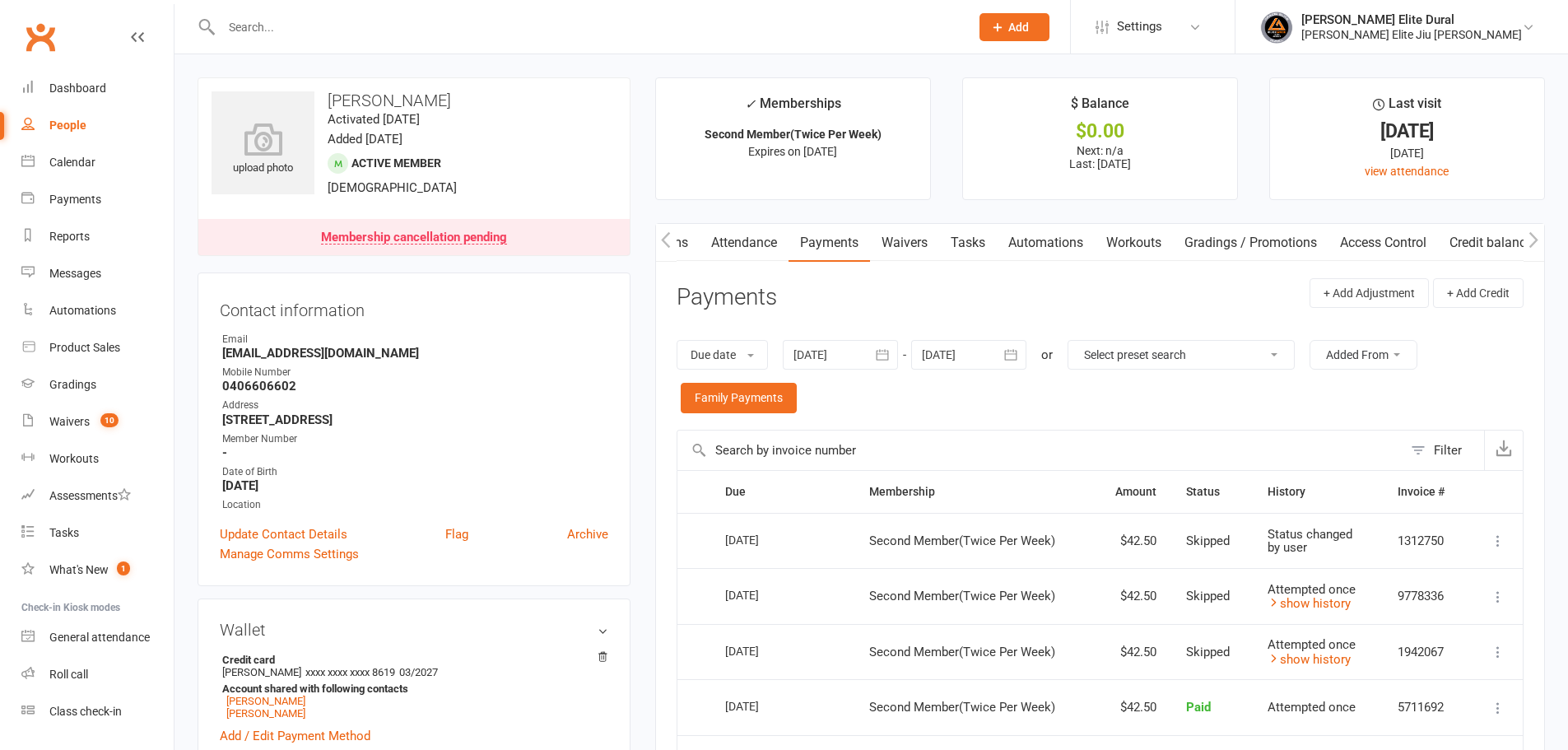
scroll to position [0, 156]
click at [668, 235] on icon "button" at bounding box center [666, 240] width 10 height 17
click at [696, 238] on link "Activity" at bounding box center [689, 242] width 65 height 38
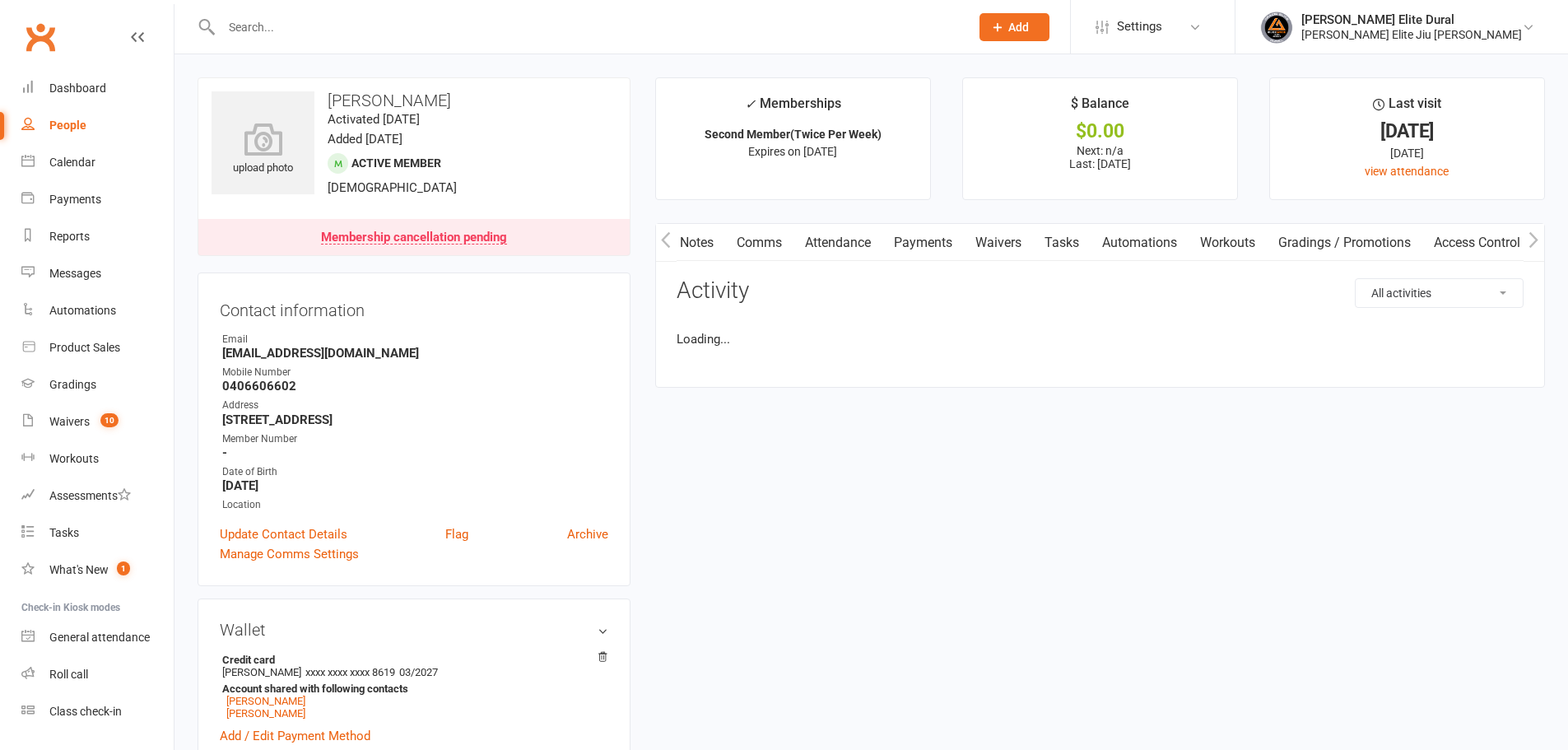
scroll to position [0, 82]
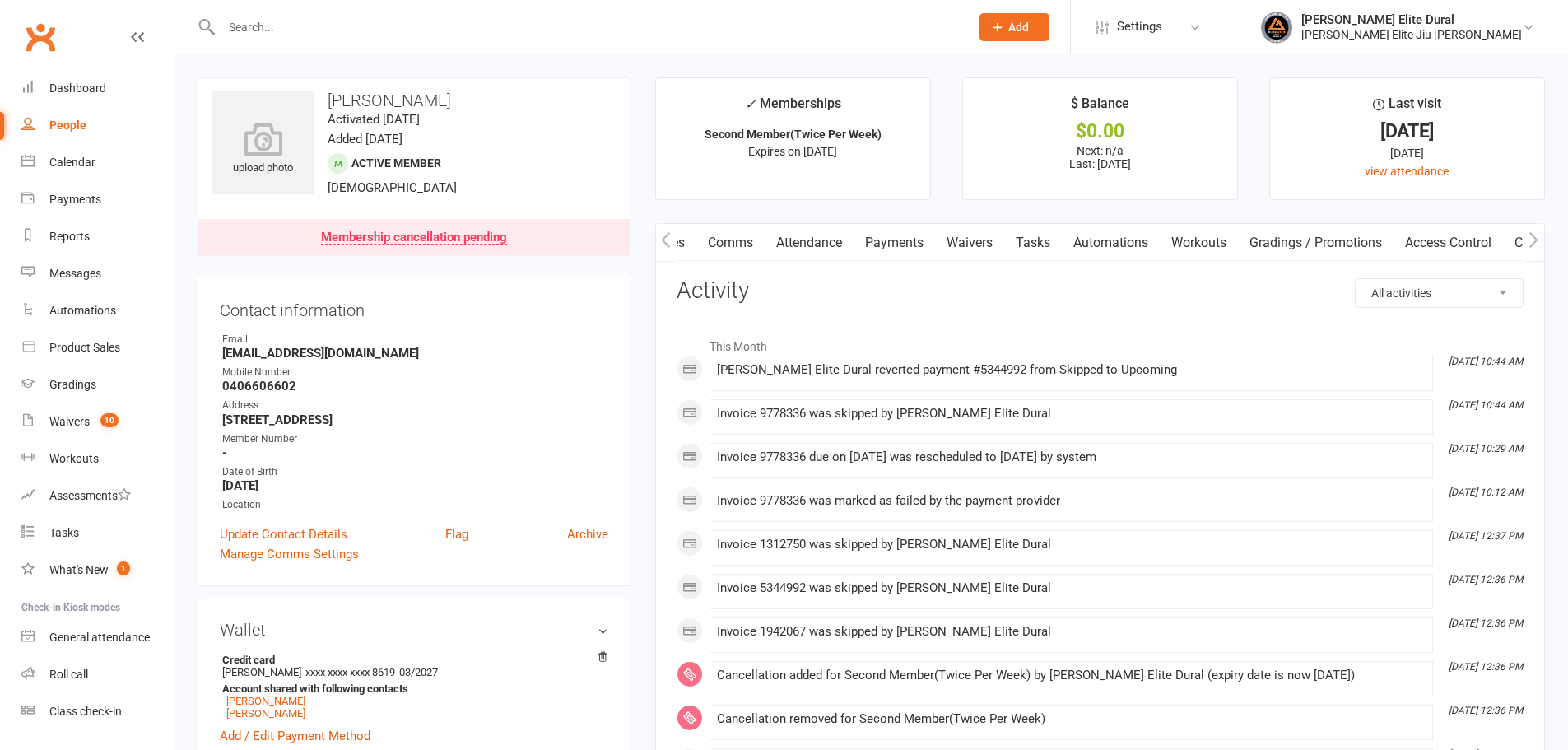
click at [1415, 297] on select "All activities Bookings / Attendances Communications Notes Failed SMSes Grading…" at bounding box center [1439, 293] width 167 height 28
select select "InvoiceLogEntry"
click at [1356, 279] on select "All activities Bookings / Attendances Communications Notes Failed SMSes Grading…" at bounding box center [1439, 293] width 167 height 28
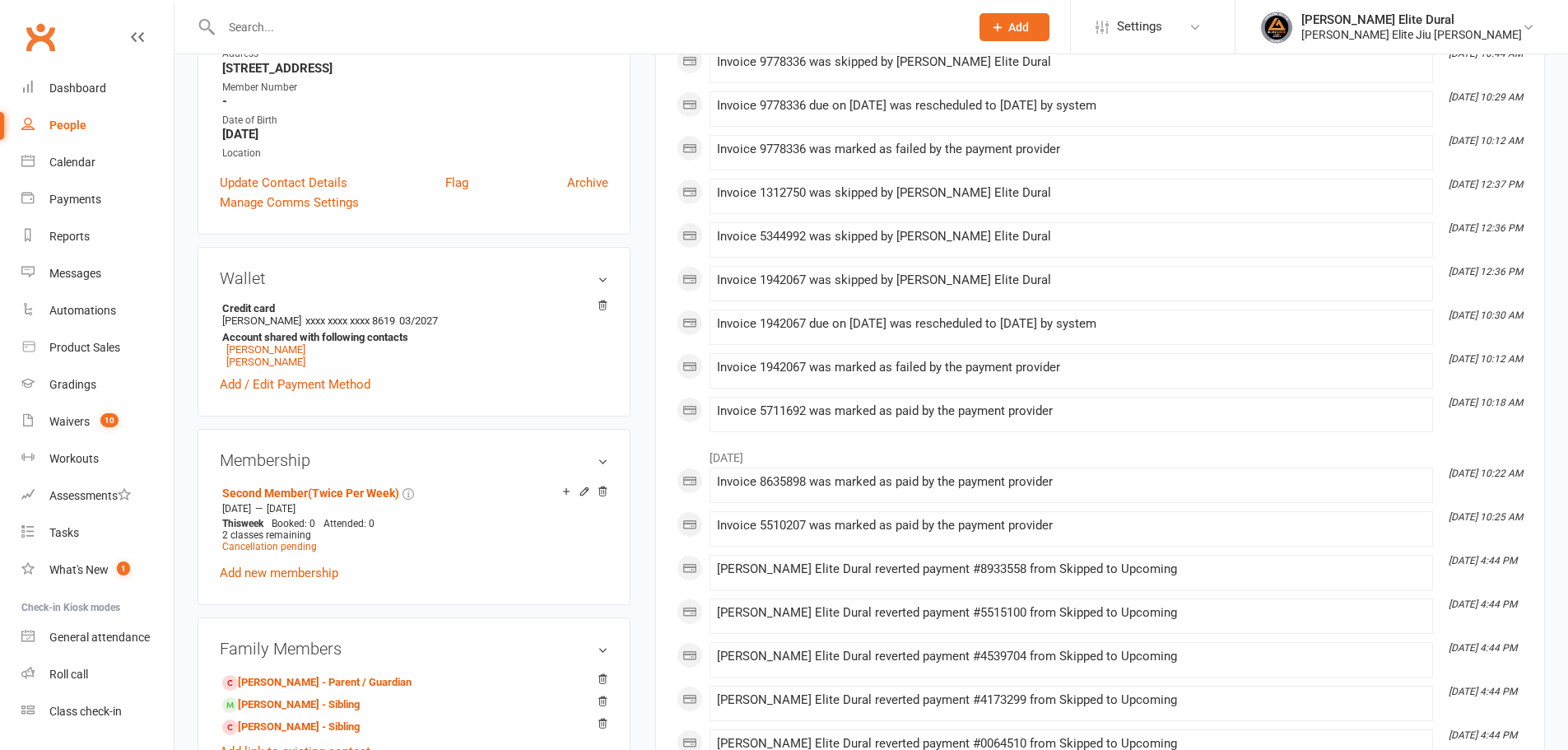
scroll to position [0, 0]
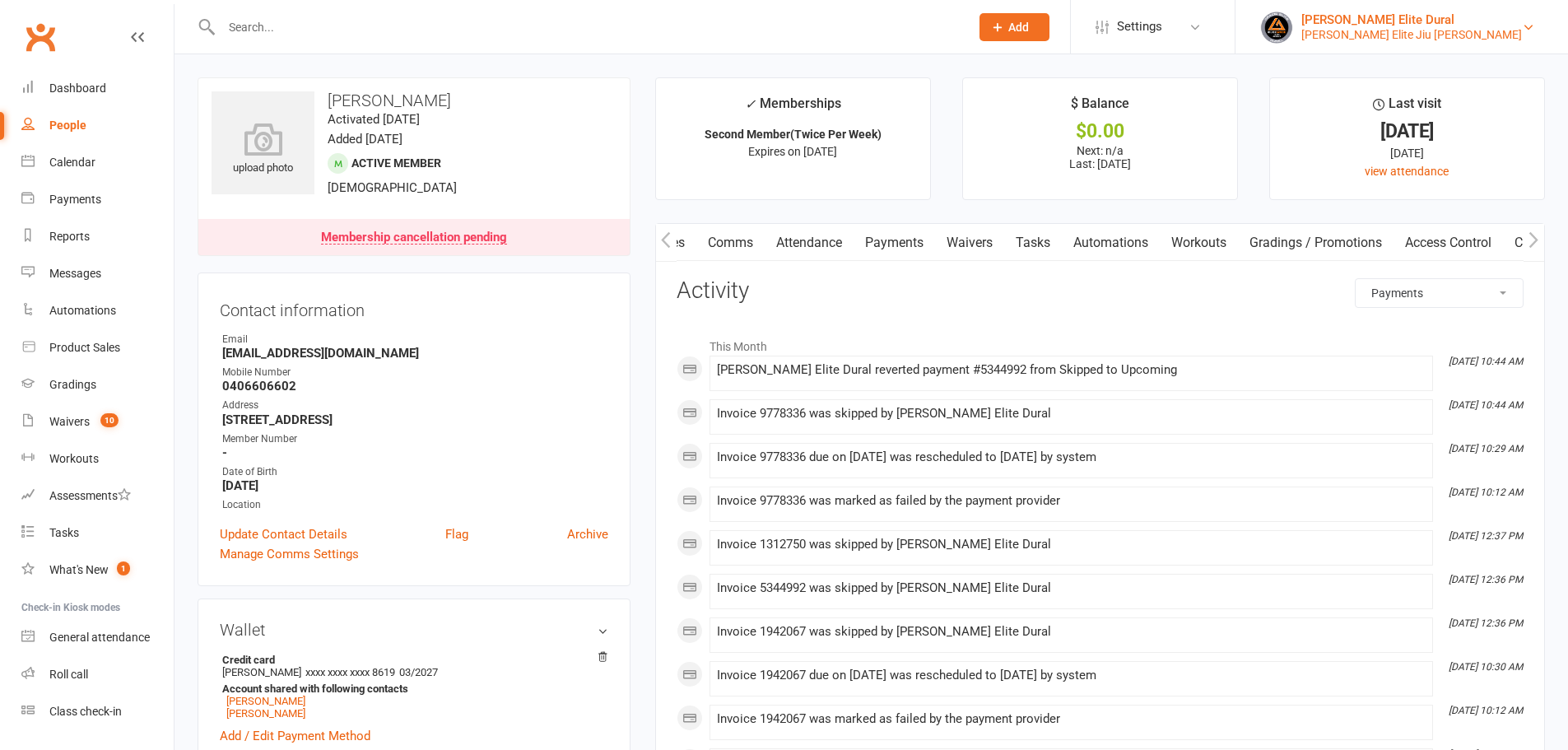
click at [1409, 29] on div "Gracie Elite Jiu Jitsu Dural" at bounding box center [1411, 34] width 221 height 14
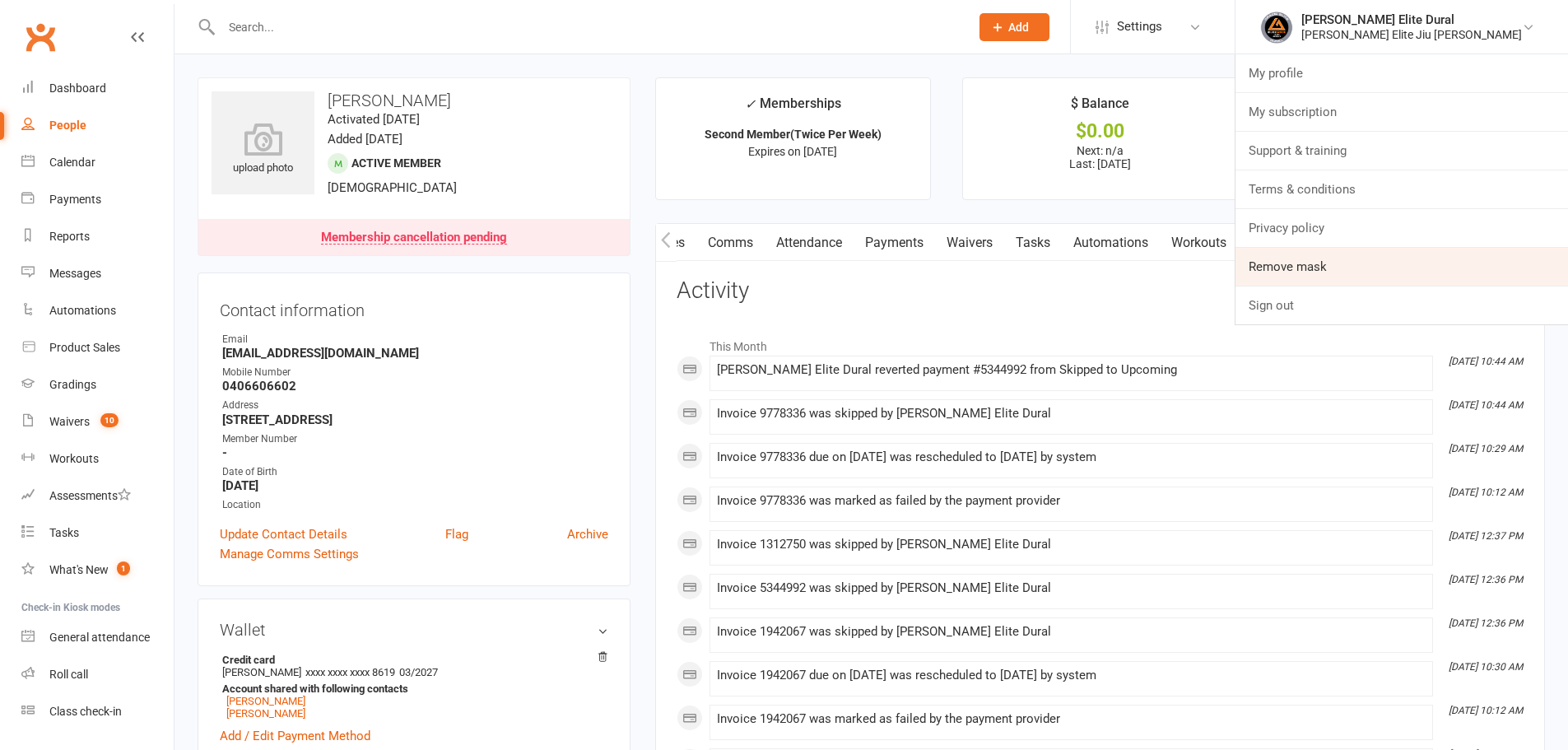
click at [1400, 264] on link "Remove mask" at bounding box center [1401, 266] width 332 height 38
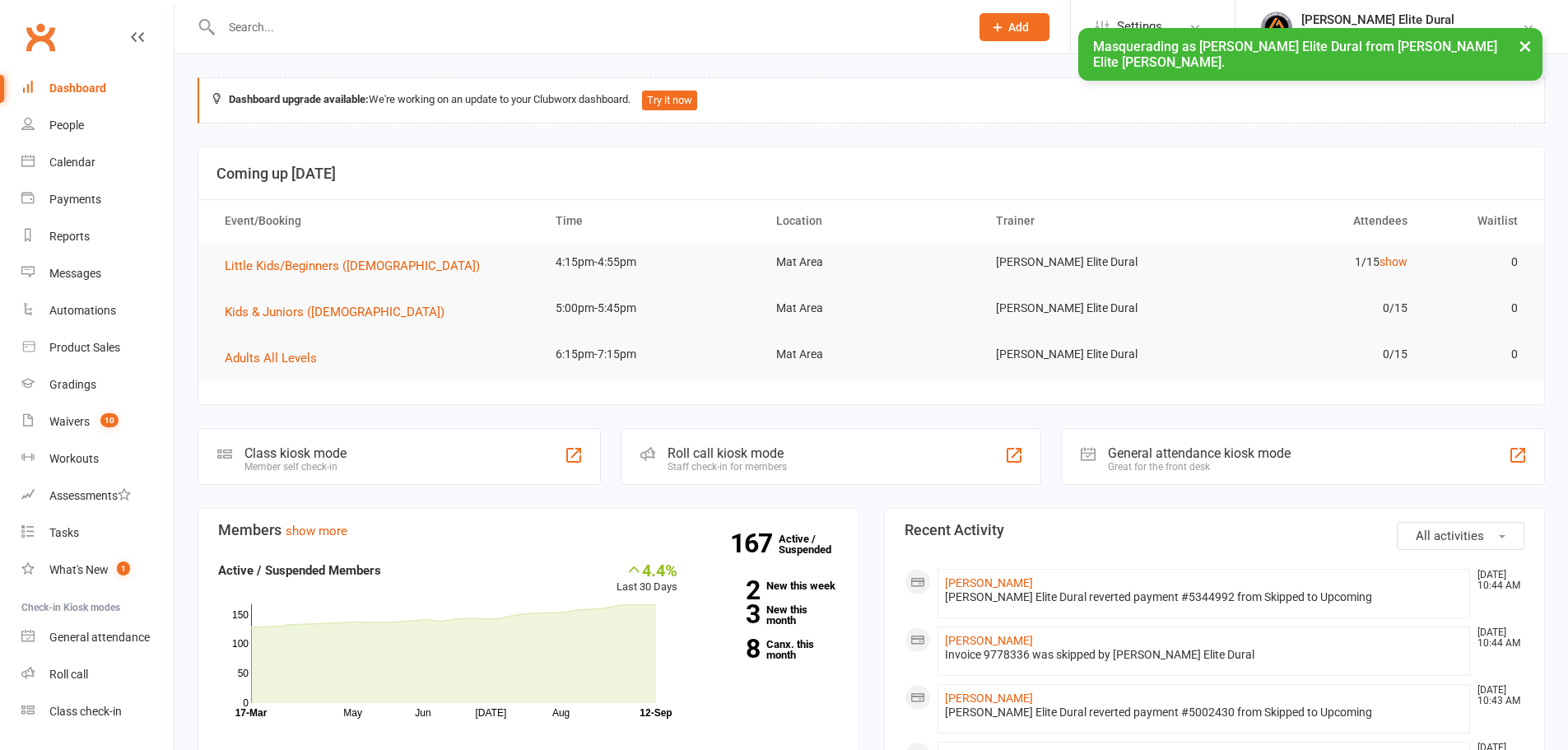
click at [373, 25] on input "text" at bounding box center [588, 27] width 742 height 23
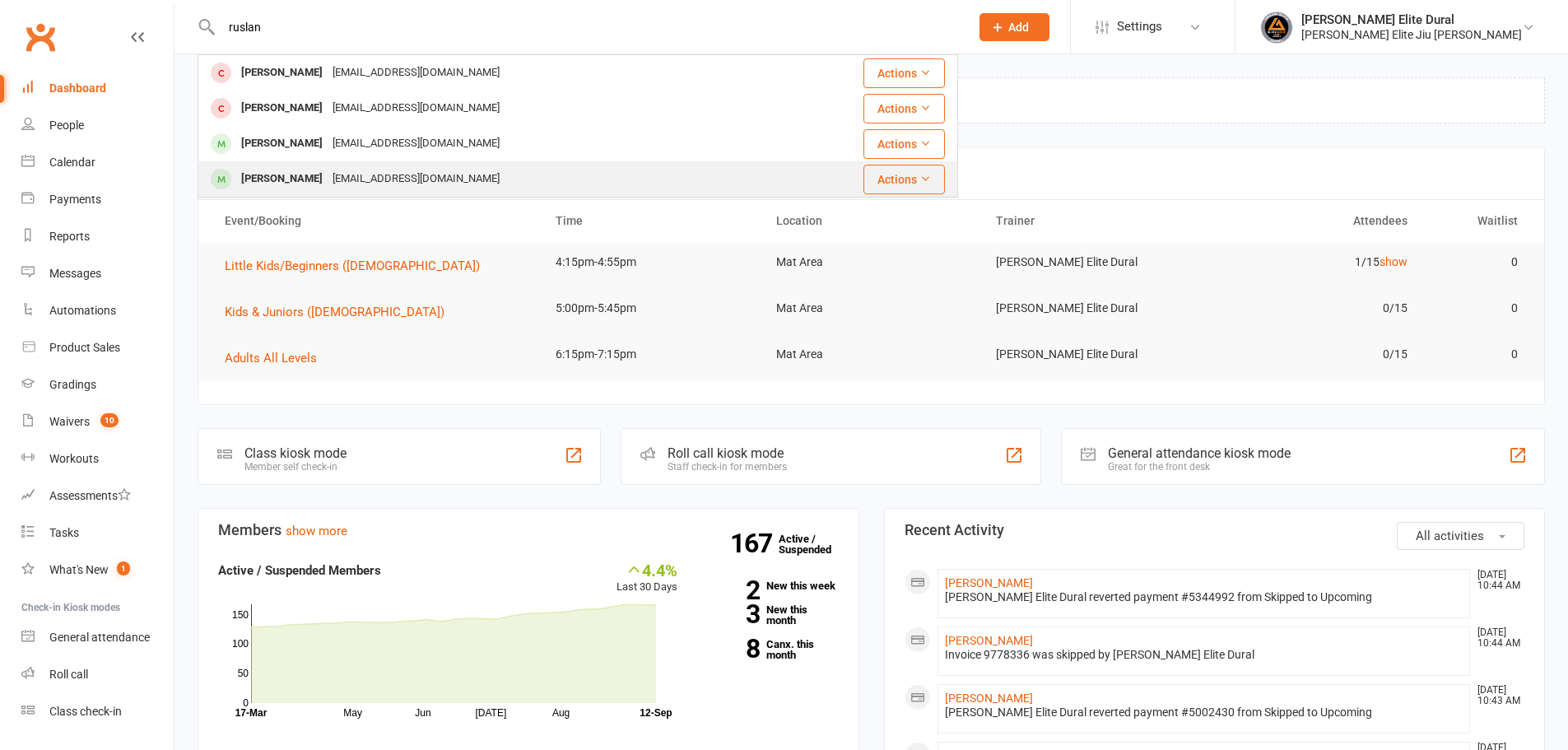
type input "ruslan"
click at [286, 171] on div "[PERSON_NAME]" at bounding box center [281, 178] width 91 height 24
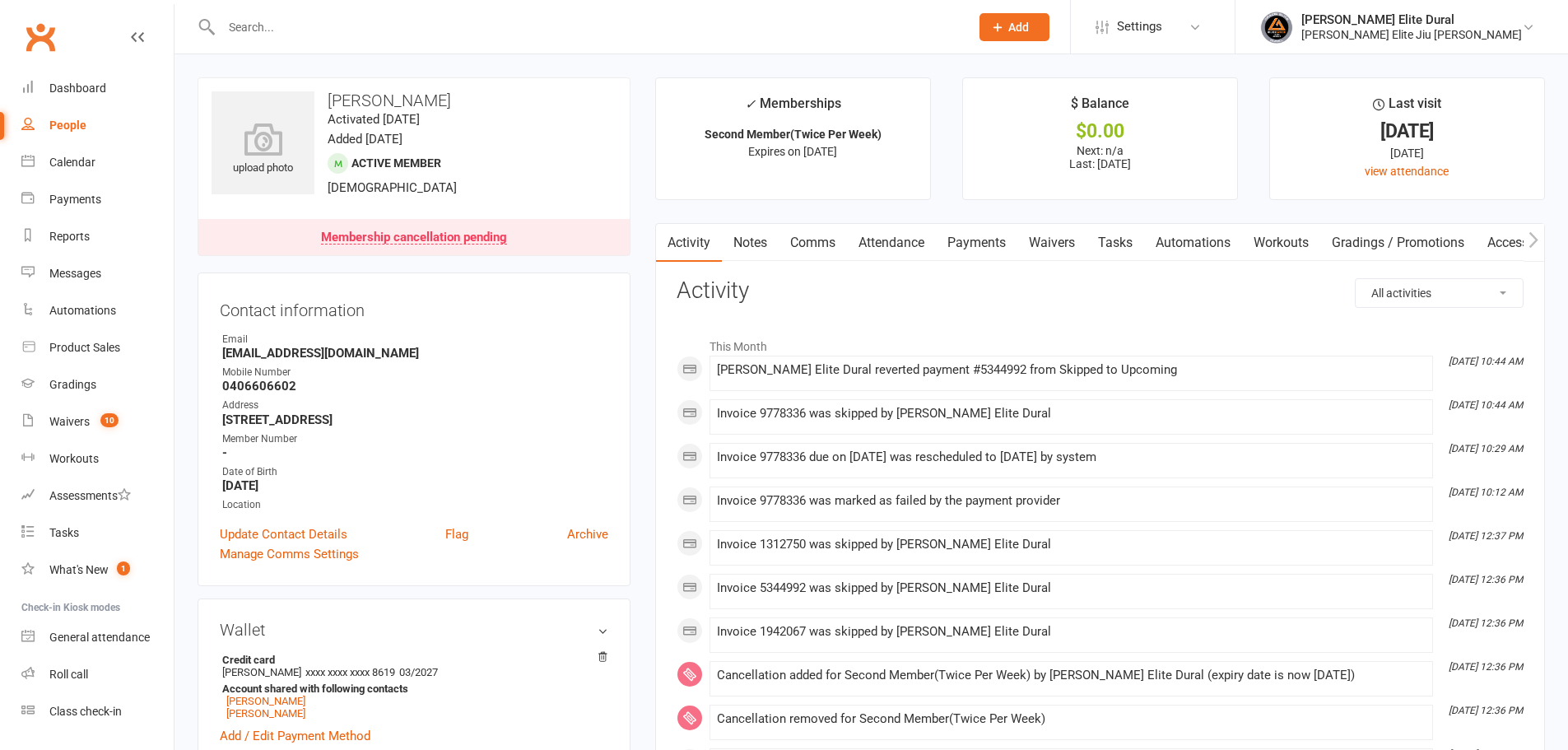
click at [467, 235] on div "Membership cancellation pending" at bounding box center [413, 238] width 186 height 13
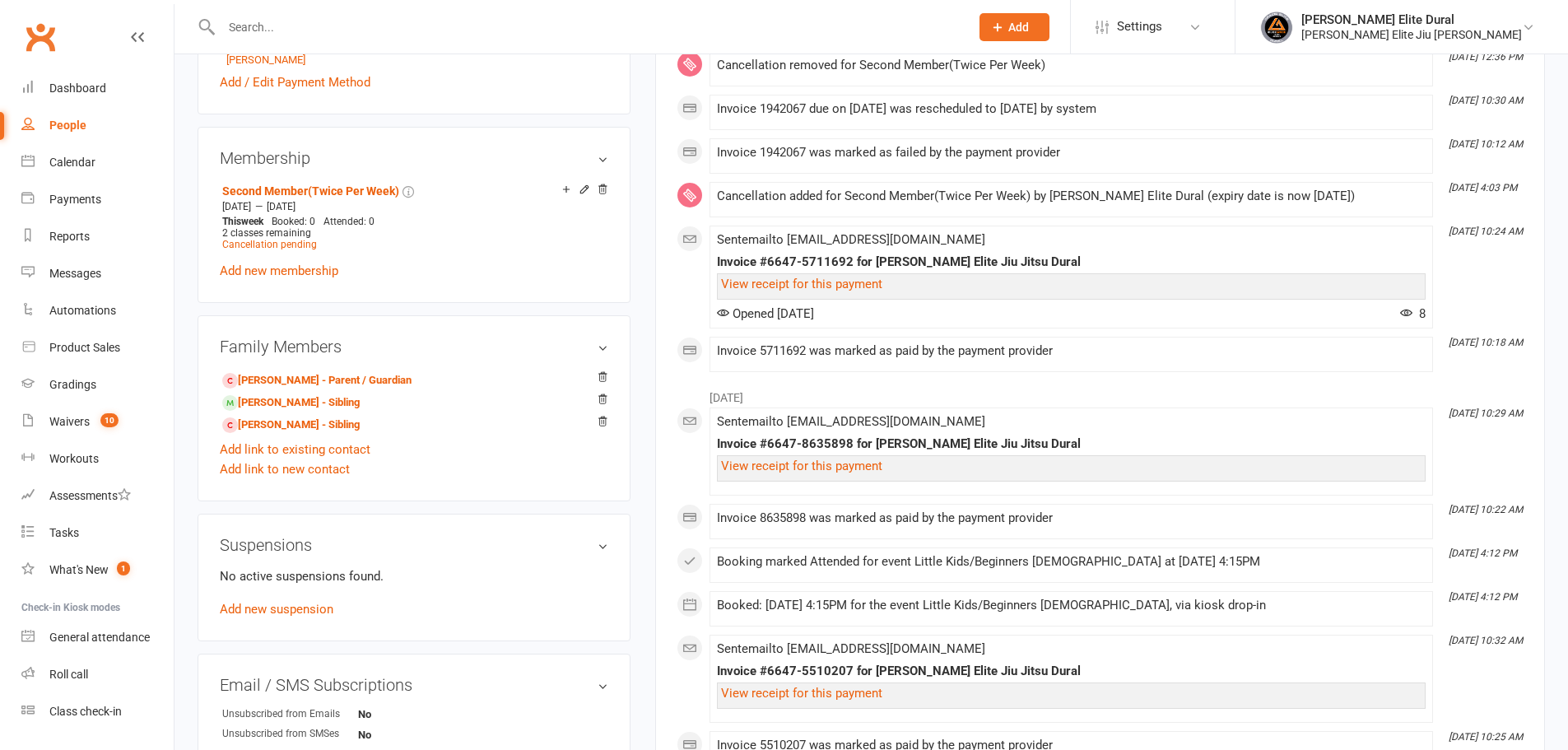
scroll to position [780, 0]
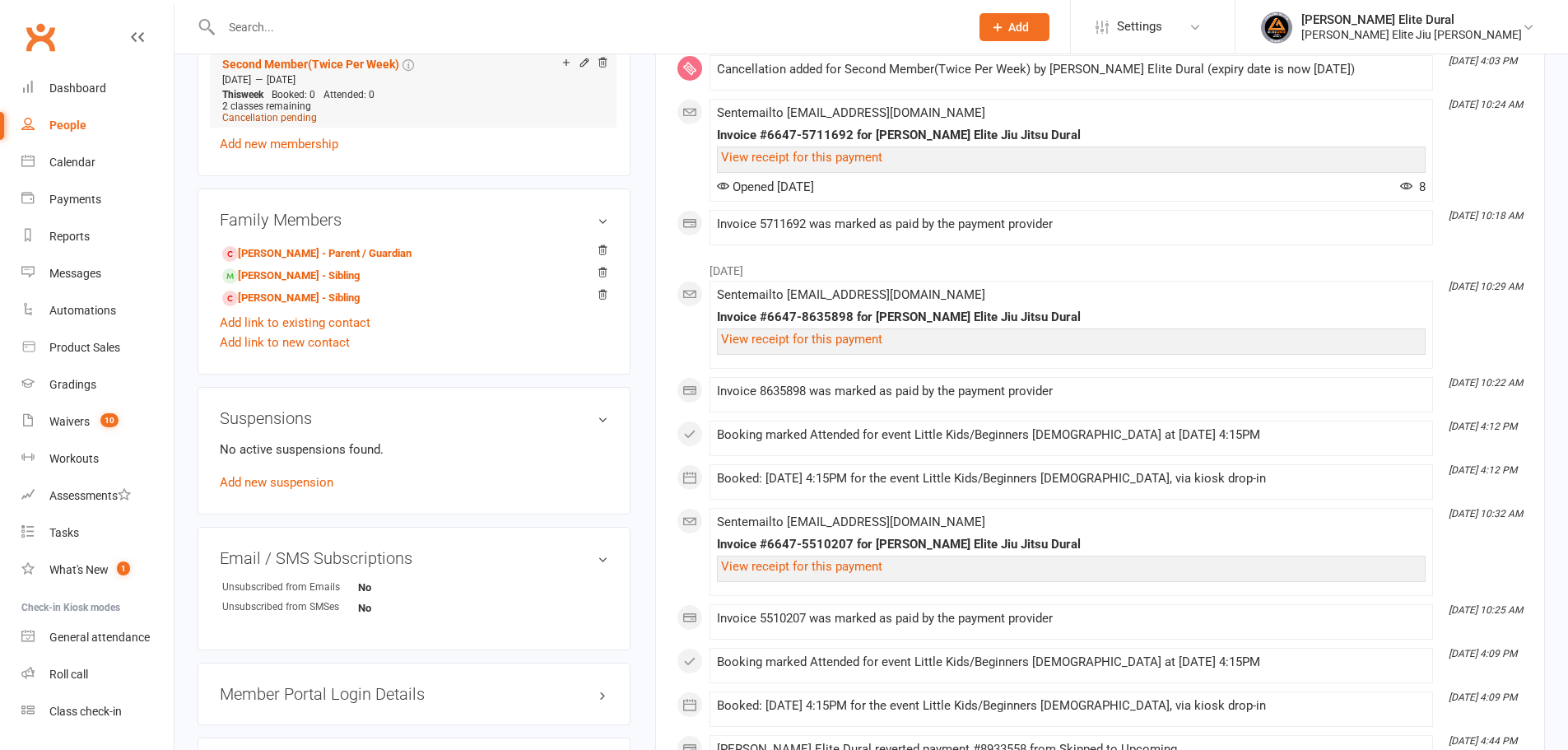
click at [298, 119] on span "Cancellation pending" at bounding box center [270, 117] width 94 height 12
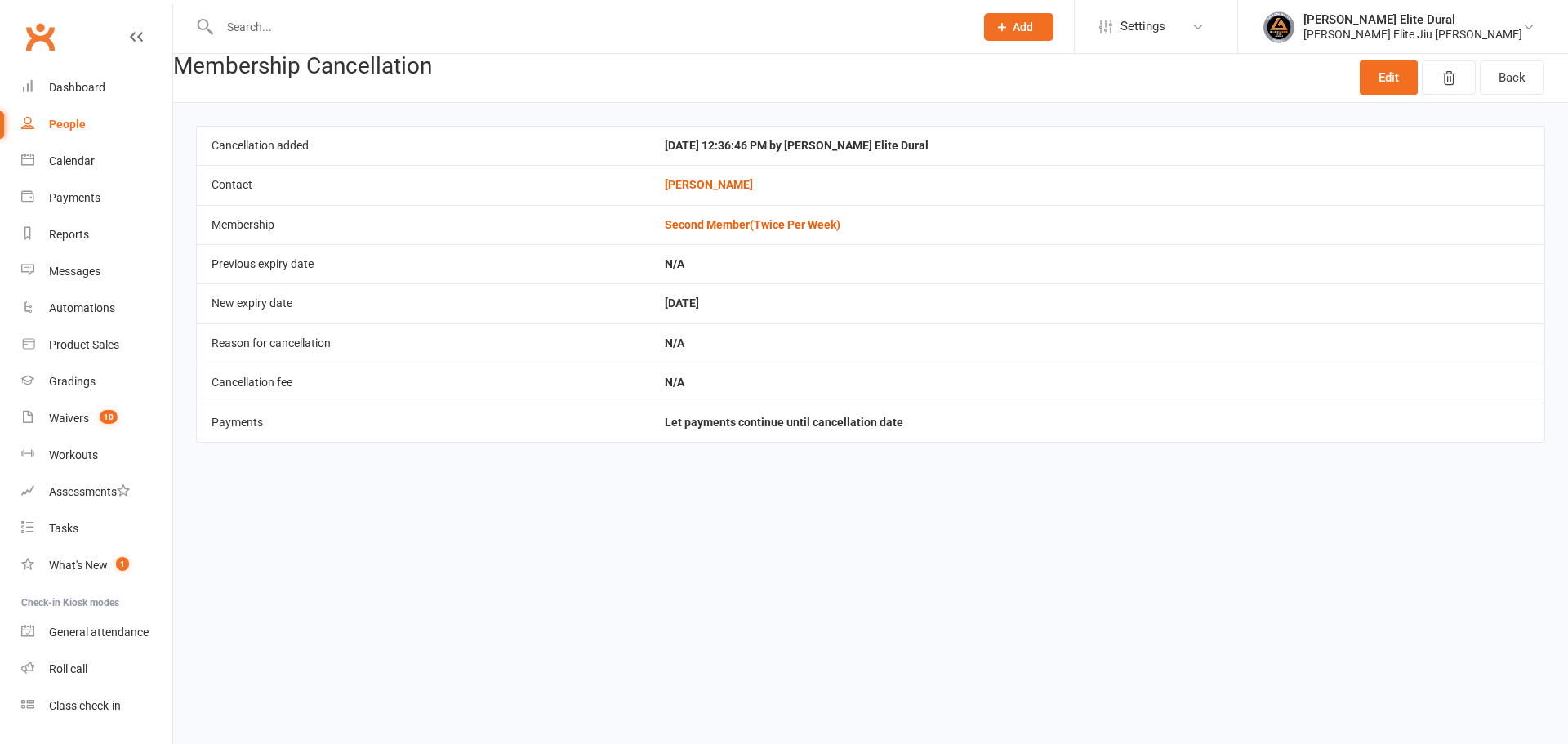
drag, startPoint x: 672, startPoint y: 300, endPoint x: 772, endPoint y: 306, distance: 100.2
click at [772, 306] on td "[DATE]" at bounding box center [1097, 303] width 894 height 39
copy td "[DATE]"
drag, startPoint x: 666, startPoint y: 423, endPoint x: 544, endPoint y: 415, distance: 122.3
click at [939, 432] on td "Let payments continue until cancellation date" at bounding box center [1097, 421] width 894 height 39
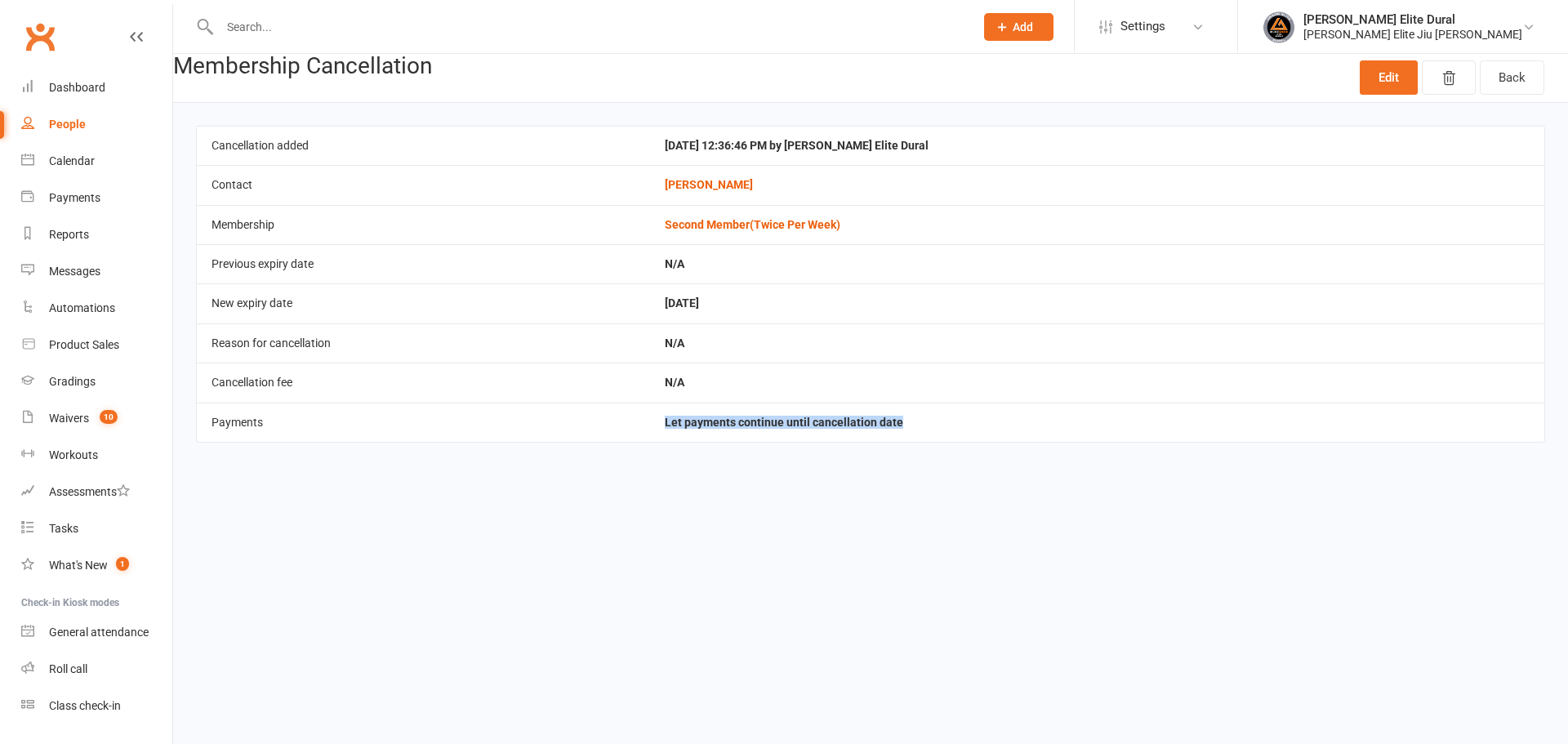
copy span "Let payments continue until cancellation date"
click at [661, 24] on input "text" at bounding box center [589, 27] width 748 height 23
paste input "[PERSON_NAME]"
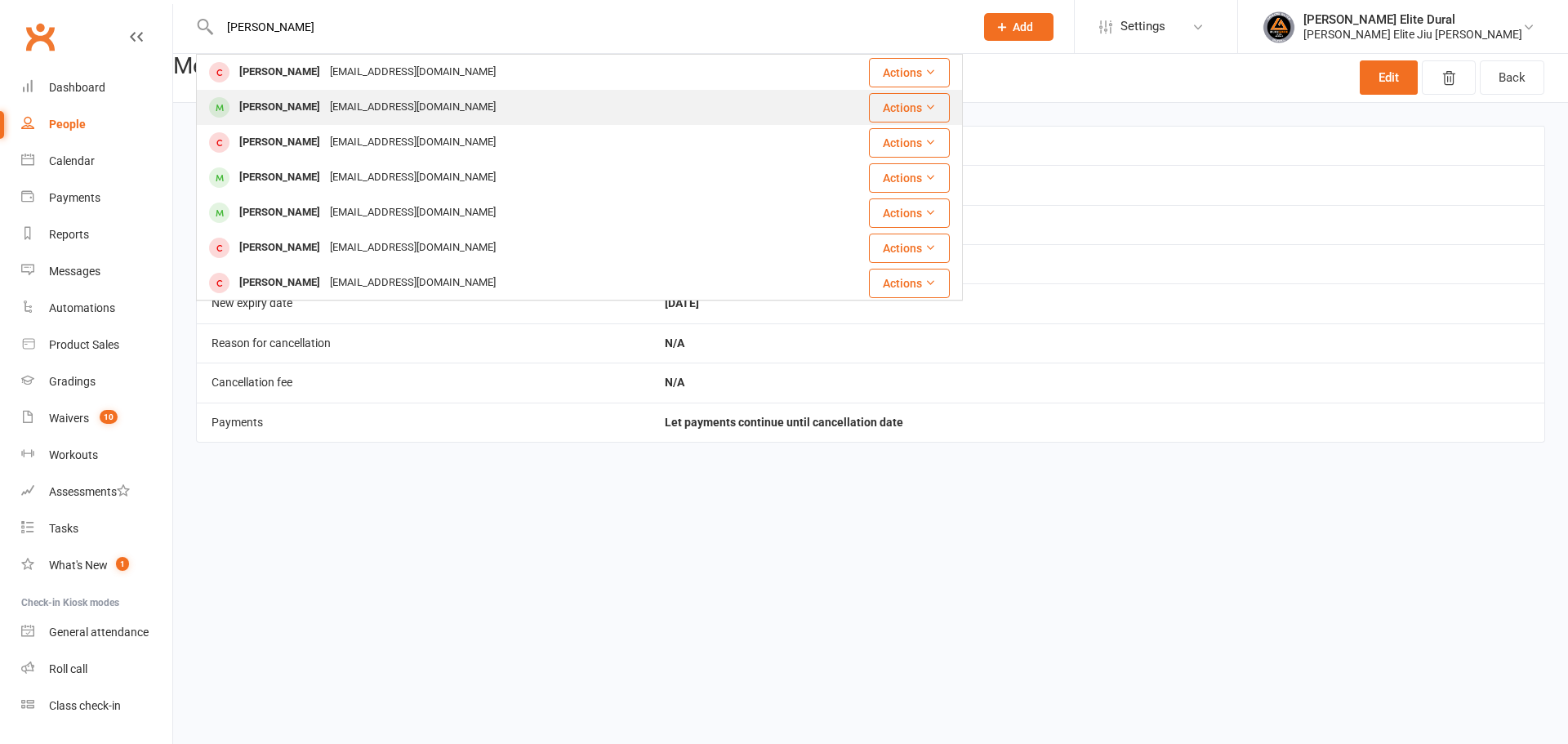
type input "[PERSON_NAME]"
click at [351, 104] on div "[EMAIL_ADDRESS][DOMAIN_NAME]" at bounding box center [413, 107] width 176 height 24
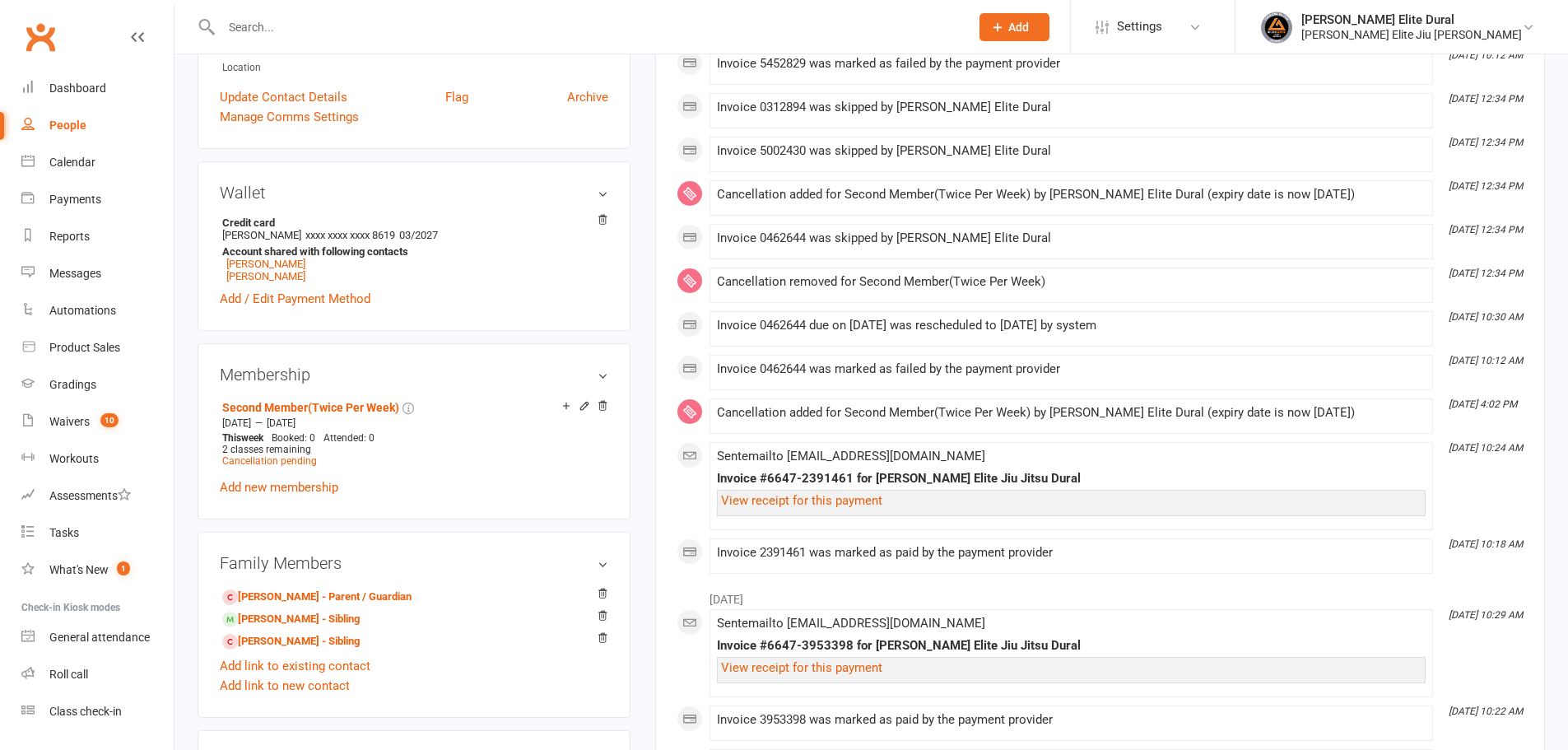
scroll to position [467, 0]
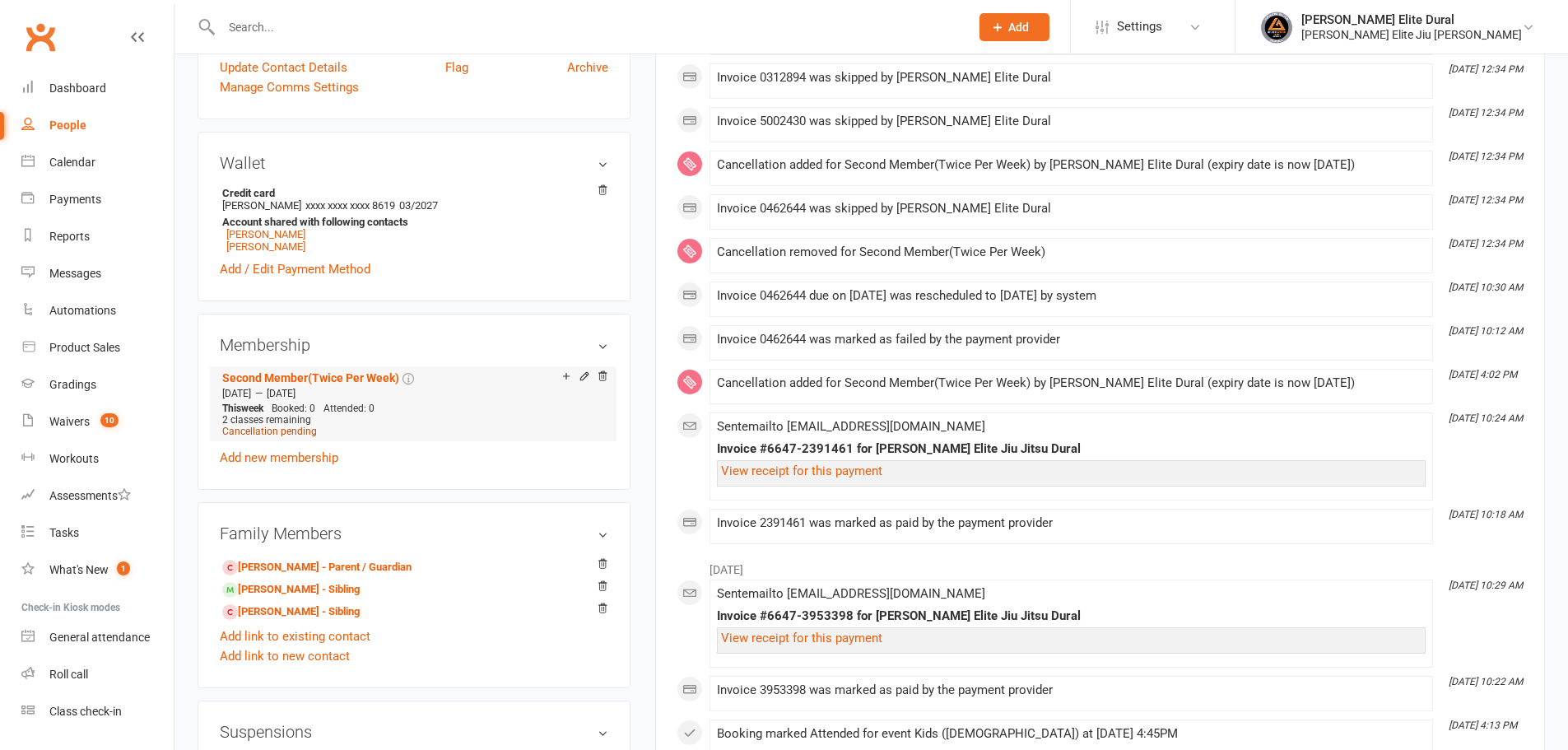
click at [298, 432] on span "Cancellation pending" at bounding box center [270, 431] width 94 height 12
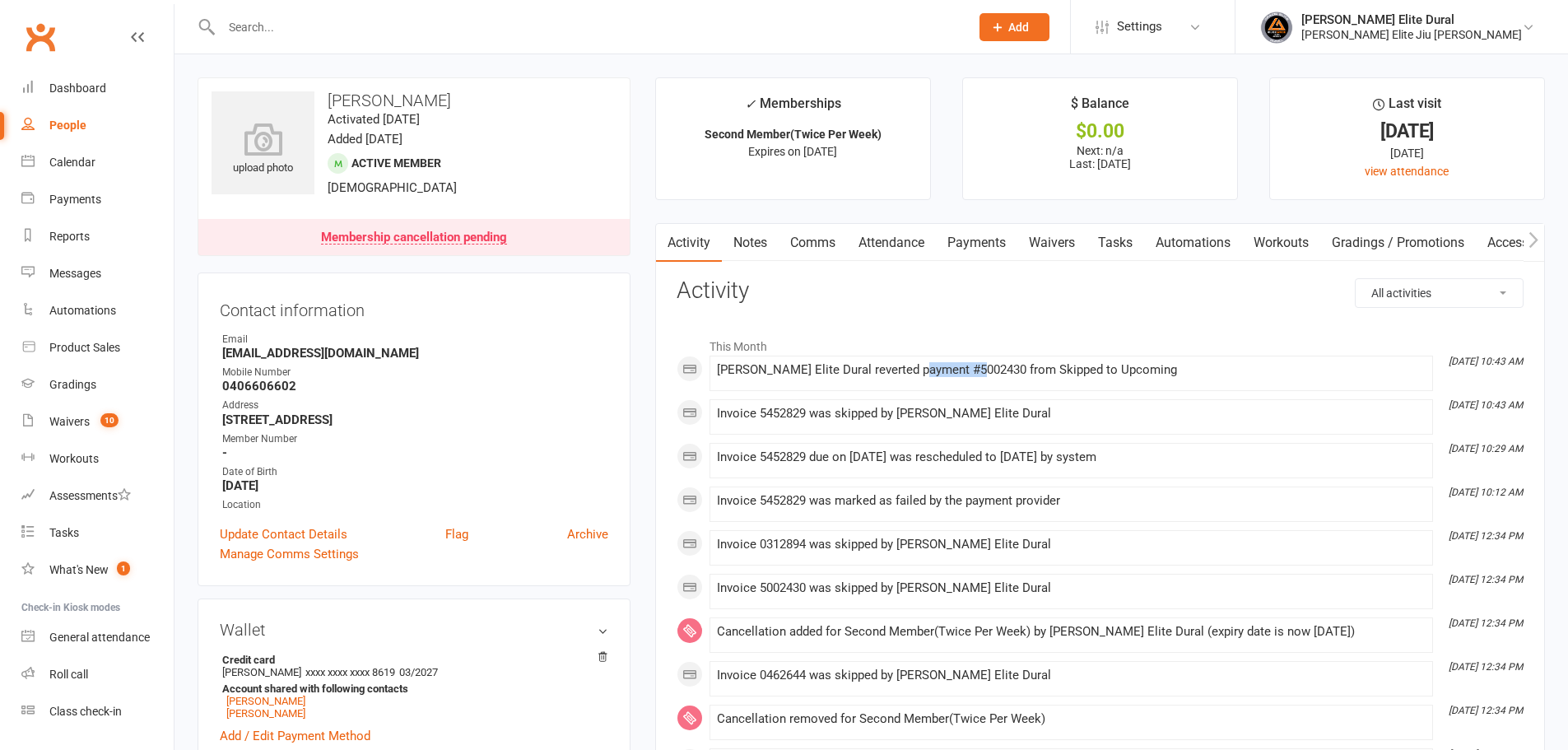
drag, startPoint x: 913, startPoint y: 370, endPoint x: 970, endPoint y: 367, distance: 57.1
click at [970, 367] on div "Gracie Elite Dural reverted payment #5002430 from Skipped to Upcoming" at bounding box center [1071, 370] width 709 height 14
copy div "#5002430"
click at [975, 238] on link "Payments" at bounding box center [977, 242] width 82 height 38
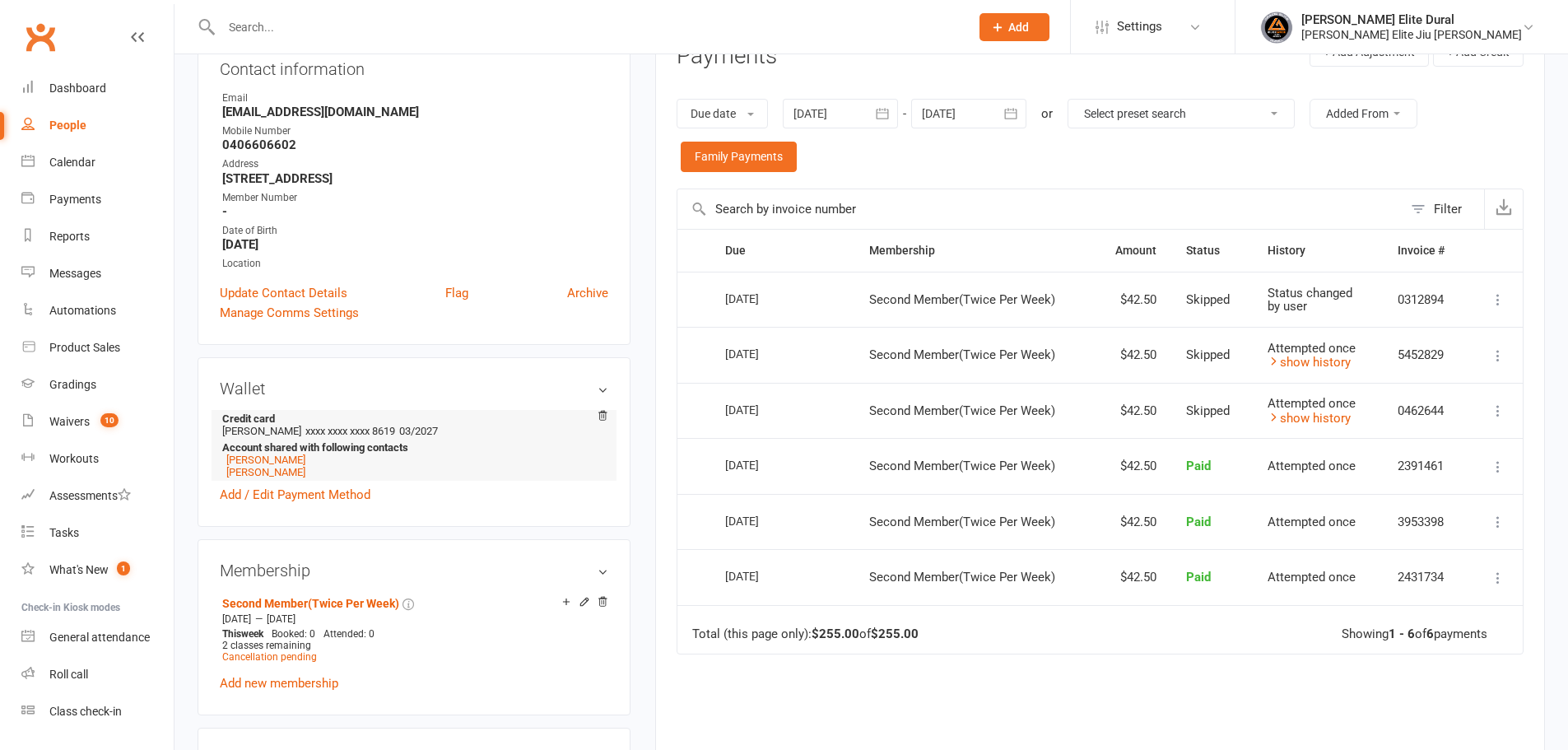
scroll to position [246, 0]
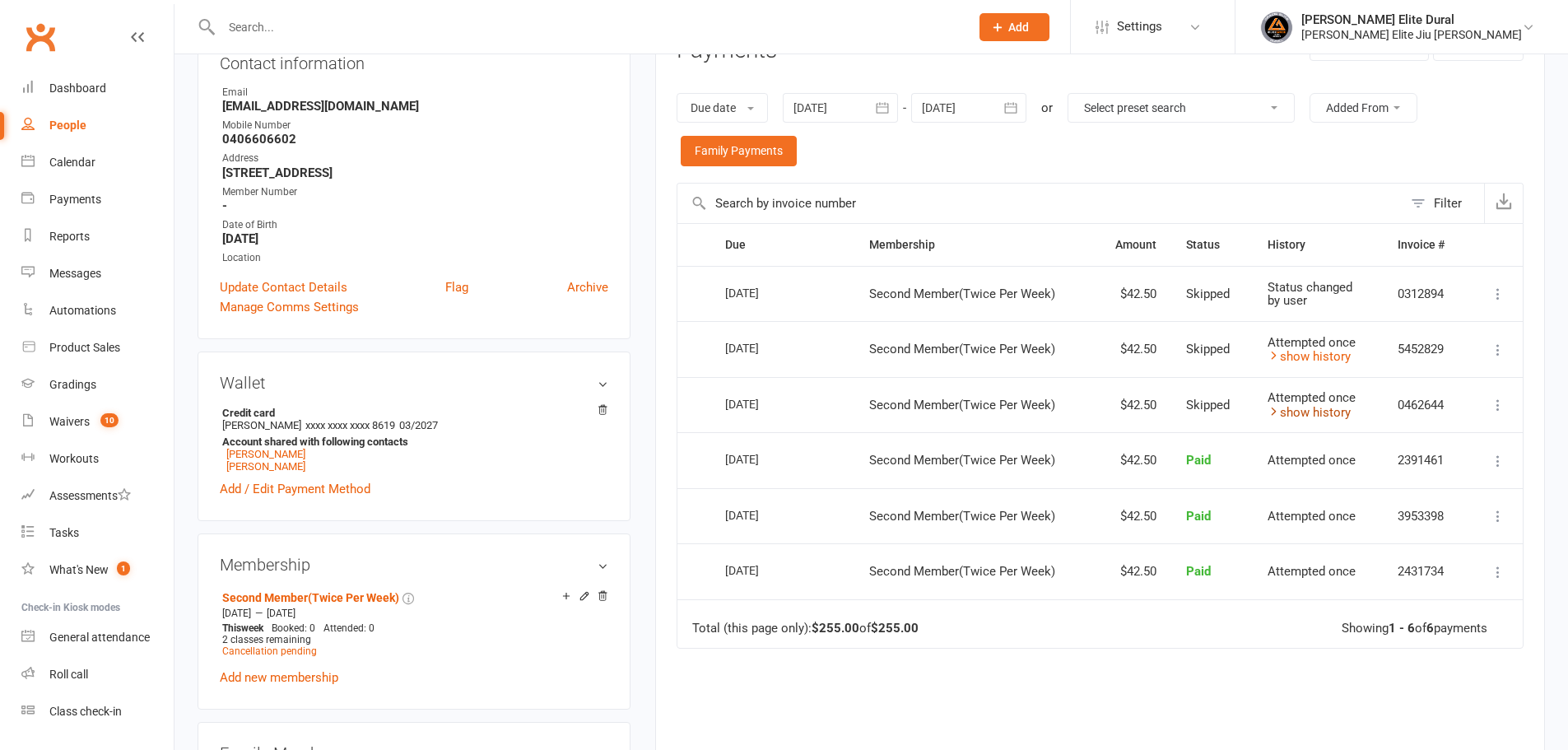
click at [1320, 413] on link "show history" at bounding box center [1309, 412] width 83 height 14
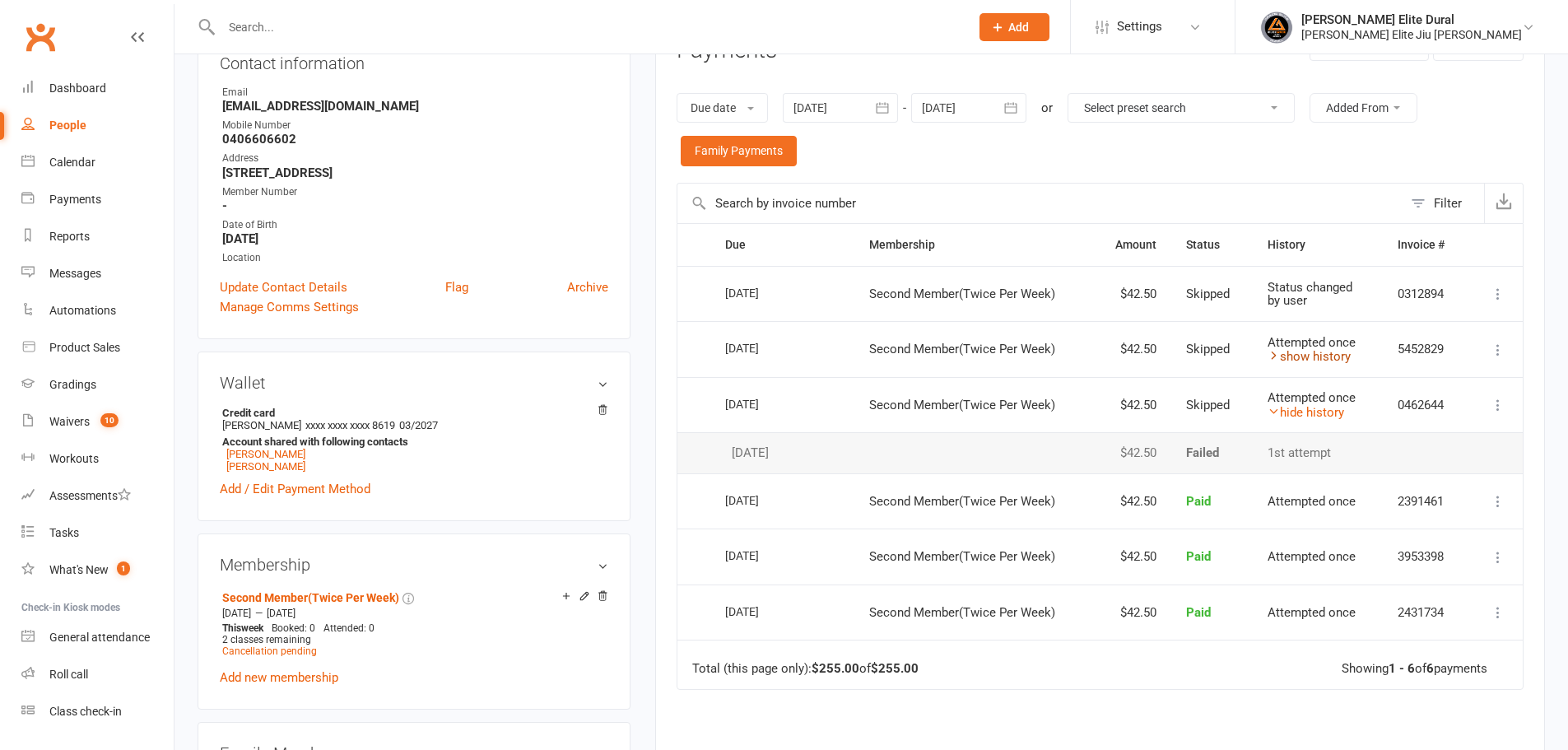
click at [1331, 356] on link "show history" at bounding box center [1309, 355] width 83 height 14
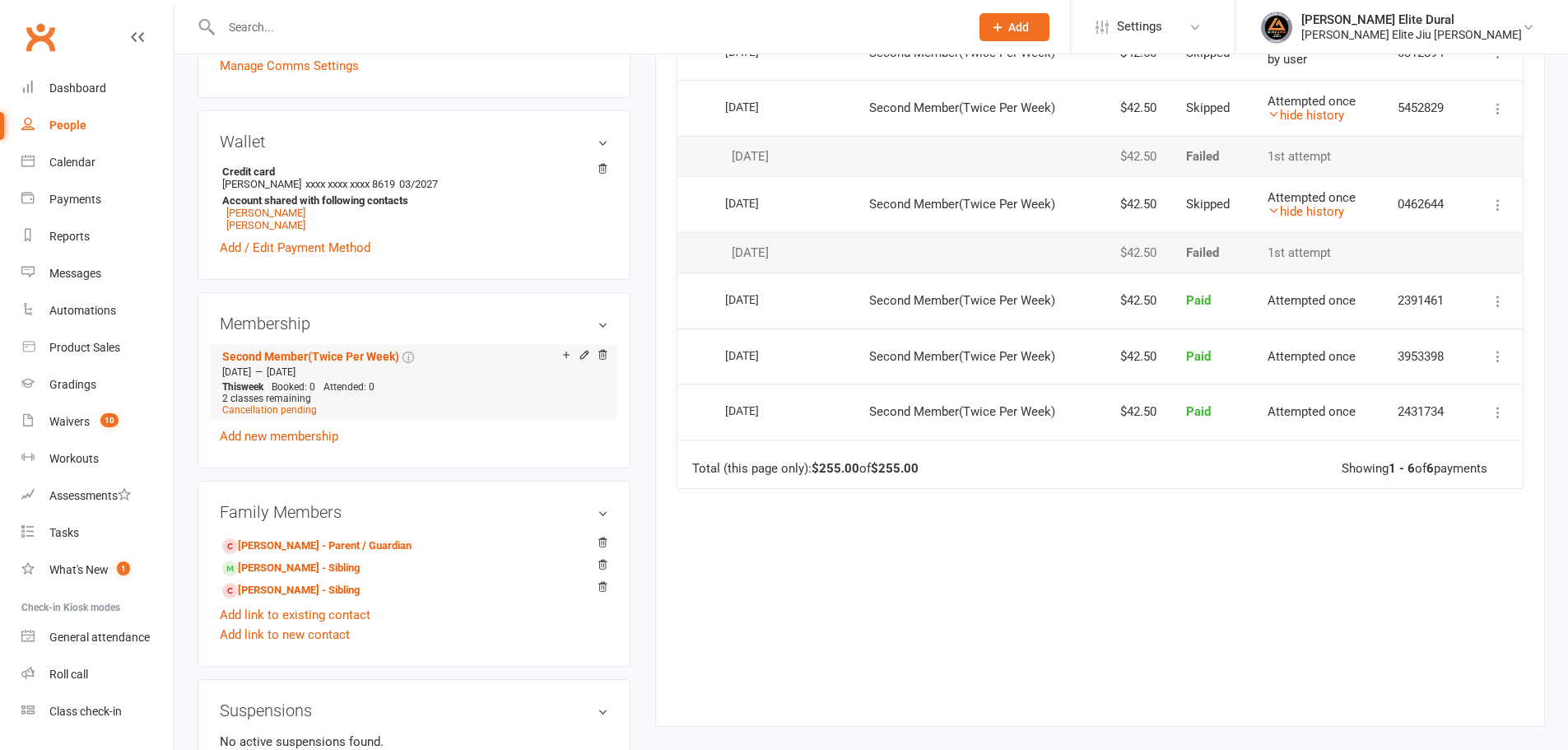
scroll to position [494, 0]
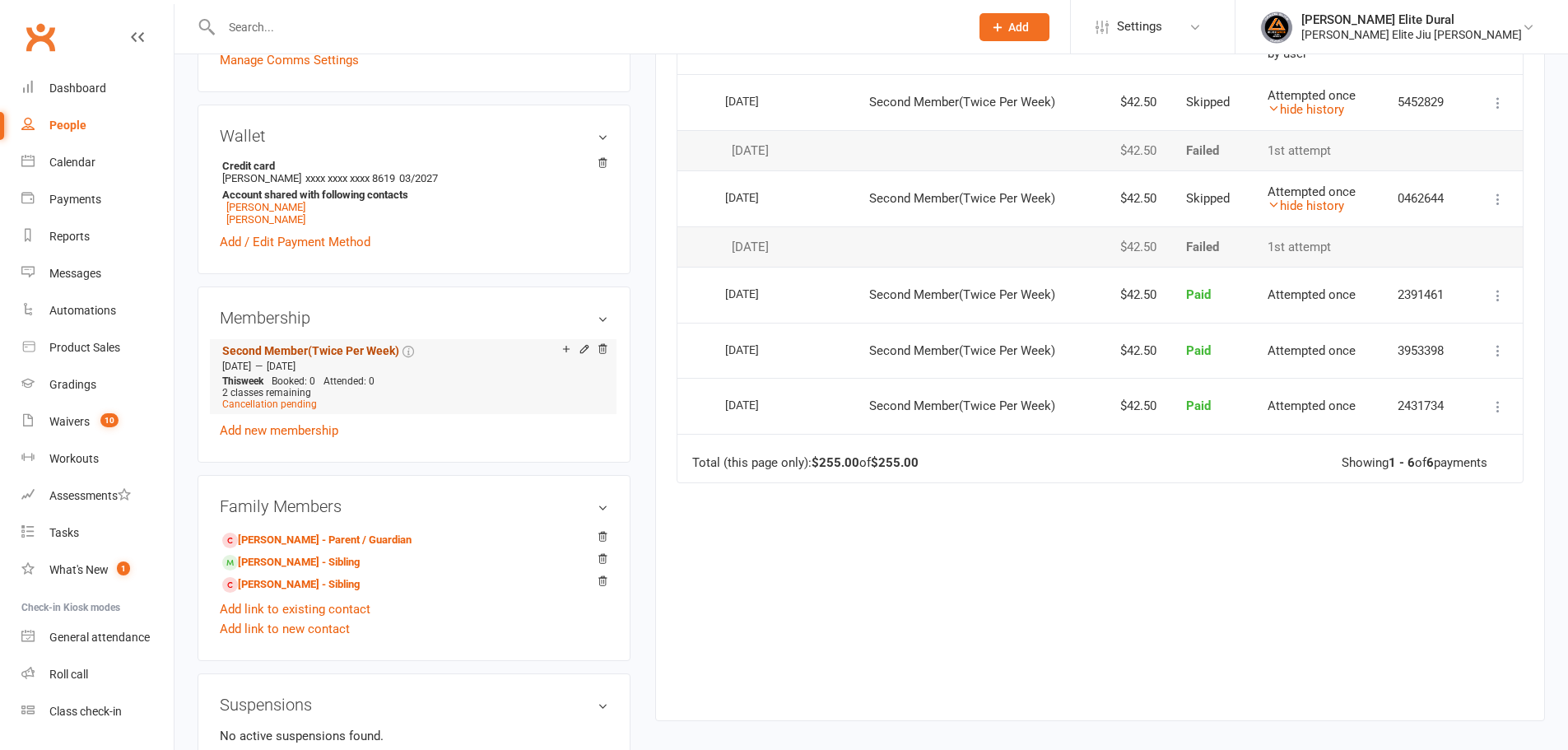
click at [365, 346] on link "Second Member(Twice Per Week)" at bounding box center [311, 350] width 177 height 13
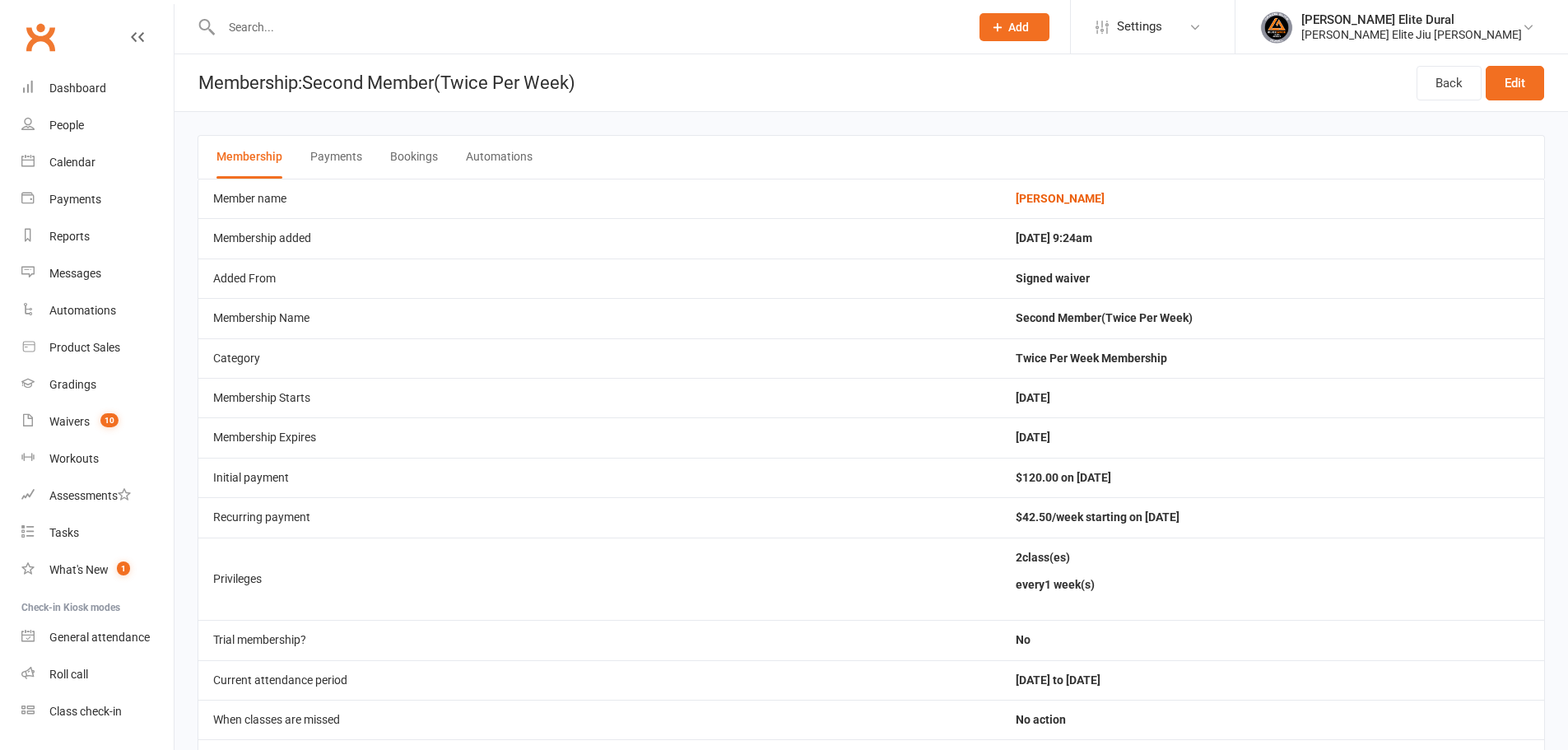
click at [323, 156] on button "Payments" at bounding box center [336, 157] width 52 height 42
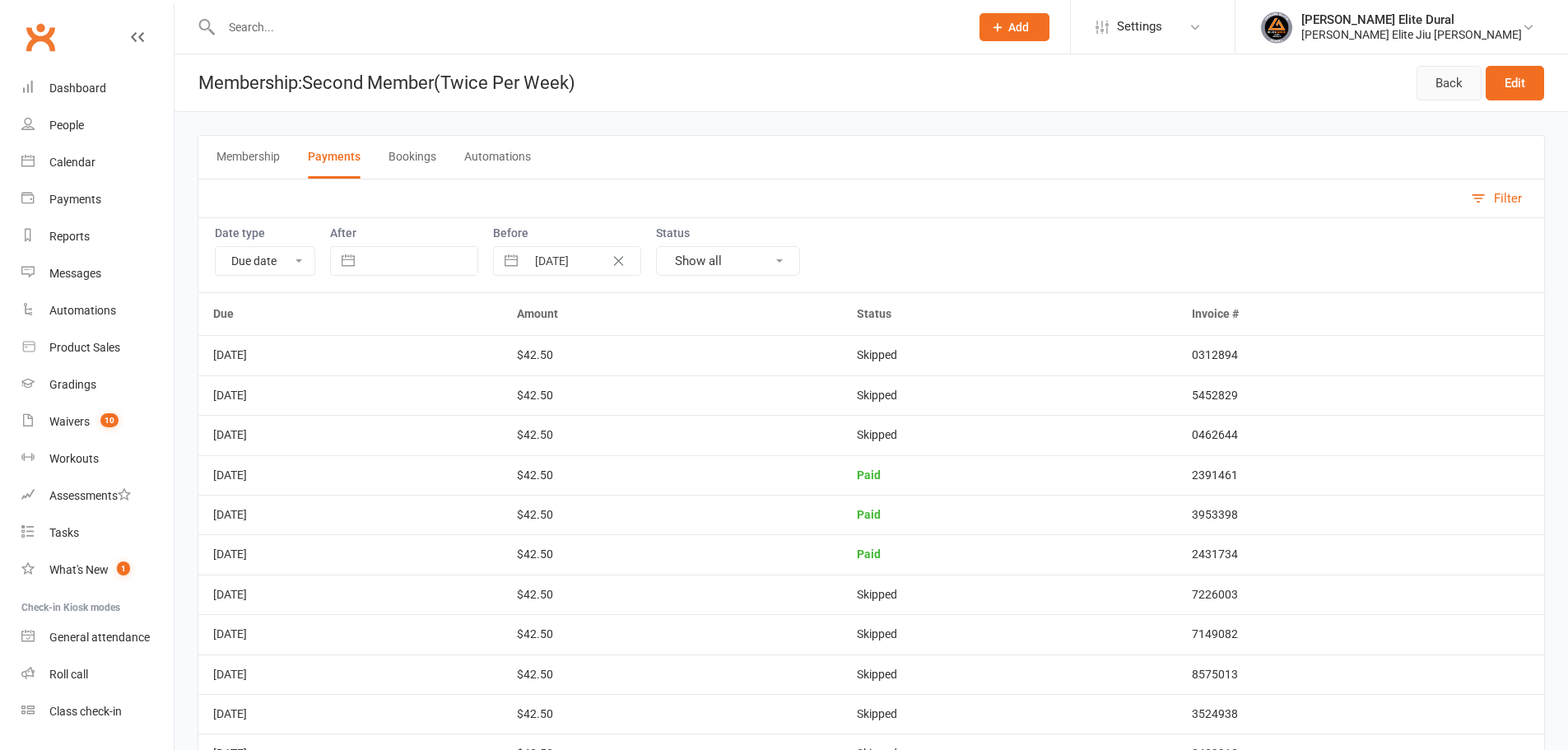
click at [1450, 82] on link "Back" at bounding box center [1450, 83] width 65 height 35
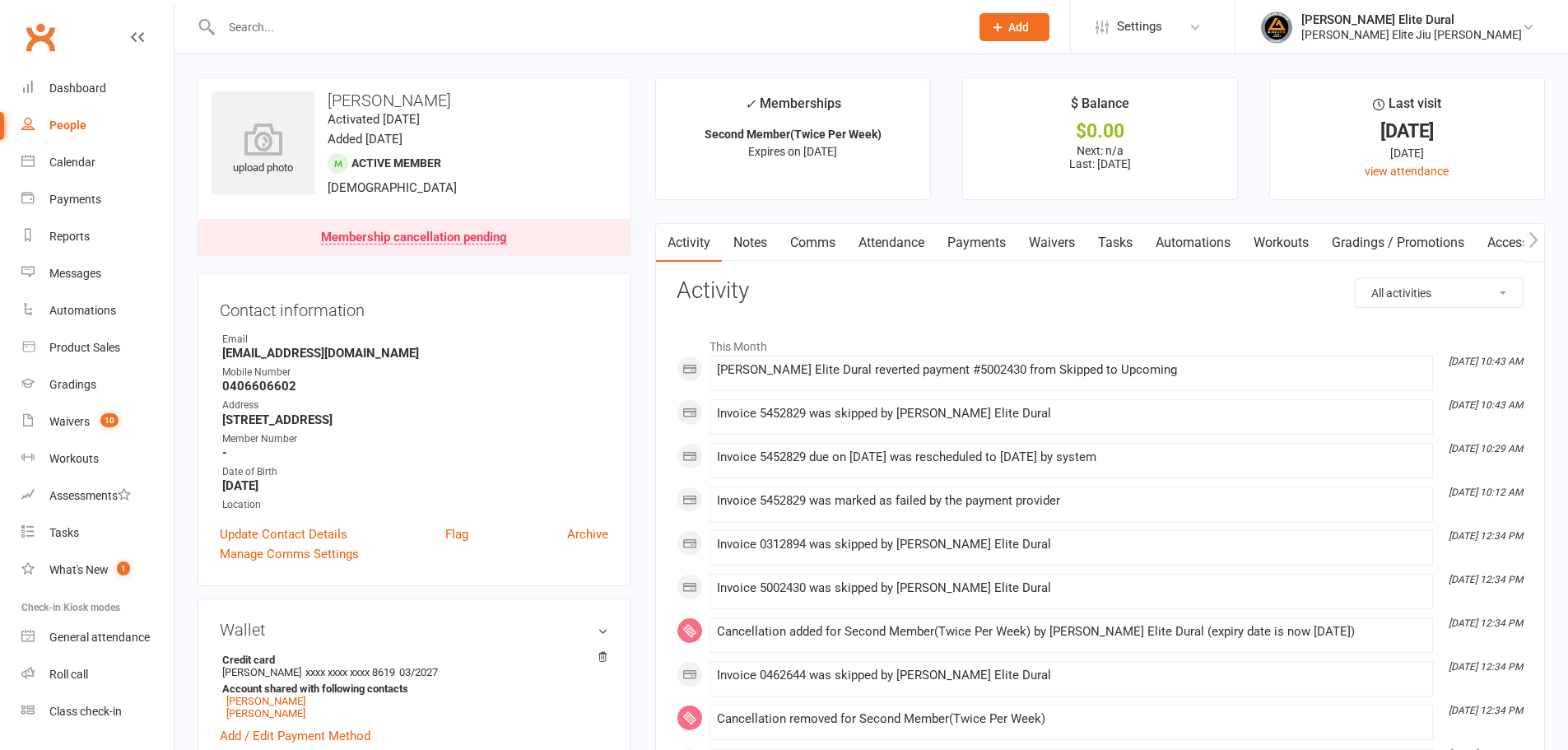
click at [974, 249] on link "Payments" at bounding box center [977, 242] width 82 height 38
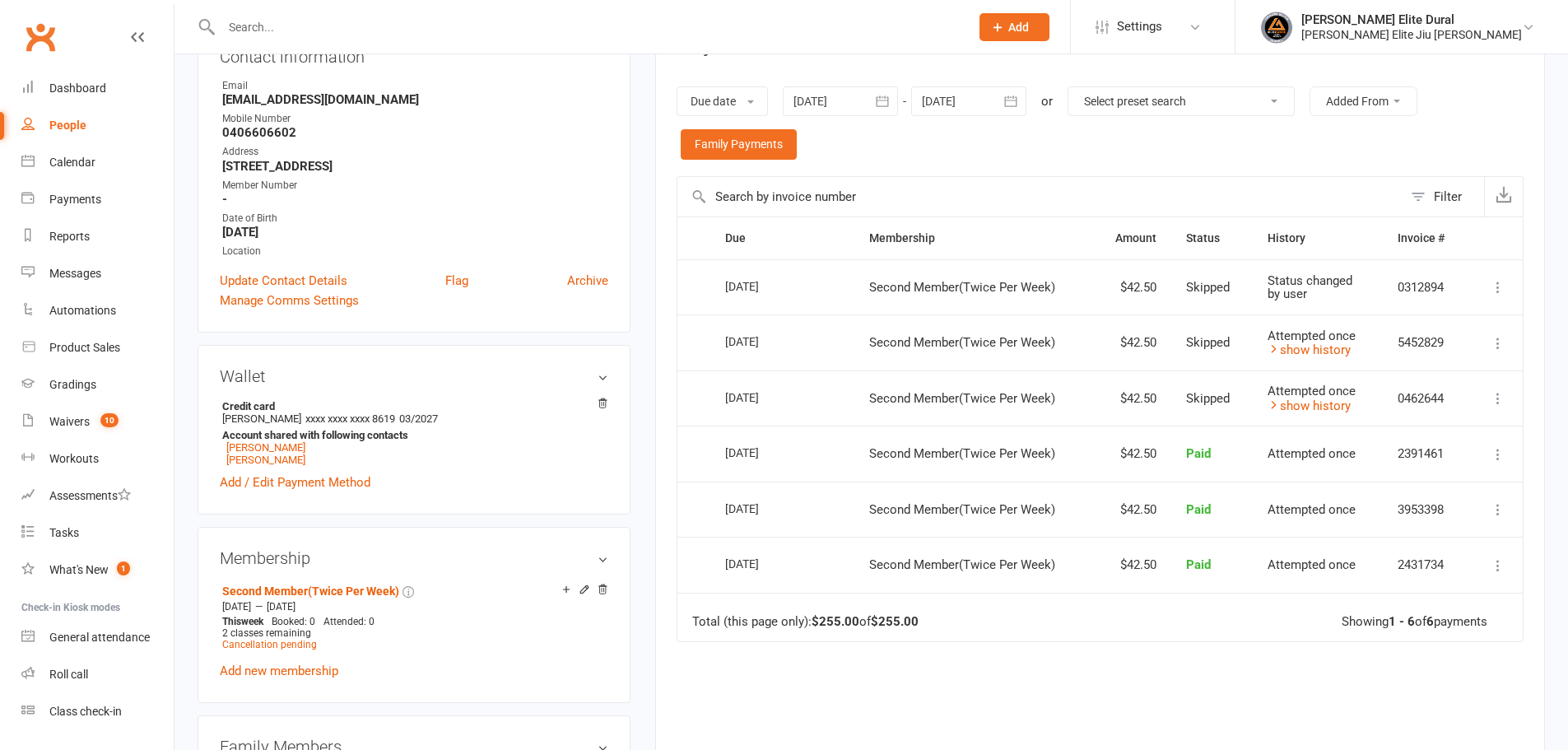
scroll to position [246, 0]
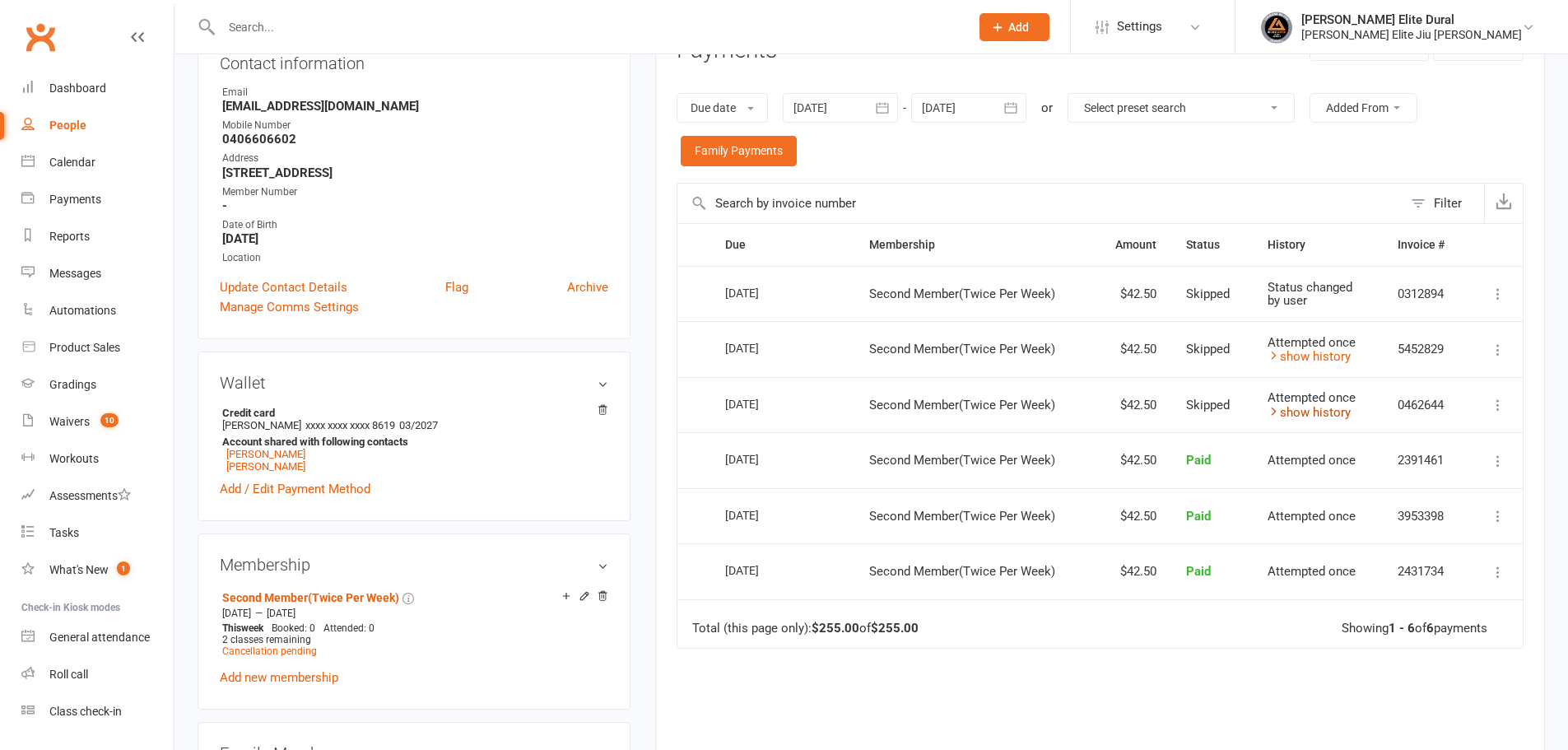
click at [1313, 409] on link "show history" at bounding box center [1309, 412] width 83 height 14
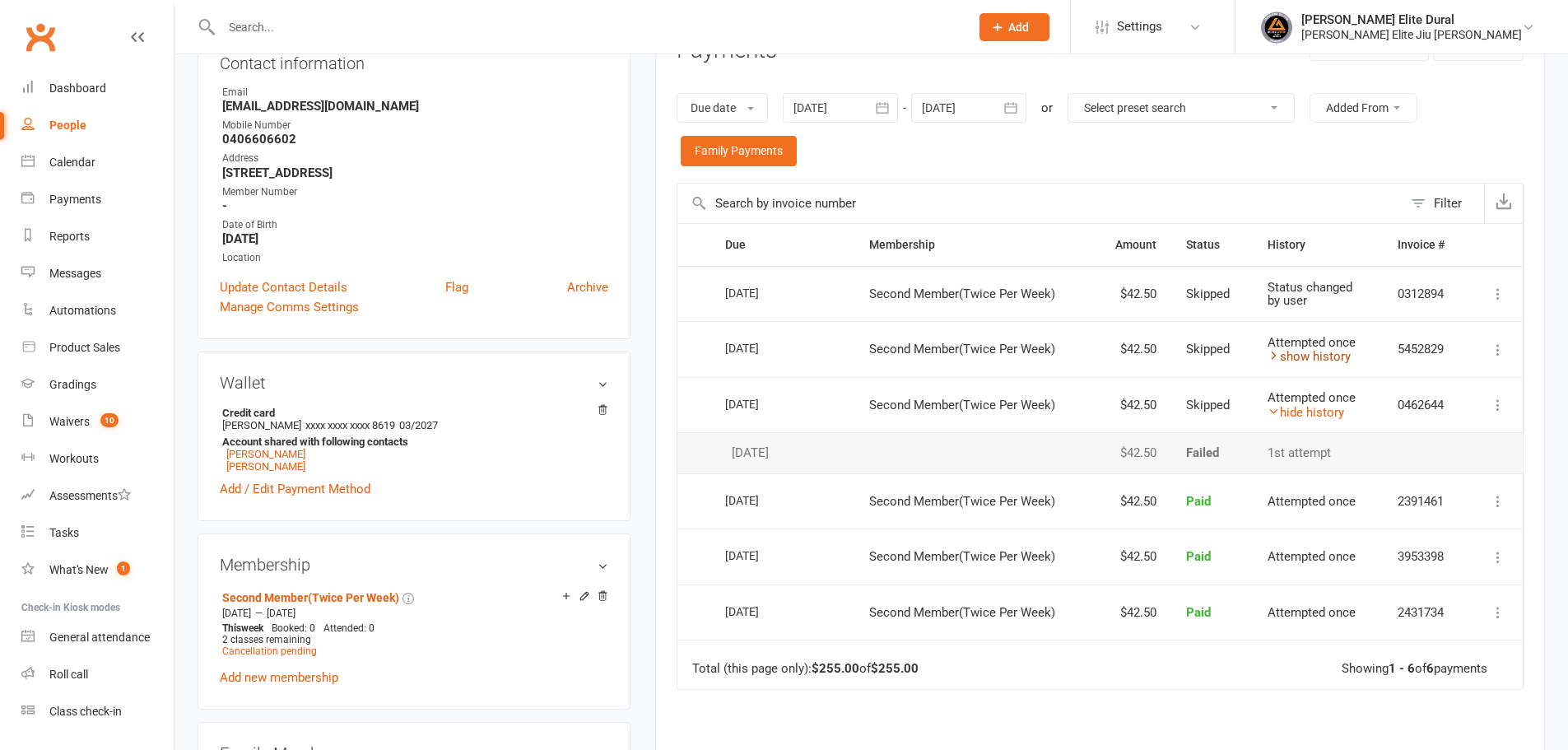
click at [1323, 355] on link "show history" at bounding box center [1309, 355] width 83 height 14
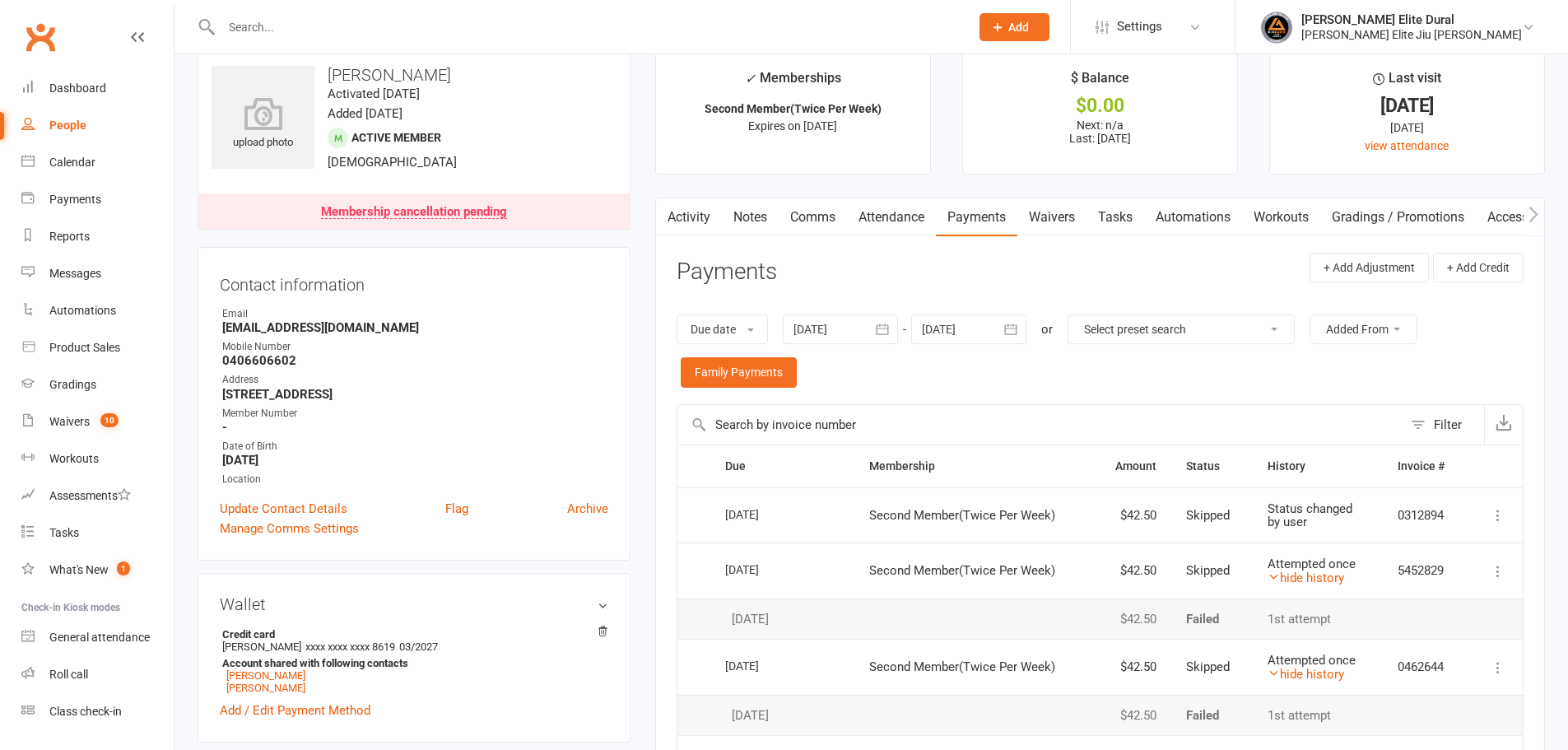
scroll to position [0, 0]
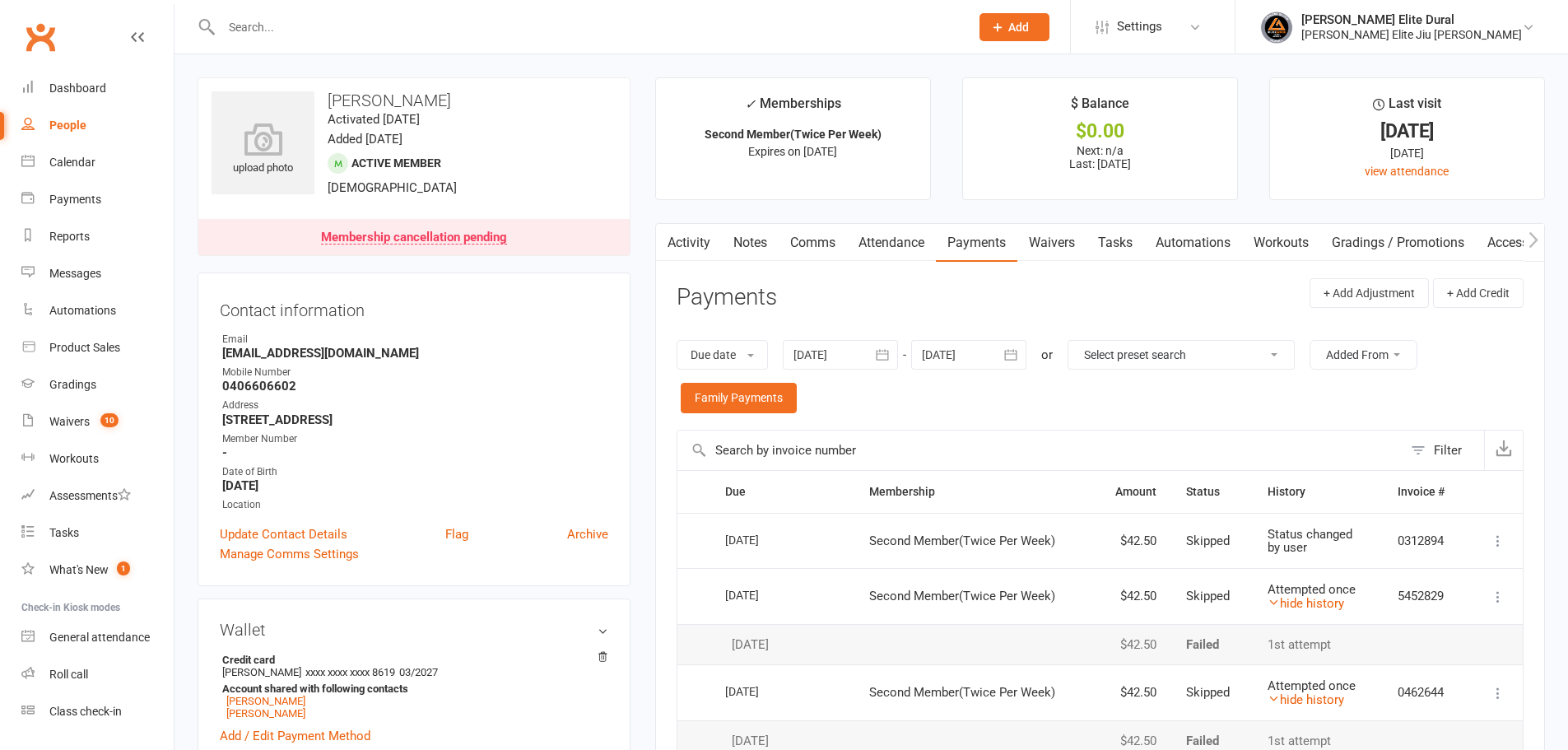
click at [693, 241] on link "Activity" at bounding box center [689, 242] width 65 height 38
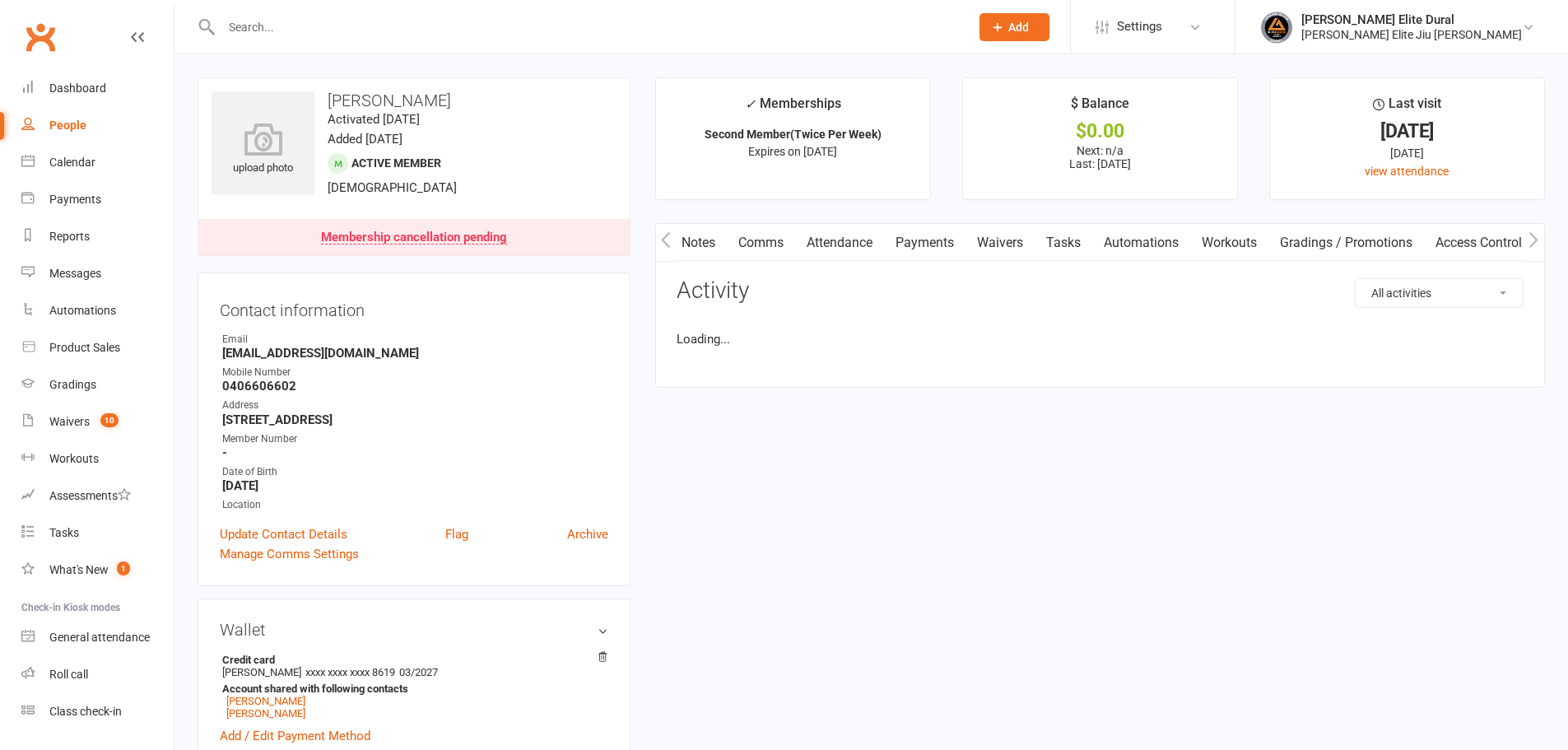
scroll to position [0, 82]
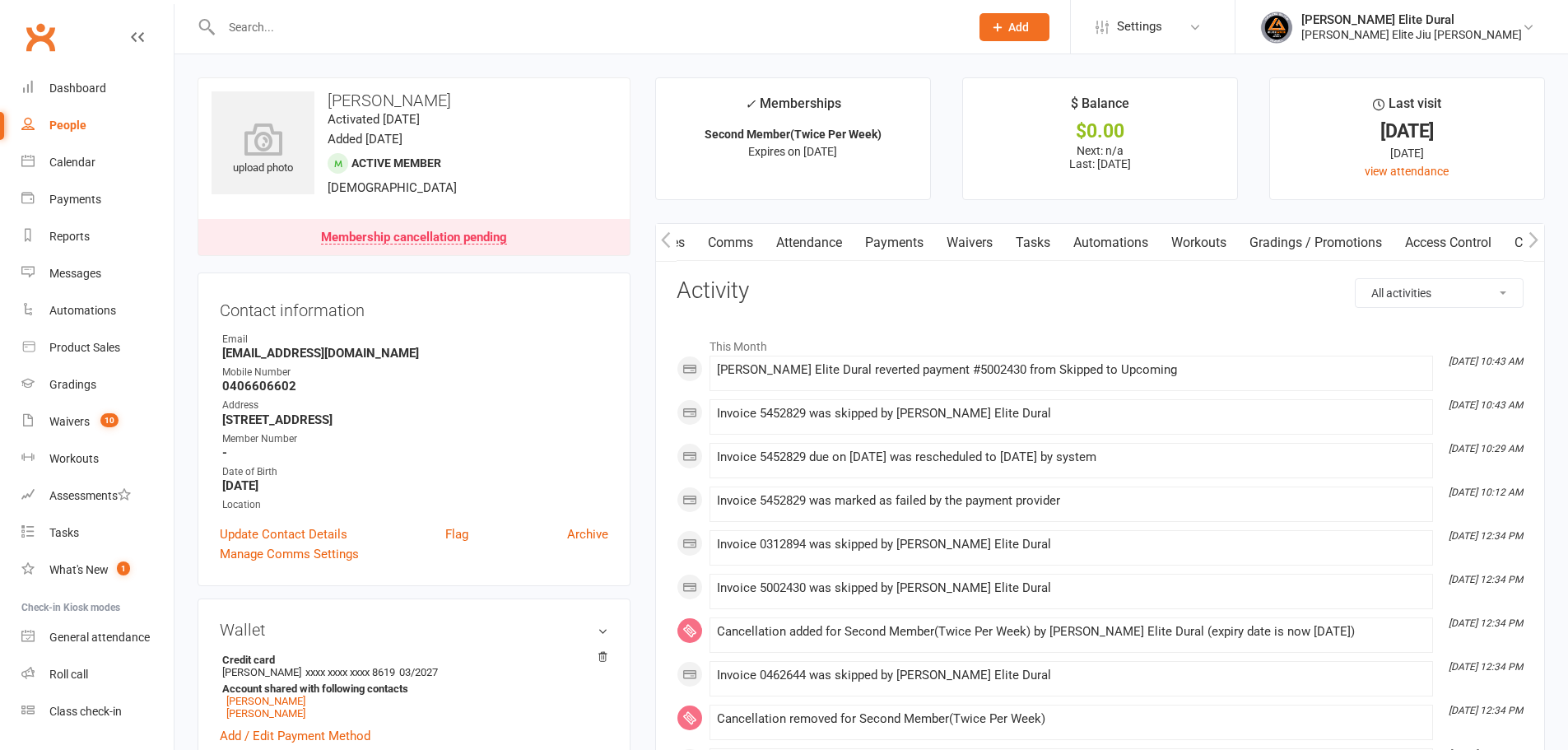
click at [1430, 294] on select "All activities Bookings / Attendances Communications Notes Failed SMSes Grading…" at bounding box center [1439, 293] width 167 height 28
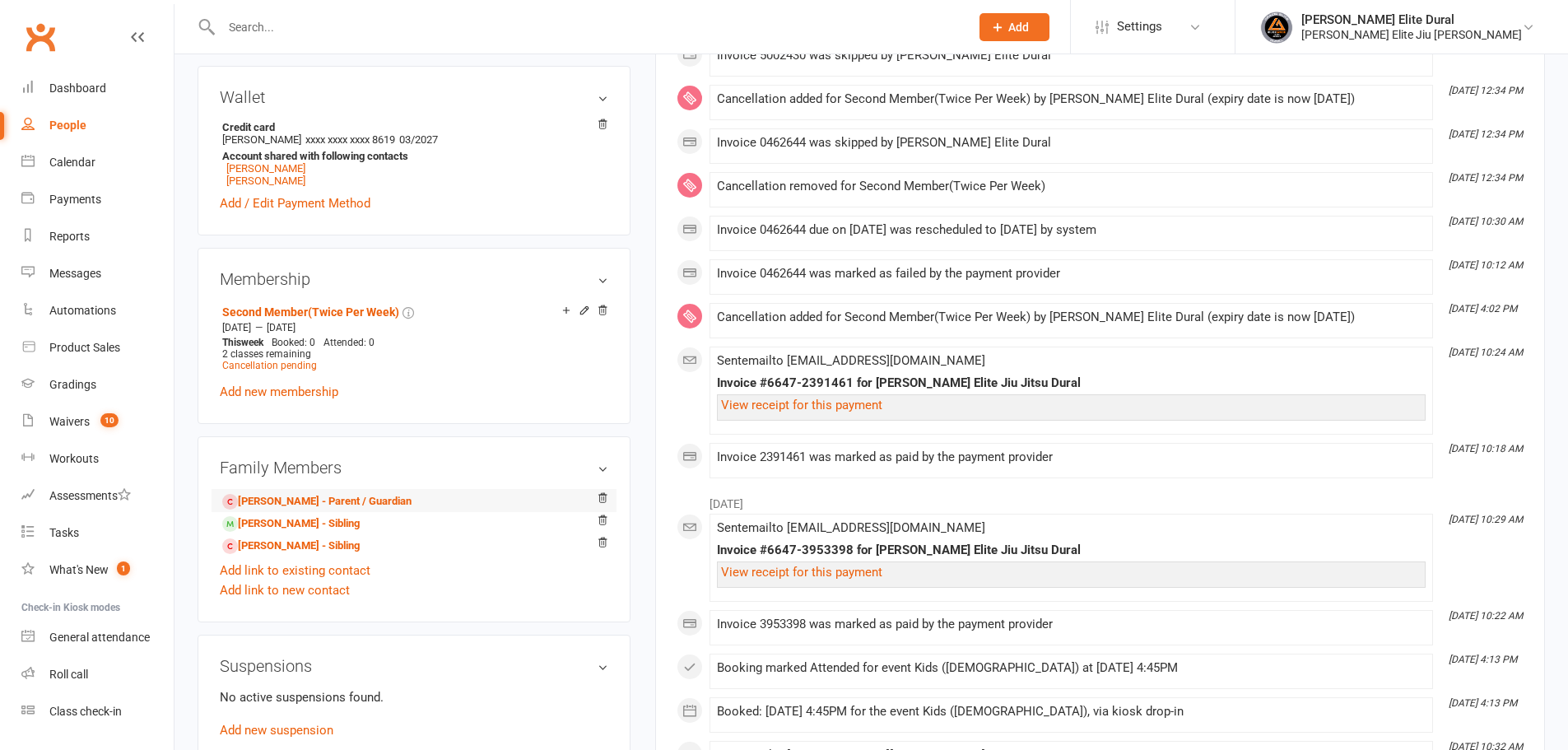
scroll to position [576, 0]
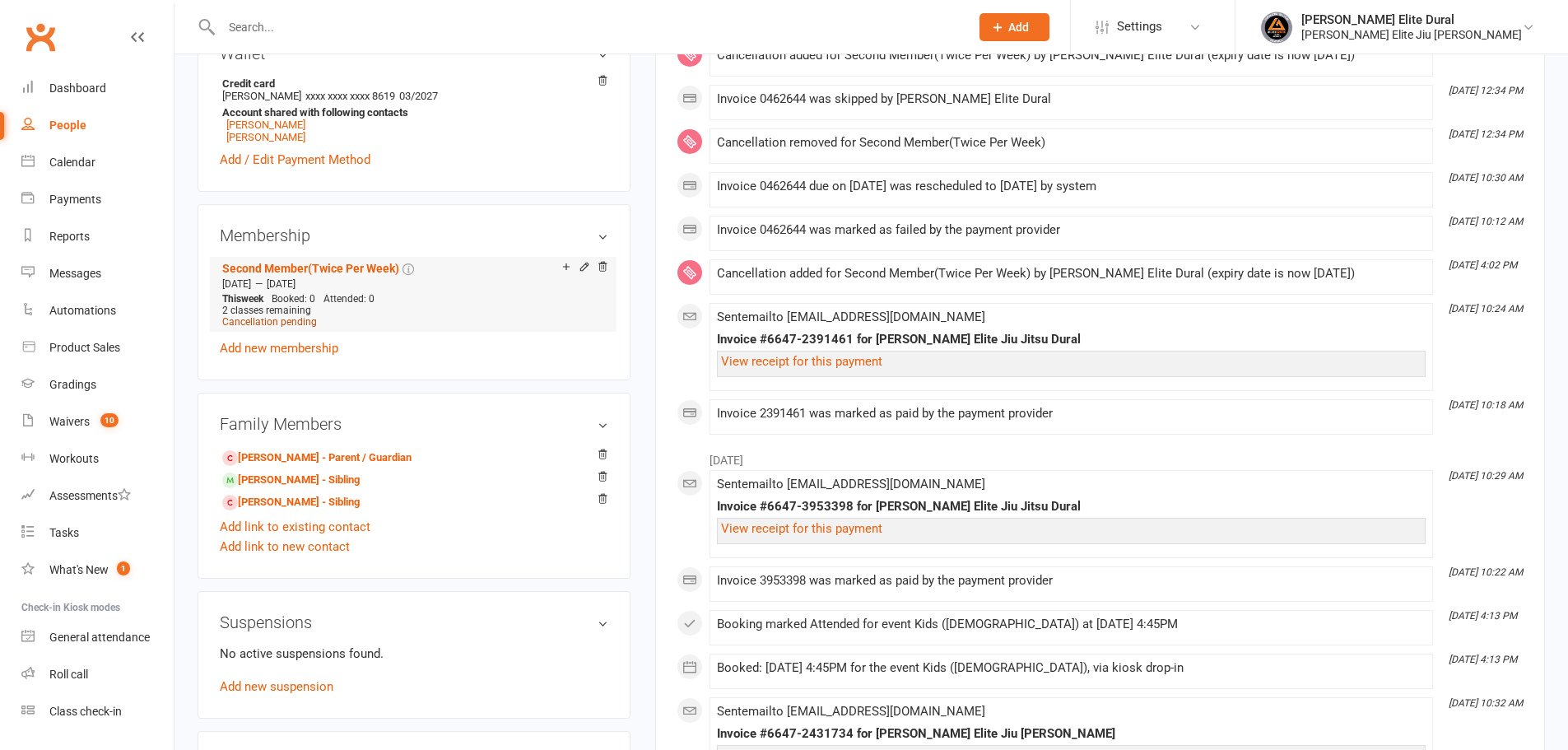
click at [301, 323] on span "Cancellation pending" at bounding box center [270, 322] width 94 height 12
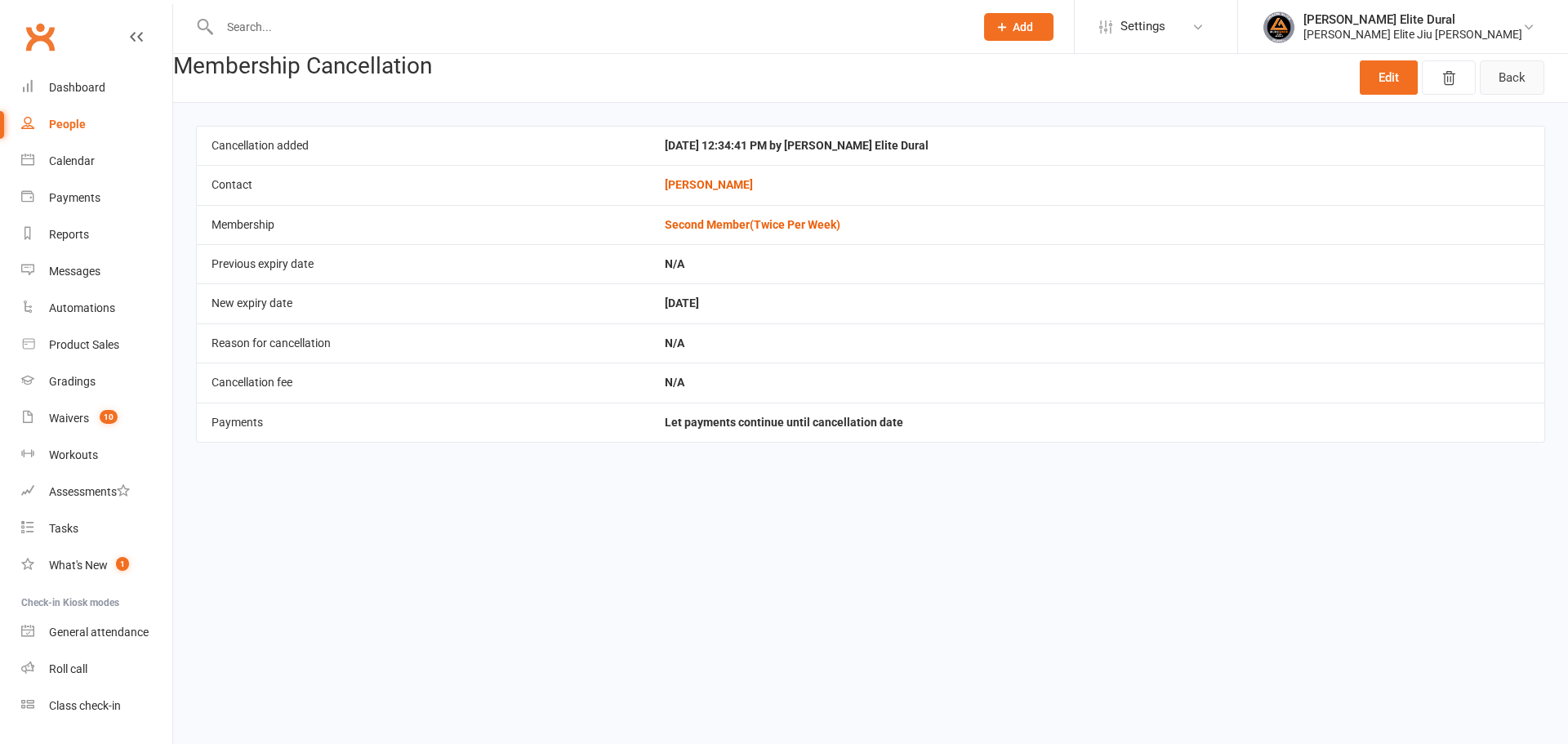
click at [1529, 78] on link "Back" at bounding box center [1513, 77] width 65 height 34
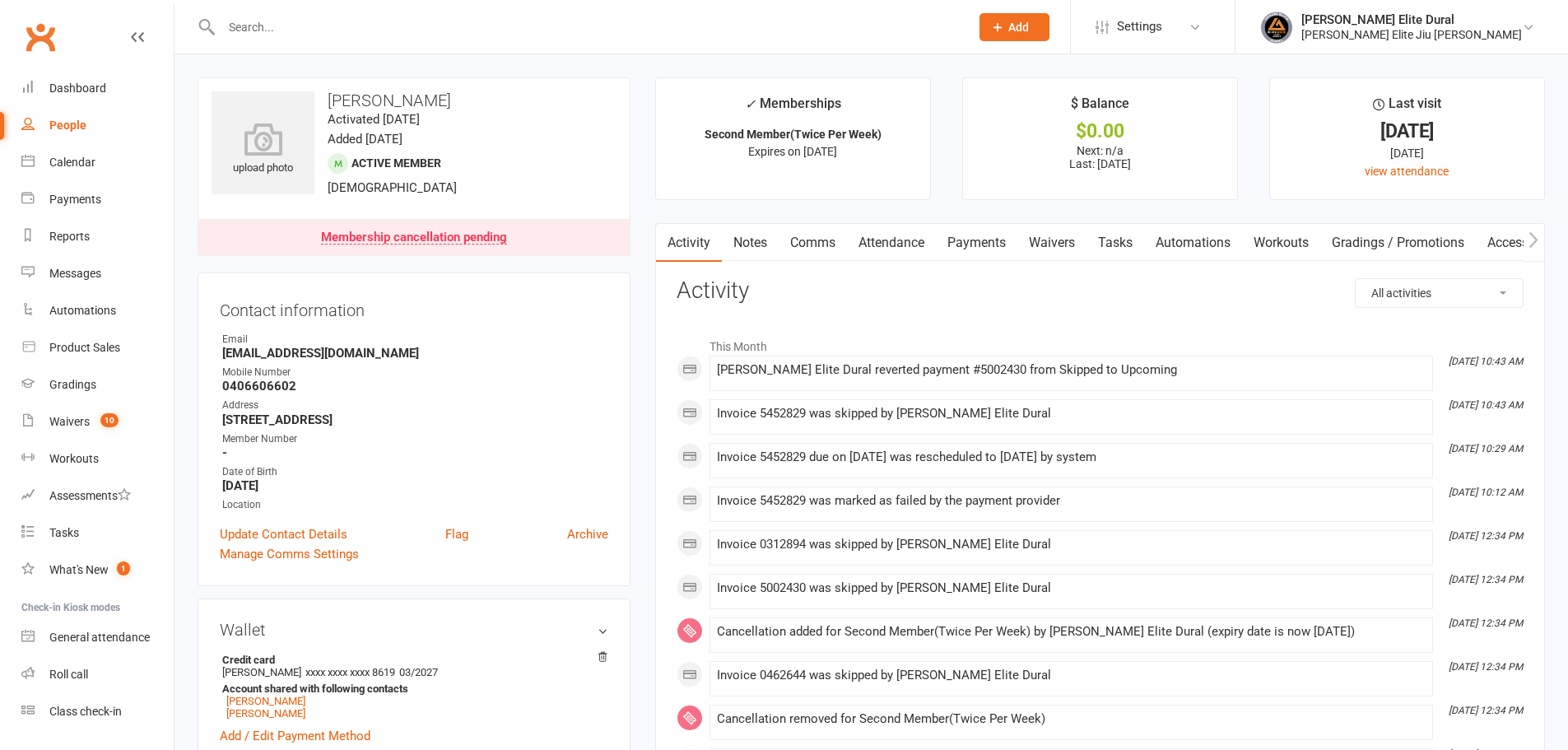
click at [968, 237] on link "Payments" at bounding box center [977, 242] width 82 height 38
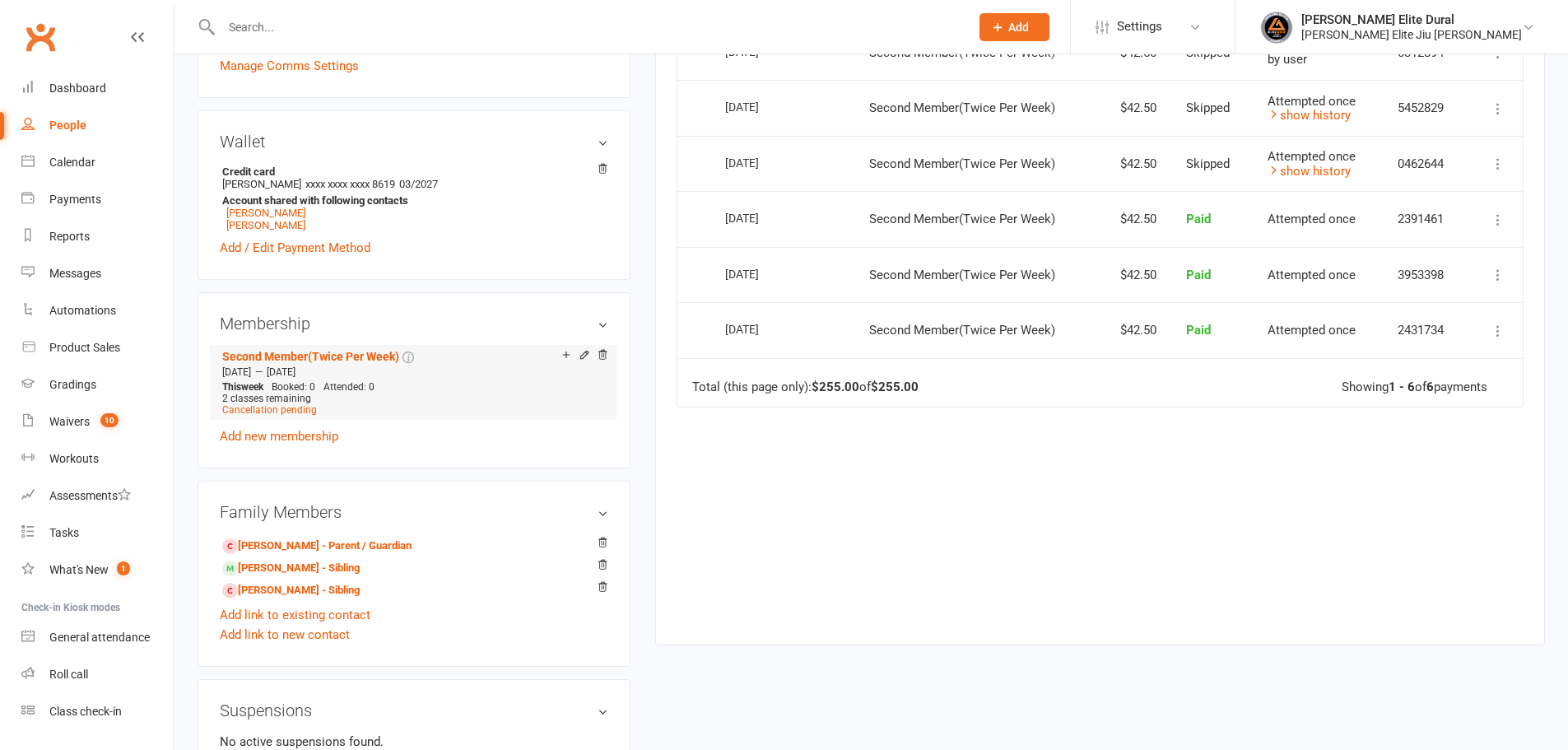
scroll to position [549, 0]
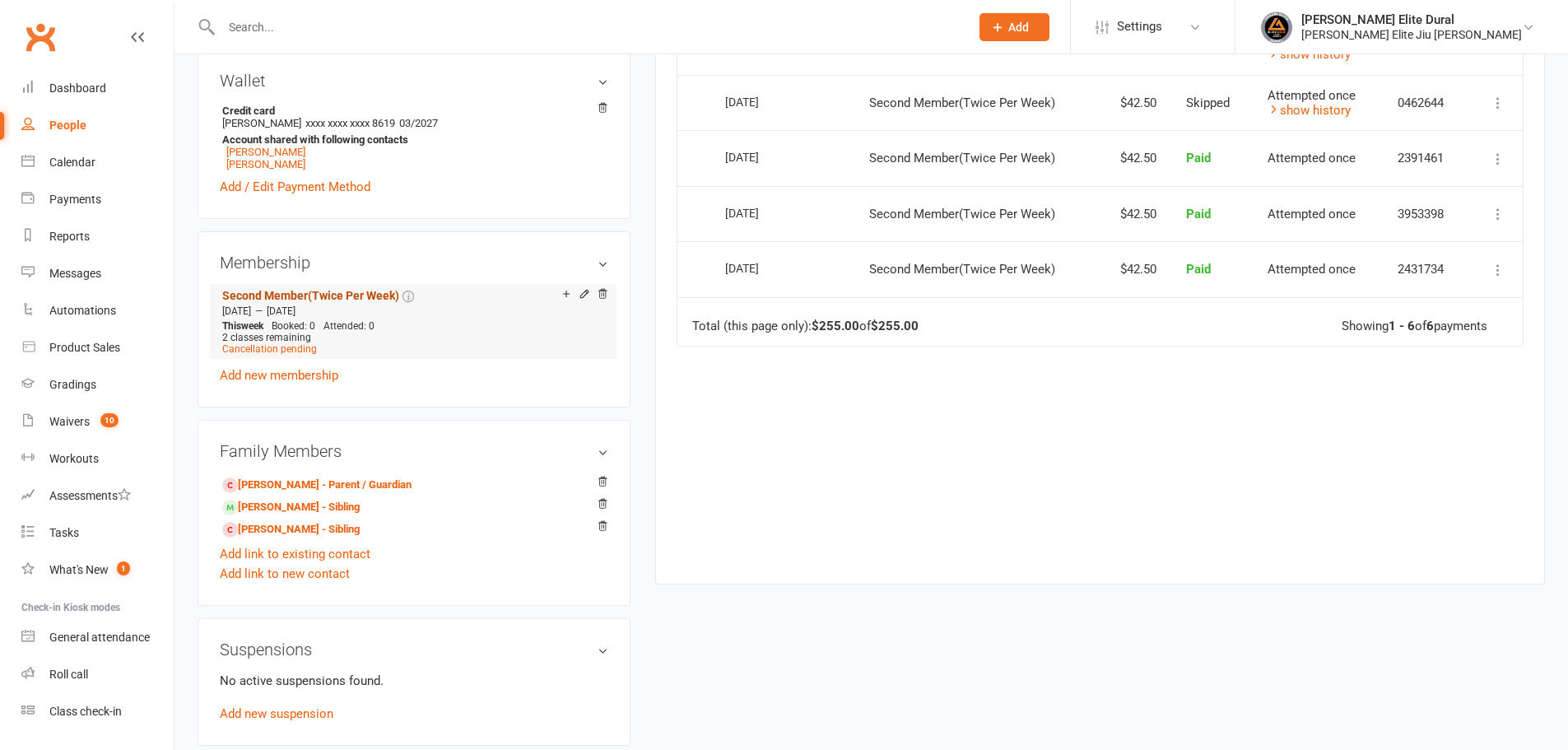
click at [327, 293] on link "Second Member(Twice Per Week)" at bounding box center [311, 296] width 177 height 13
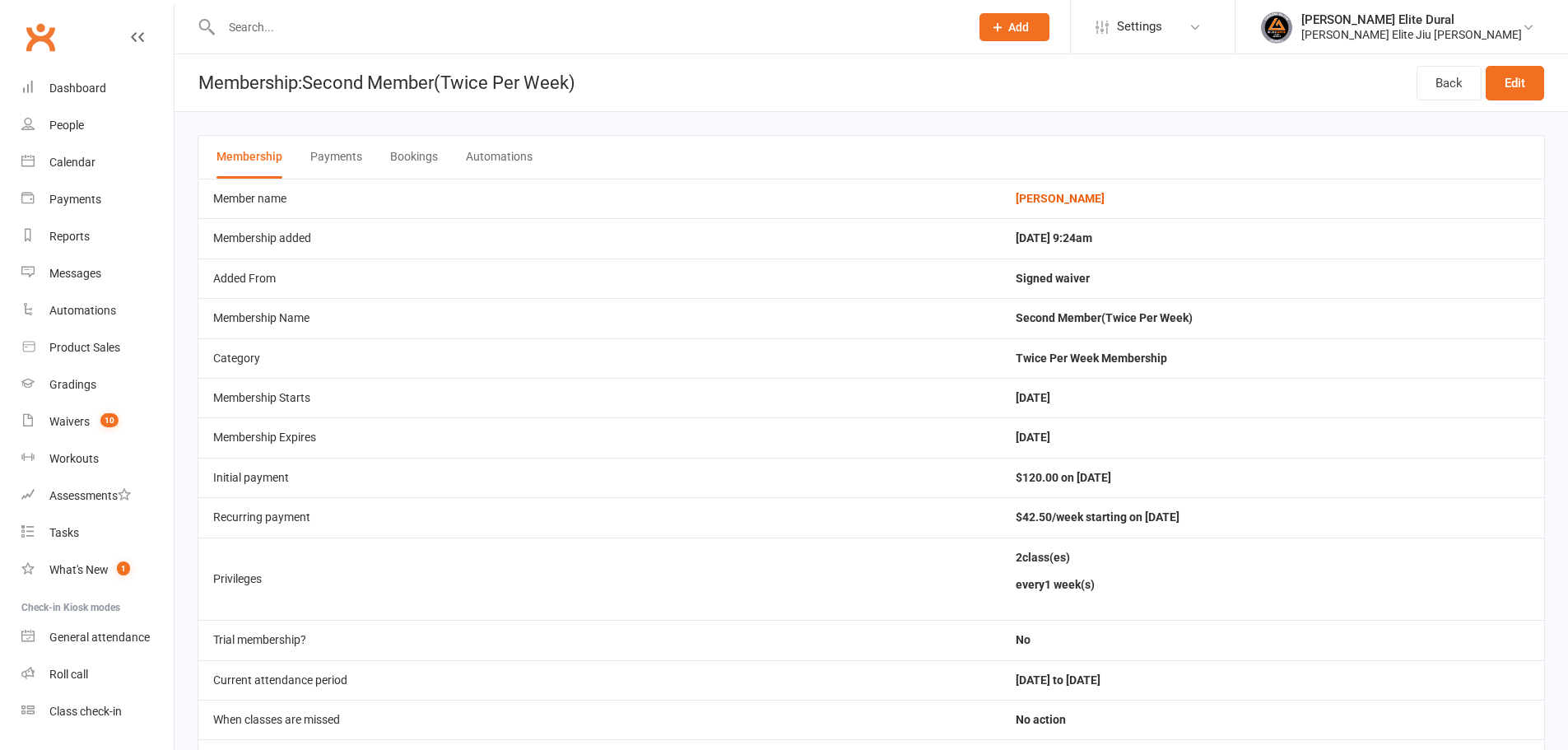
drag, startPoint x: 931, startPoint y: 235, endPoint x: 1113, endPoint y: 242, distance: 182.1
click at [1113, 242] on tr "Membership added May 30, 2024 9:24am" at bounding box center [871, 237] width 1346 height 39
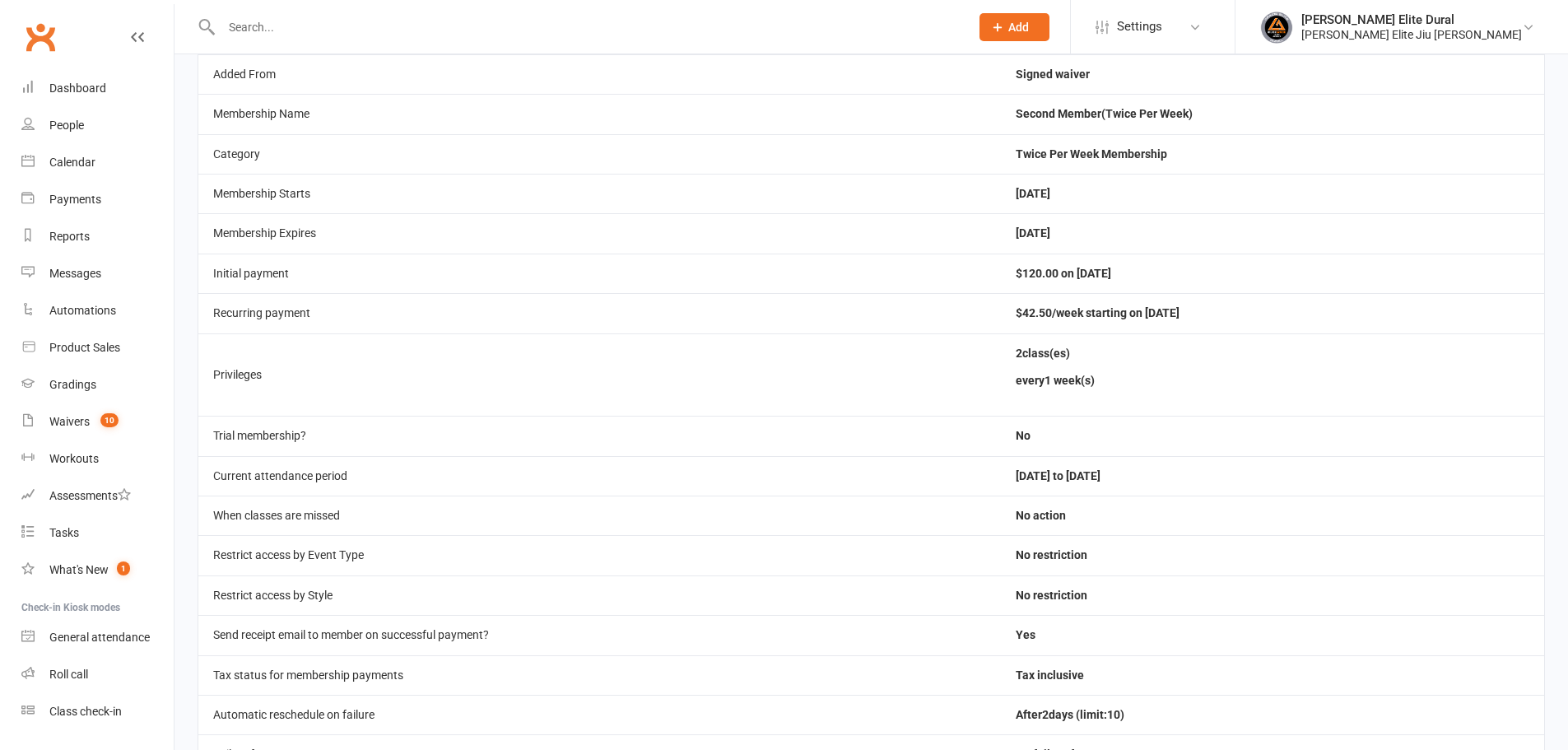
scroll to position [246, 0]
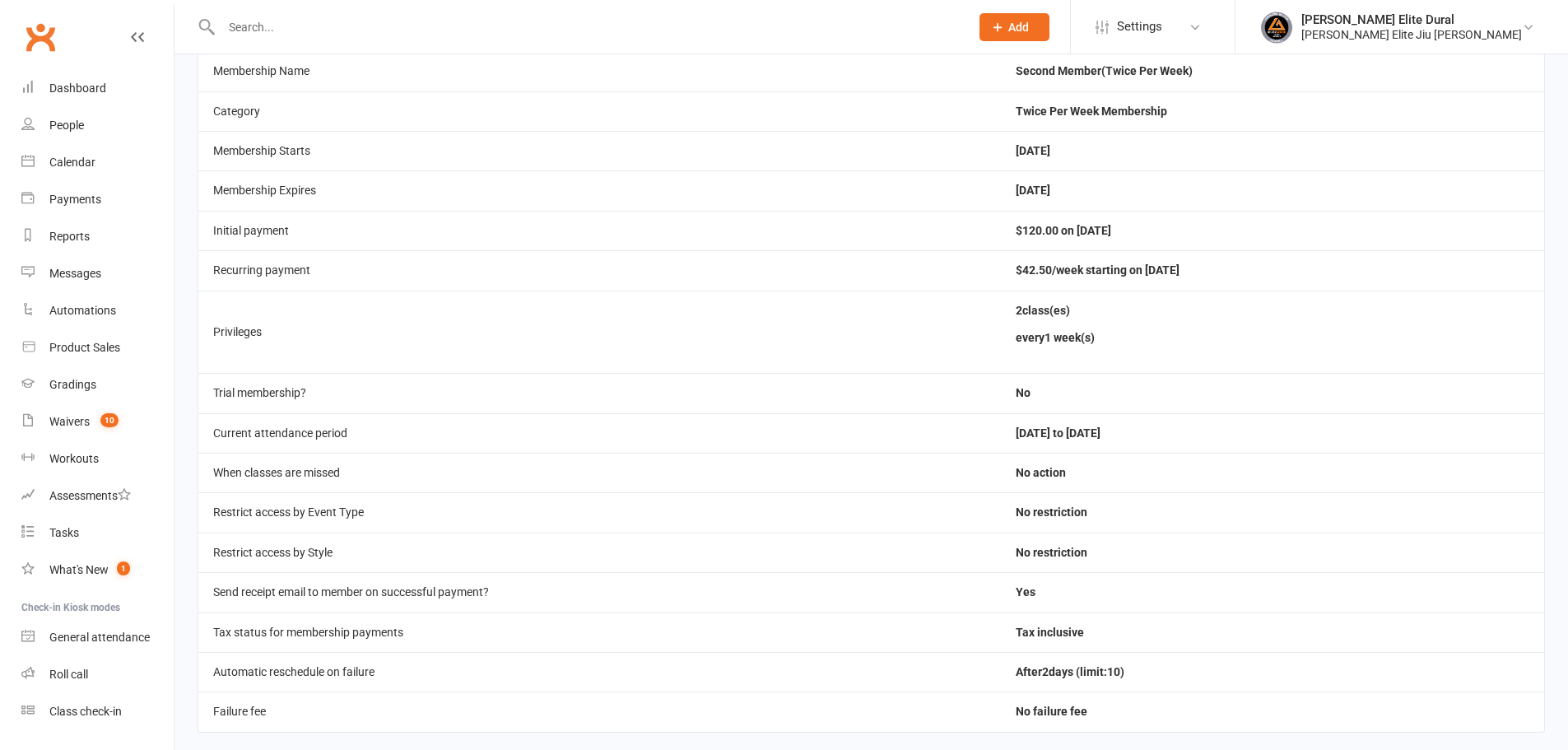
drag, startPoint x: 937, startPoint y: 233, endPoint x: 1119, endPoint y: 228, distance: 182.1
click at [1119, 228] on td "$120.00 on 31 May 2024" at bounding box center [1272, 230] width 543 height 39
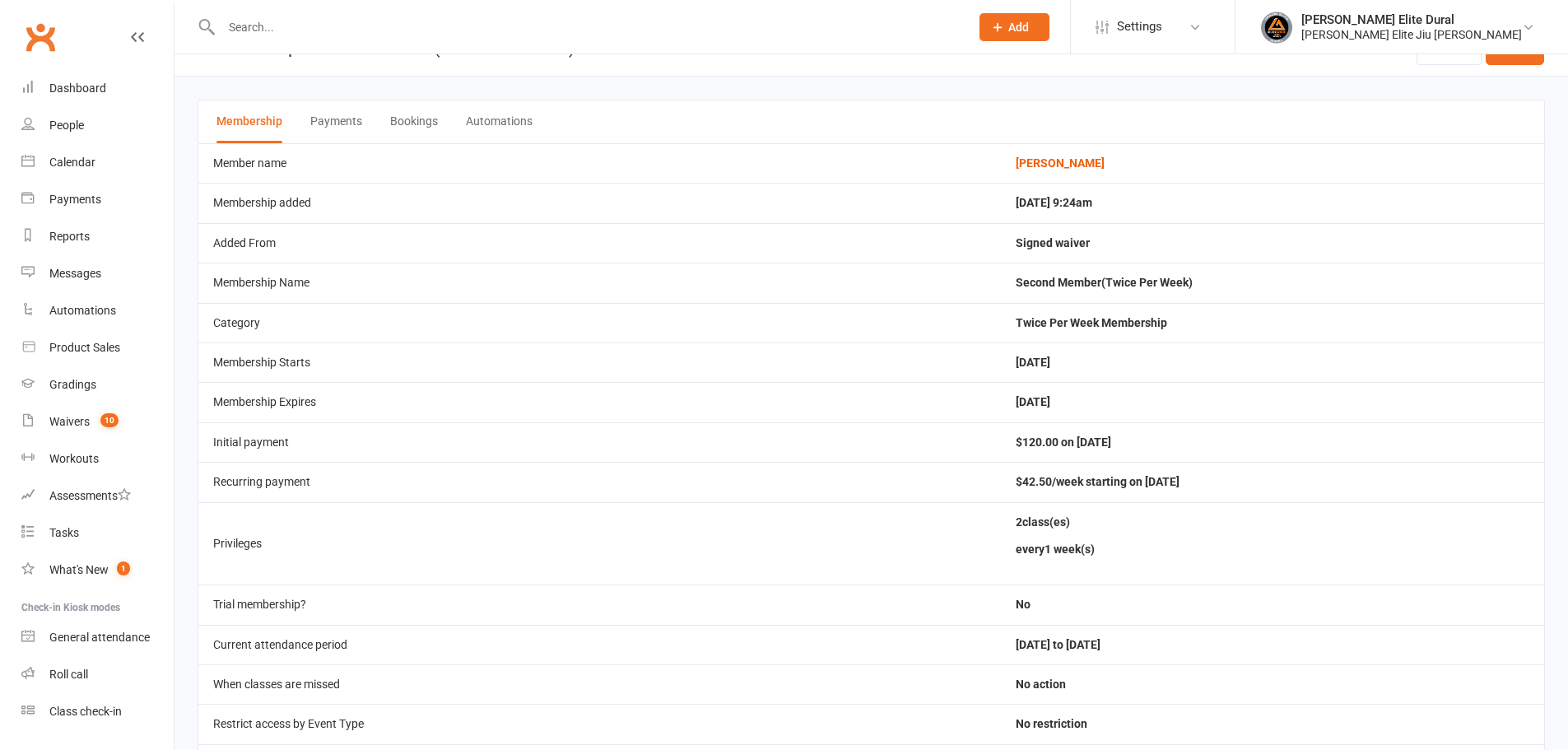
scroll to position [0, 0]
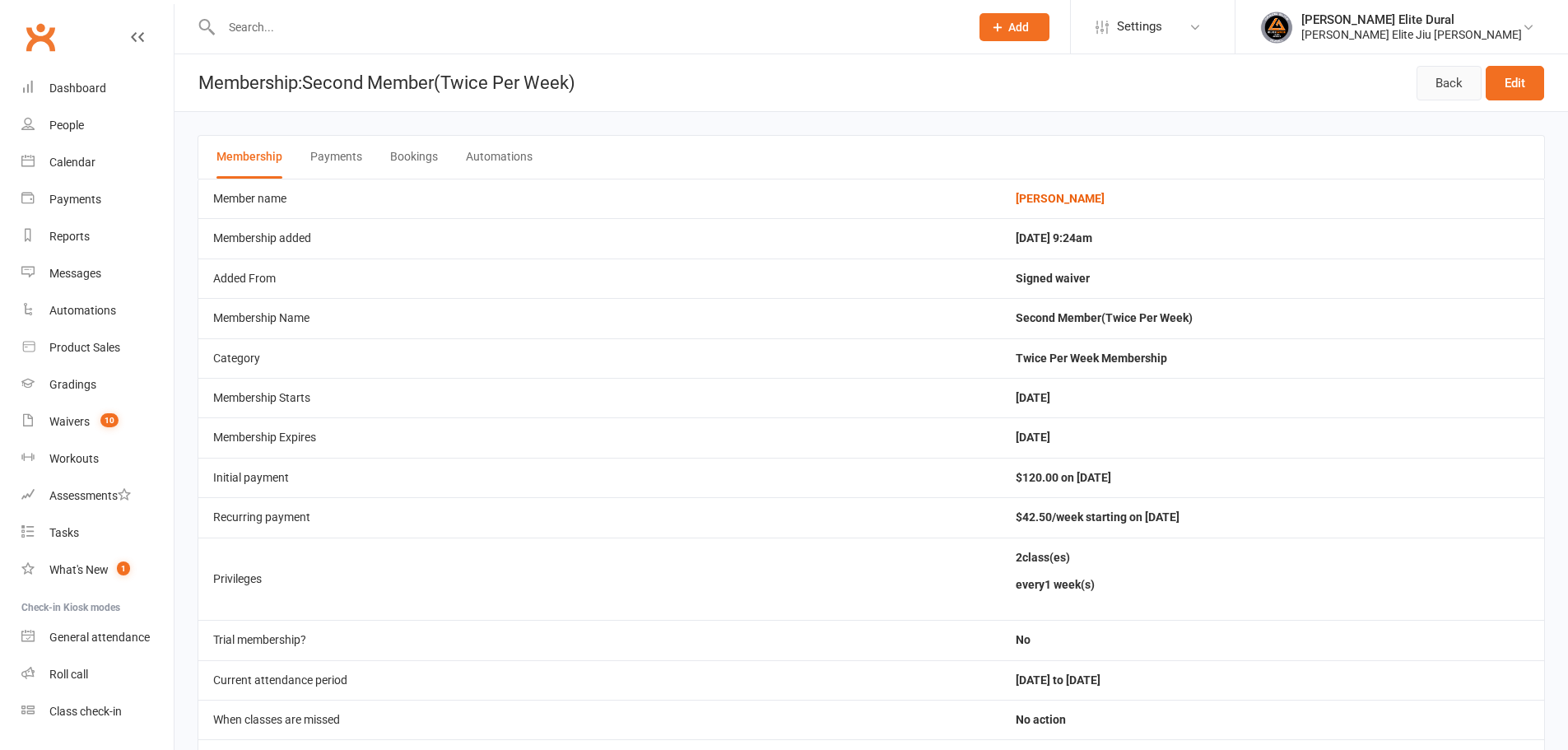
click at [1436, 83] on link "Back" at bounding box center [1450, 83] width 65 height 35
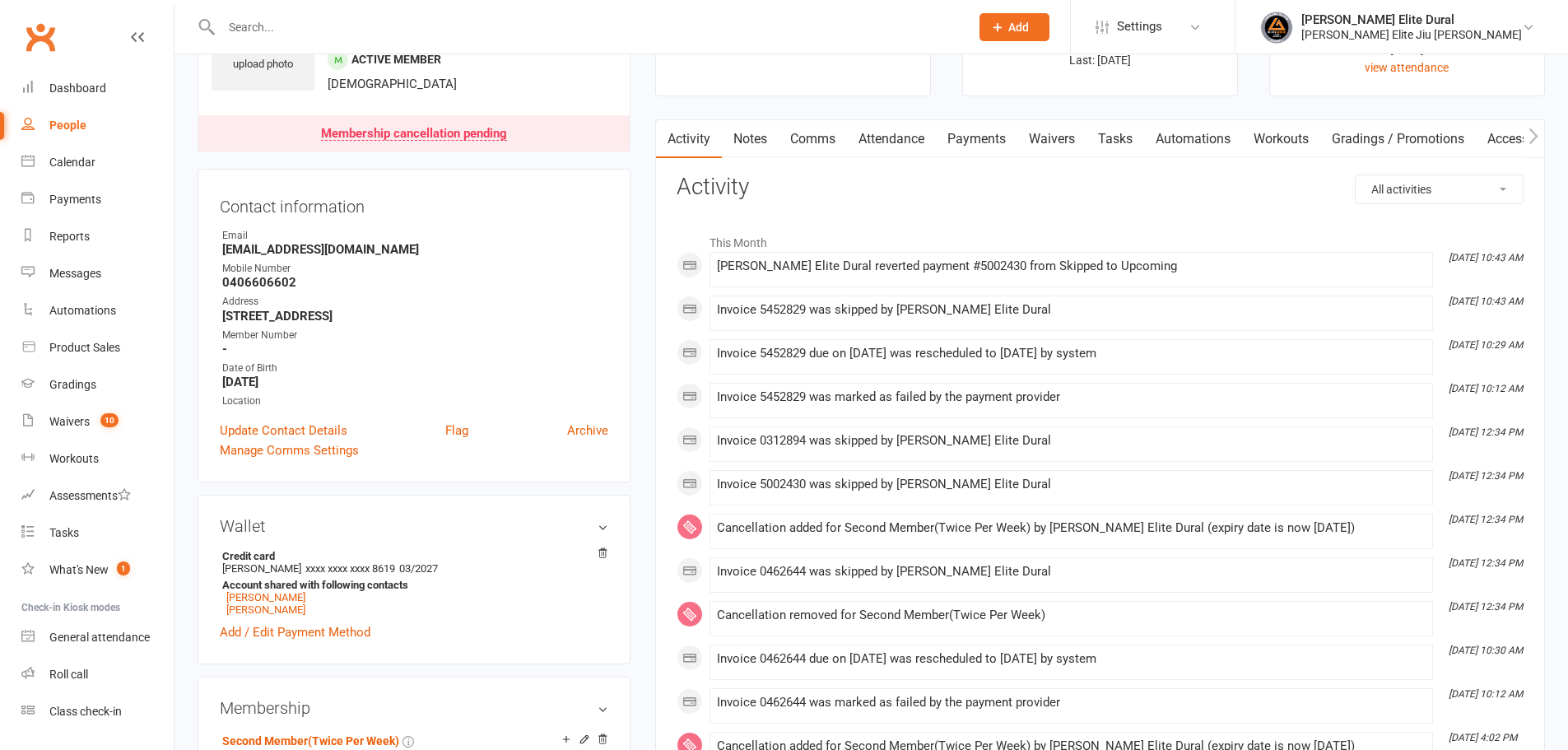
scroll to position [82, 0]
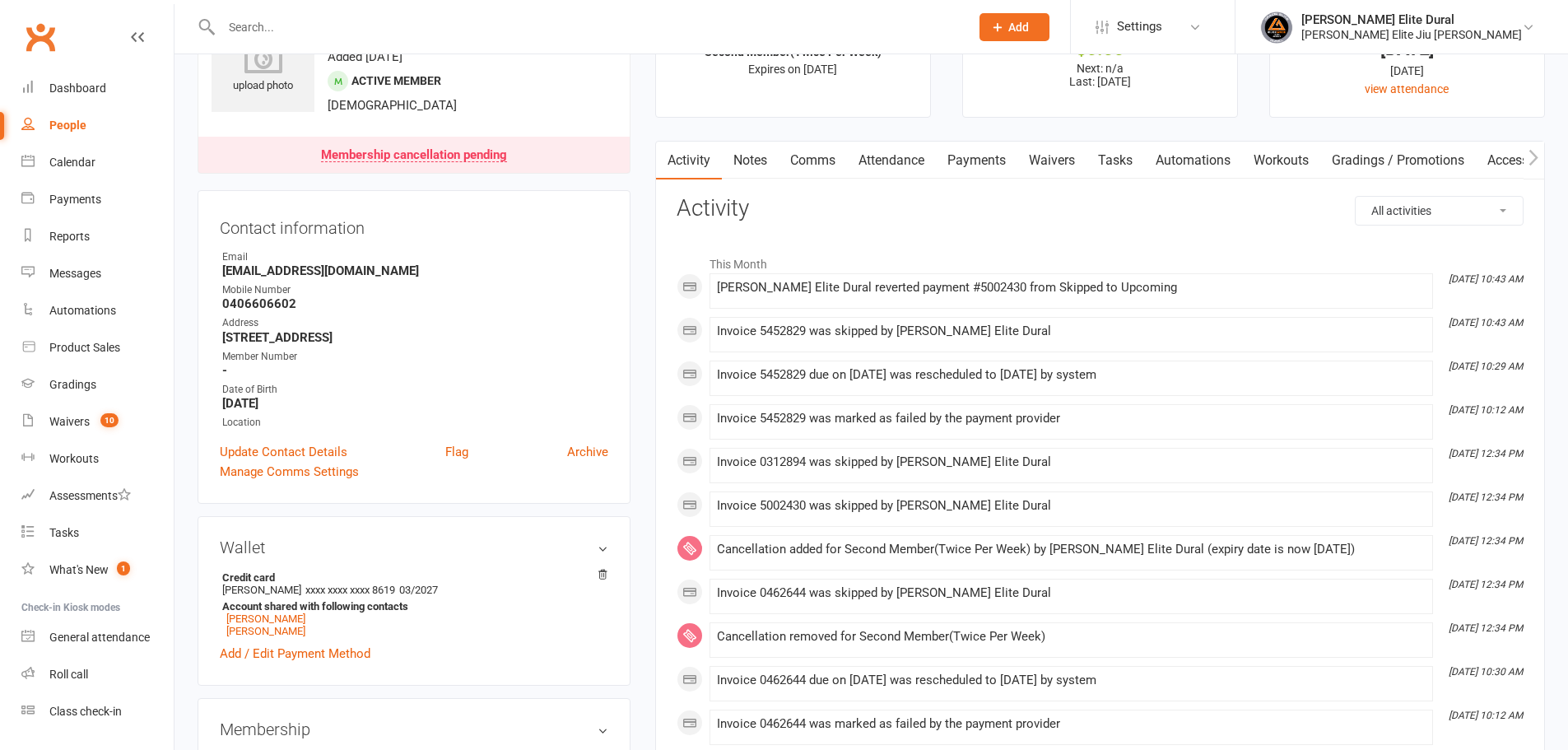
click at [1417, 207] on select "All activities Bookings / Attendances Communications Notes Failed SMSes Grading…" at bounding box center [1439, 210] width 167 height 28
click at [1421, 212] on select "All activities Bookings / Attendances Communications Notes Failed SMSes Grading…" at bounding box center [1439, 210] width 167 height 28
select select "MembershipLogEntry"
click at [1356, 196] on select "All activities Bookings / Attendances Communications Notes Failed SMSes Grading…" at bounding box center [1439, 210] width 167 height 28
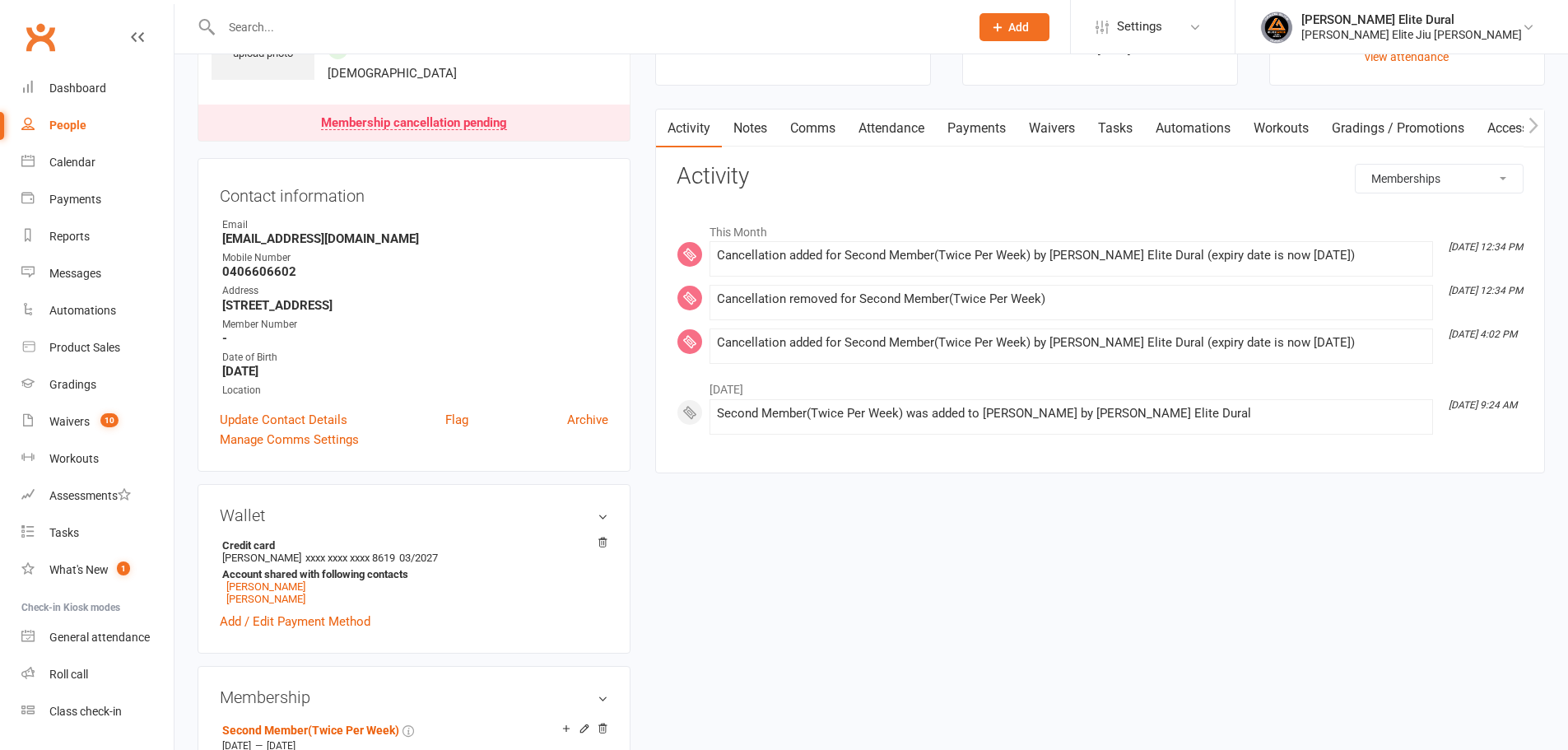
scroll to position [384, 0]
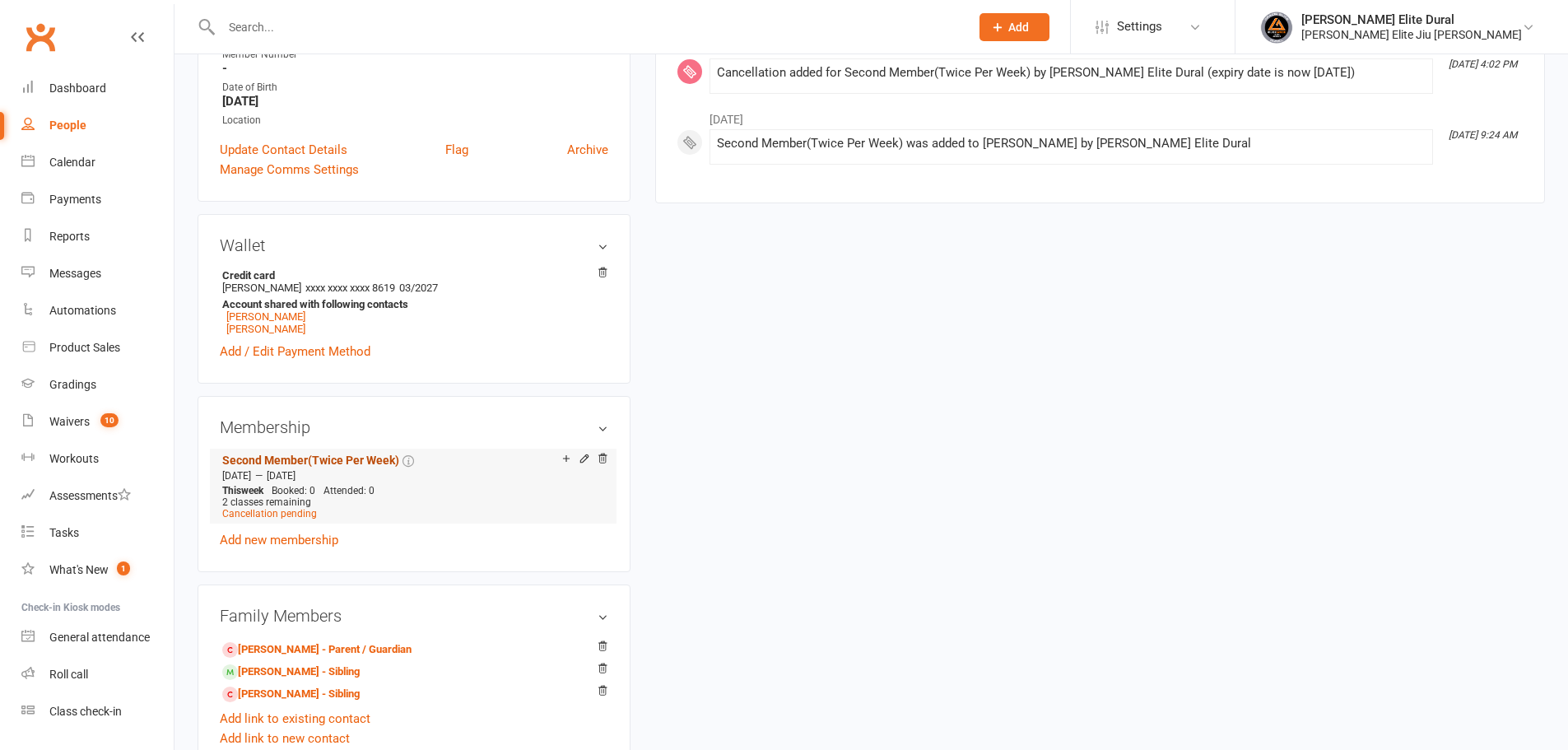
click at [286, 460] on link "Second Member(Twice Per Week)" at bounding box center [311, 460] width 177 height 13
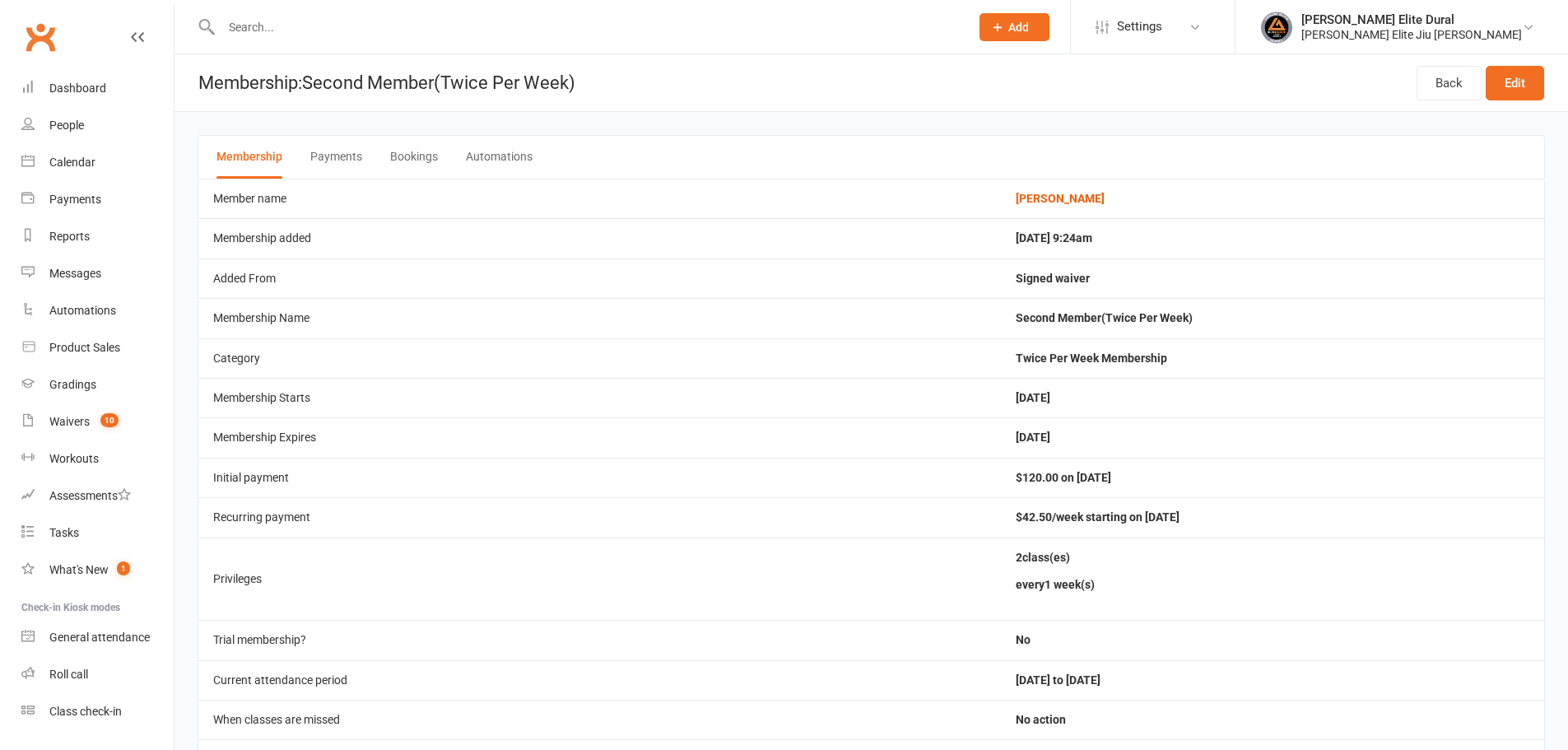
drag, startPoint x: 932, startPoint y: 478, endPoint x: 1138, endPoint y: 467, distance: 206.3
click at [1138, 467] on tr "Initial payment $120.00 on 31 May 2024" at bounding box center [871, 477] width 1346 height 39
drag, startPoint x: 942, startPoint y: 518, endPoint x: 990, endPoint y: 519, distance: 48.0
click at [1001, 519] on td "$42.50/week starting on 7 Jun 2024" at bounding box center [1272, 516] width 543 height 39
click at [1446, 83] on link "Back" at bounding box center [1450, 83] width 65 height 35
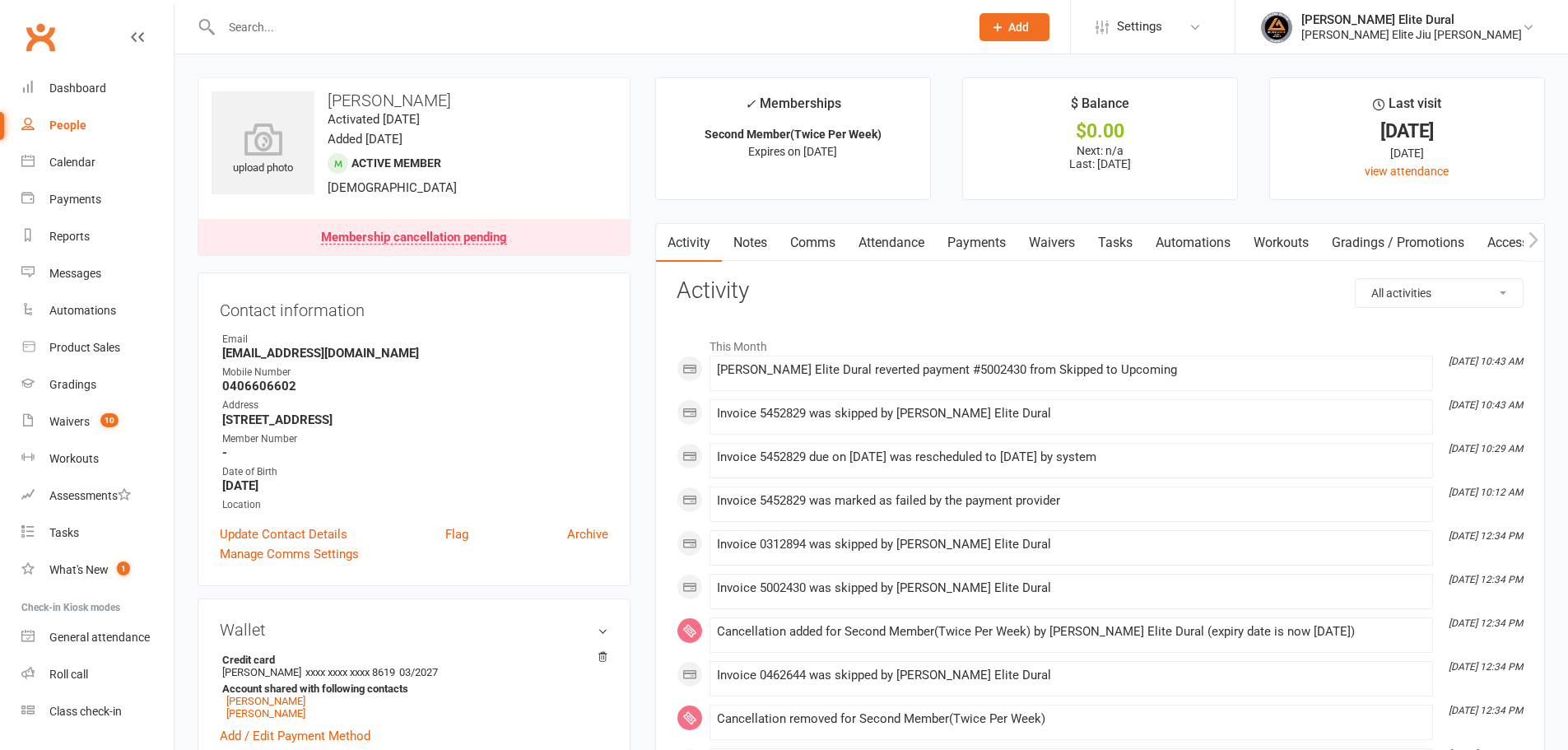
click at [1377, 295] on select "All activities Bookings / Attendances Communications Notes Failed SMSes Grading…" at bounding box center [1439, 293] width 167 height 28
click at [1428, 299] on select "All activities Bookings / Attendances Communications Notes Failed SMSes Grading…" at bounding box center [1439, 293] width 167 height 28
select select "MembershipLogEntry"
click at [1356, 279] on select "All activities Bookings / Attendances Communications Notes Failed SMSes Grading…" at bounding box center [1439, 293] width 167 height 28
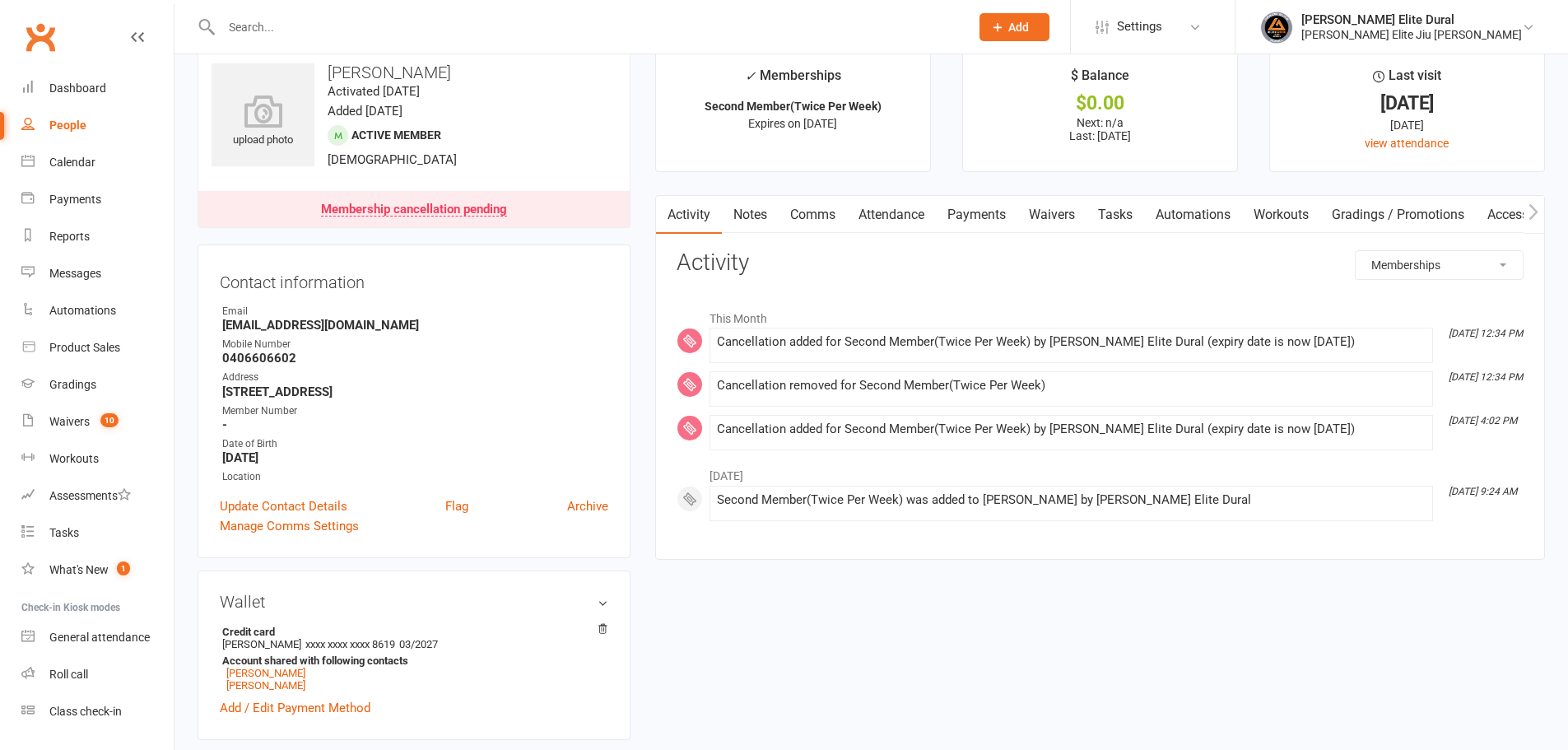
scroll to position [27, 0]
click at [989, 220] on link "Payments" at bounding box center [977, 215] width 82 height 38
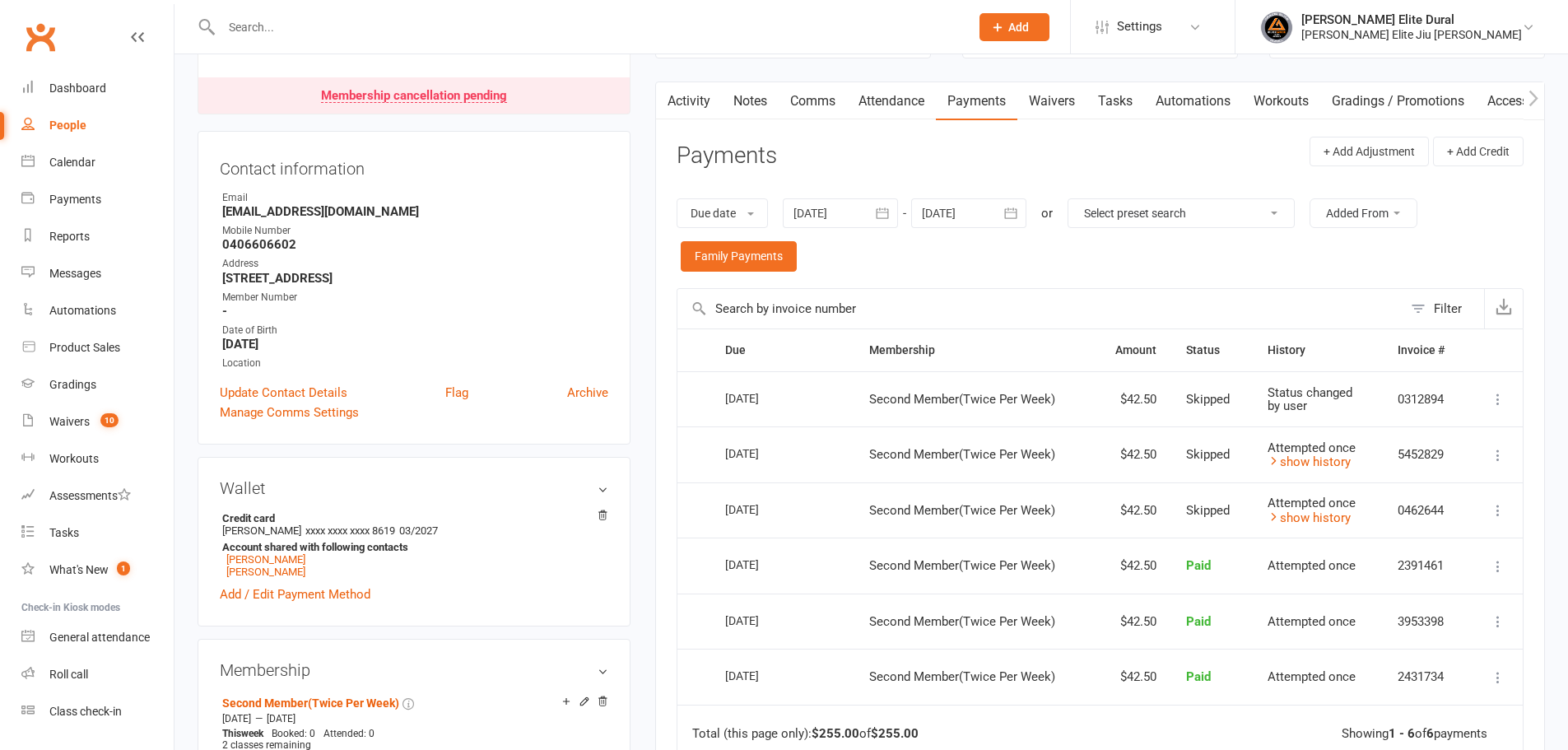
scroll to position [165, 0]
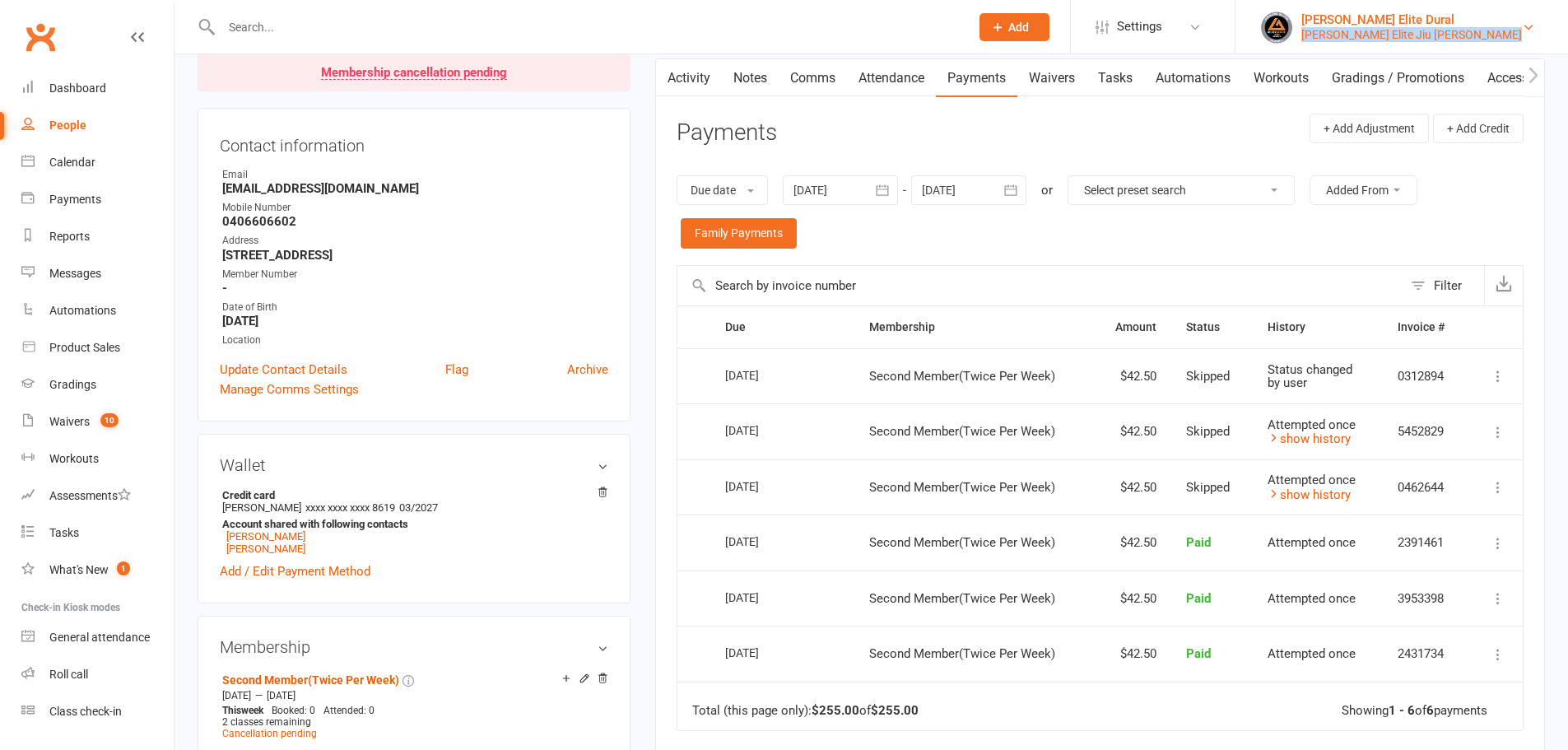
drag, startPoint x: 1540, startPoint y: 35, endPoint x: 1384, endPoint y: 38, distance: 156.0
click at [1384, 38] on link "Gracie Elite Dural Gracie Elite Jiu Jitsu Dural" at bounding box center [1402, 27] width 283 height 33
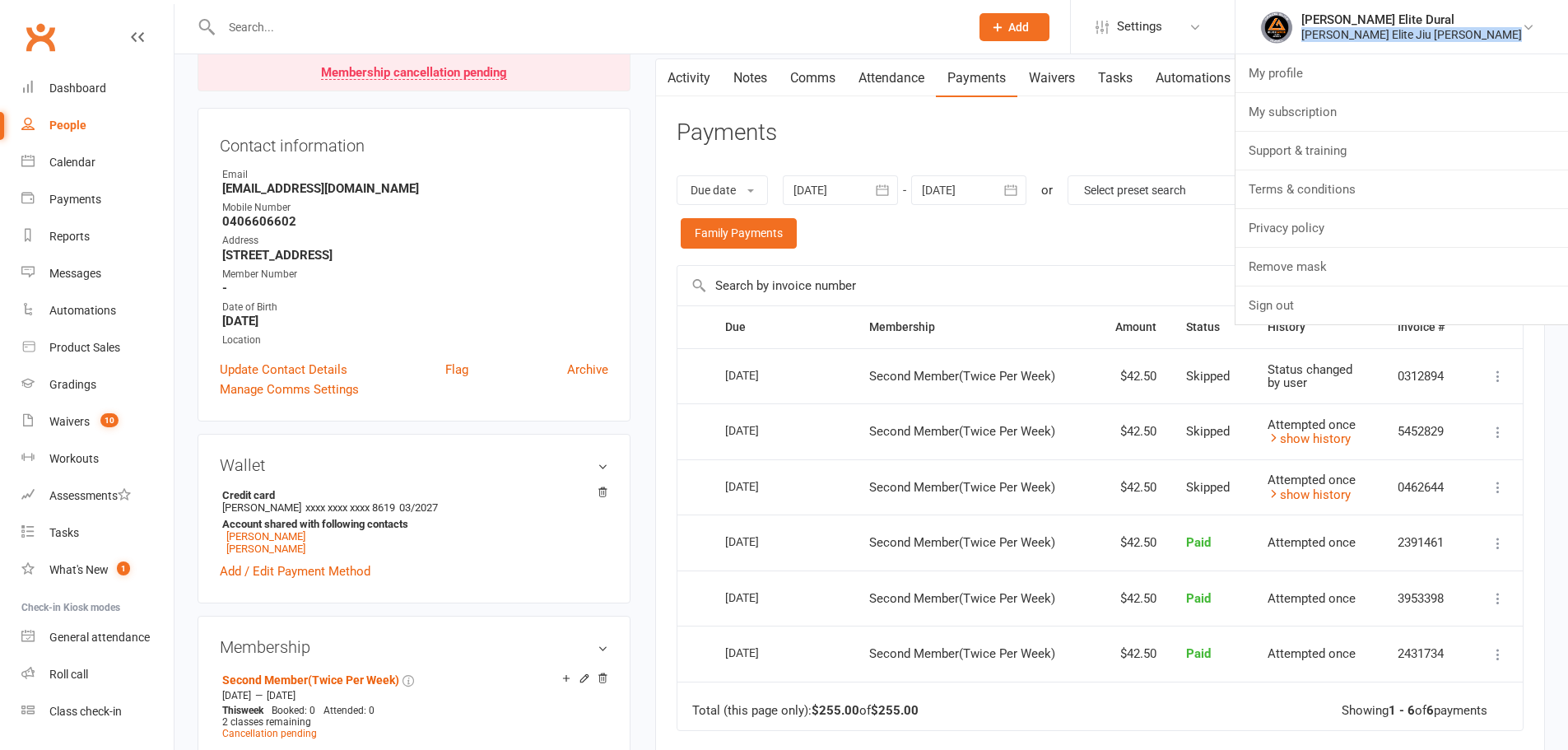
copy div "Gracie Elite Jiu Jitsu Dural"
click at [1410, 54] on div "Prospect Member Non-attending contact Class / event Appointment Grading event T…" at bounding box center [784, 27] width 1568 height 54
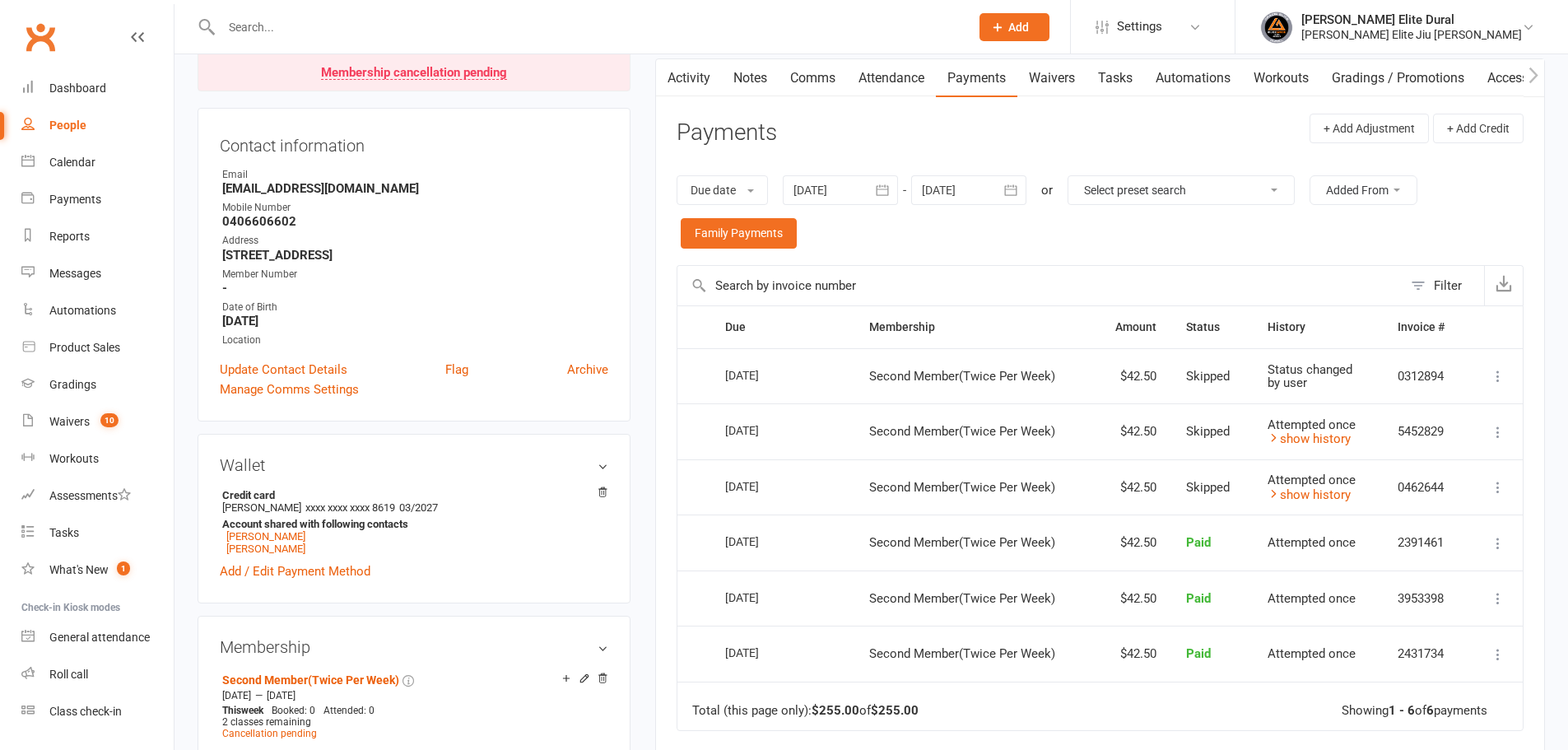
click at [1402, 67] on link "Gradings / Promotions" at bounding box center [1398, 78] width 156 height 38
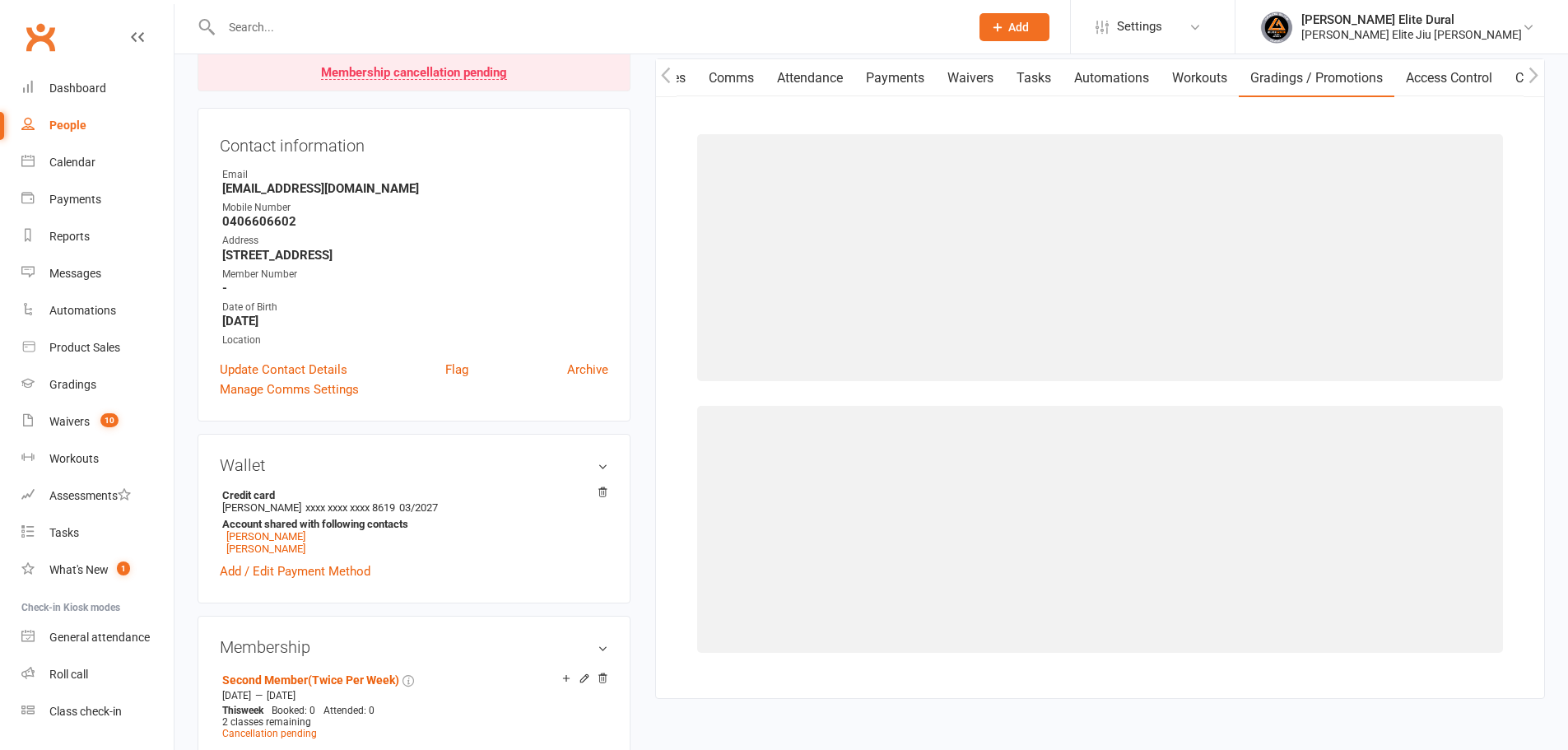
scroll to position [0, 82]
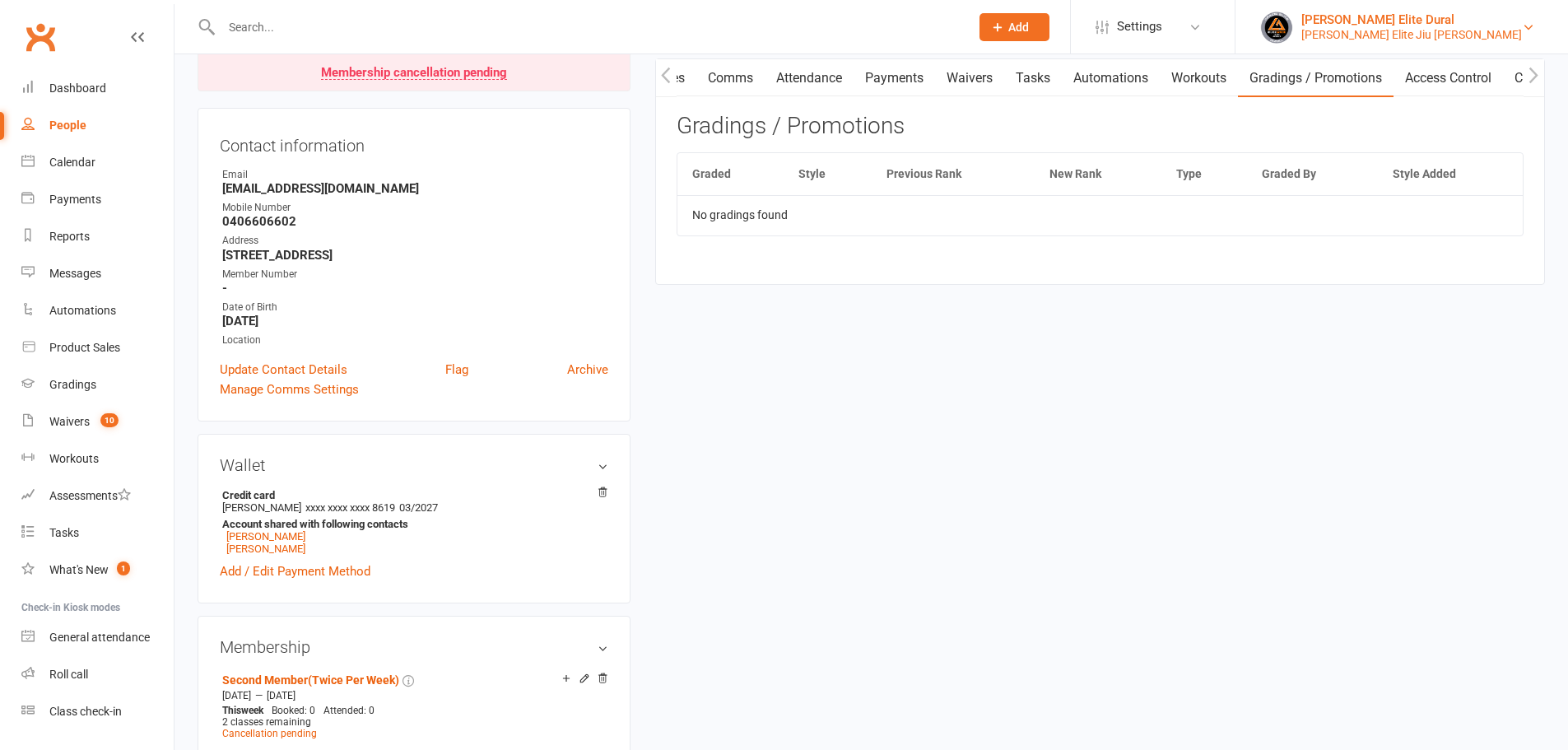
click at [1461, 14] on div "Gracie Elite Dural" at bounding box center [1411, 19] width 221 height 14
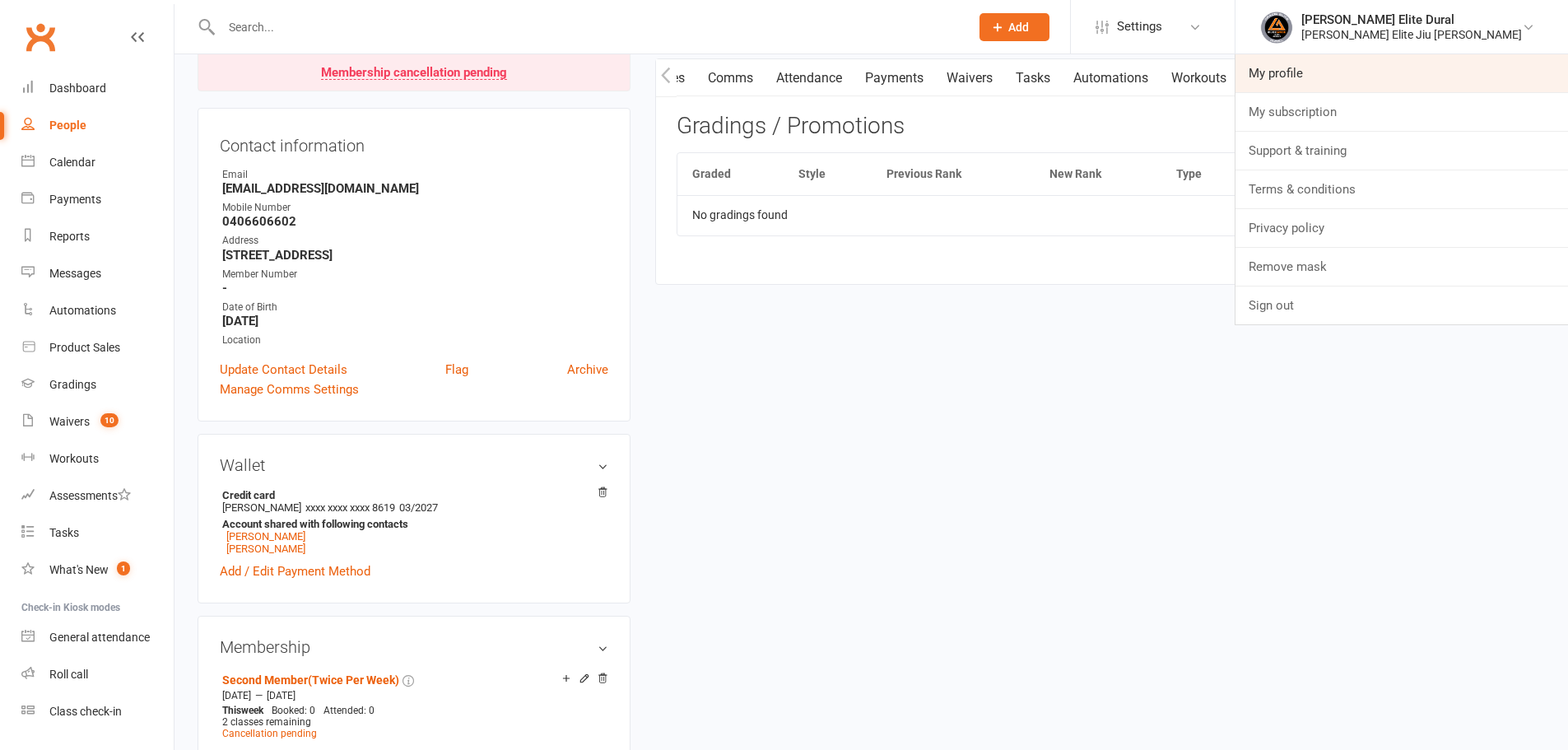
click at [1412, 75] on link "My profile" at bounding box center [1401, 72] width 332 height 38
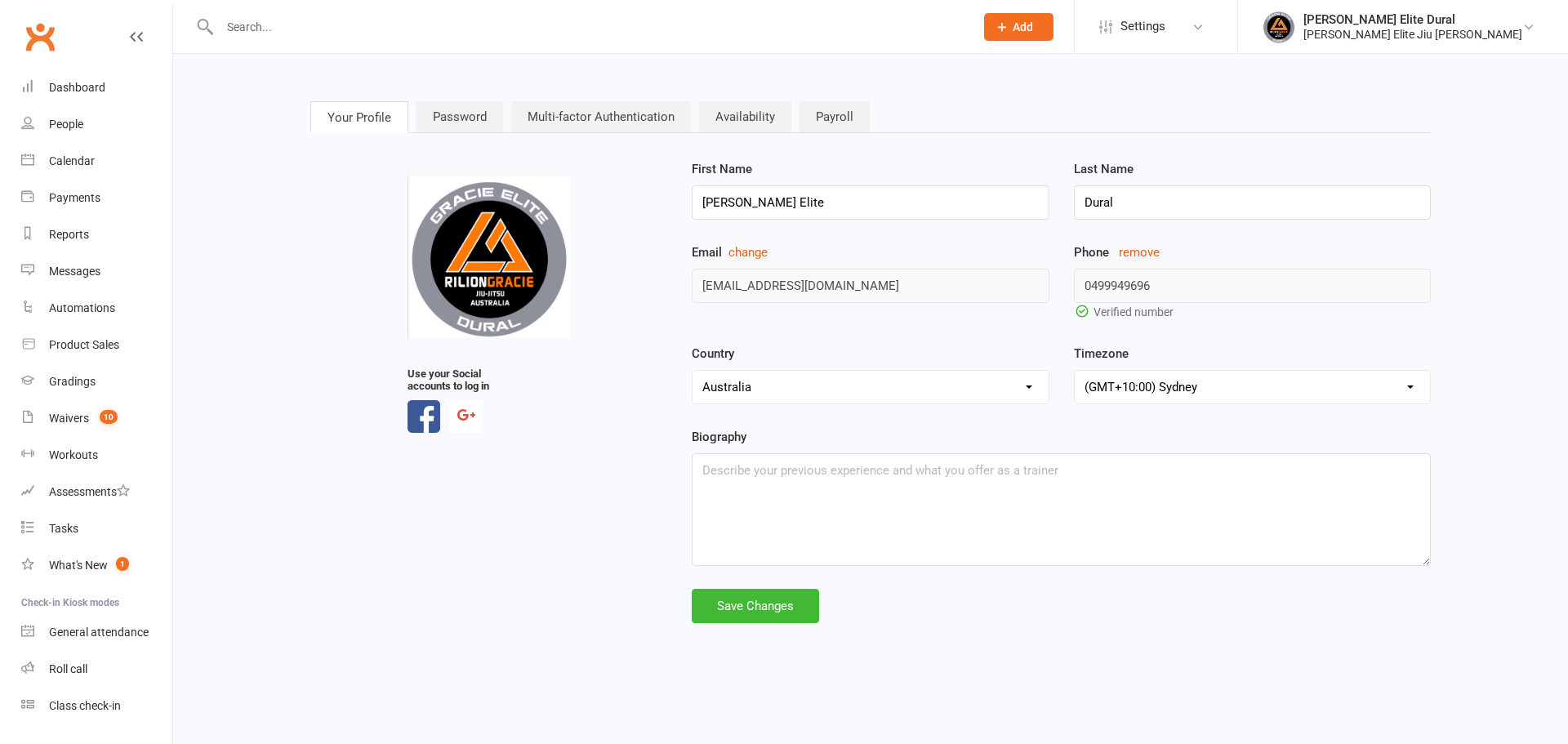
click at [670, 282] on div "upload photo Use your Social accounts to log in First Name Gracie Elite Last Na…" at bounding box center [870, 391] width 1145 height 463
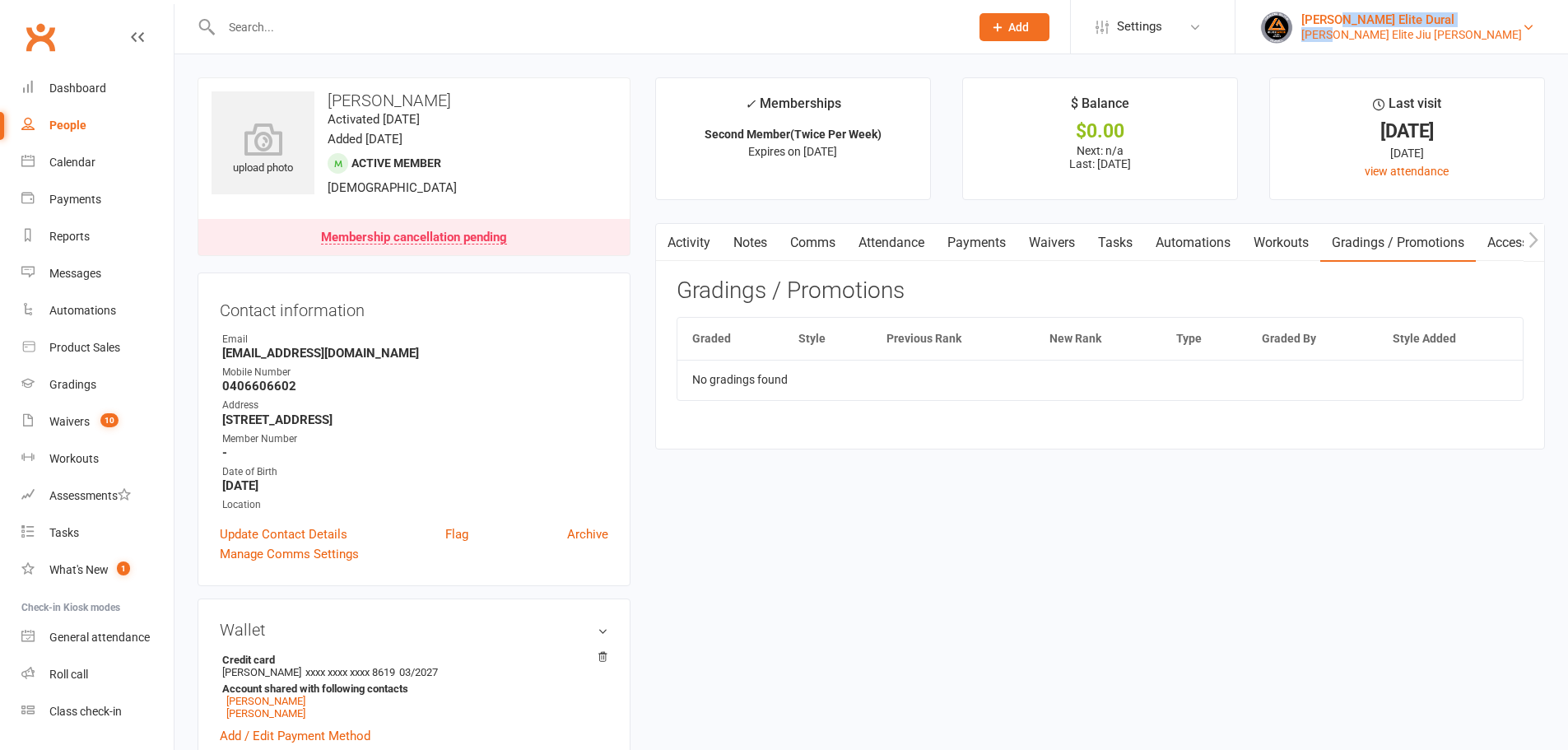
click at [1418, 26] on div "Gracie Elite Dural Gracie Elite Jiu Jitsu Dural" at bounding box center [1411, 27] width 221 height 30
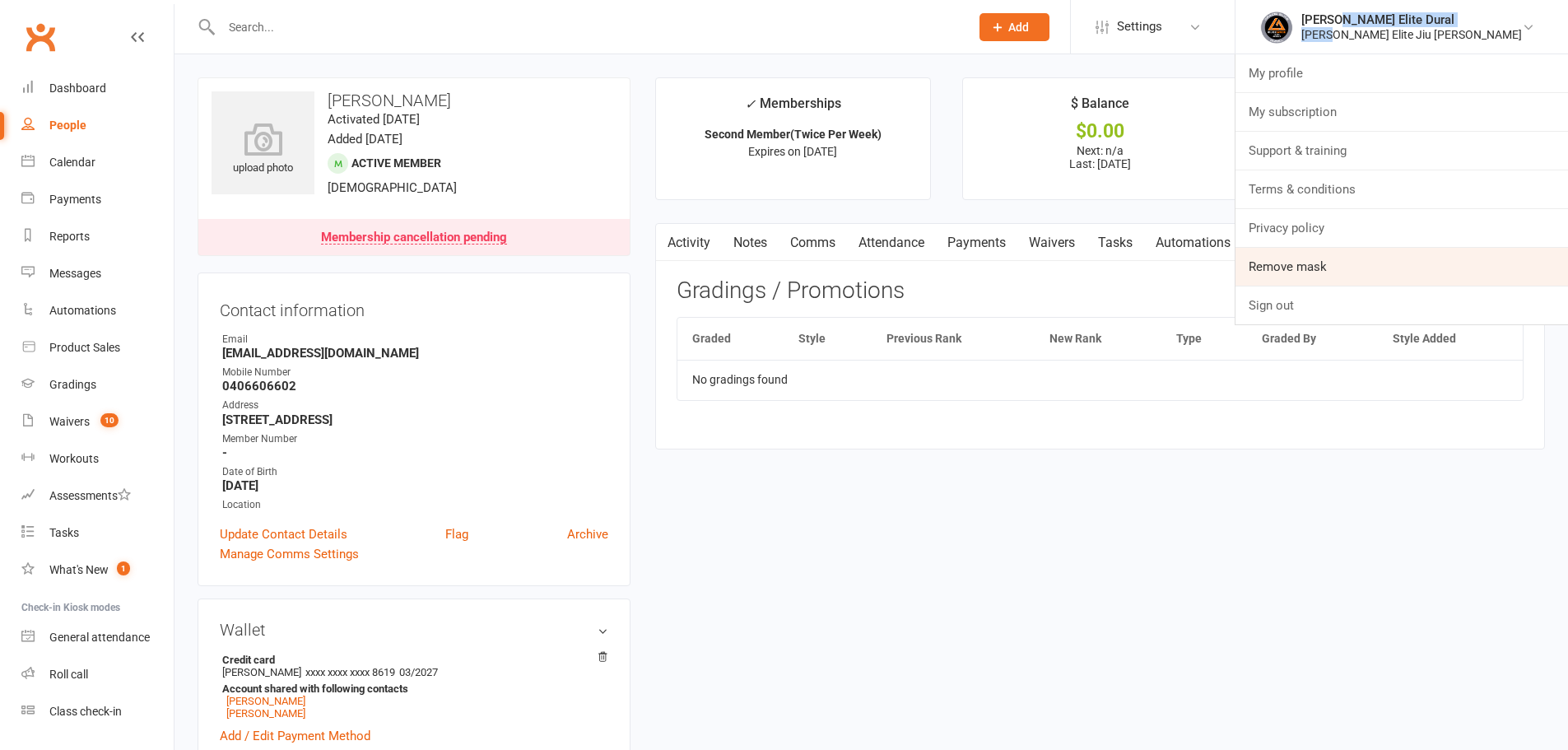
drag, startPoint x: 1458, startPoint y: 272, endPoint x: 1444, endPoint y: 263, distance: 16.6
click at [1458, 270] on link "Remove mask" at bounding box center [1401, 266] width 332 height 38
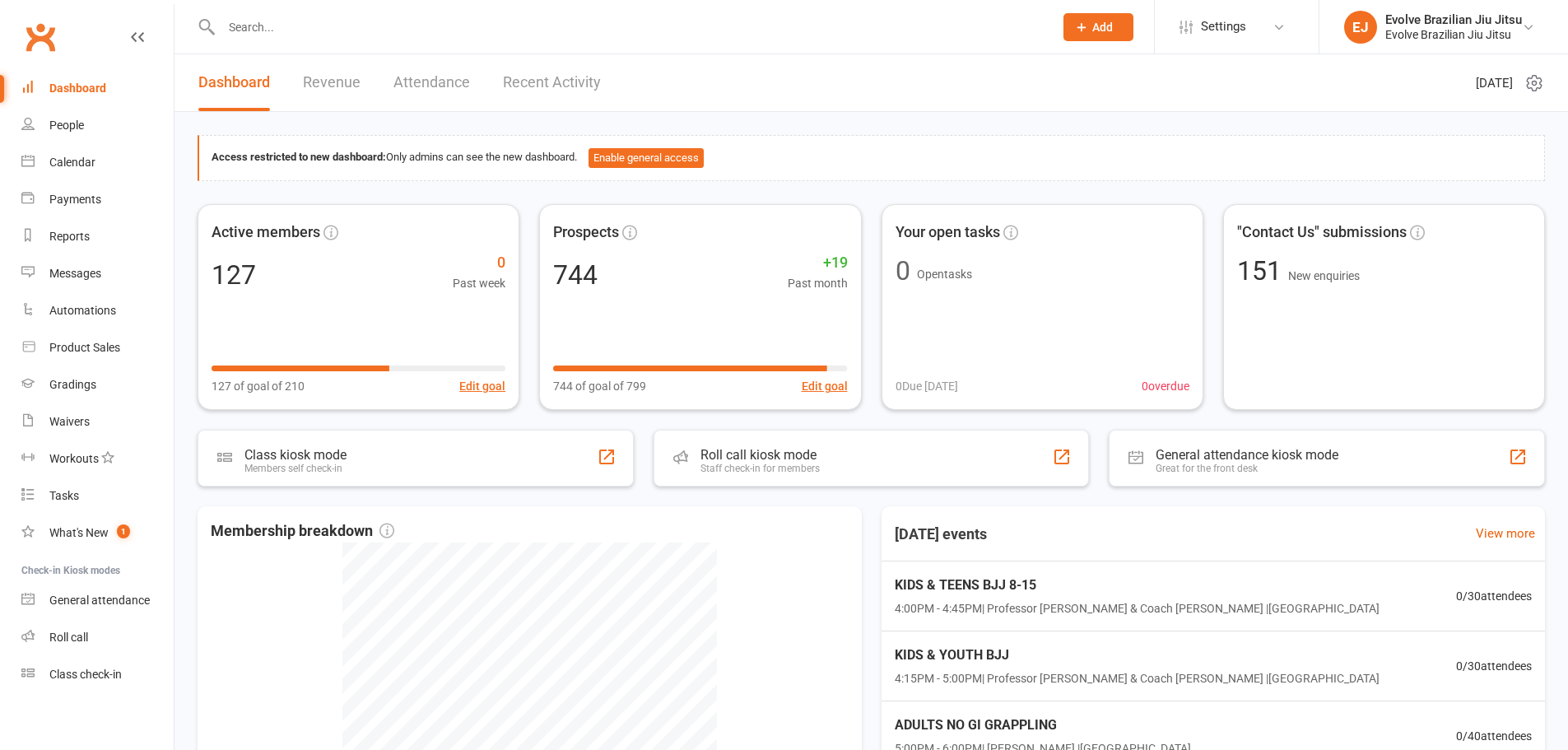
click at [830, 30] on input "text" at bounding box center [629, 27] width 825 height 23
paste input "[PERSON_NAME]"
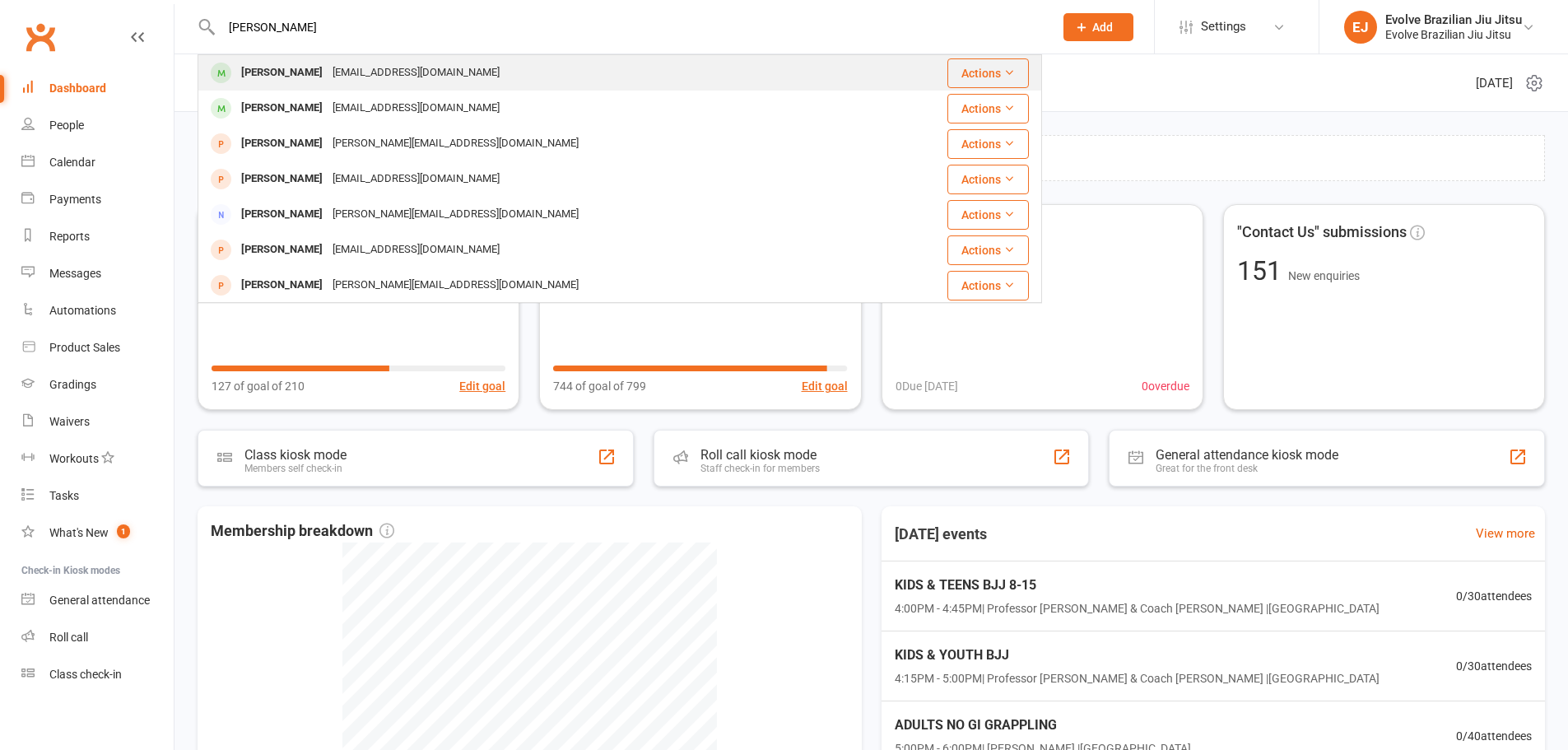
type input "[PERSON_NAME]"
click at [501, 71] on div "[PERSON_NAME] [EMAIL_ADDRESS][DOMAIN_NAME]" at bounding box center [560, 72] width 721 height 34
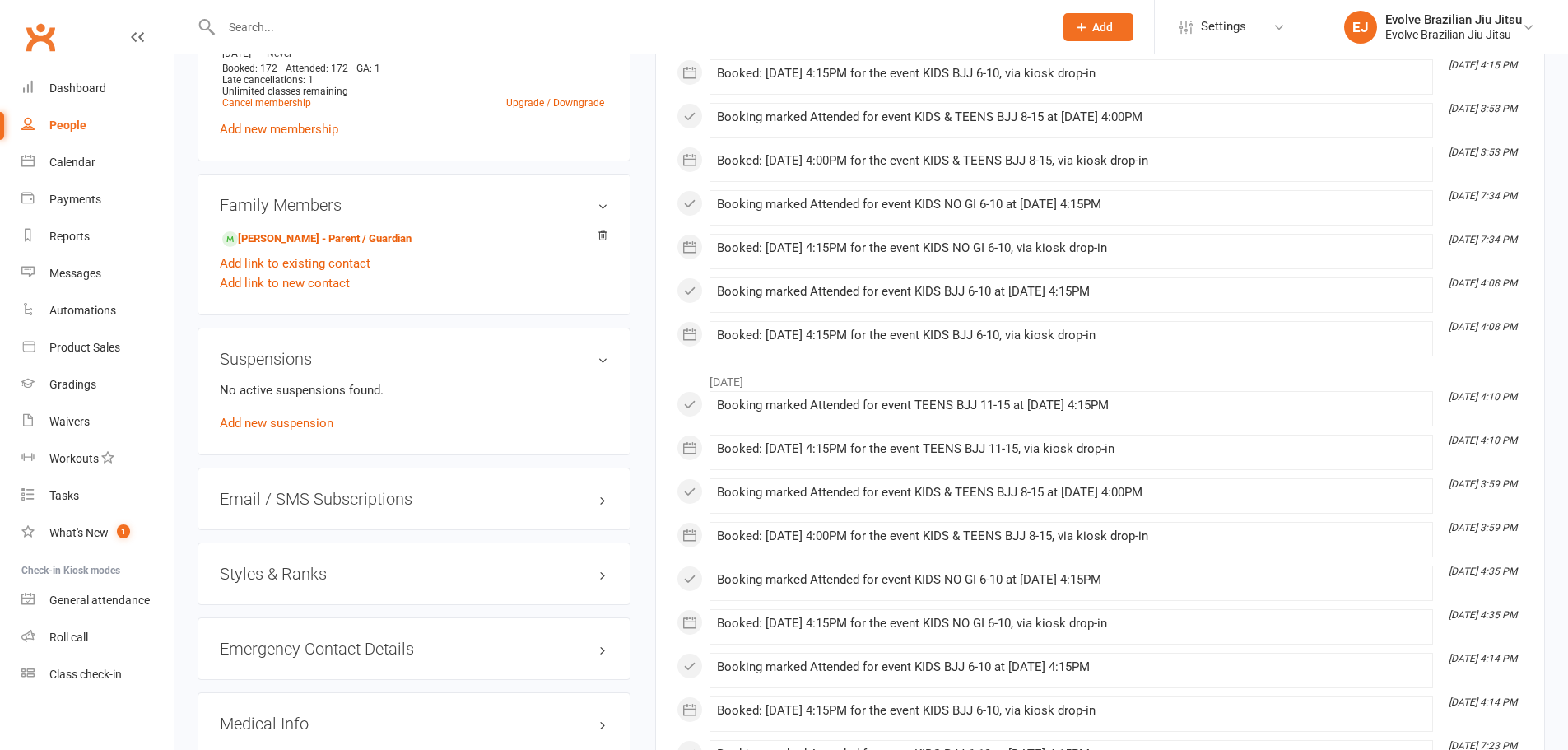
scroll to position [1207, 0]
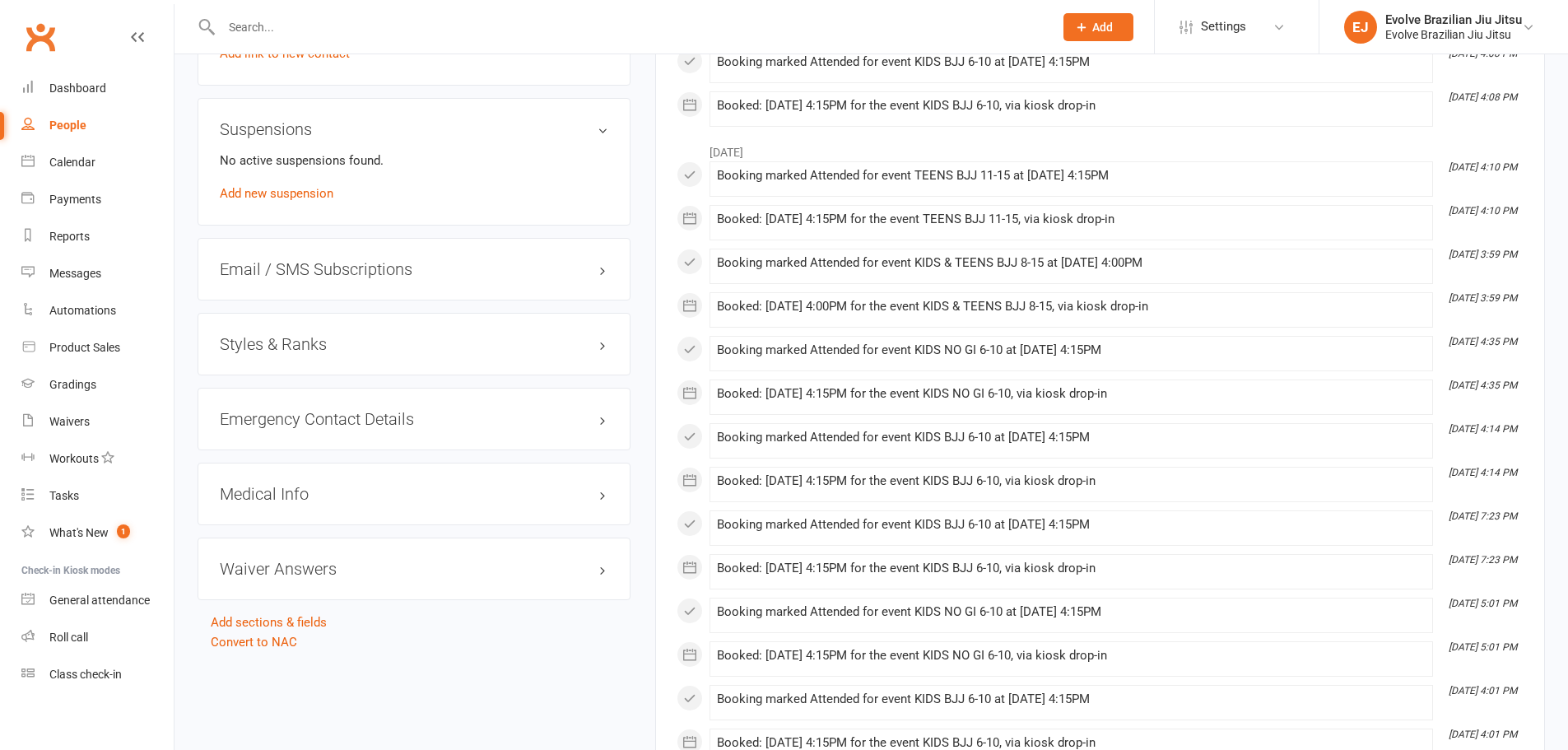
click at [349, 347] on h3 "Styles & Ranks" at bounding box center [413, 344] width 388 height 18
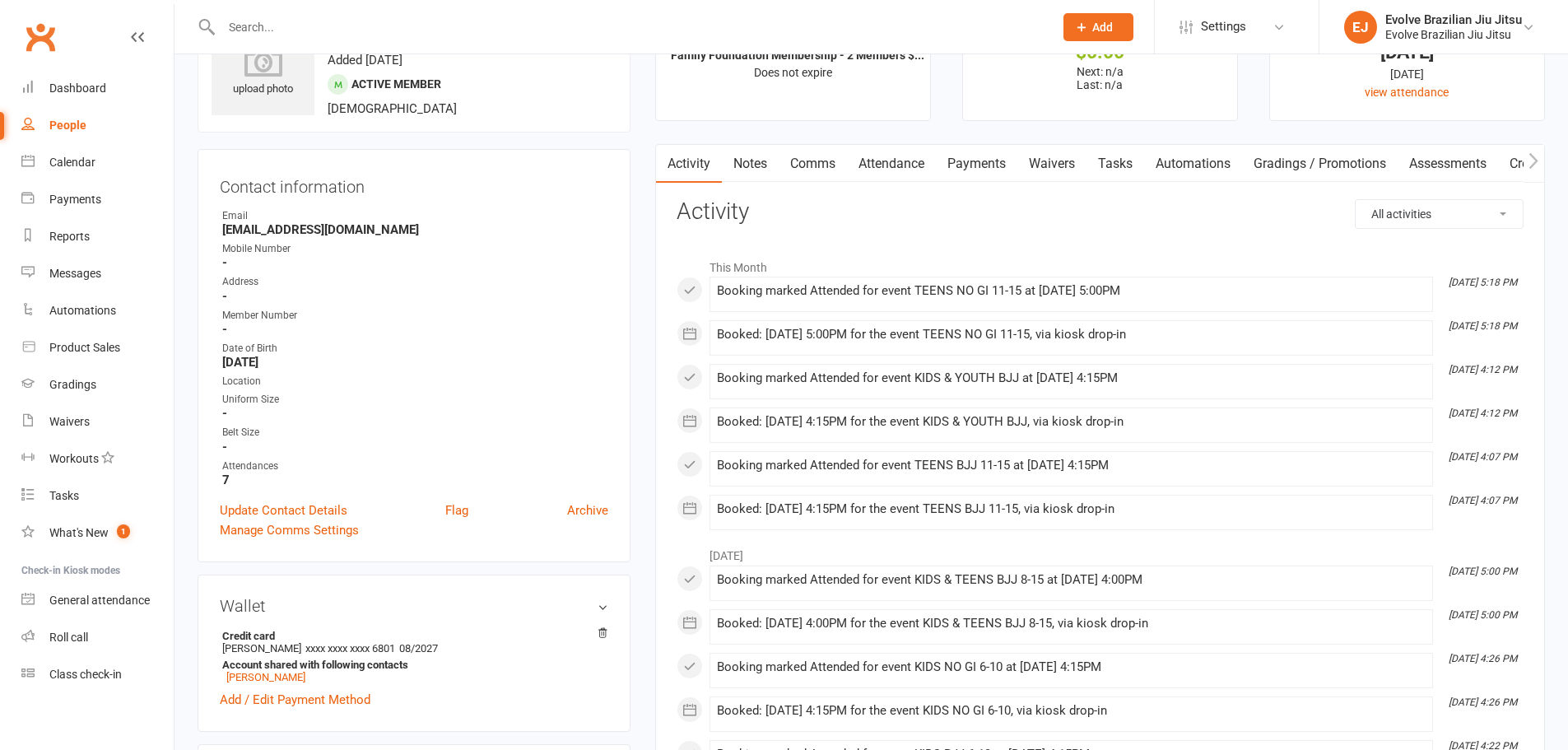
scroll to position [51, 0]
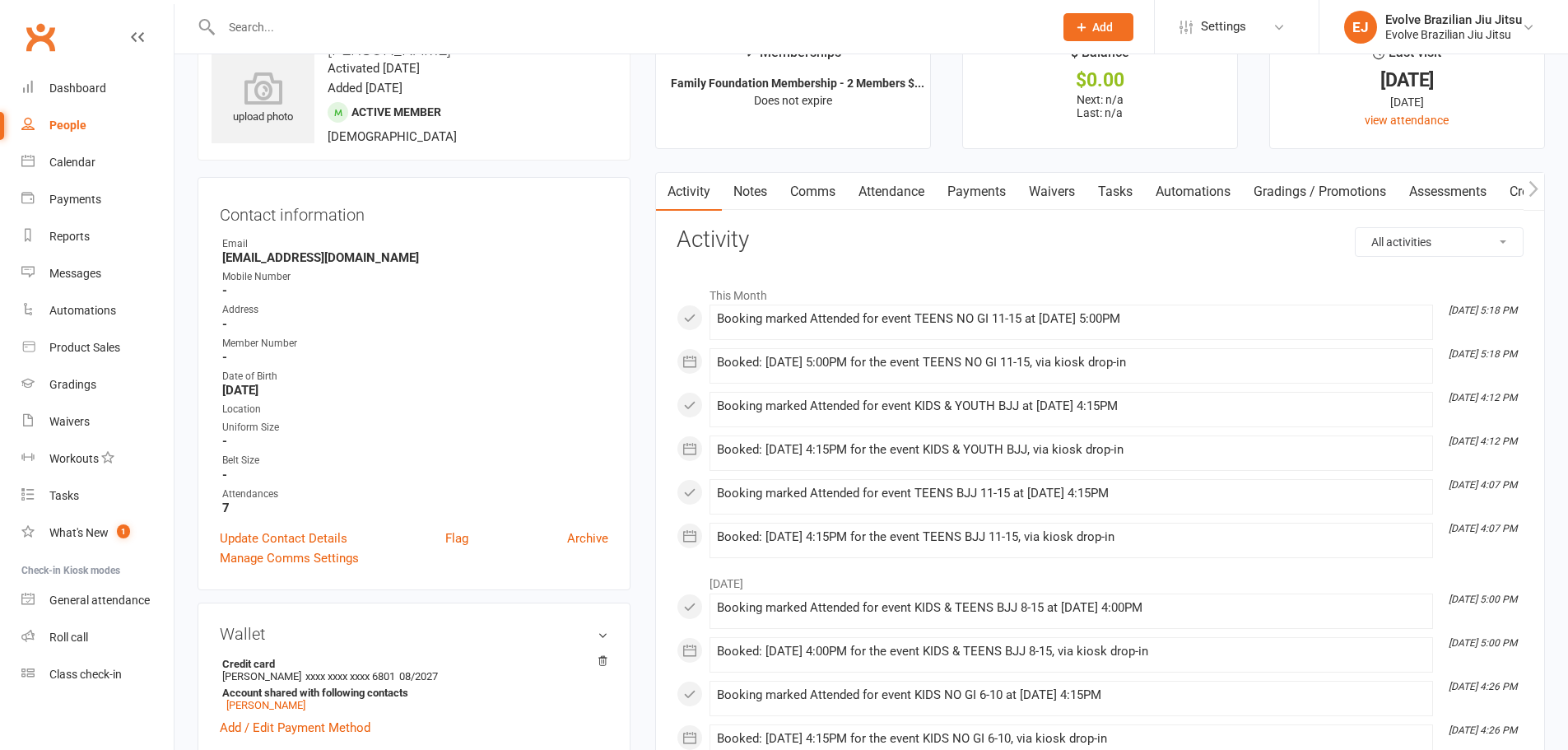
click at [910, 190] on link "Attendance" at bounding box center [891, 191] width 89 height 38
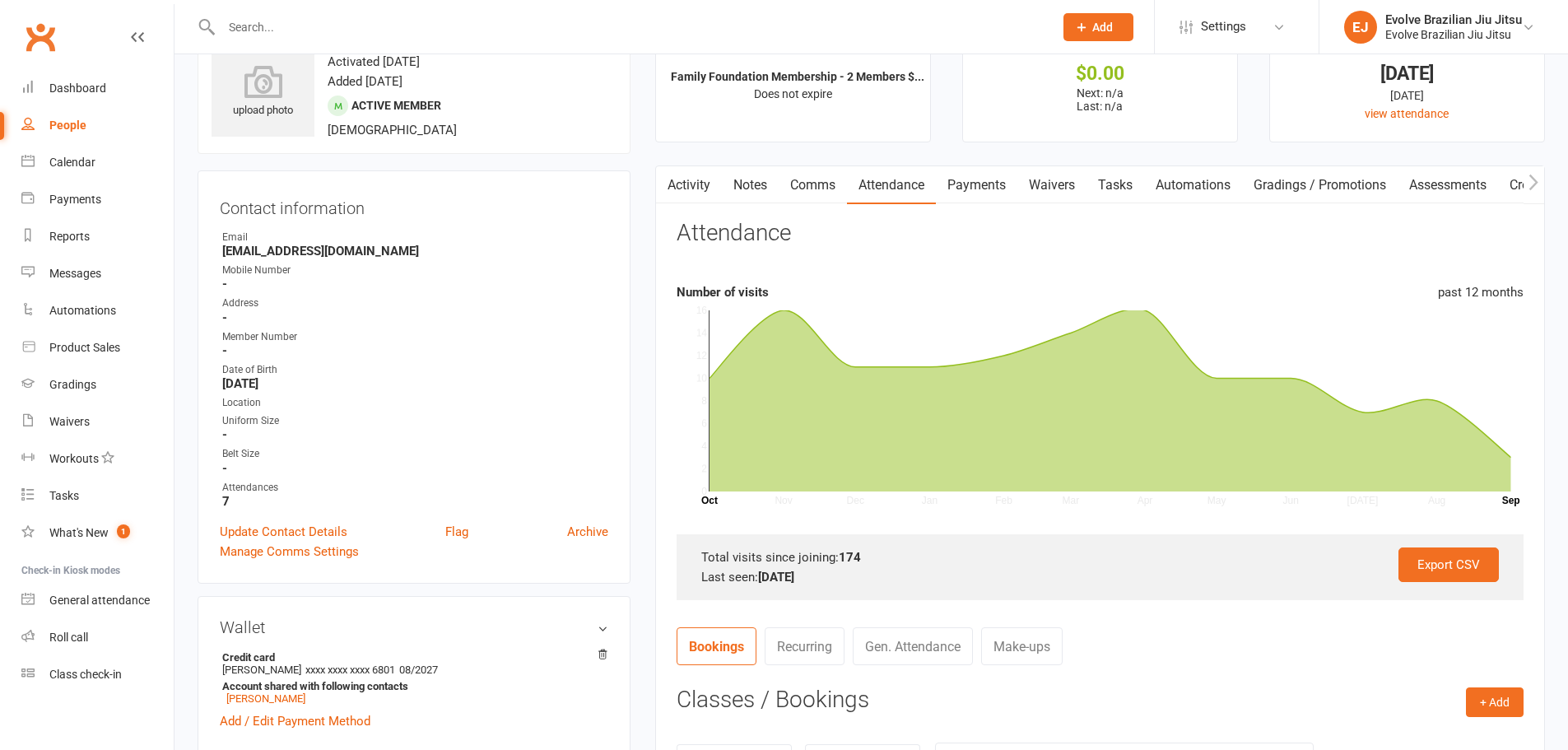
scroll to position [462, 0]
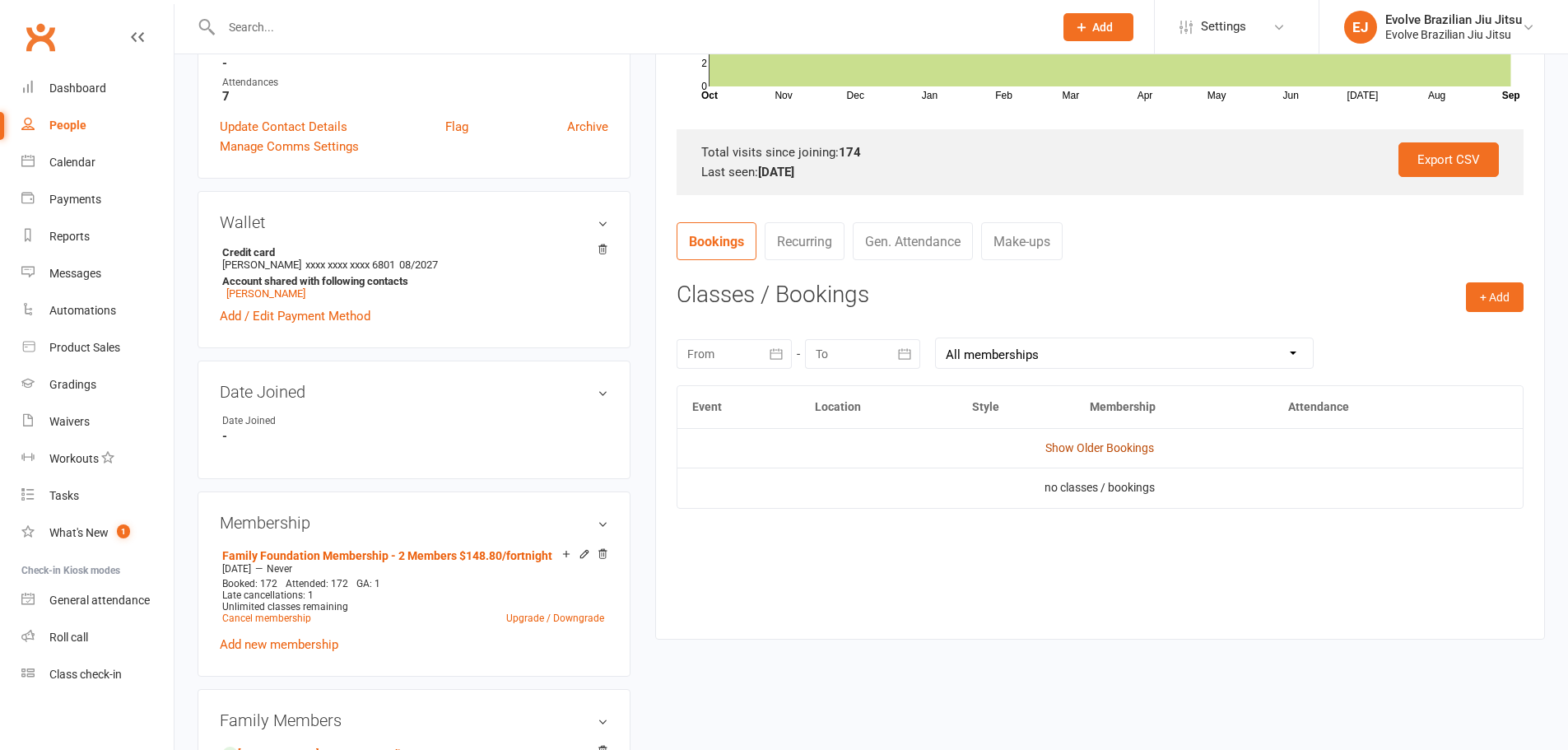
click at [1084, 447] on link "Show Older Bookings" at bounding box center [1099, 448] width 109 height 13
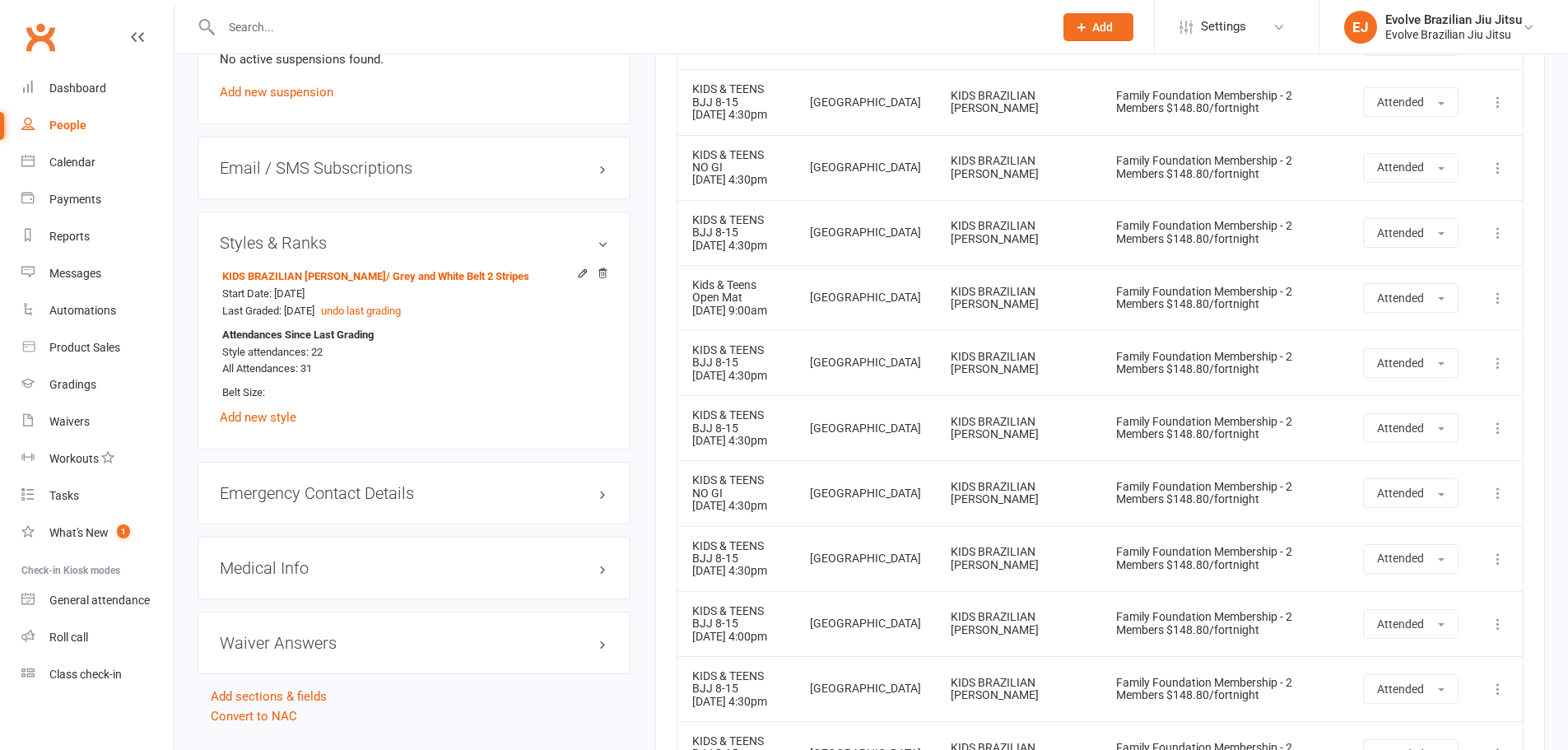
scroll to position [1281, 0]
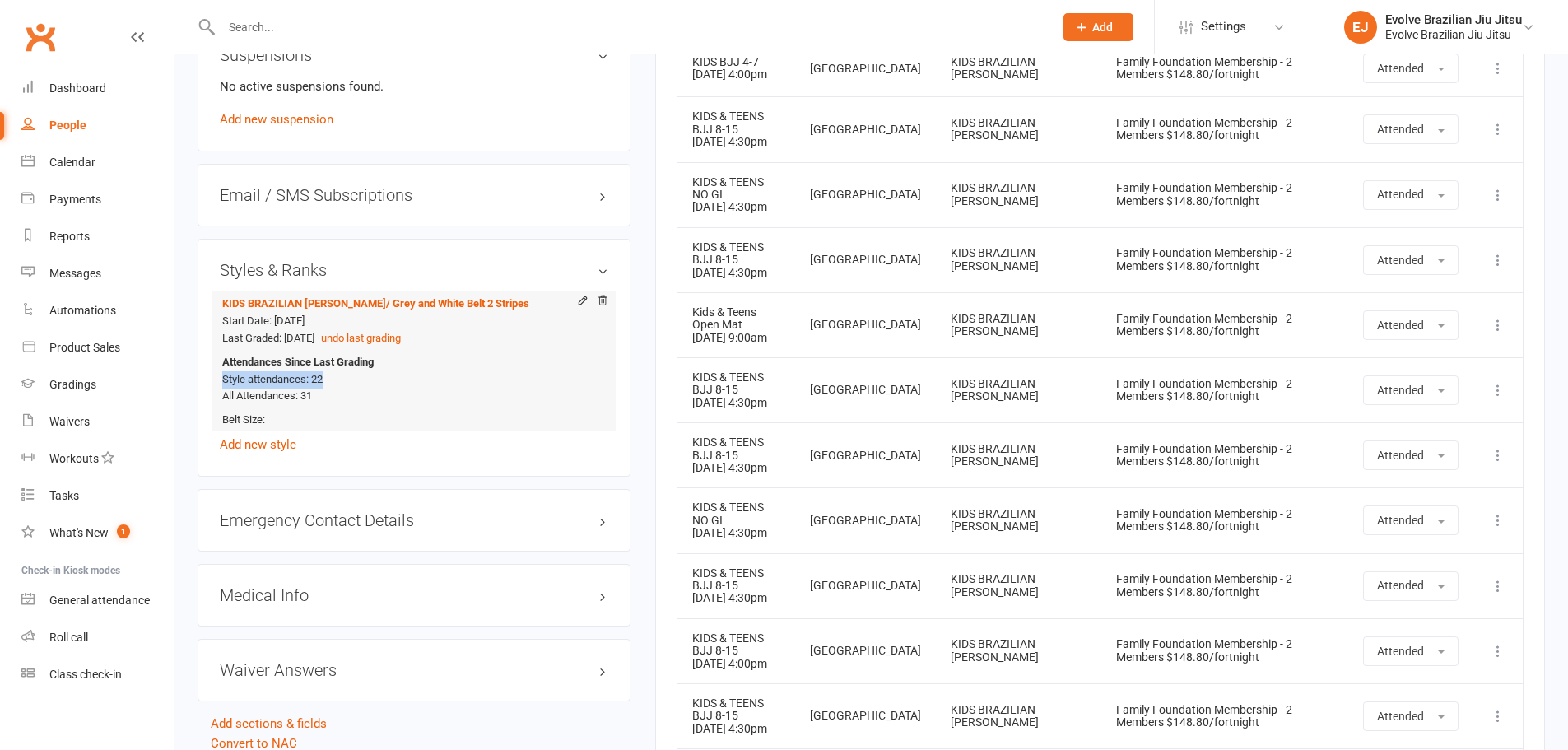
drag, startPoint x: 221, startPoint y: 380, endPoint x: 337, endPoint y: 383, distance: 116.0
click at [337, 383] on li "KIDS BRAZILIAN JIU JITSU / Grey and White Belt 2 Stripes Start Date: [DATE] Las…" at bounding box center [413, 361] width 388 height 139
copy span "Style attendances: 22"
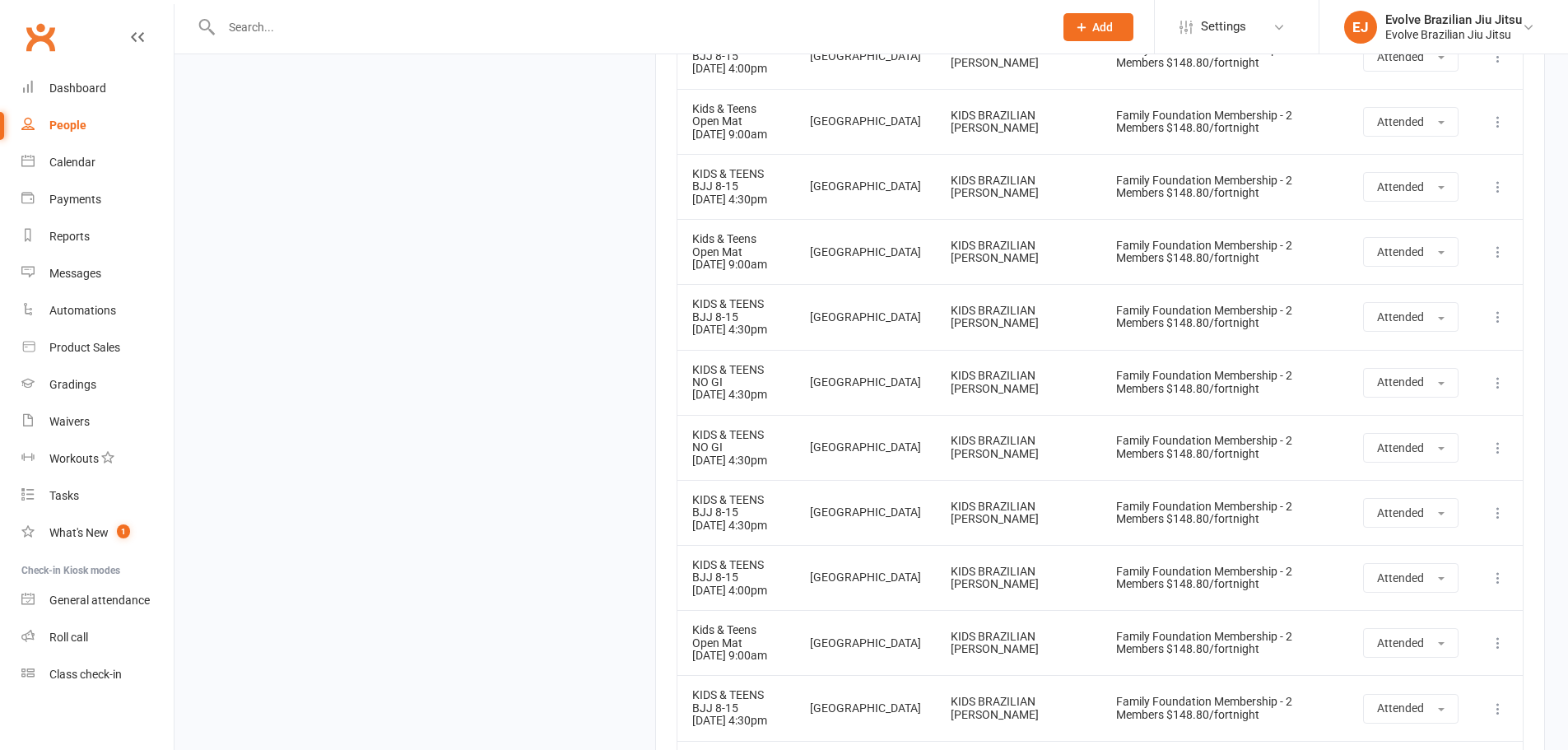
scroll to position [3609, 0]
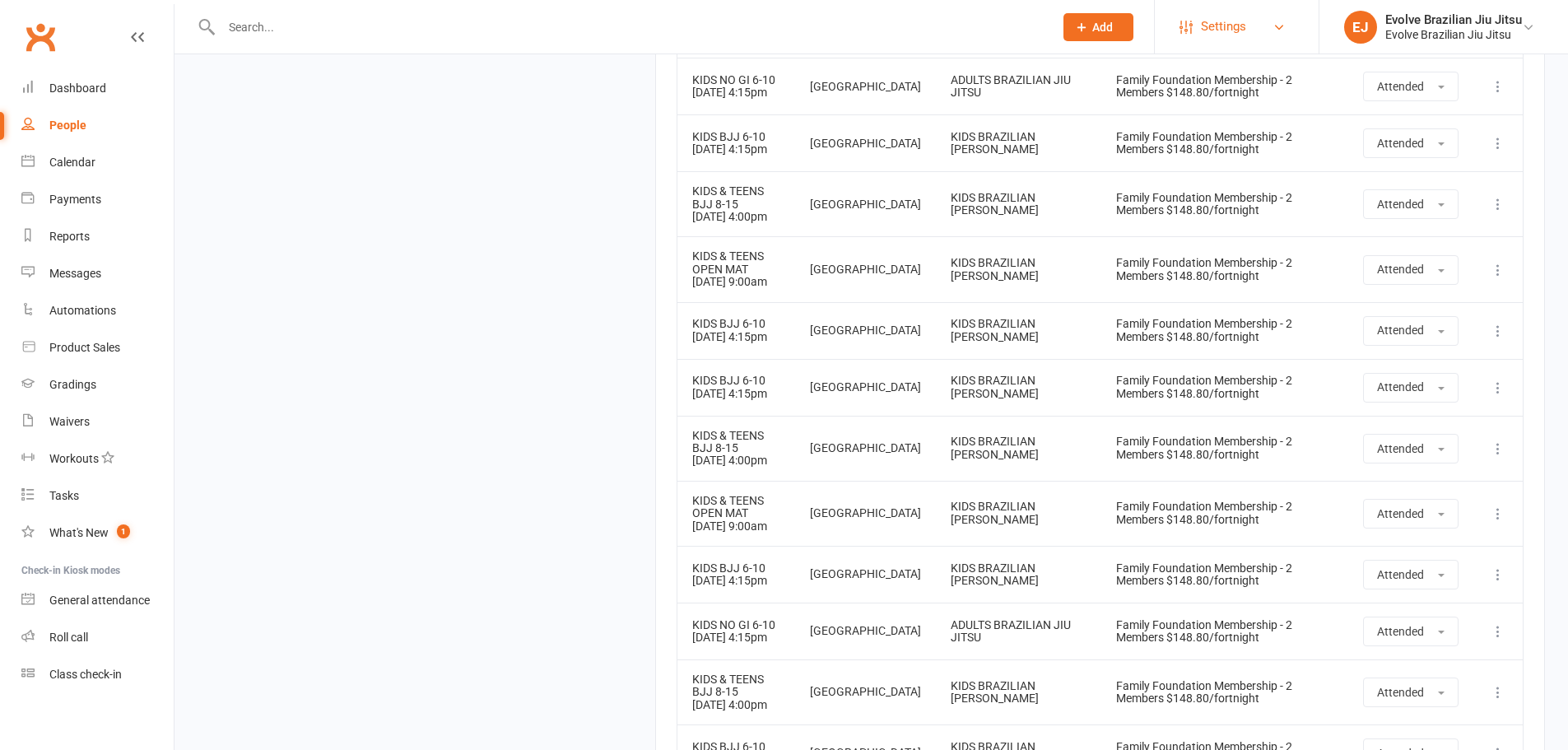
scroll to position [12241, 0]
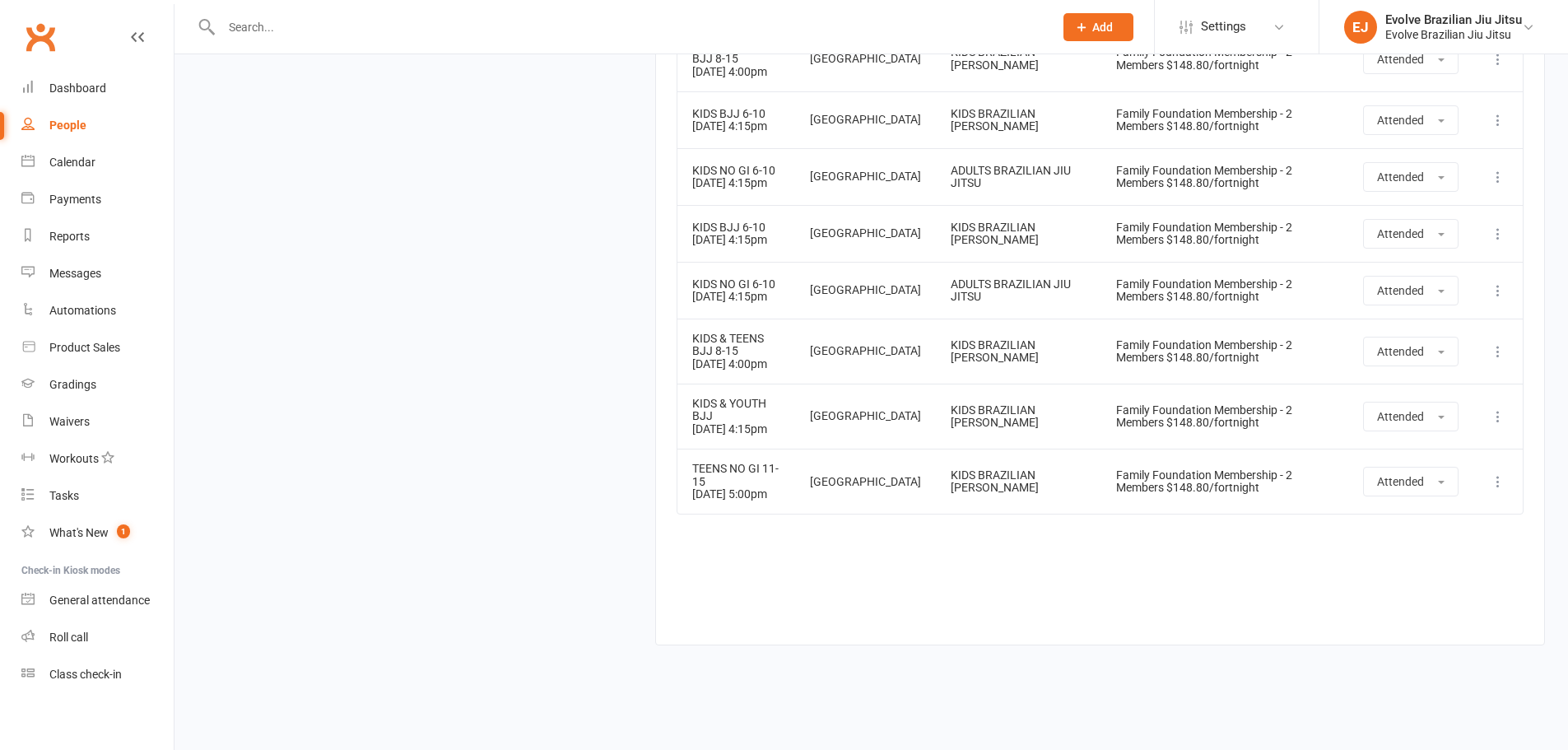
click at [936, 319] on td "ADULTS BRAZILIAN JIU JITSU" at bounding box center [1019, 290] width 166 height 57
drag, startPoint x: 915, startPoint y: 366, endPoint x: 981, endPoint y: 388, distance: 69.6
click at [981, 319] on td "ADULTS BRAZILIAN JIU JITSU" at bounding box center [1019, 290] width 166 height 57
copy div "ADULTS BRAZILIAN JIU JITSU"
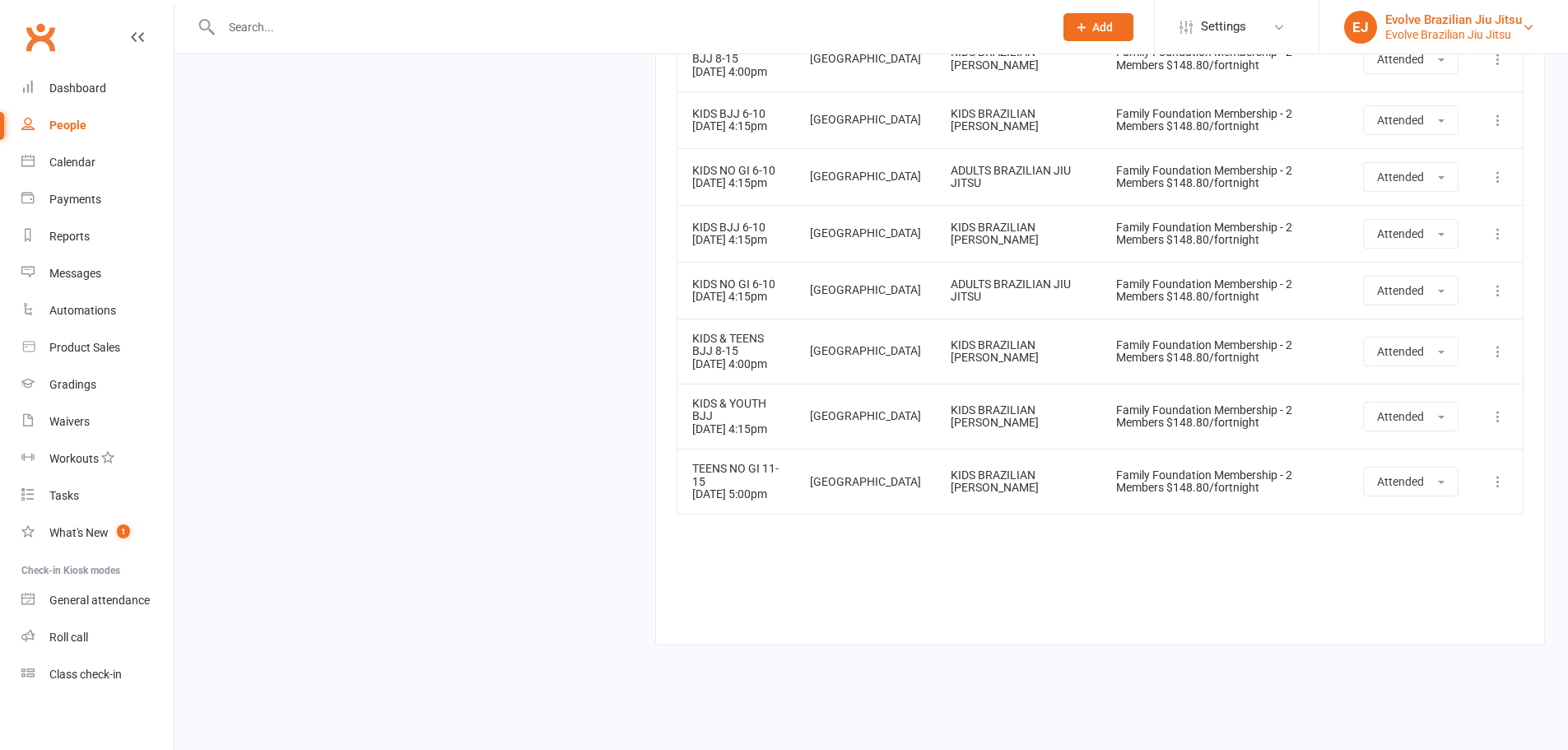
scroll to position [12214, 0]
click at [1436, 24] on div "Evolve Brazilian Jiu Jitsu" at bounding box center [1453, 19] width 137 height 14
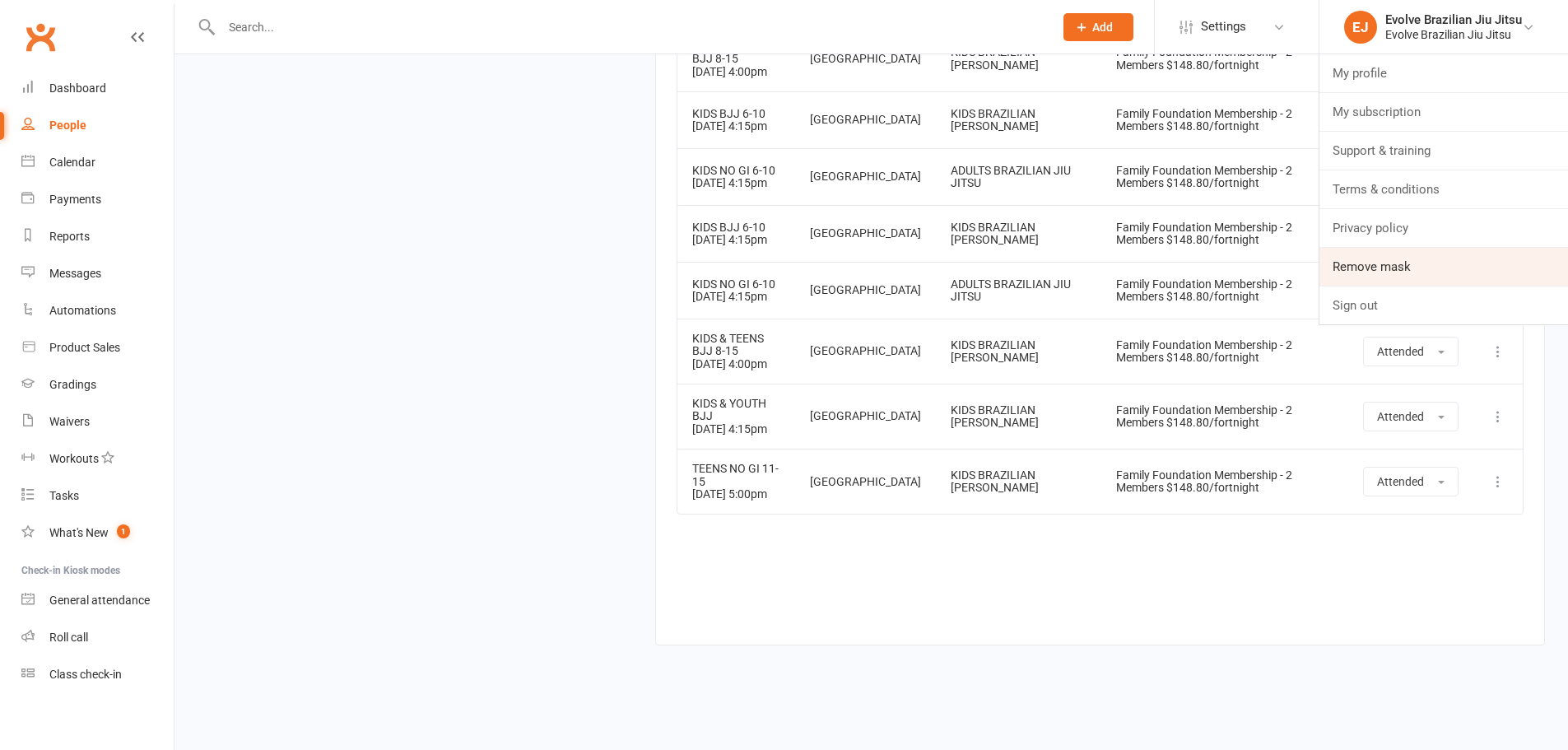
drag, startPoint x: 1441, startPoint y: 275, endPoint x: 1340, endPoint y: 248, distance: 104.5
click at [1441, 275] on link "Remove mask" at bounding box center [1444, 266] width 248 height 38
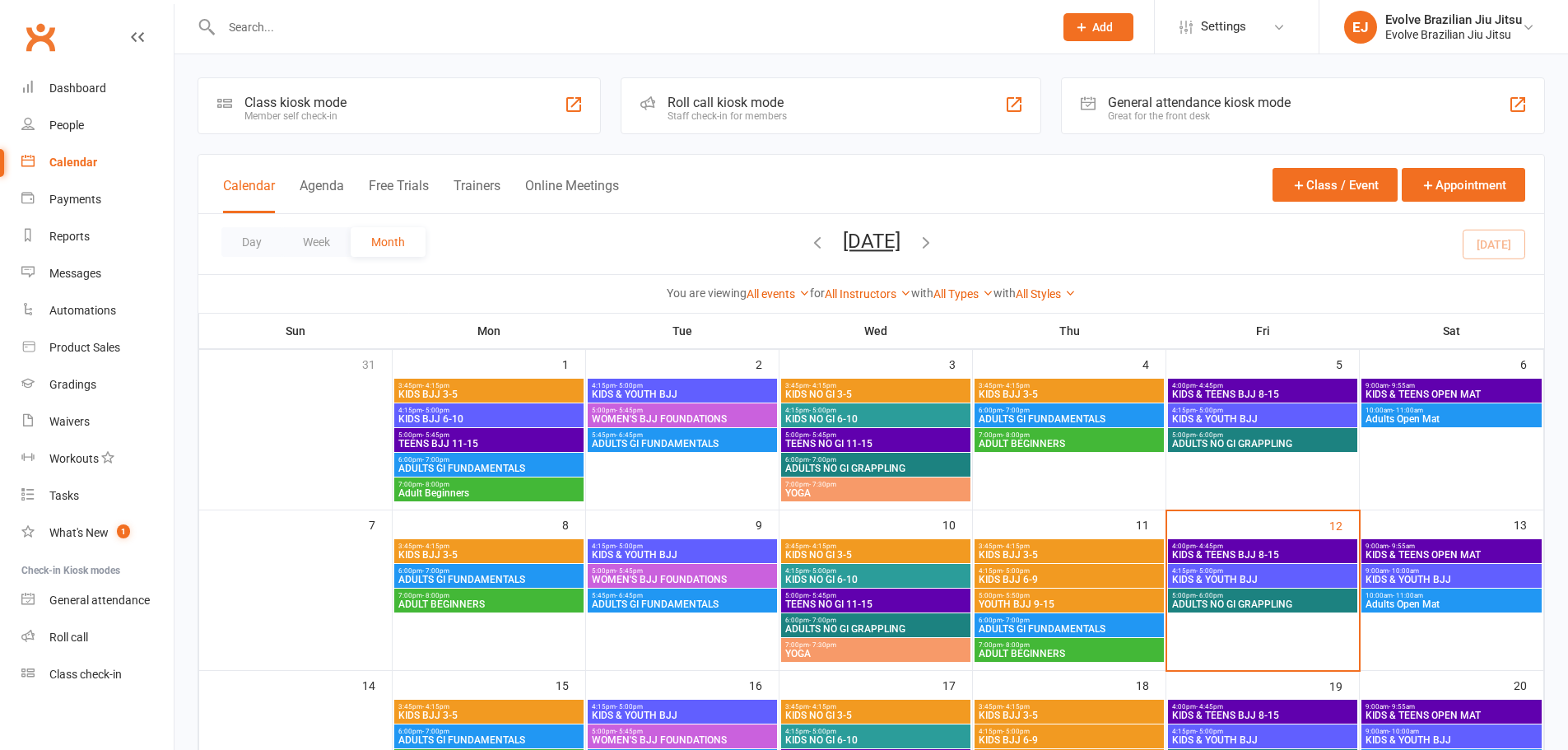
click at [808, 242] on icon "button" at bounding box center [817, 242] width 18 height 18
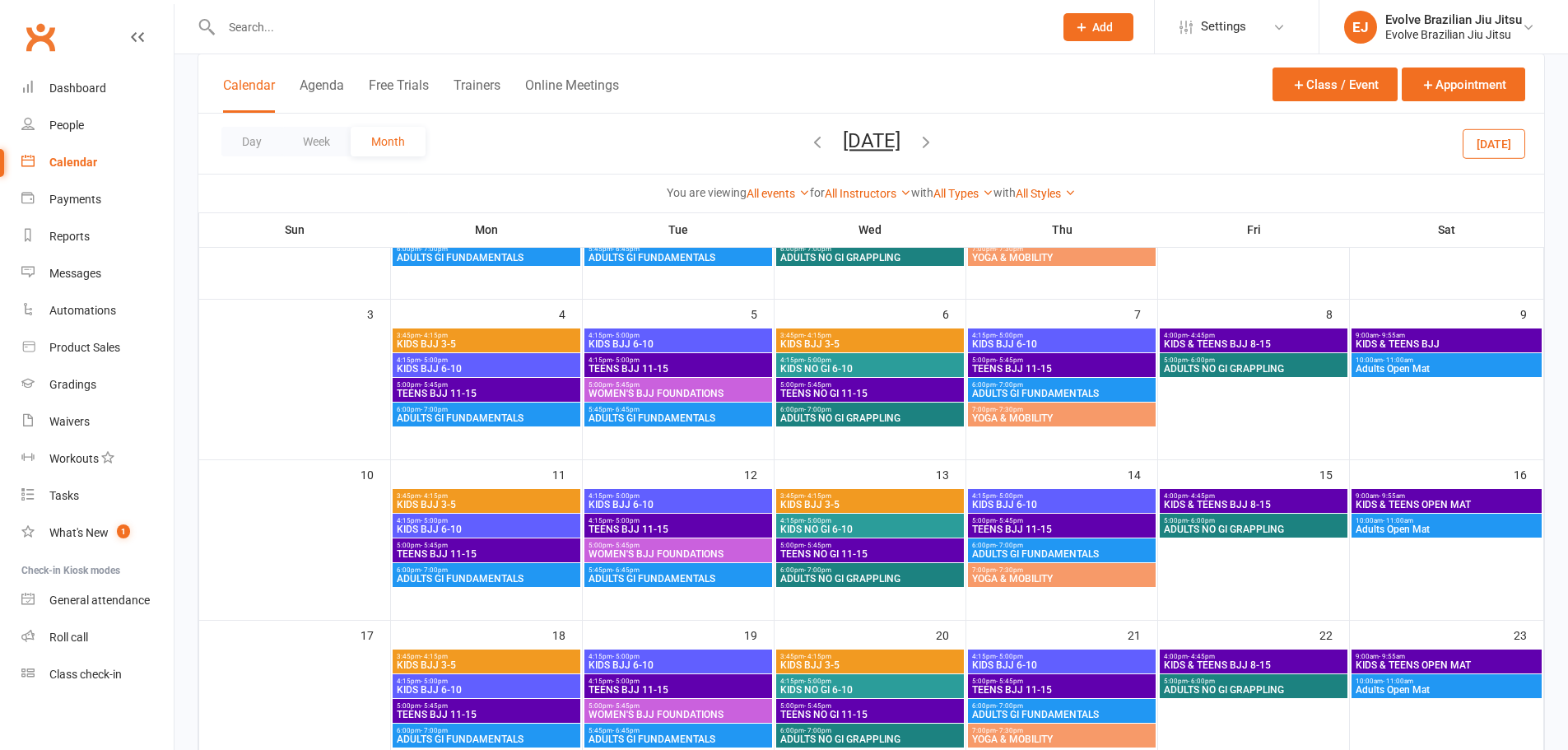
scroll to position [274, 0]
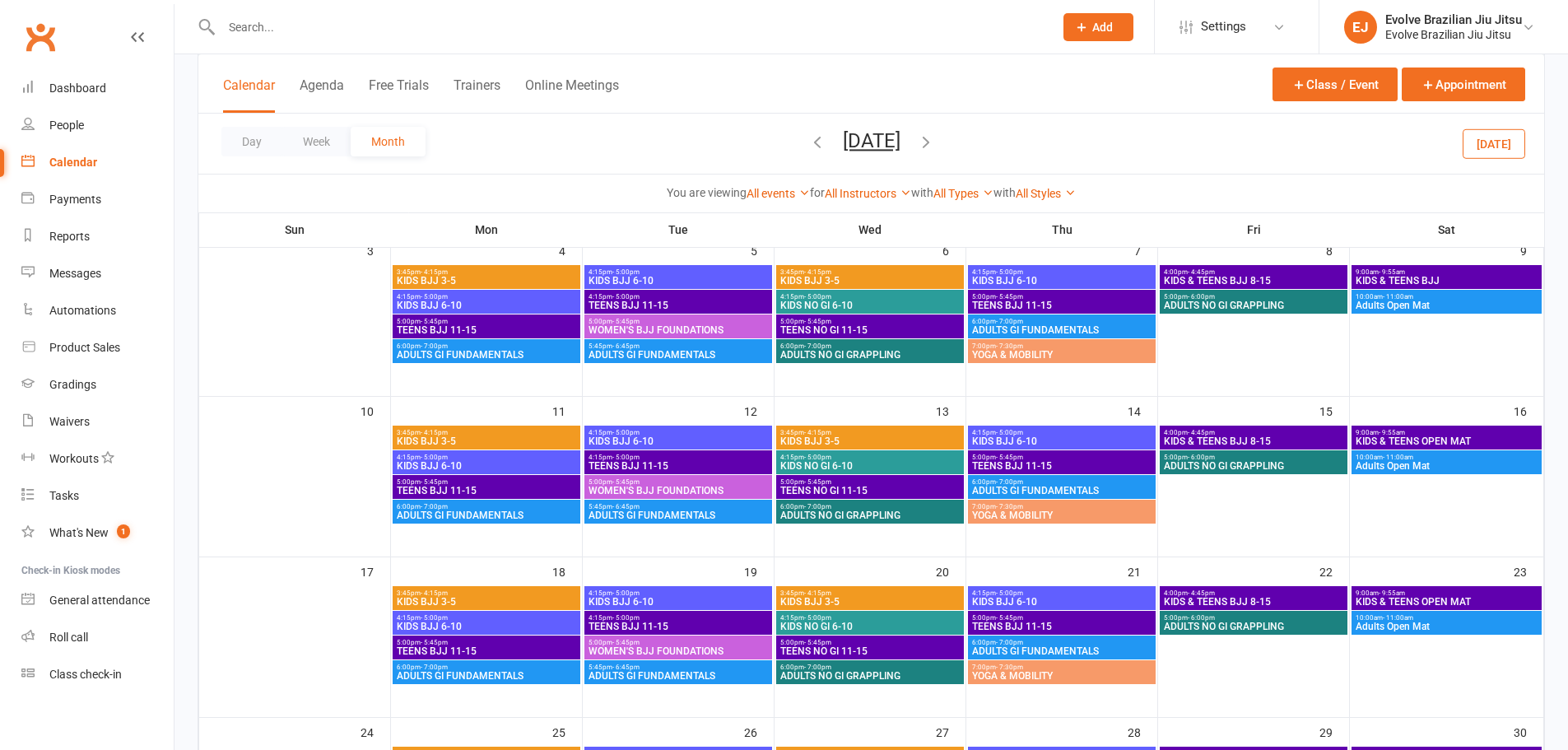
click at [826, 621] on span "KIDS NO GI 6-10" at bounding box center [870, 626] width 181 height 10
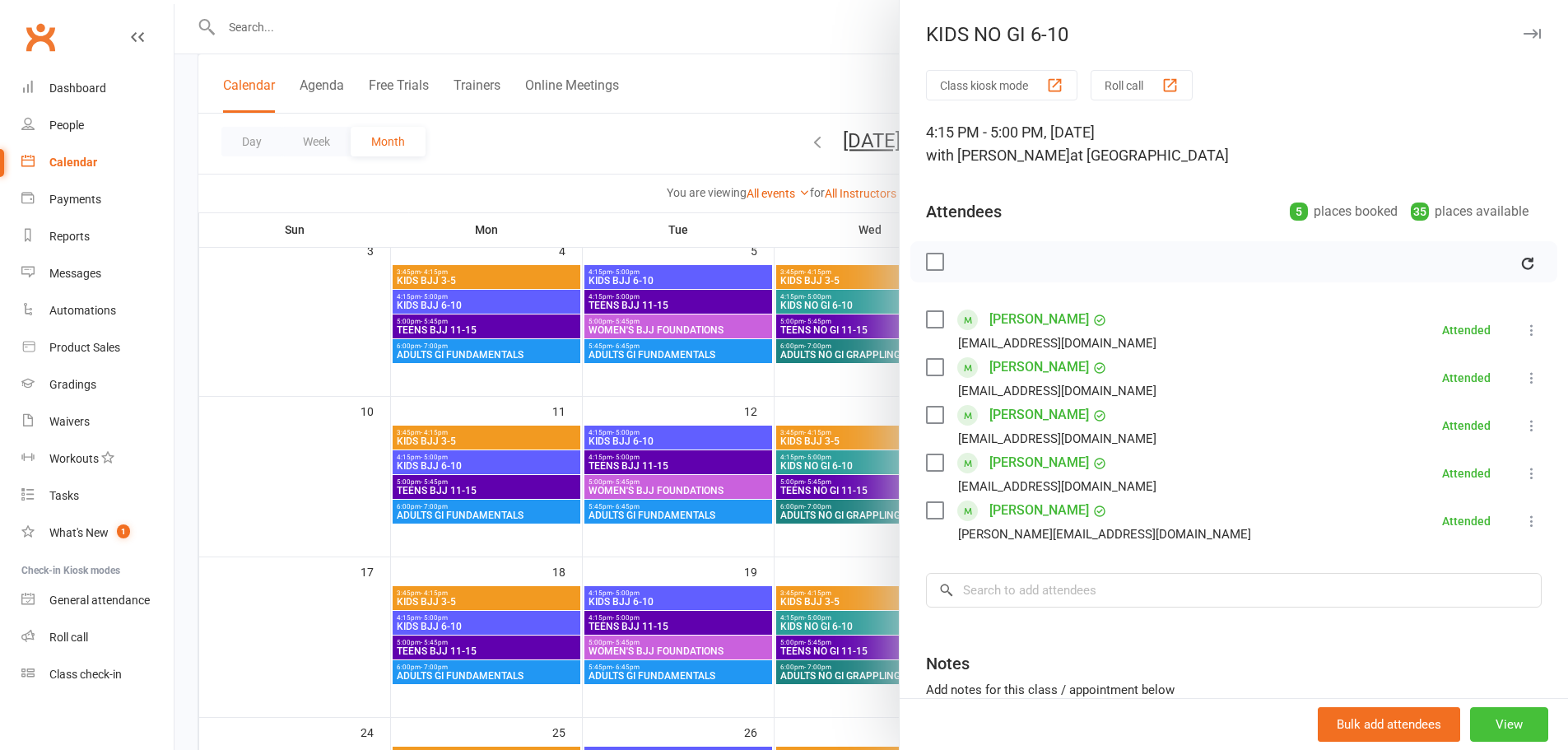
click at [1498, 712] on button "View" at bounding box center [1508, 724] width 78 height 35
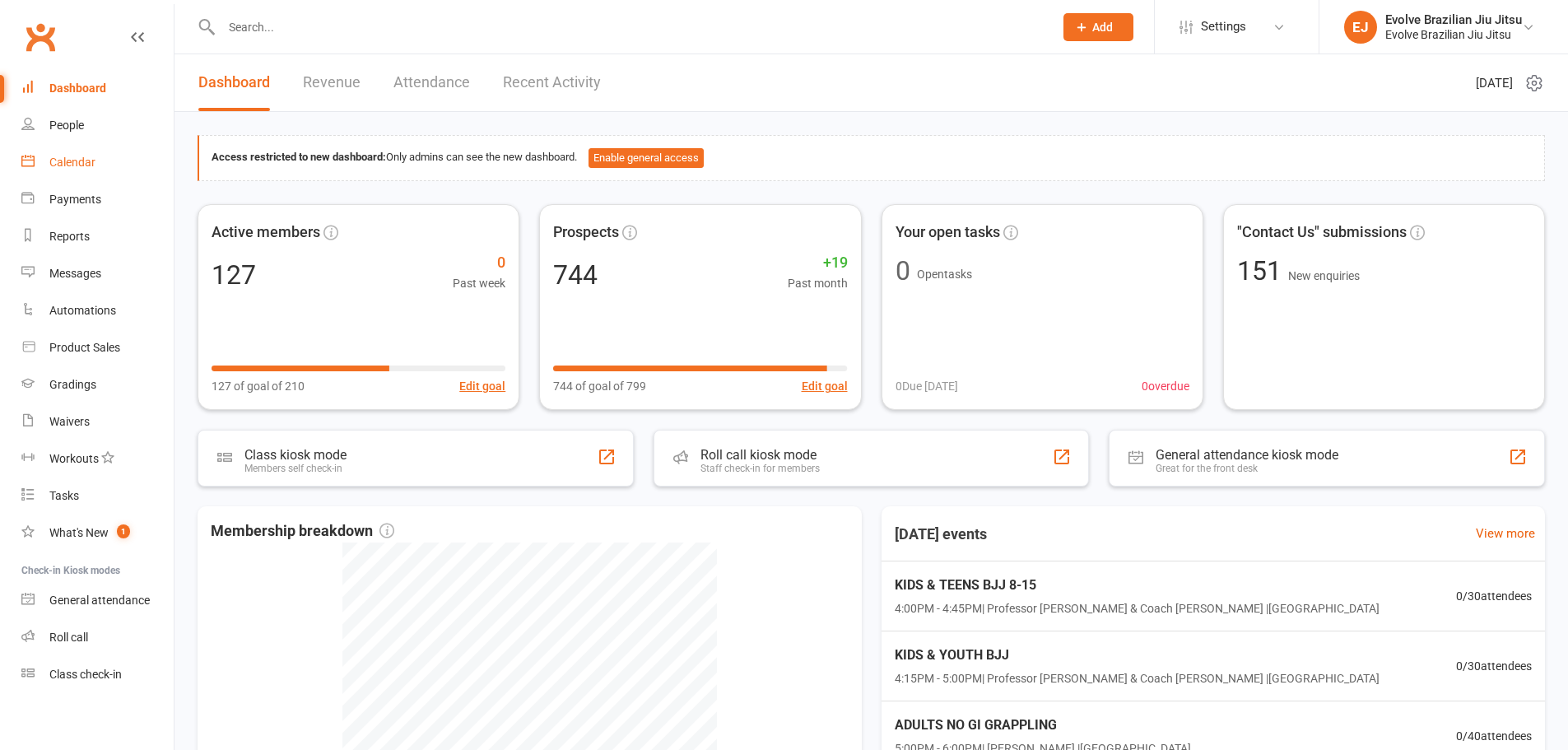
click at [95, 166] on link "Calendar" at bounding box center [97, 163] width 152 height 37
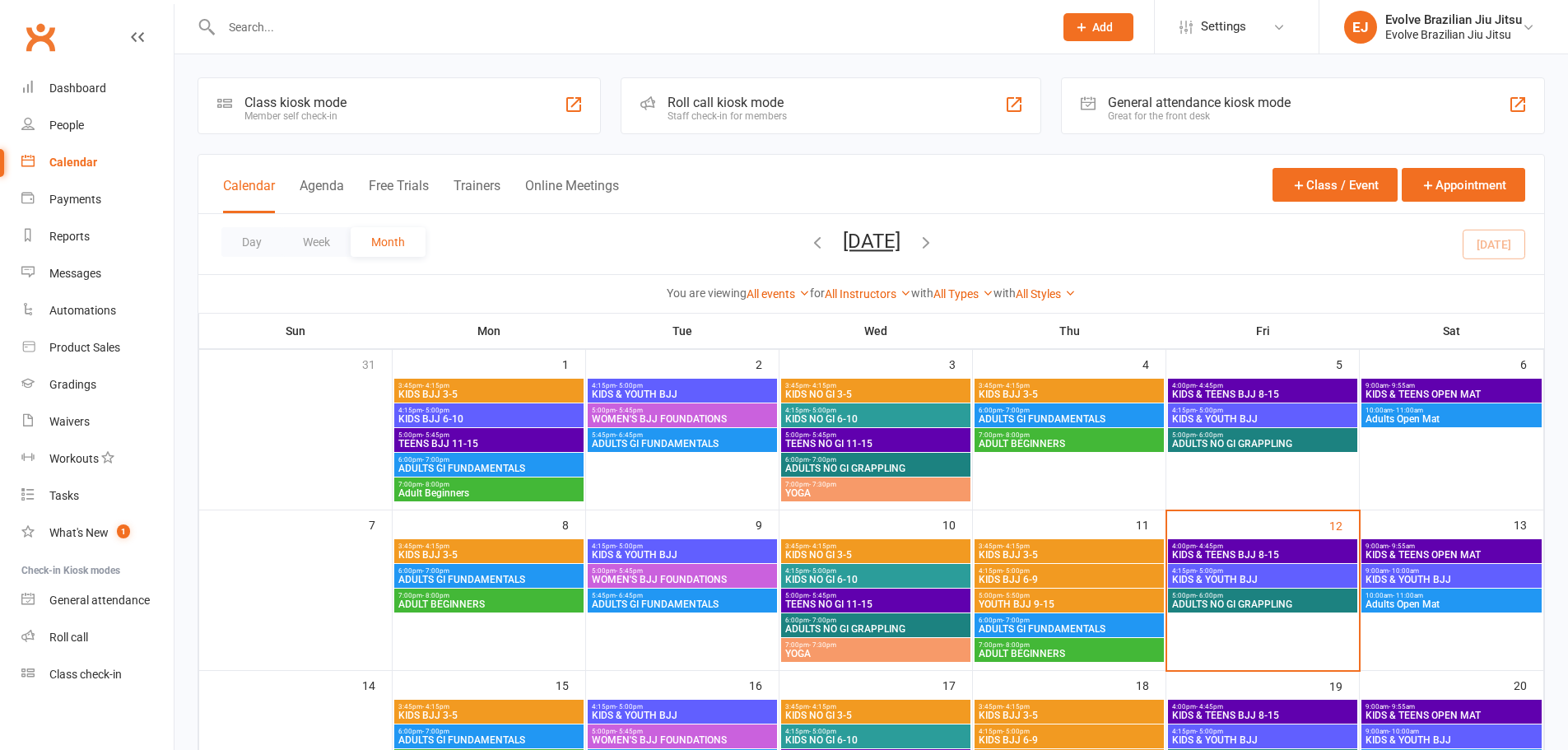
click at [496, 386] on span "3:45pm - 4:15pm" at bounding box center [489, 386] width 183 height 8
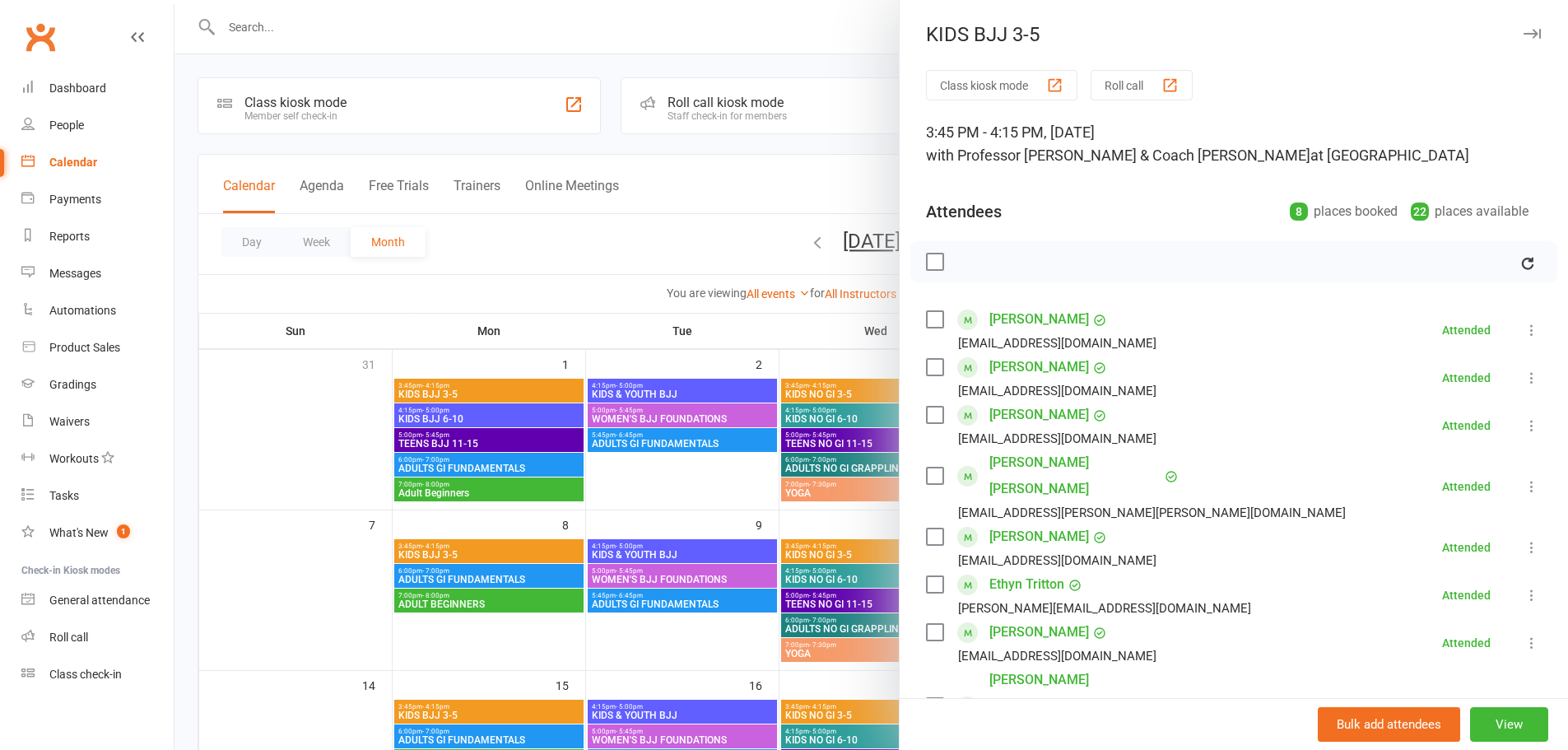
click at [1480, 702] on div "Bulk add attendees View" at bounding box center [1234, 724] width 668 height 52
click at [1492, 713] on button "View" at bounding box center [1508, 724] width 78 height 35
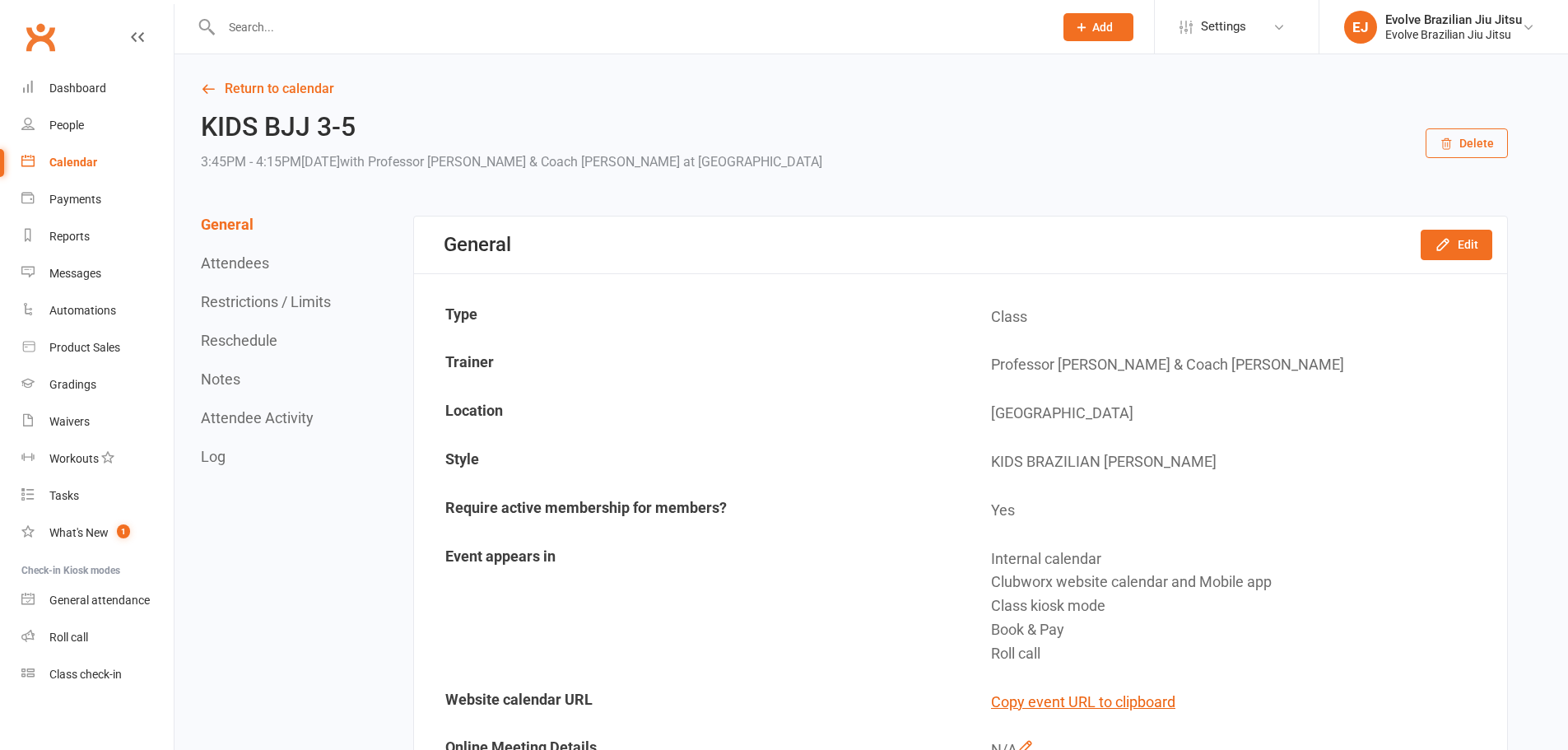
click at [89, 160] on div "Calendar" at bounding box center [73, 163] width 48 height 13
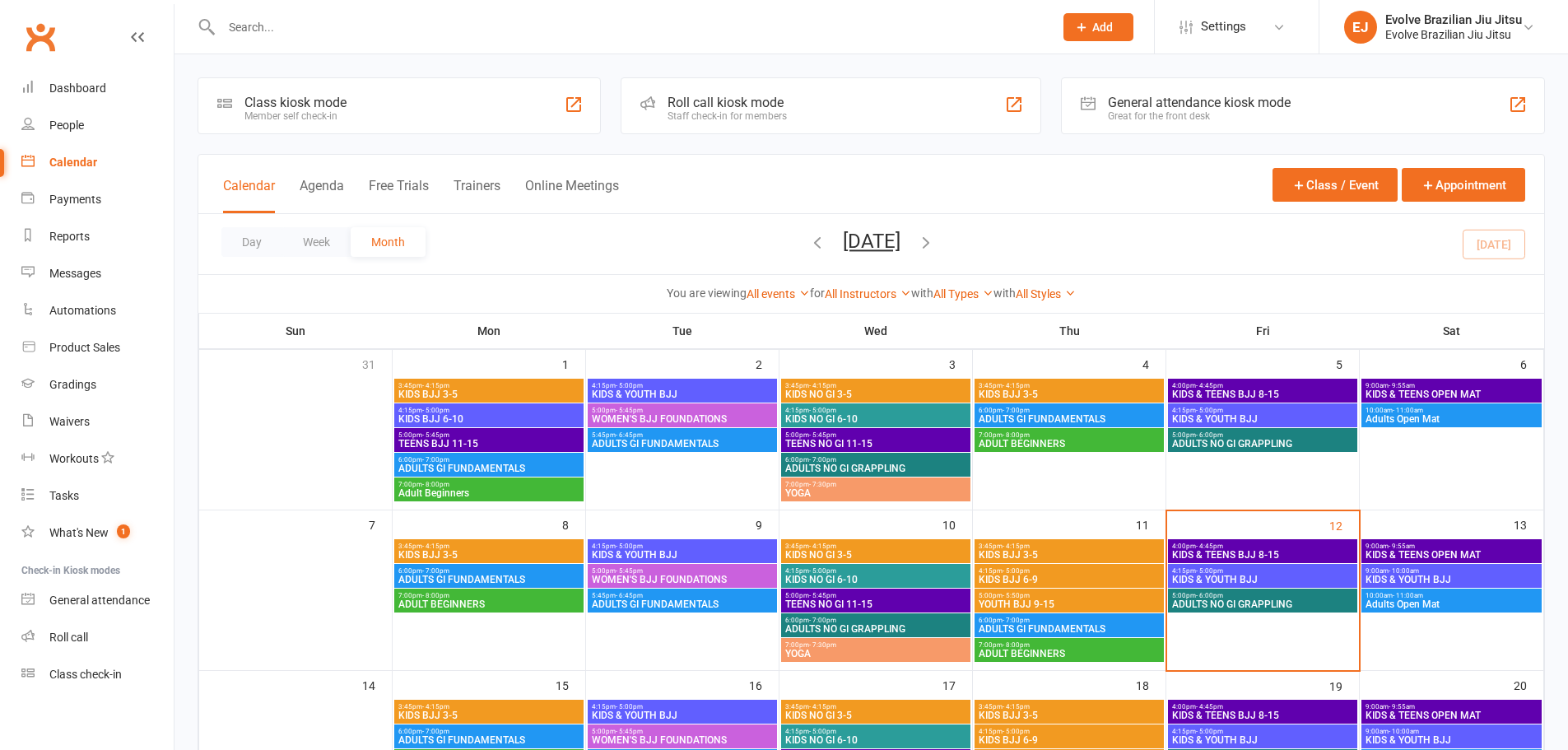
click at [504, 394] on span "KIDS BJJ 3-5" at bounding box center [489, 394] width 183 height 10
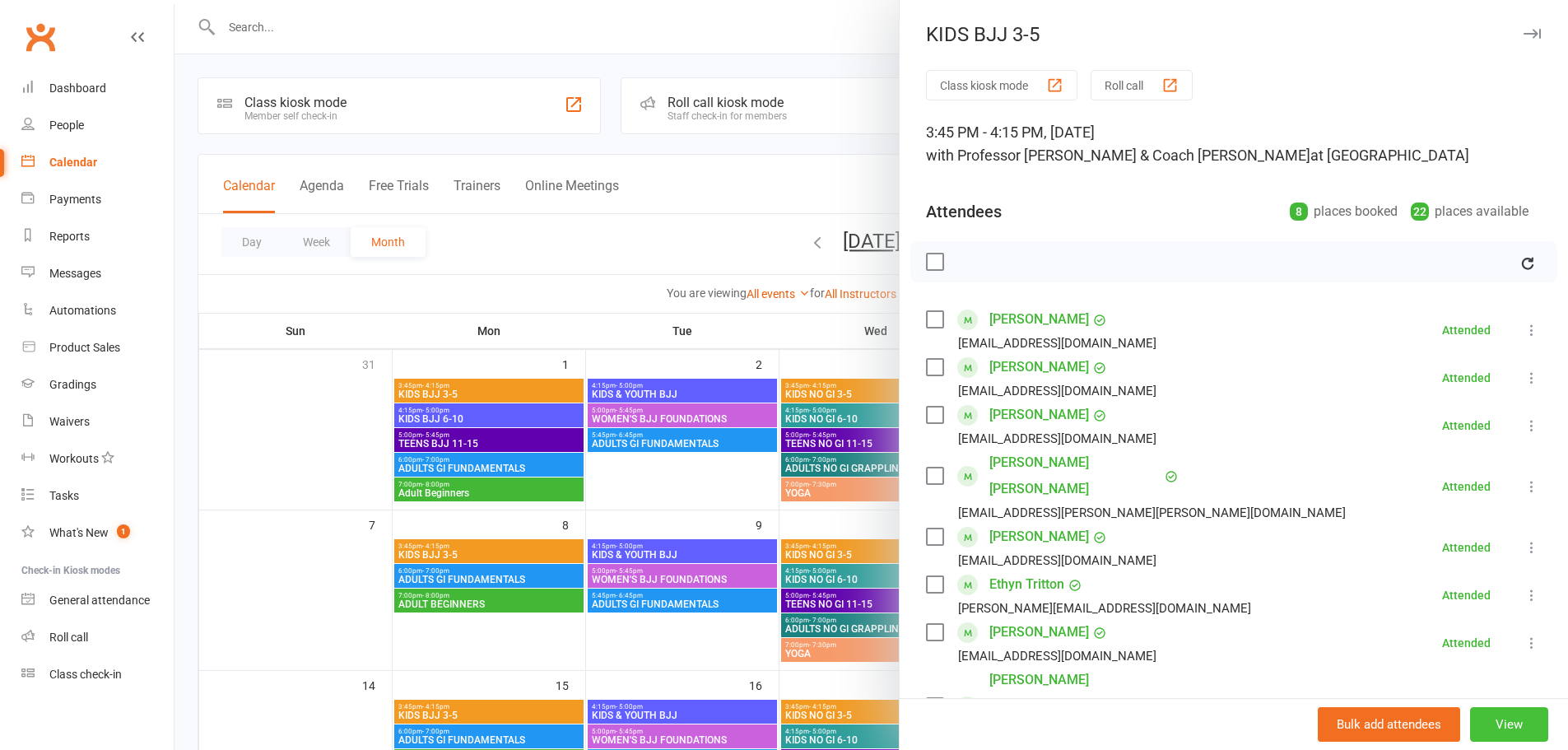
click at [1497, 734] on button "View" at bounding box center [1508, 724] width 78 height 35
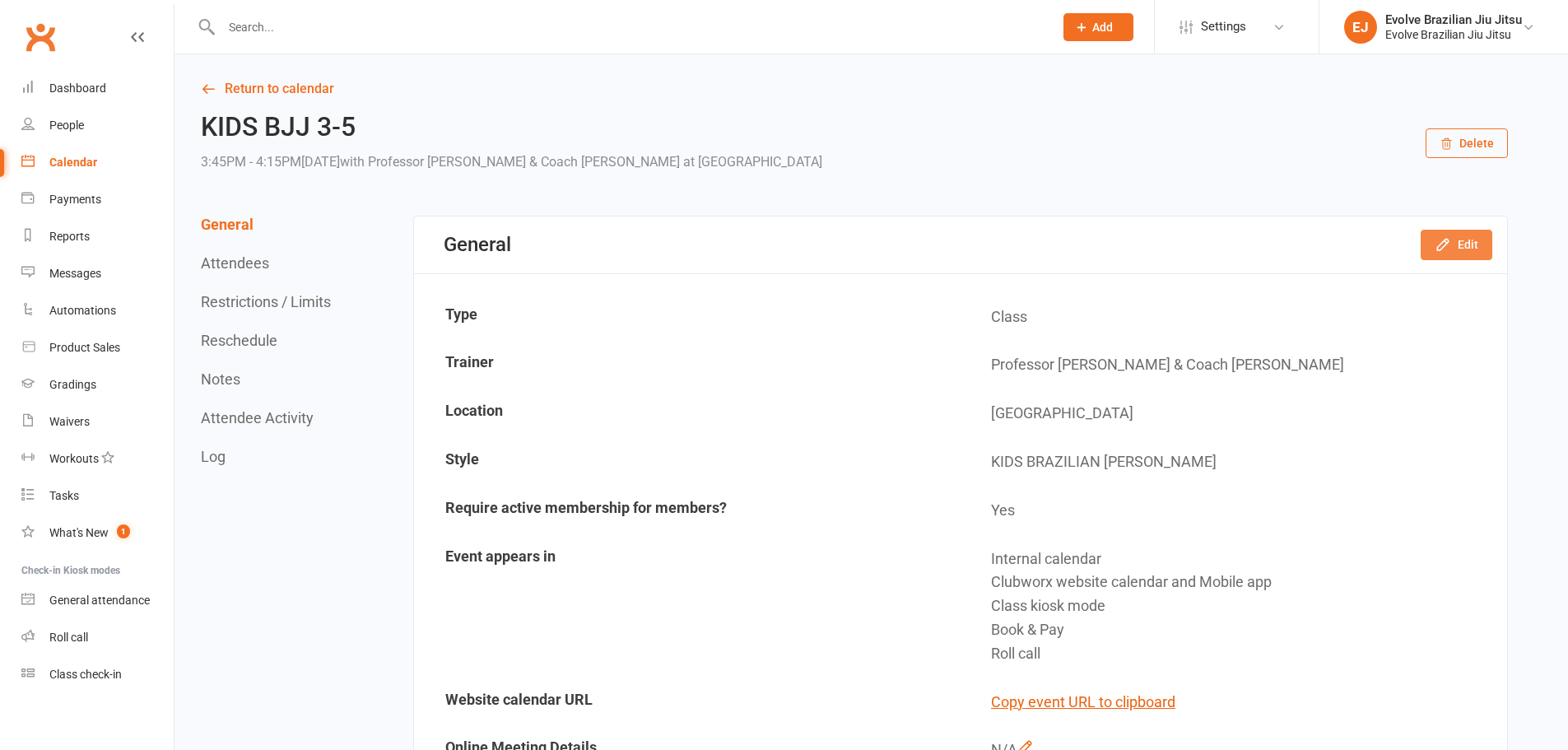
click at [1480, 242] on button "Edit" at bounding box center [1456, 244] width 71 height 30
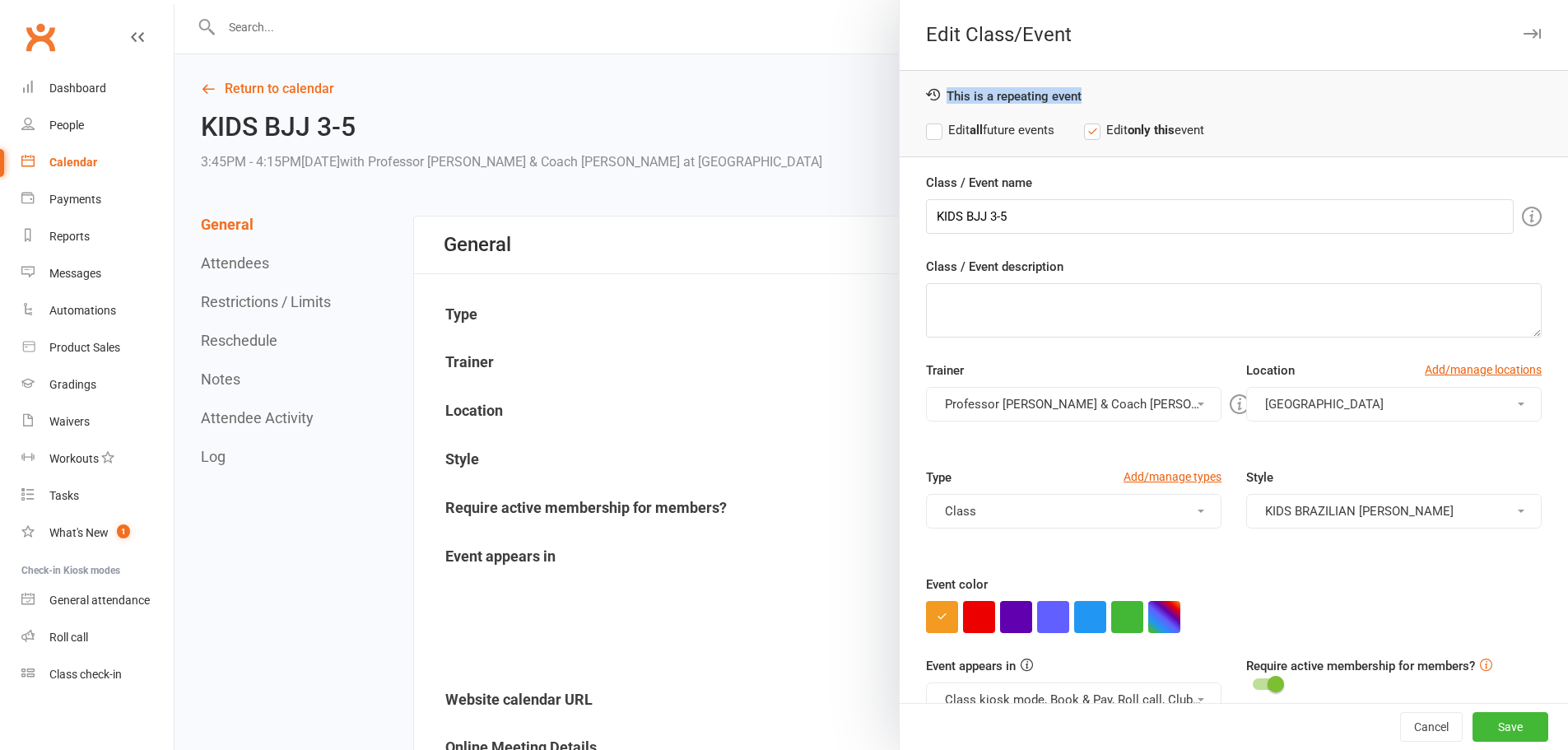
drag, startPoint x: 917, startPoint y: 93, endPoint x: 1086, endPoint y: 90, distance: 169.0
click at [1086, 90] on div "This is a repeating event Edit all future events Edit only this event" at bounding box center [1234, 114] width 668 height 88
click at [787, 95] on div at bounding box center [871, 375] width 1394 height 750
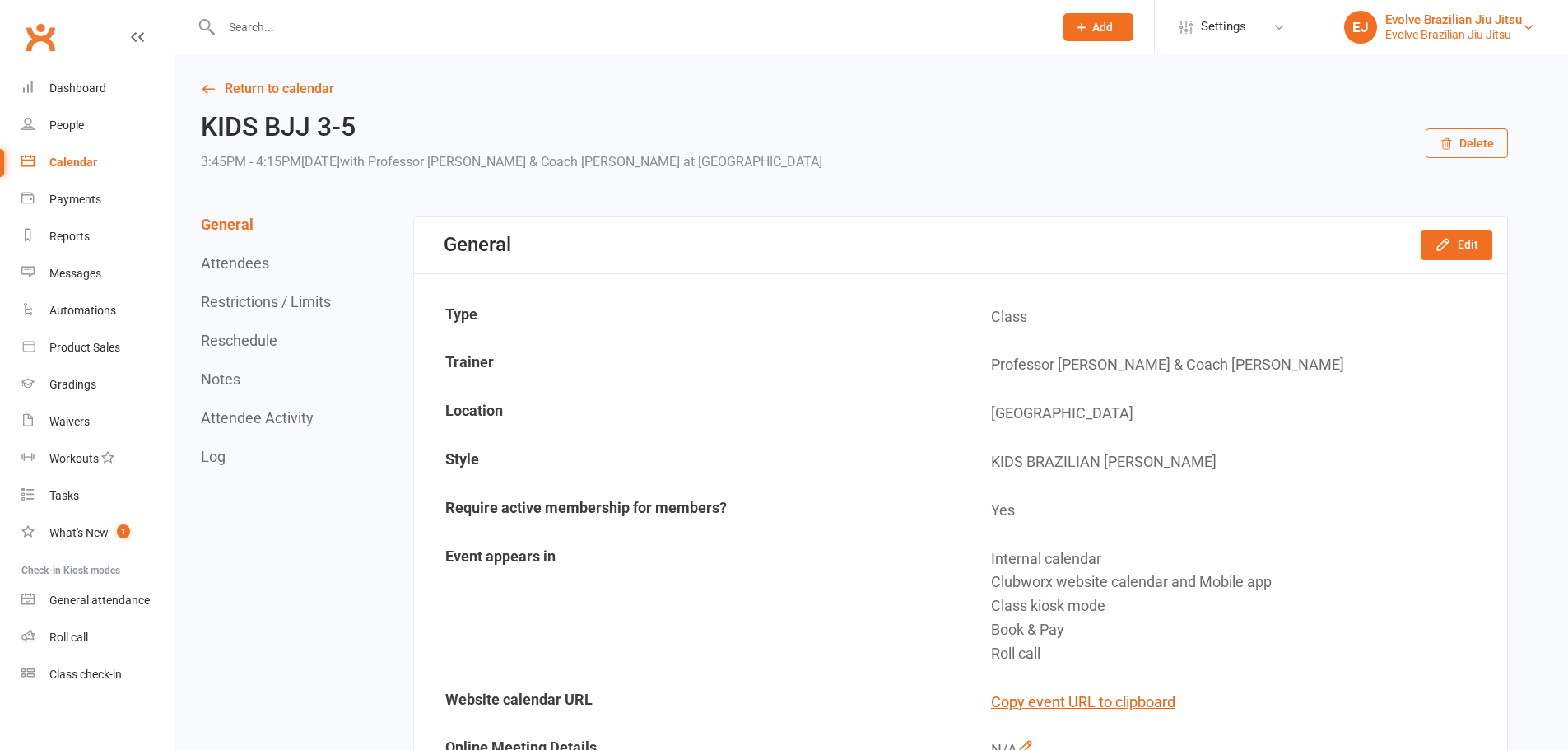
click at [1448, 37] on div "Evolve Brazilian Jiu Jitsu" at bounding box center [1453, 34] width 137 height 14
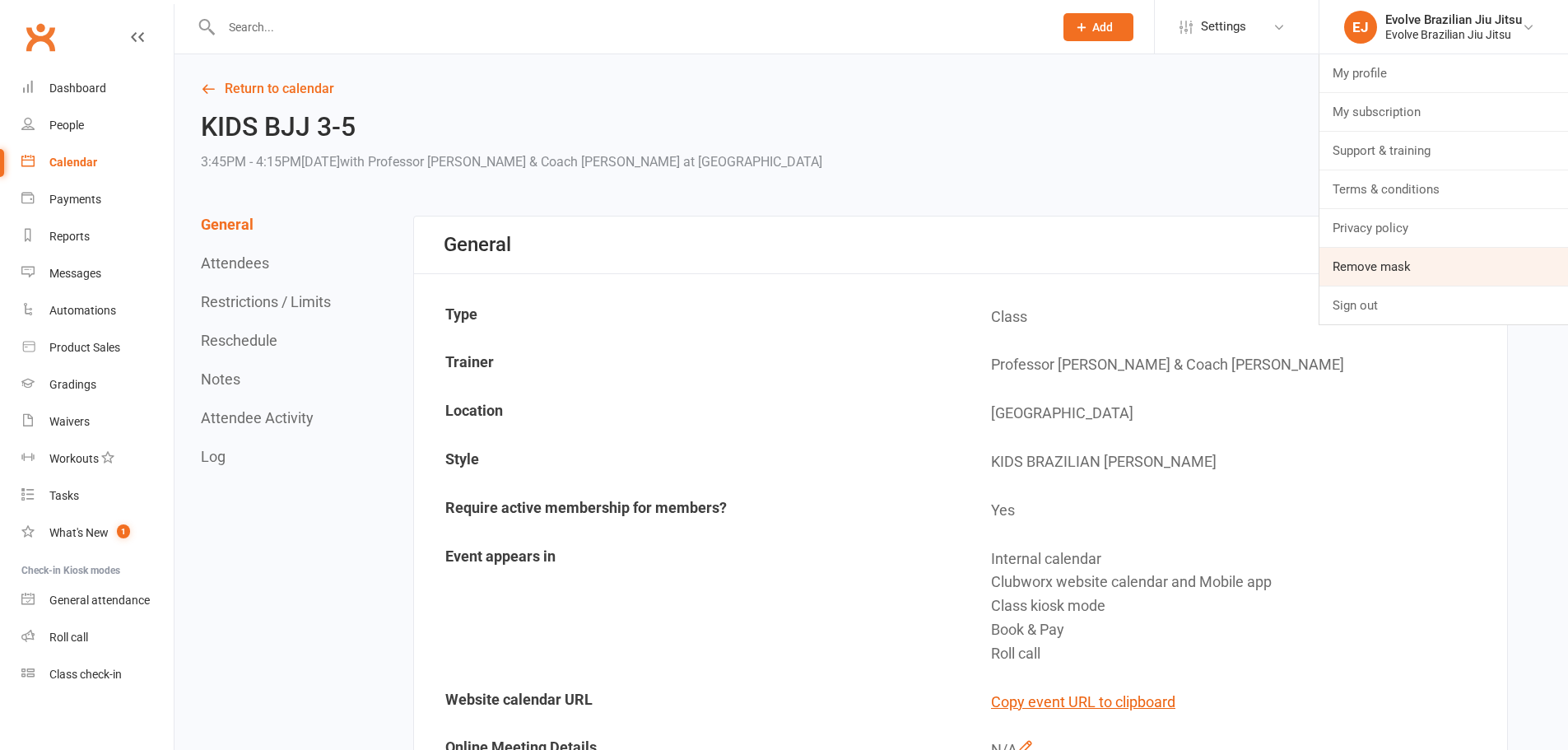
click at [1405, 259] on link "Remove mask" at bounding box center [1444, 266] width 248 height 38
